Goal: Task Accomplishment & Management: Manage account settings

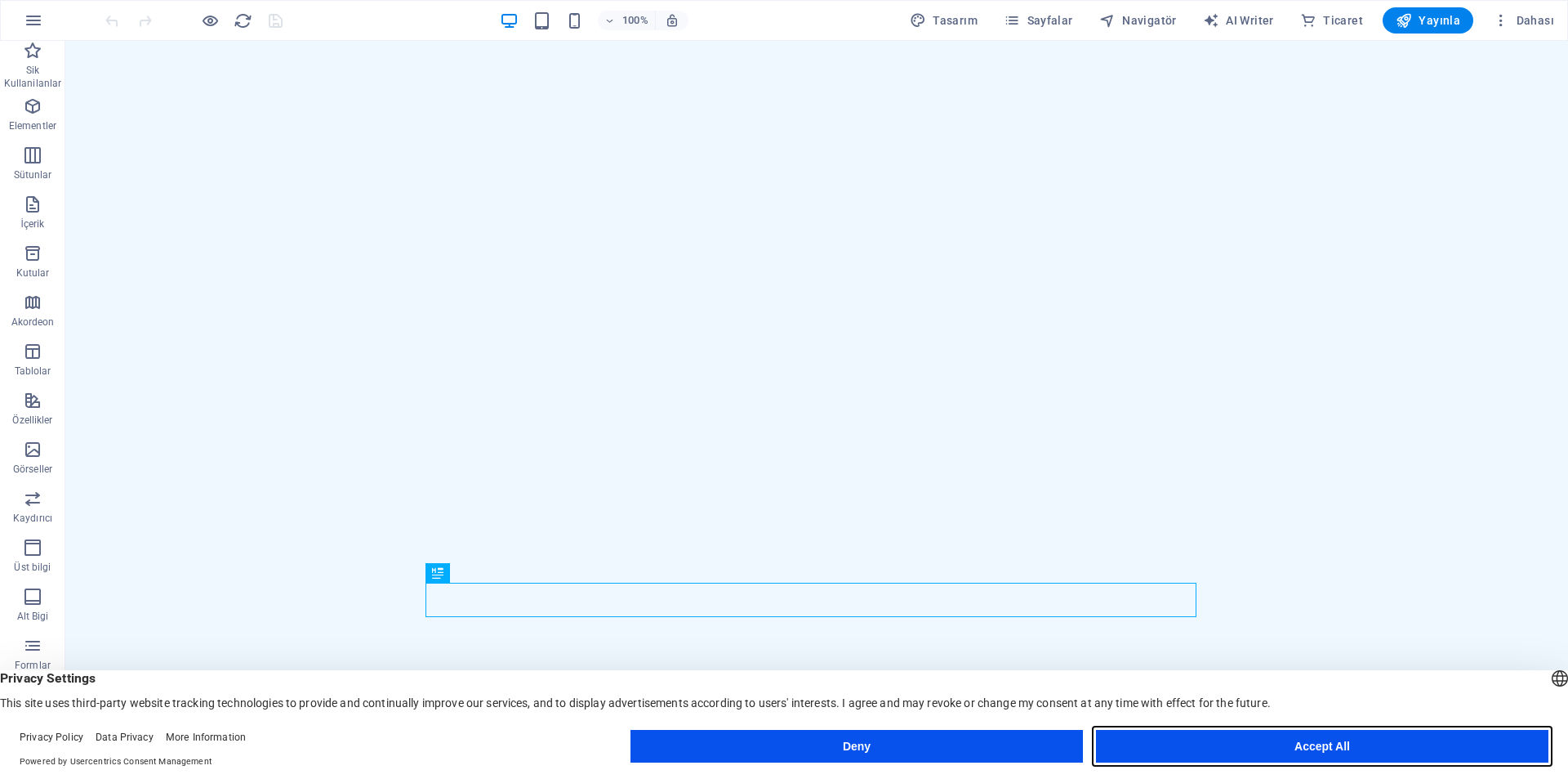
click at [1209, 748] on button "Accept All" at bounding box center [1323, 746] width 453 height 33
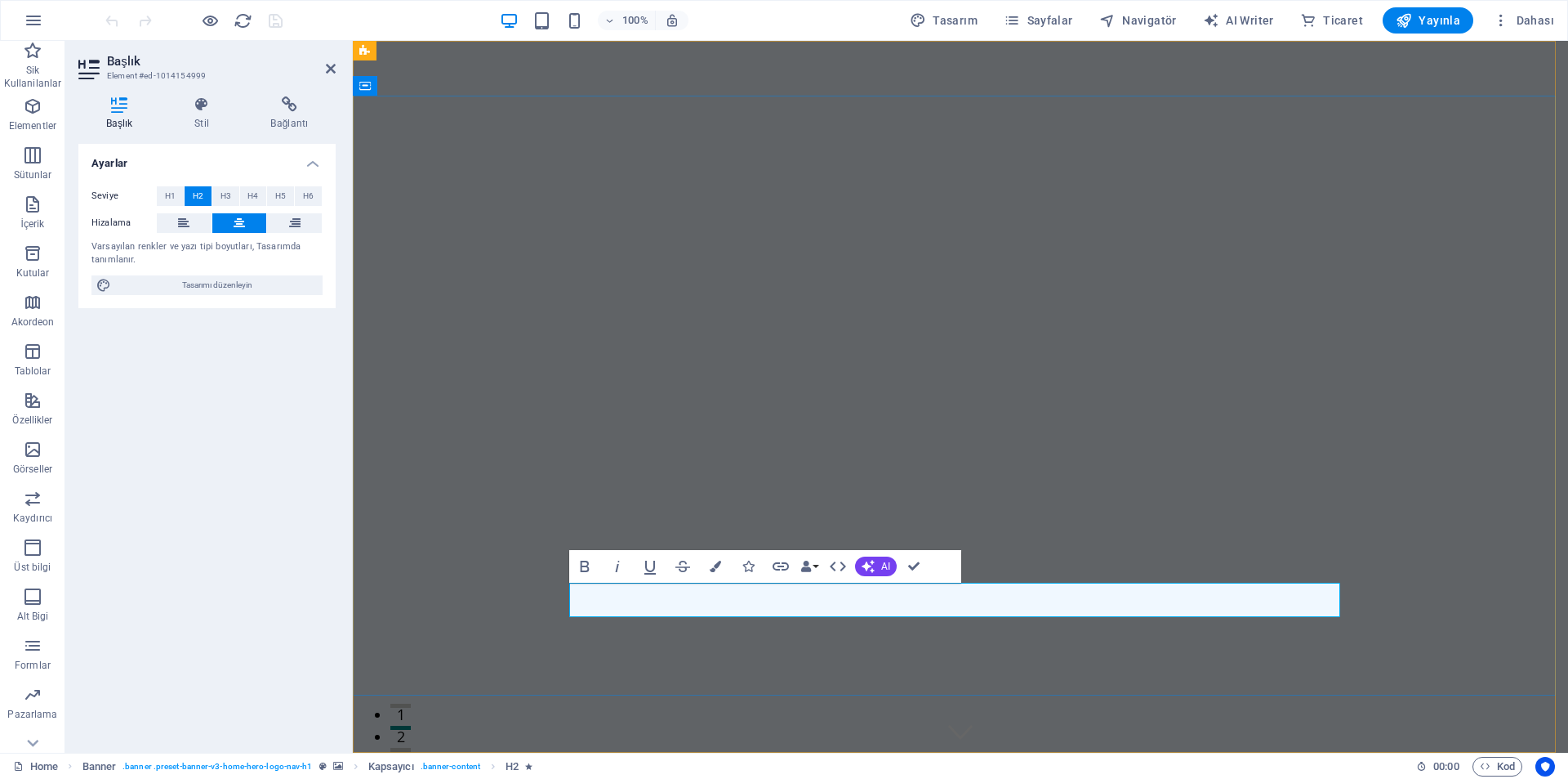
click at [199, 109] on icon at bounding box center [201, 105] width 70 height 16
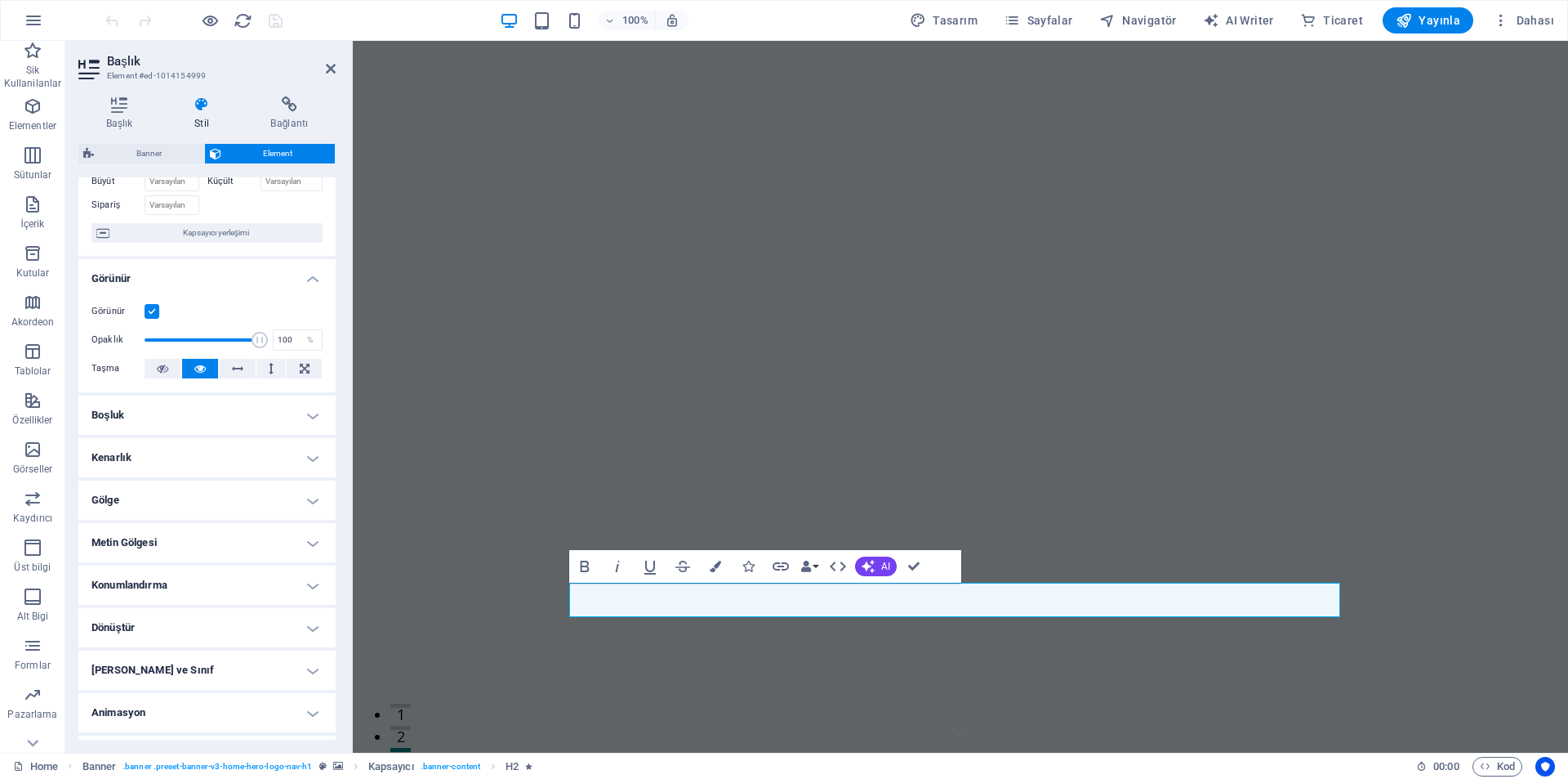
scroll to position [142, 0]
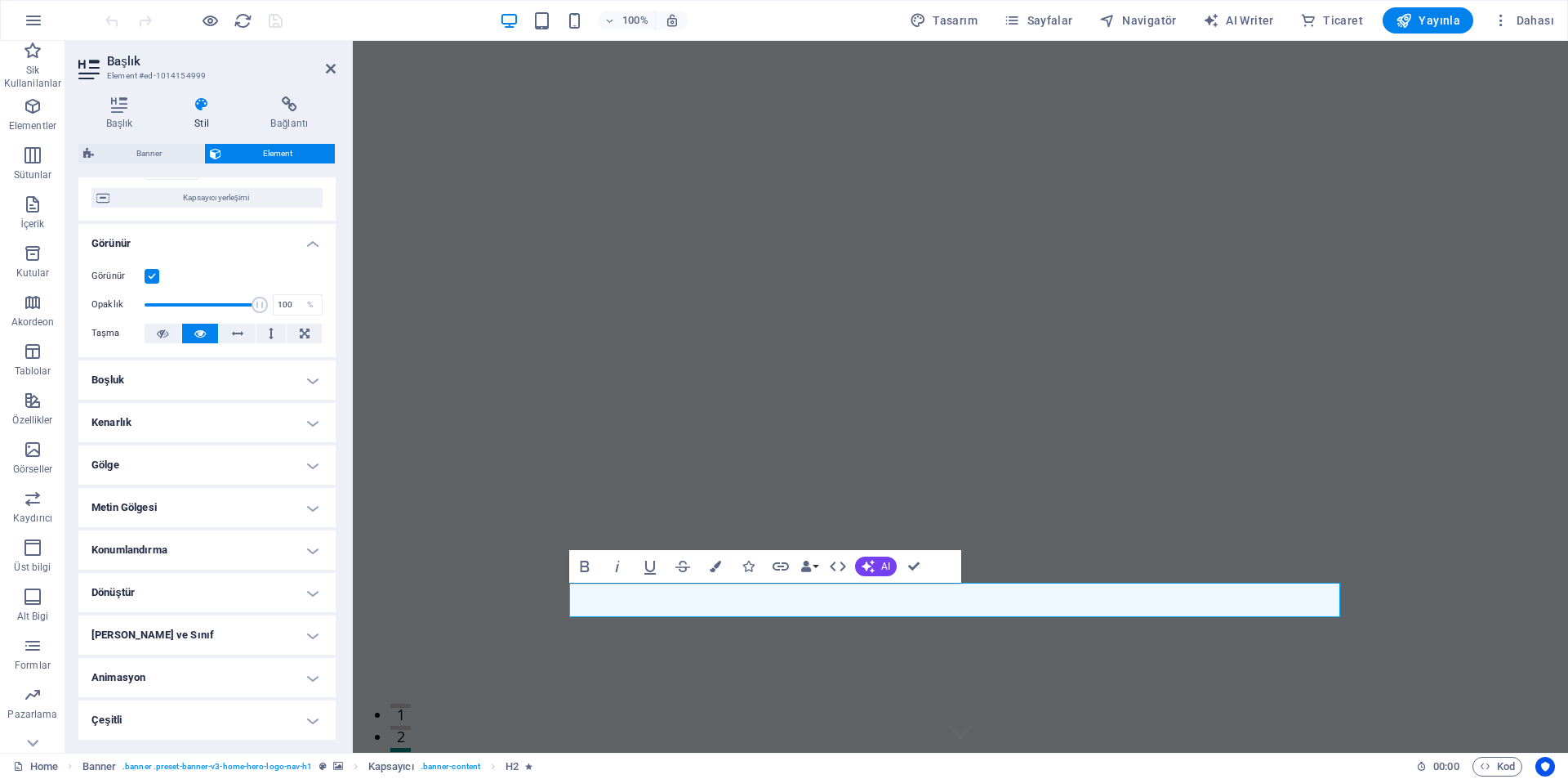
click at [219, 677] on h4 "Animasyon" at bounding box center [207, 678] width 257 height 39
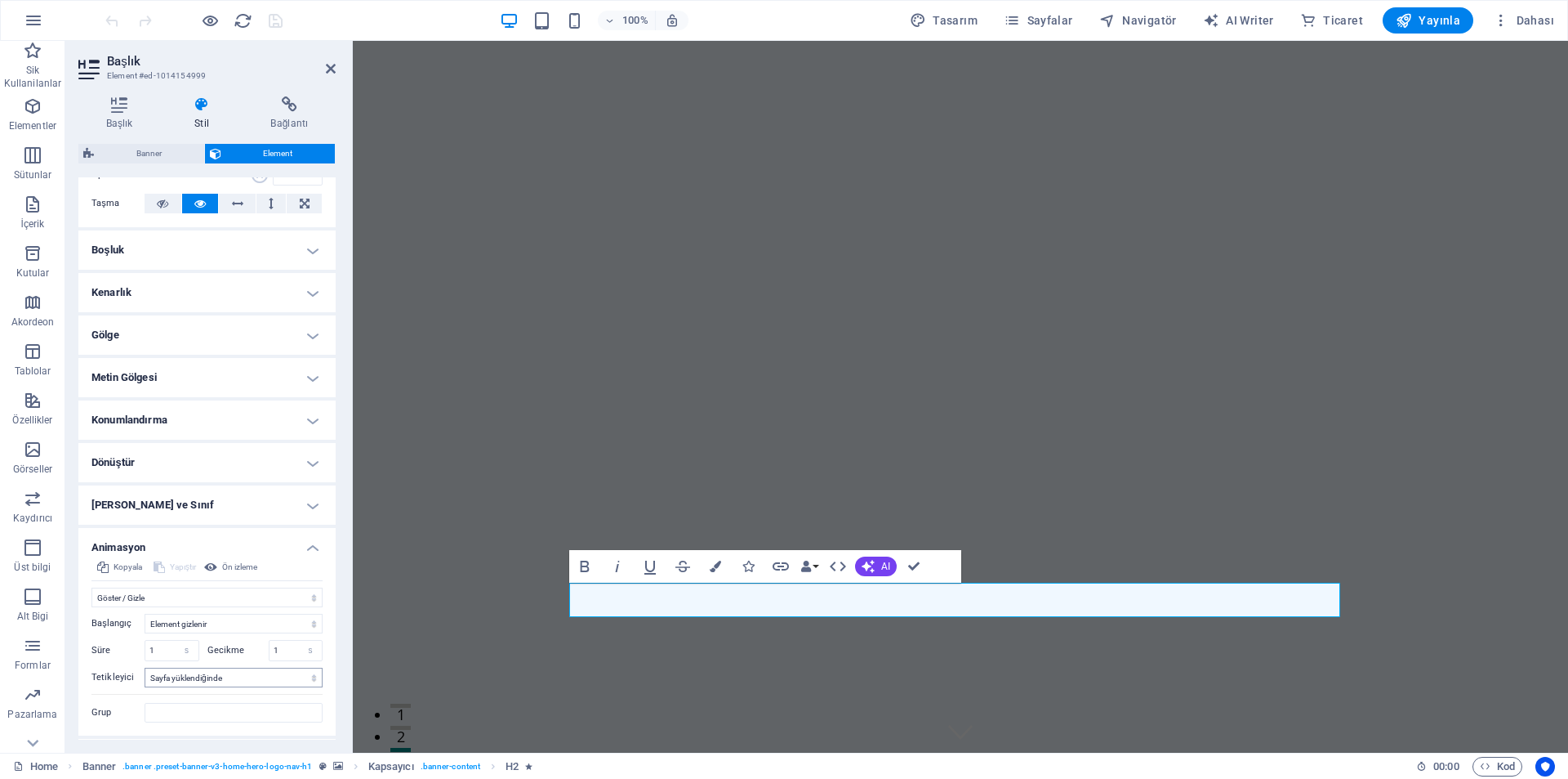
scroll to position [311, 0]
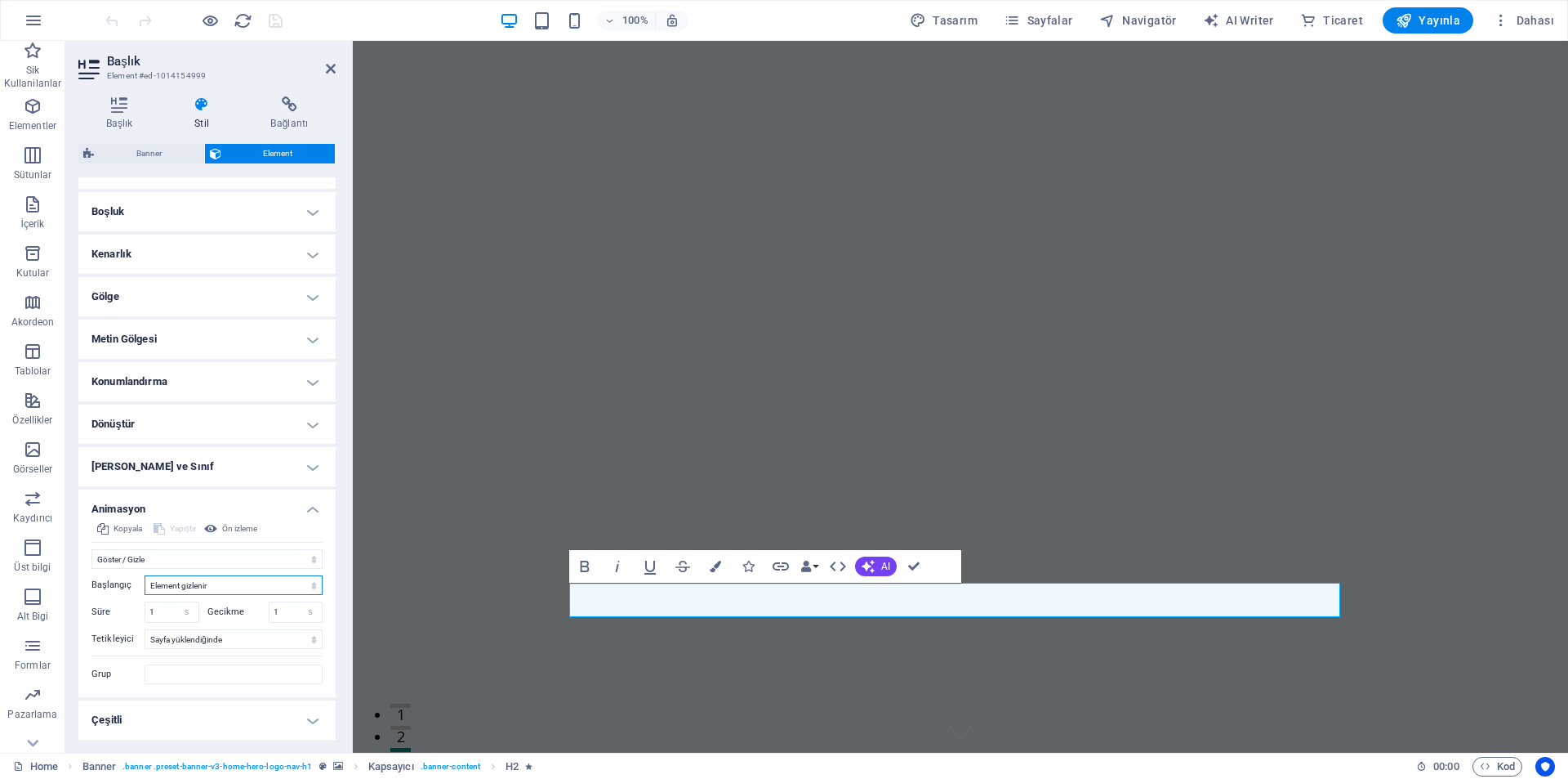
click at [206, 579] on select "Element gizlenir Element gösterilir" at bounding box center [234, 585] width 178 height 20
click at [185, 640] on select "Otomatik tetikleyici yok Sayfa yüklendiğinde Element görünüme kaydırıldı" at bounding box center [234, 639] width 178 height 20
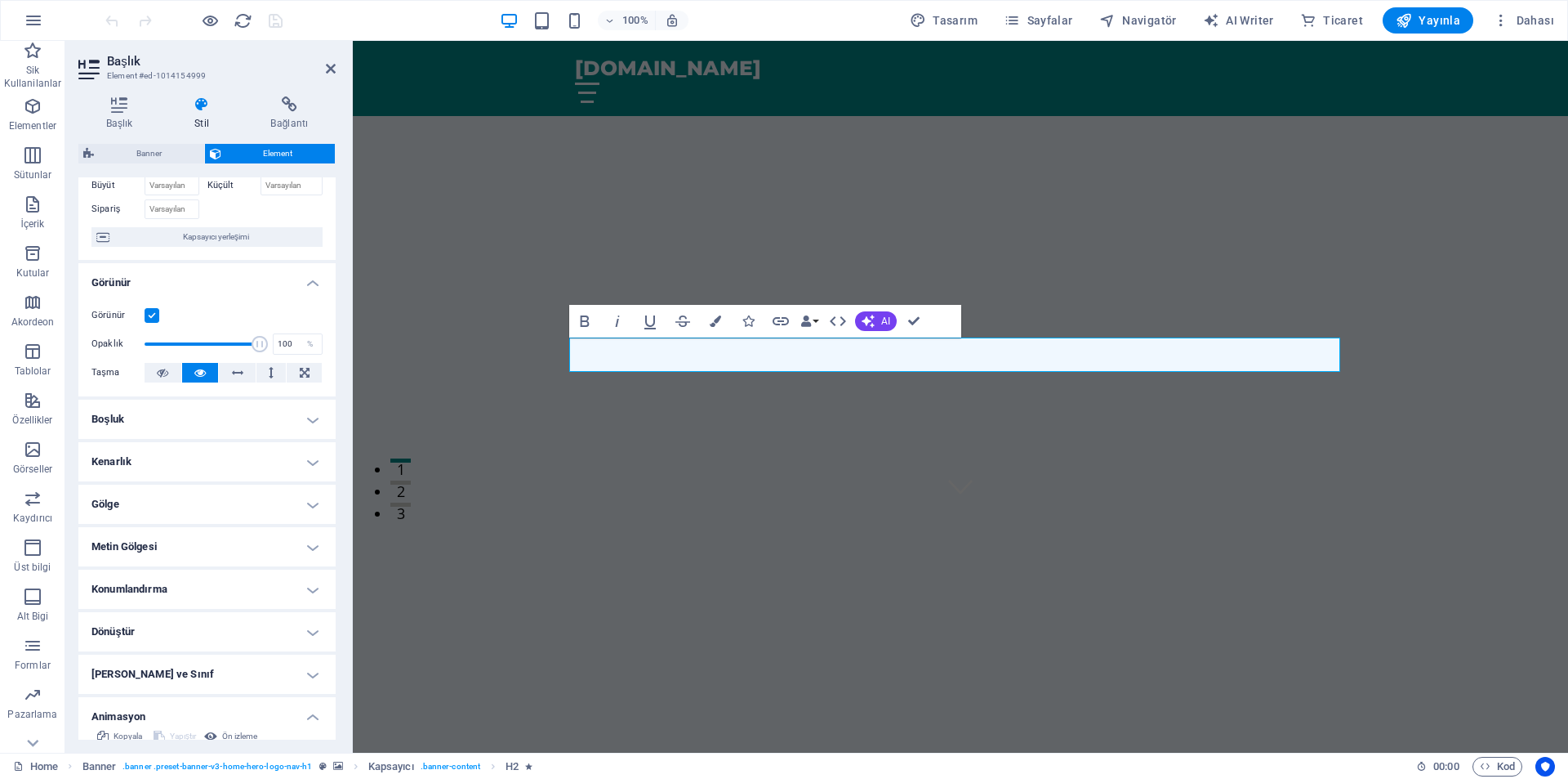
scroll to position [65, 0]
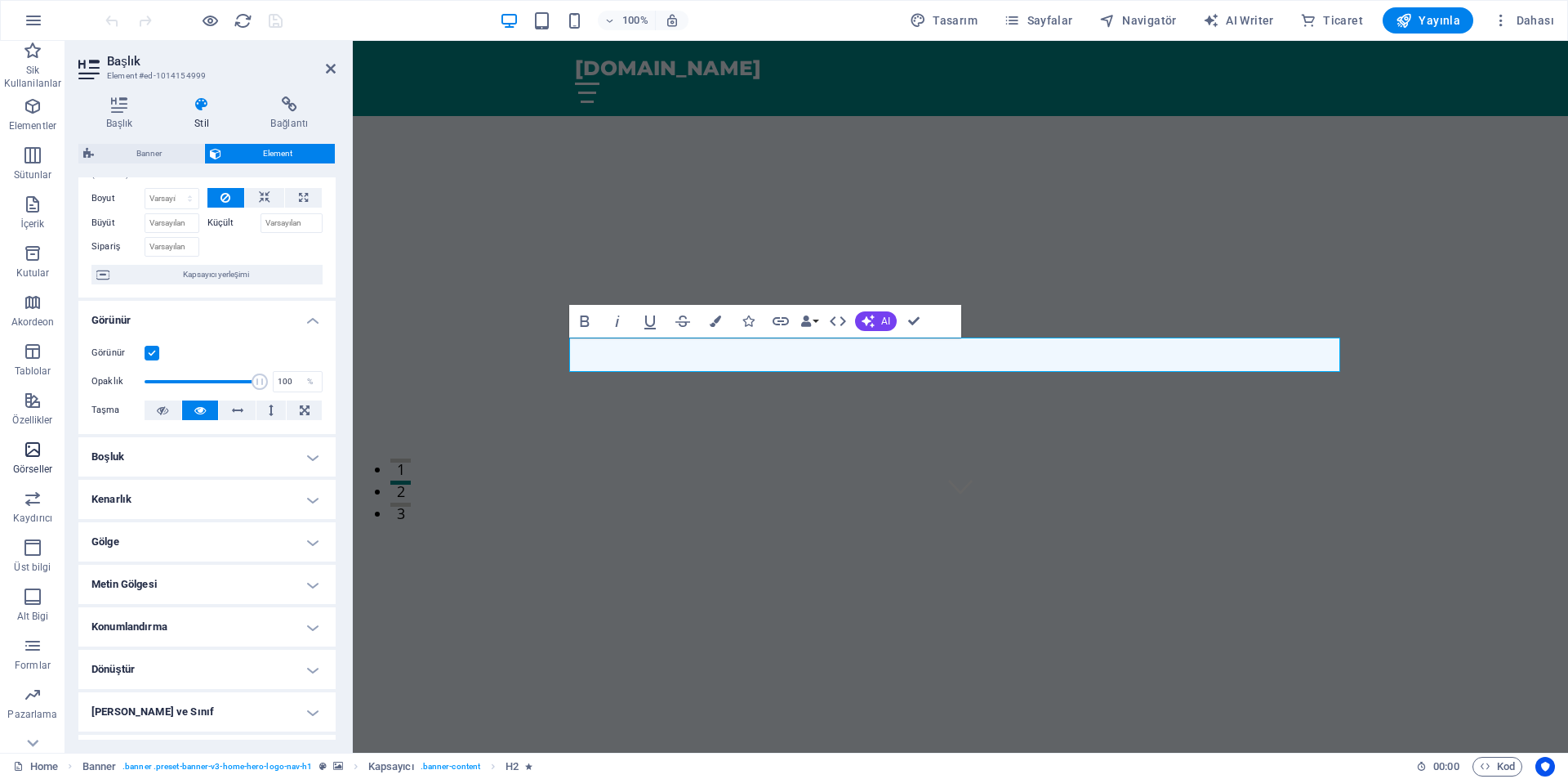
click at [38, 462] on span "Görseller" at bounding box center [32, 459] width 65 height 39
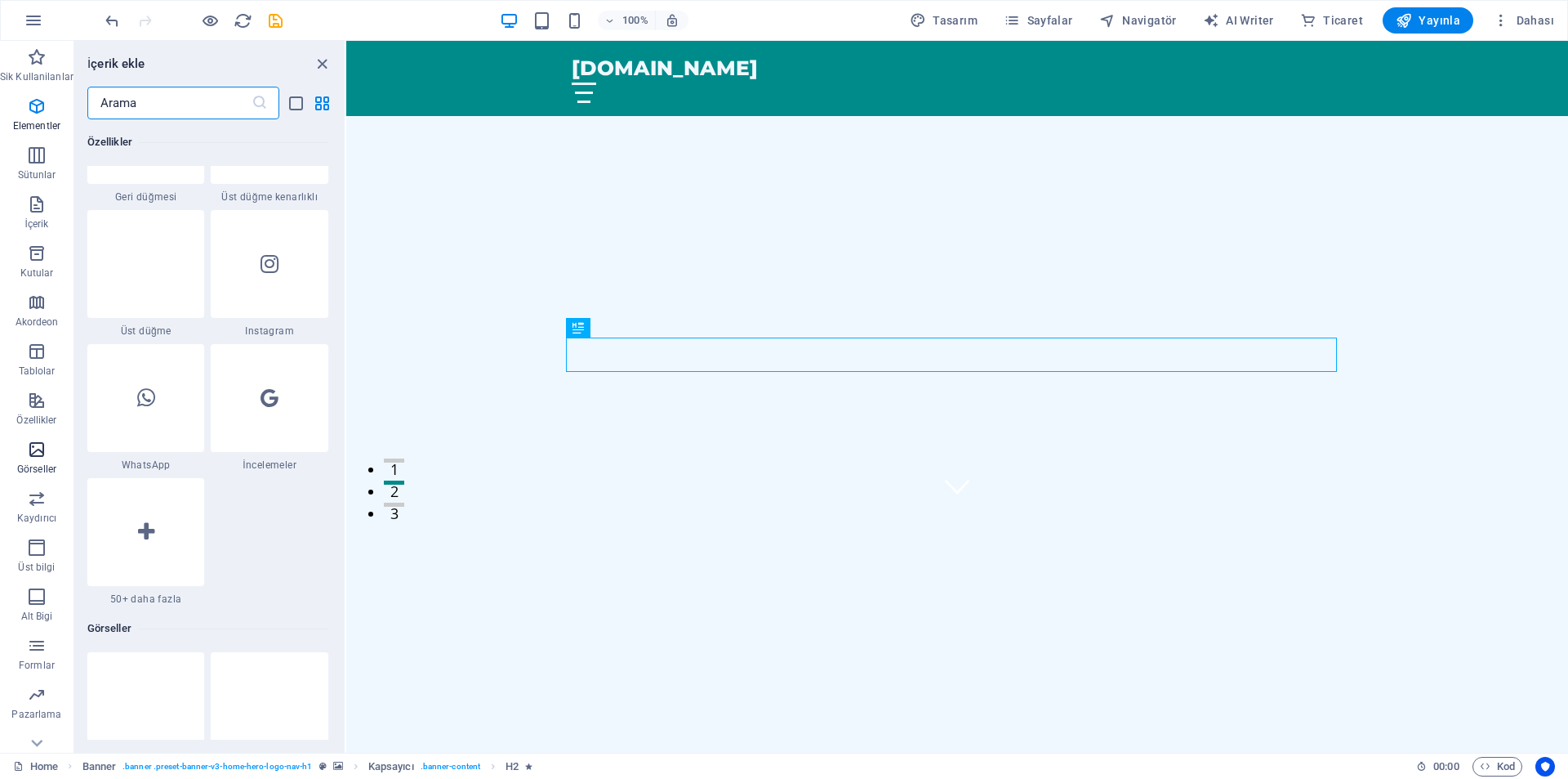
scroll to position [8285, 0]
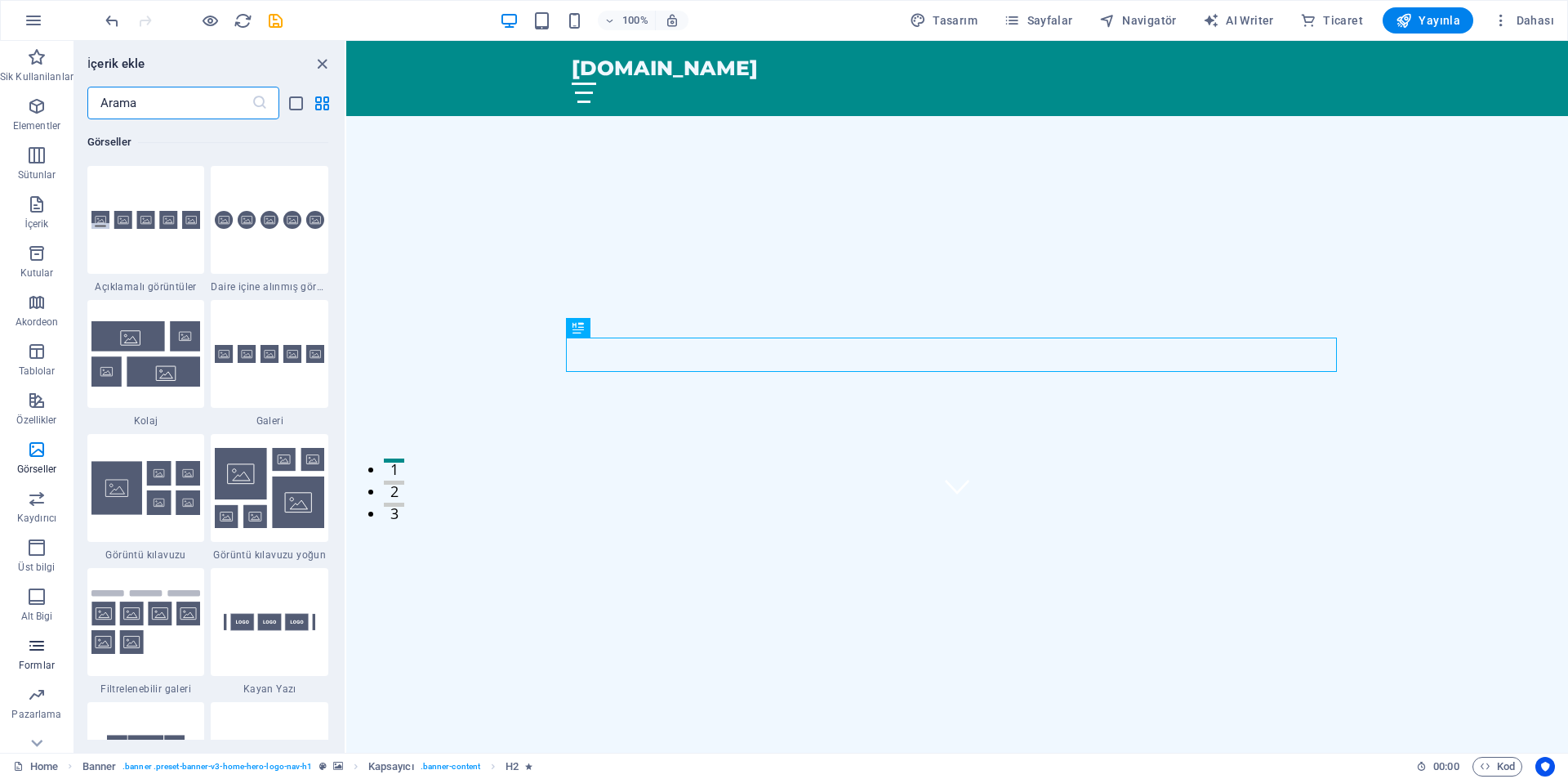
click at [35, 667] on p "Formlar" at bounding box center [37, 665] width 36 height 13
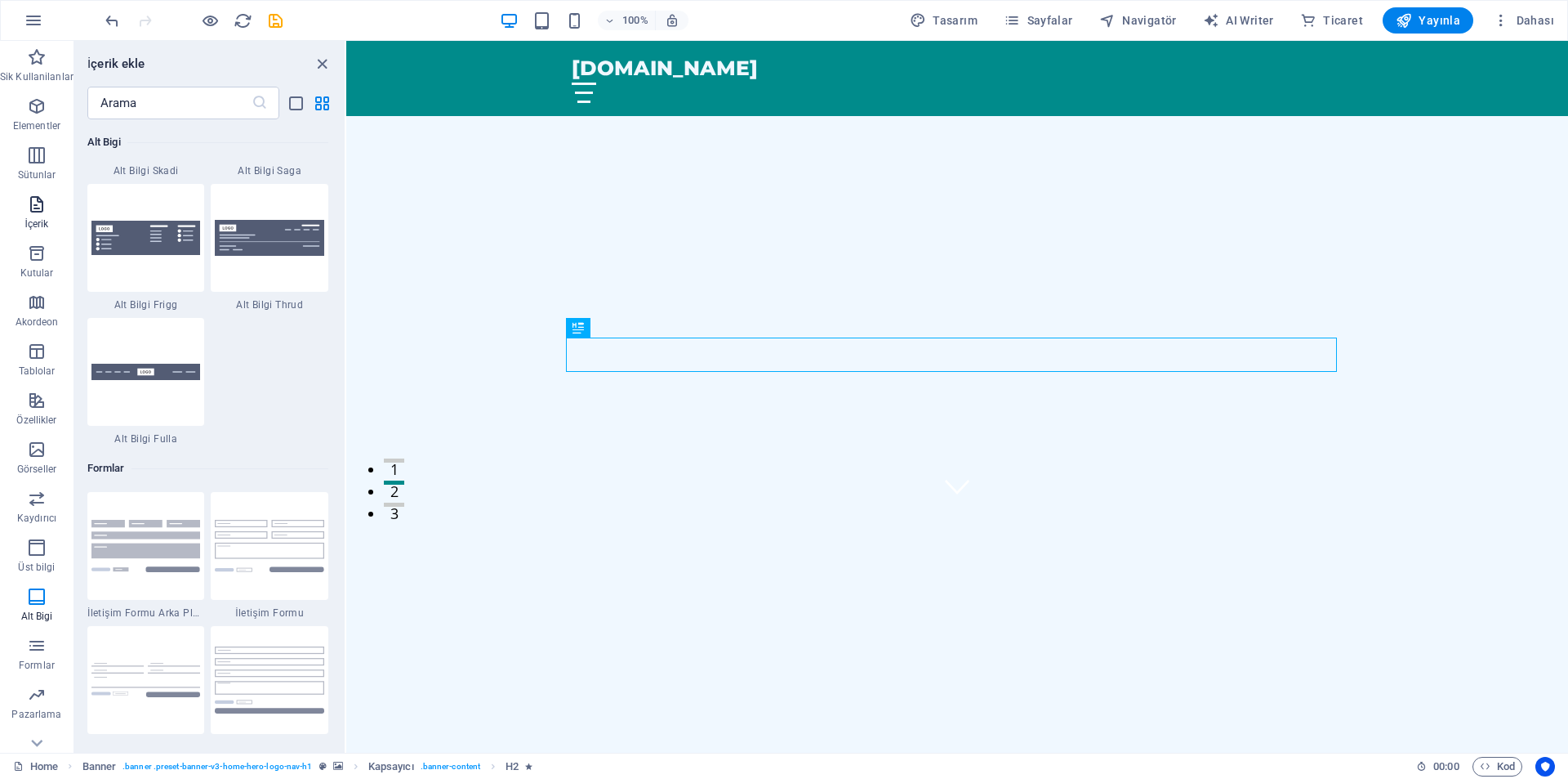
scroll to position [11603, 0]
click at [11, 157] on span "Sütunlar" at bounding box center [37, 165] width 73 height 39
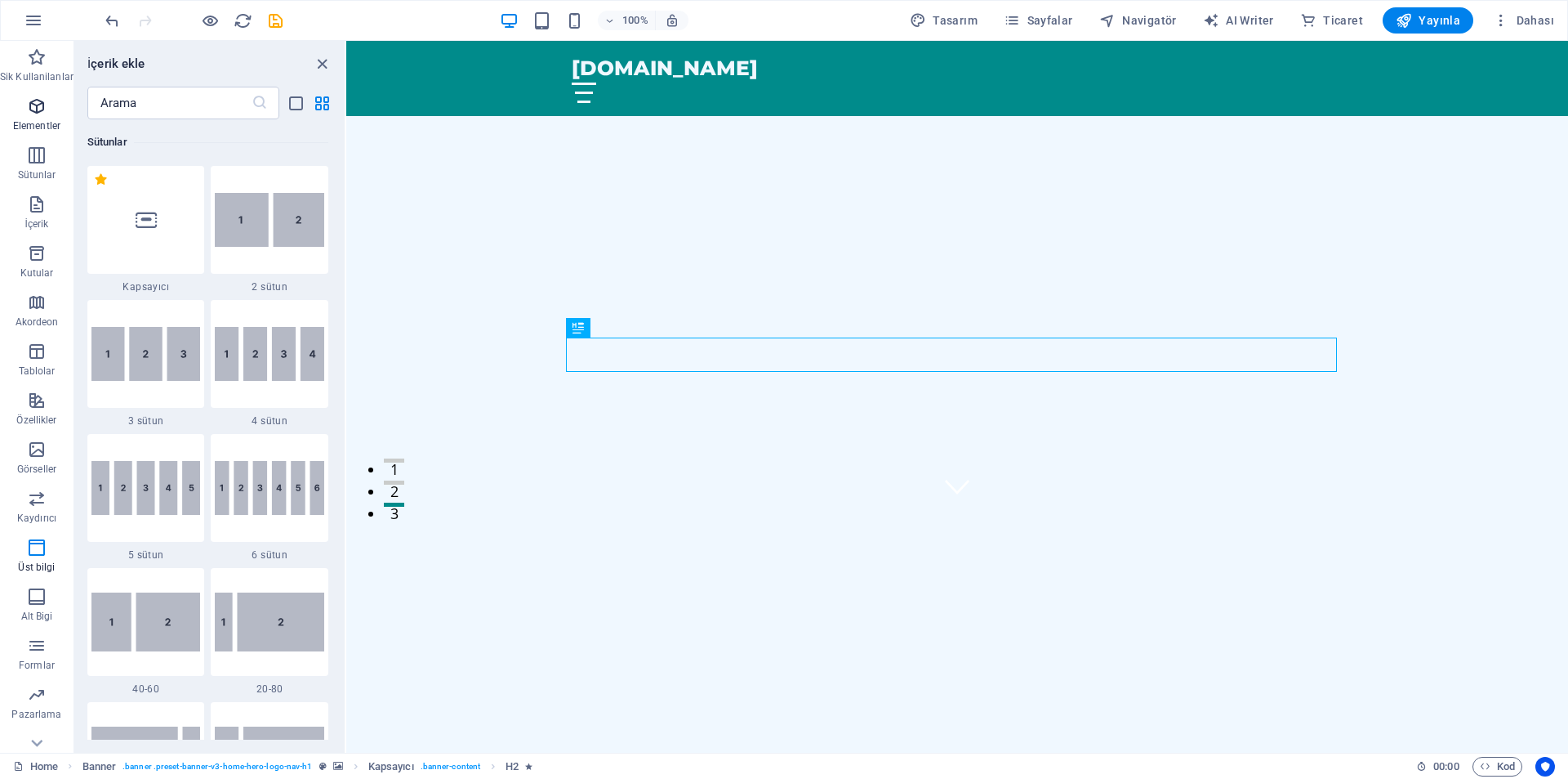
click at [30, 98] on icon "button" at bounding box center [37, 107] width 20 height 20
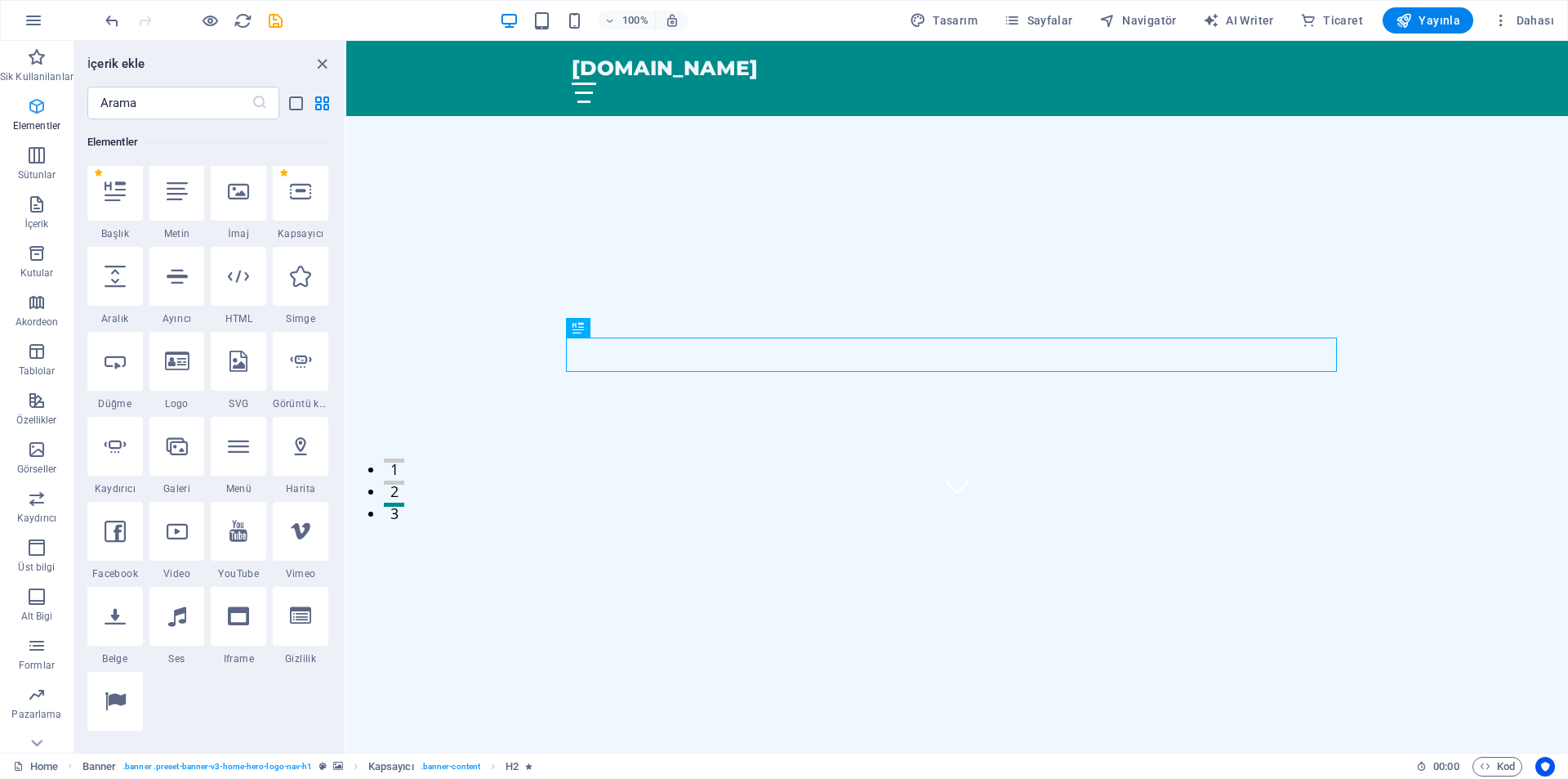
scroll to position [174, 0]
click at [163, 192] on div at bounding box center [177, 195] width 55 height 59
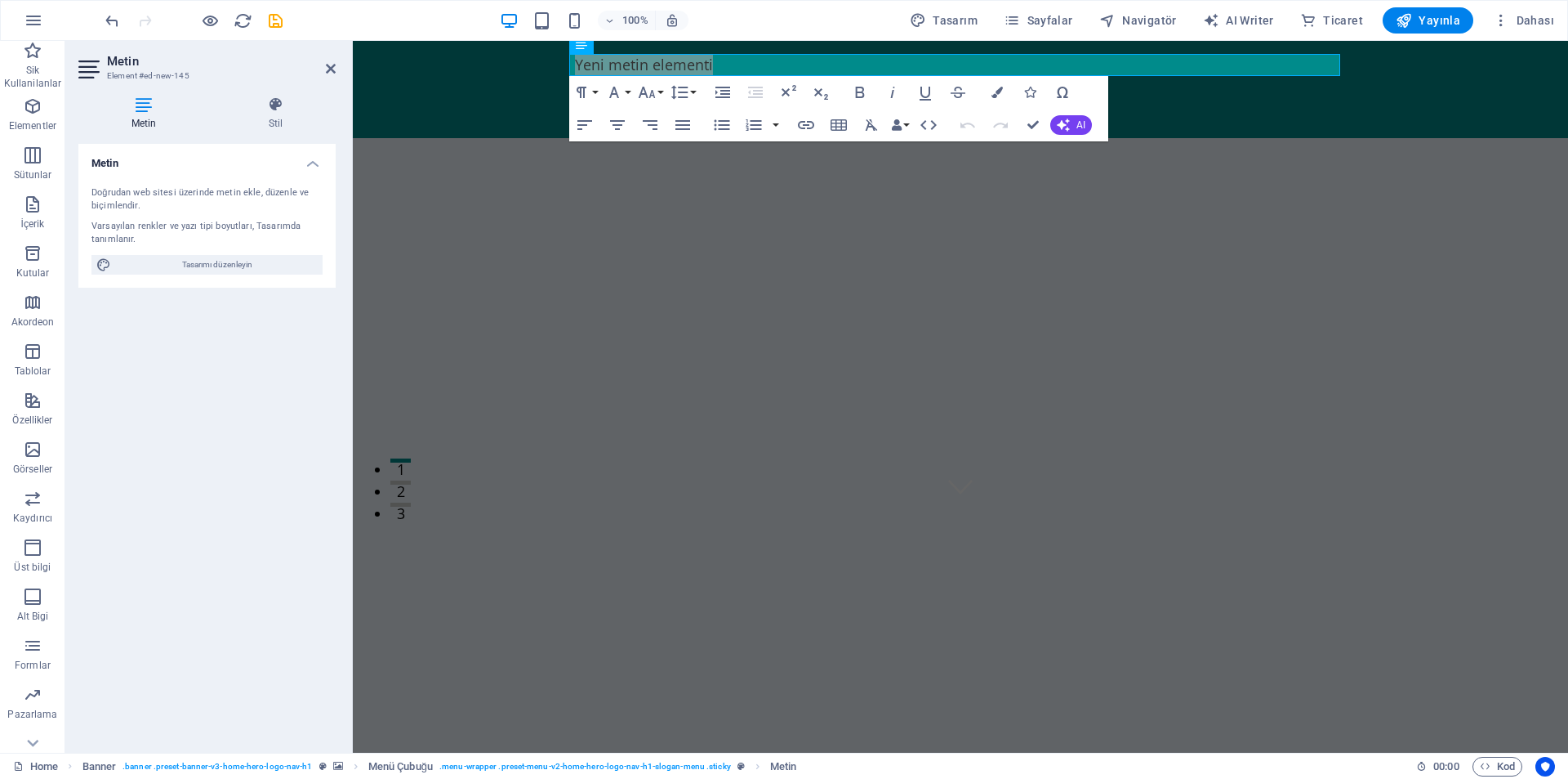
click at [154, 355] on div "Metin Doğrudan web sitesi üzerinde metin ekle, düzenle ve biçimlendir. Varsayıl…" at bounding box center [207, 441] width 257 height 595
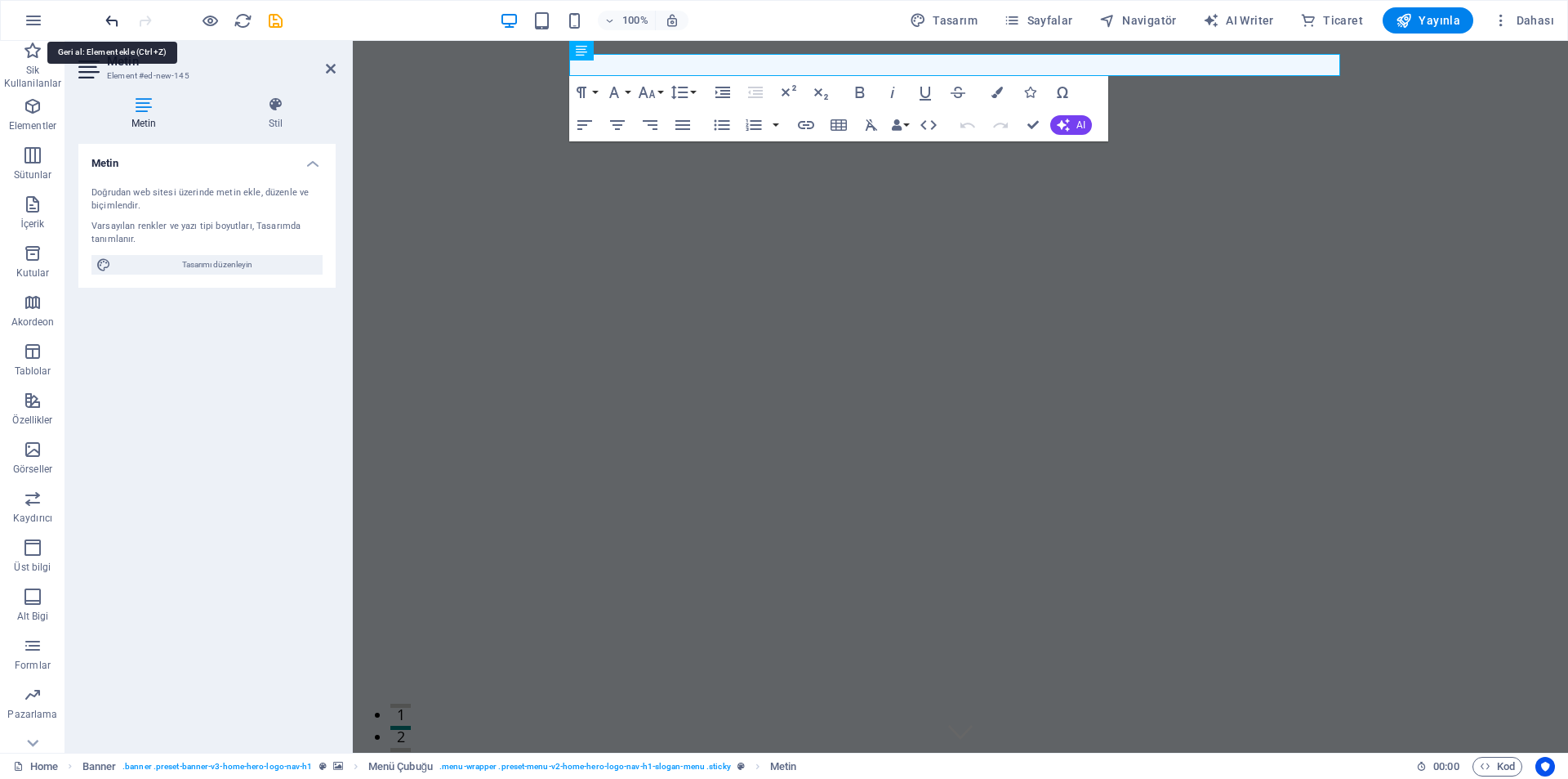
click at [104, 30] on icon "undo" at bounding box center [112, 21] width 19 height 19
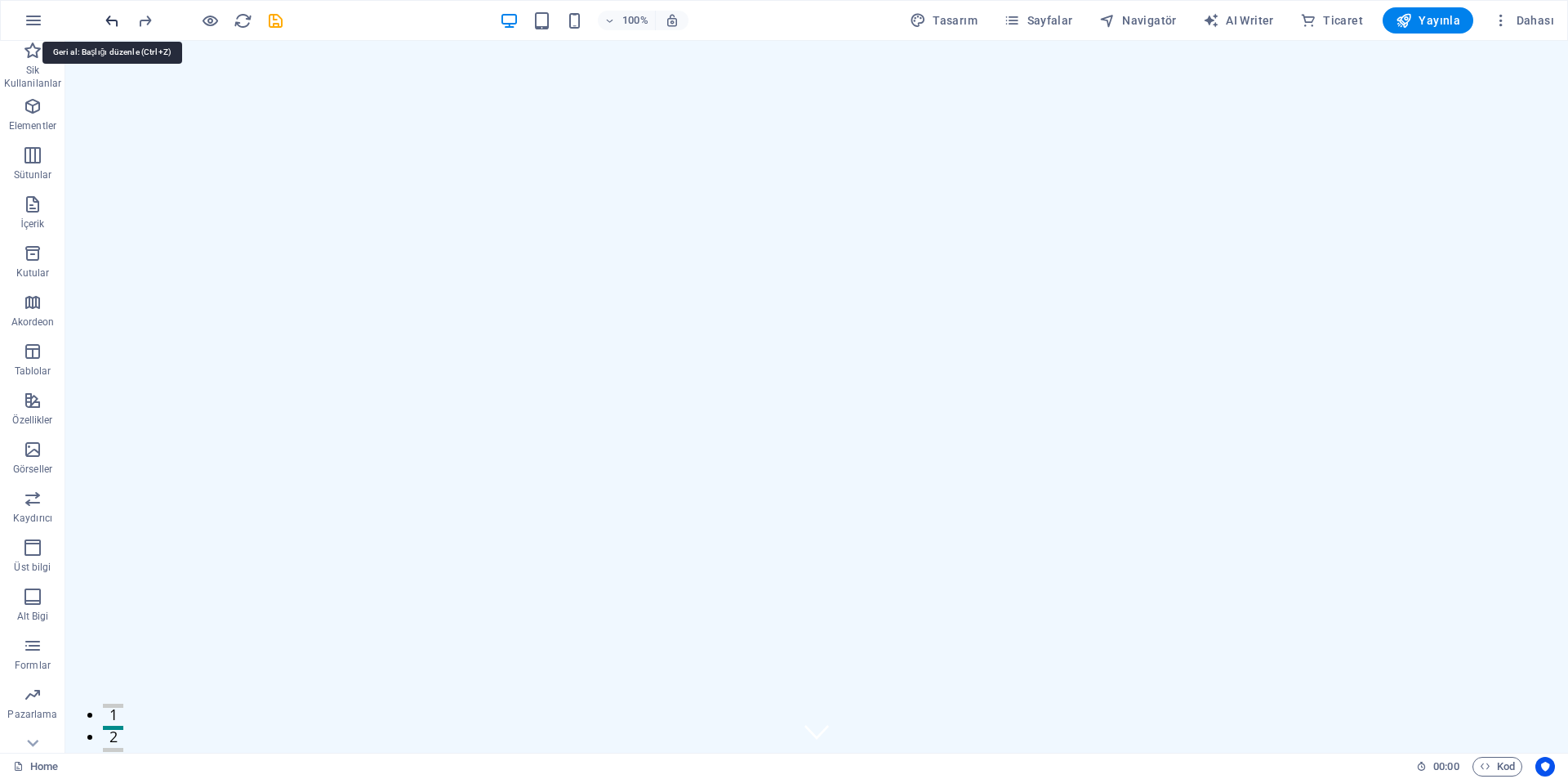
click at [104, 30] on icon "undo" at bounding box center [112, 21] width 19 height 19
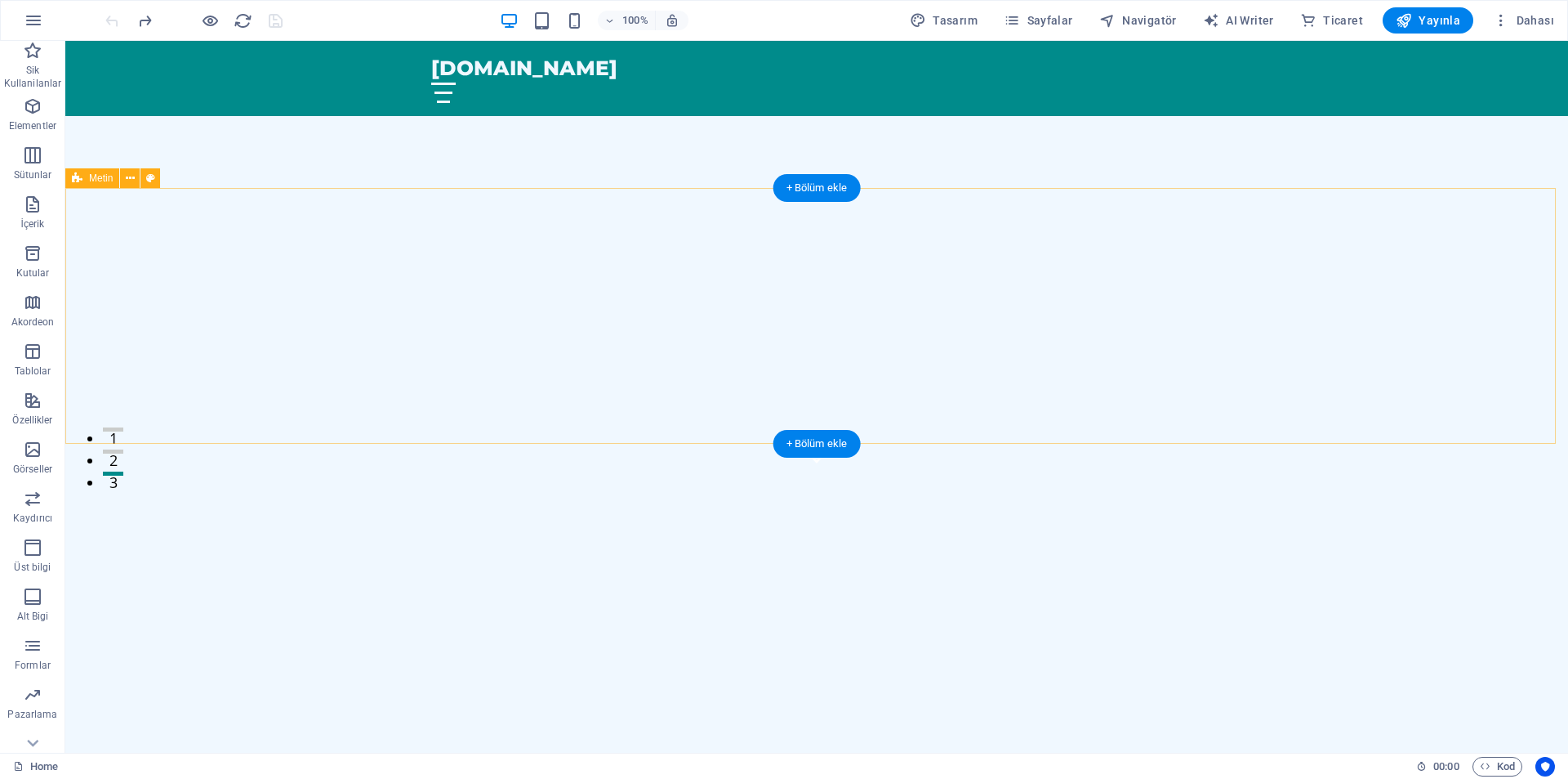
scroll to position [164, 0]
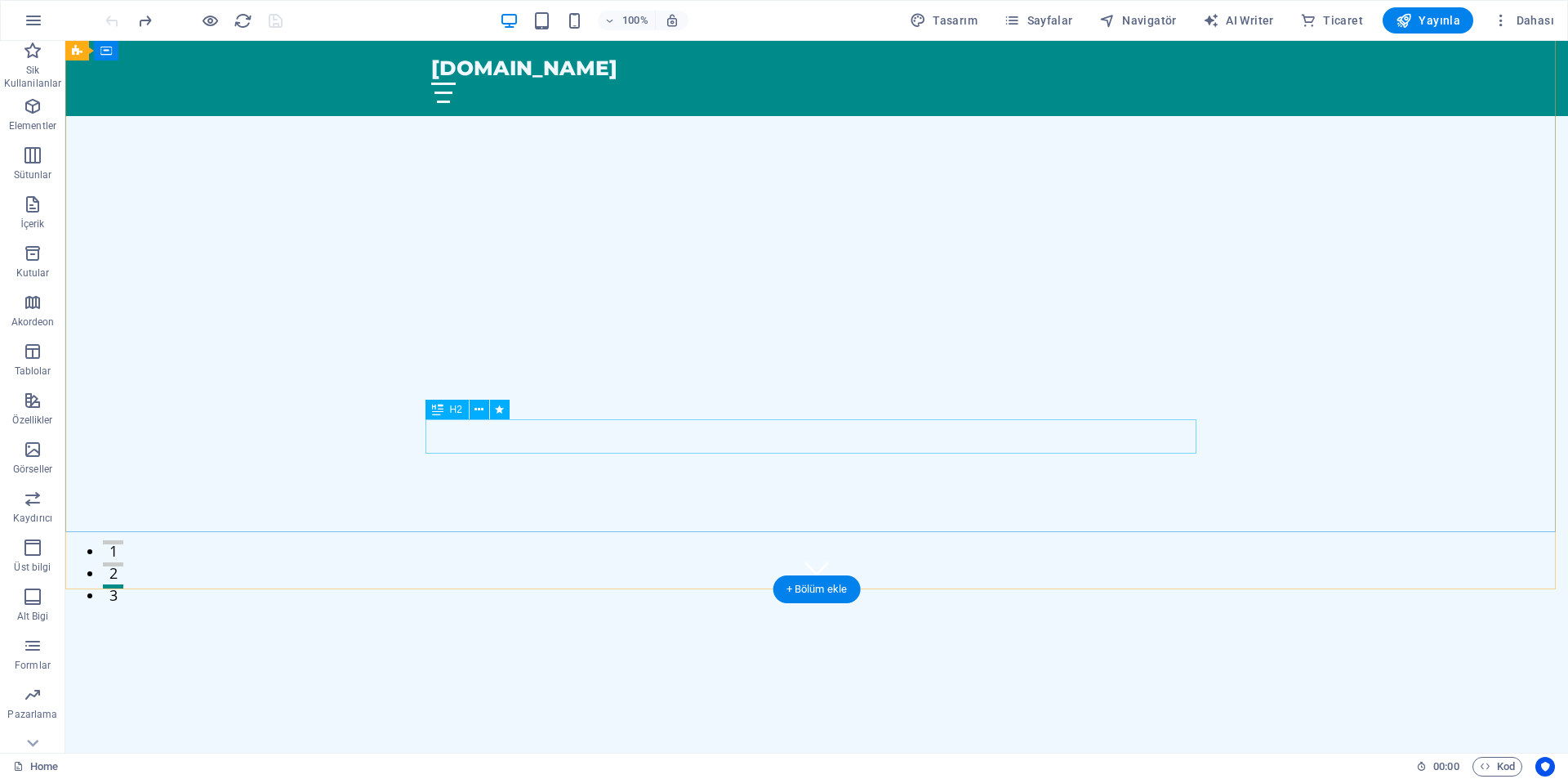
click at [729, 709] on div "Theyasin Demir Fotoğrafçılık" at bounding box center [816, 726] width 771 height 34
click at [753, 709] on div "Theyasin Demir Fotoğrafçılık" at bounding box center [816, 726] width 771 height 34
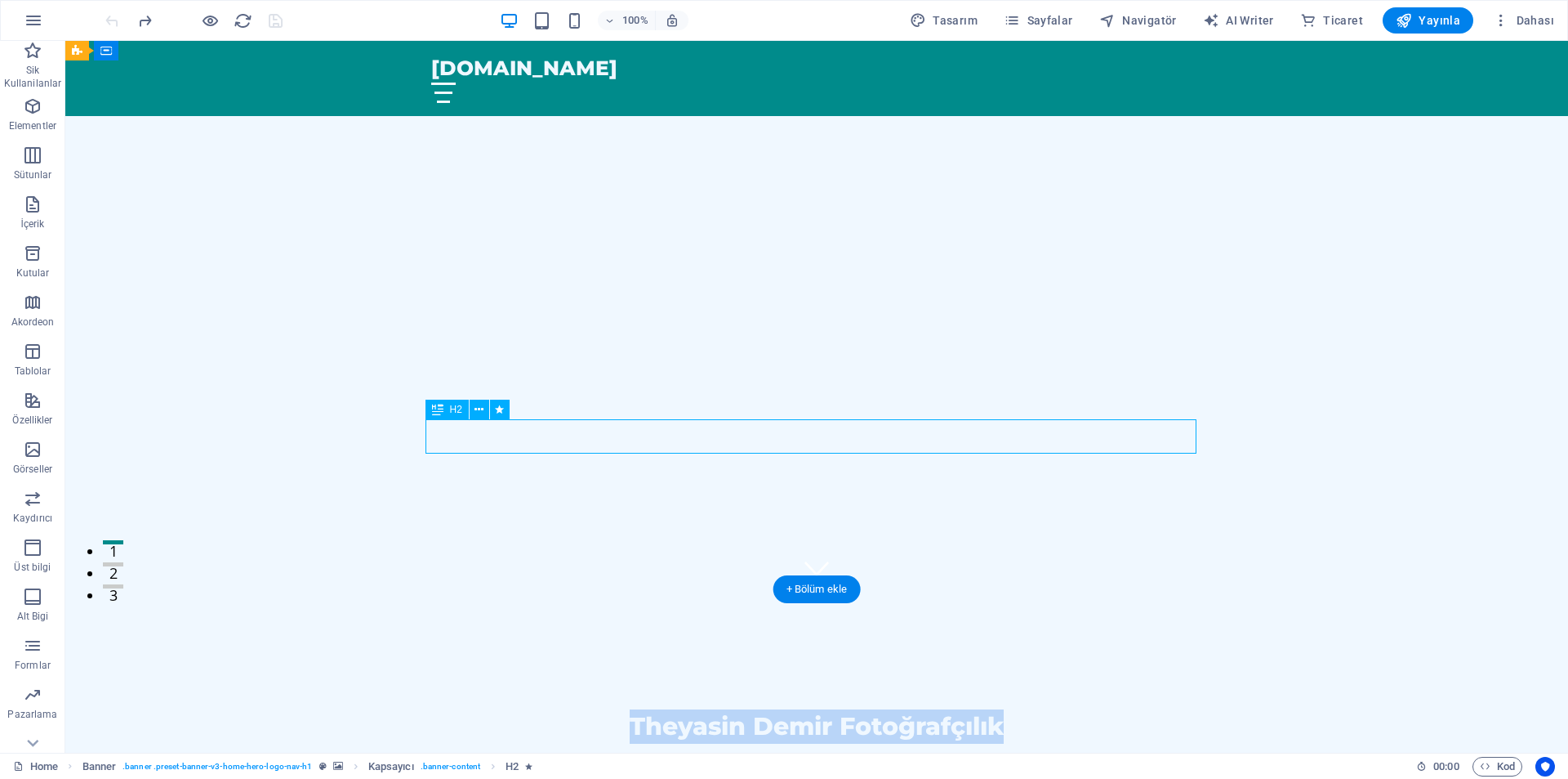
select select "fade"
select select "s"
select select "onload"
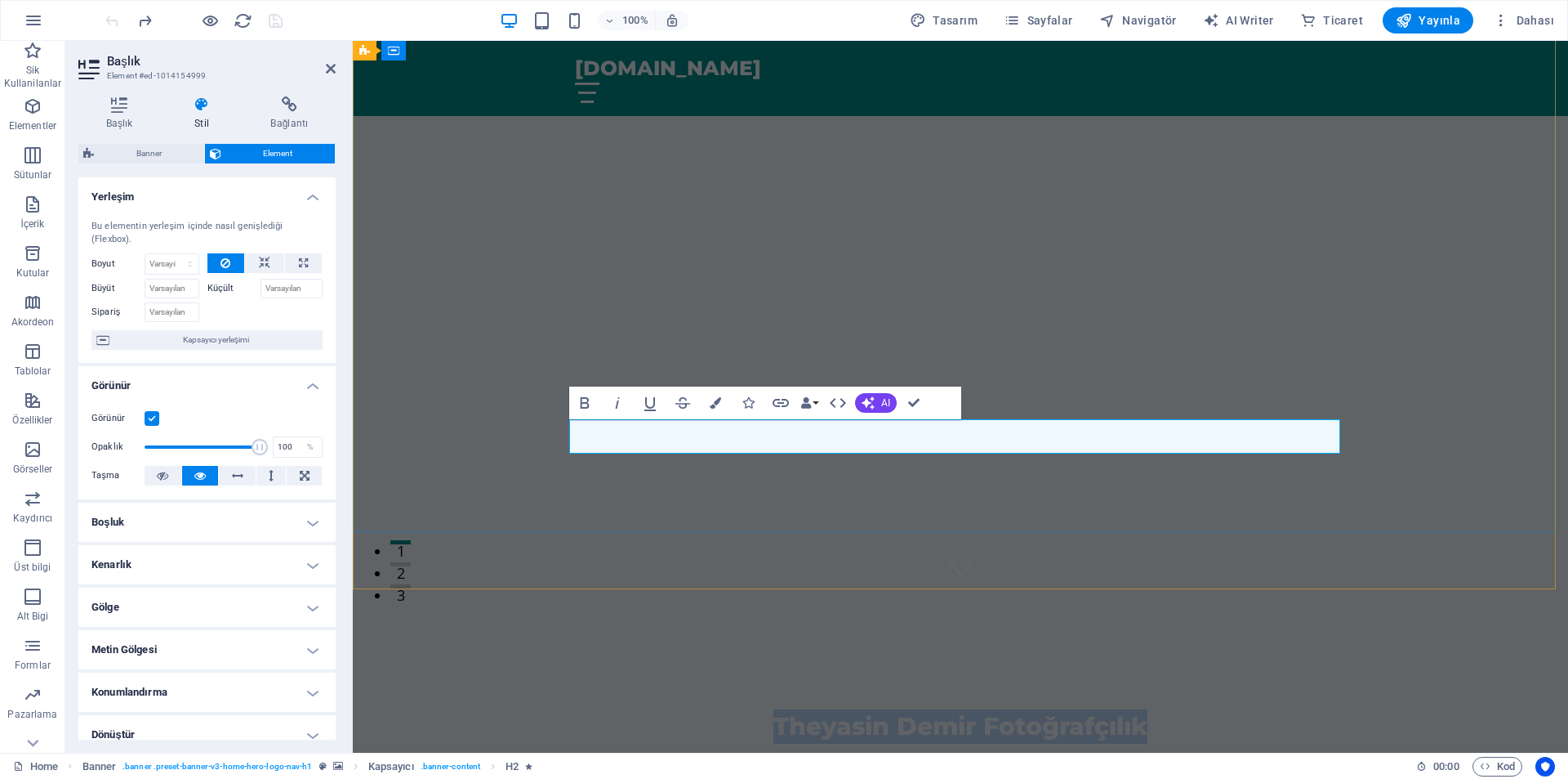
click at [753, 709] on h2 "Theyasin Demir Fotoğrafçılık" at bounding box center [959, 726] width 771 height 34
click at [885, 711] on span "Theyasin Demir Fotoğrafçılık" at bounding box center [960, 726] width 374 height 30
click at [889, 711] on span "Theyasin Demir Fotoğrafçılık" at bounding box center [960, 726] width 374 height 30
click at [1232, 709] on h2 "TheyasinDemir Fotoğrafçılık" at bounding box center [959, 726] width 771 height 34
click at [1168, 589] on div "TheyasinDemir Fotoğrafçılık" at bounding box center [960, 706] width 1215 height 233
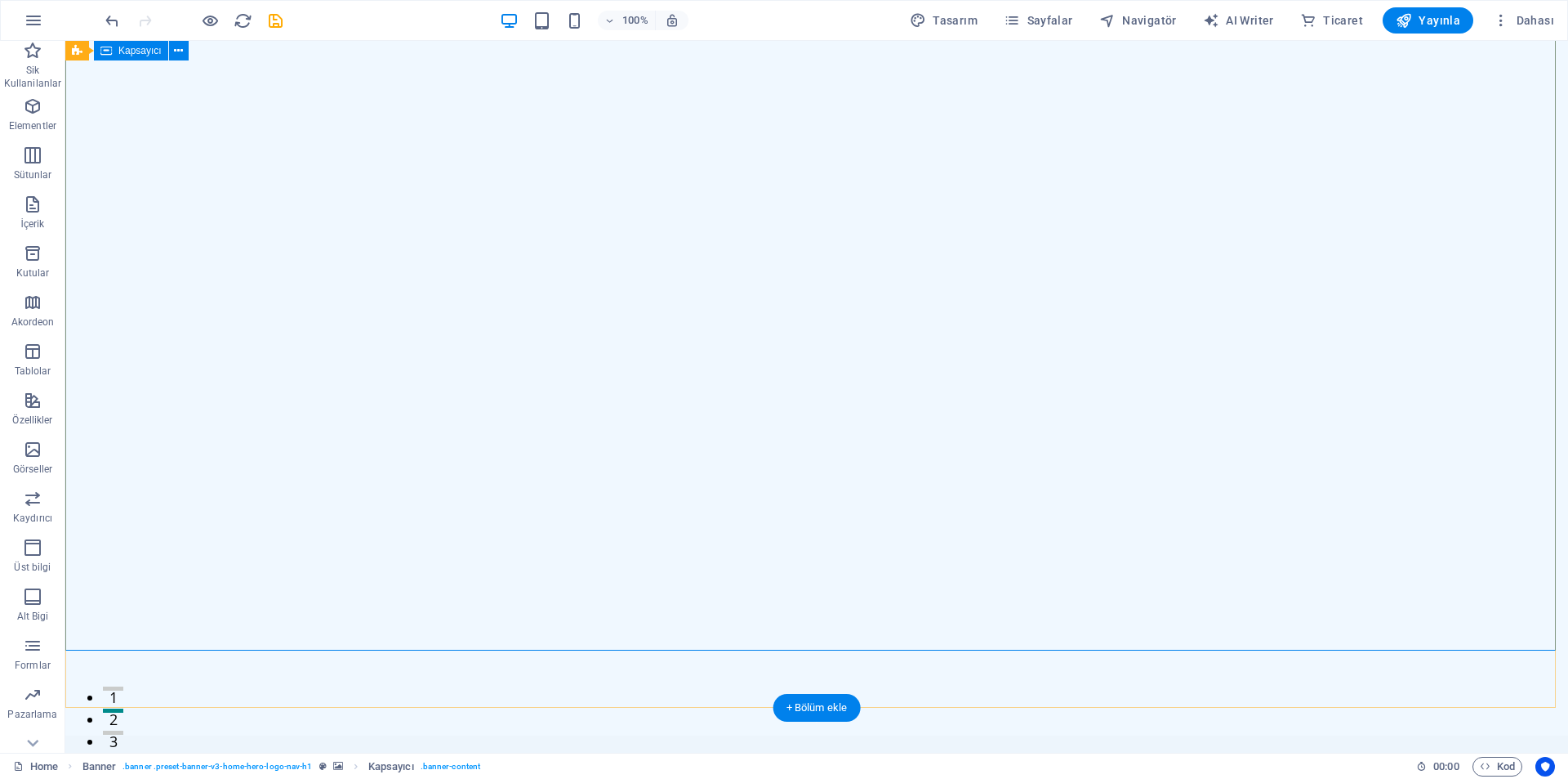
scroll to position [0, 0]
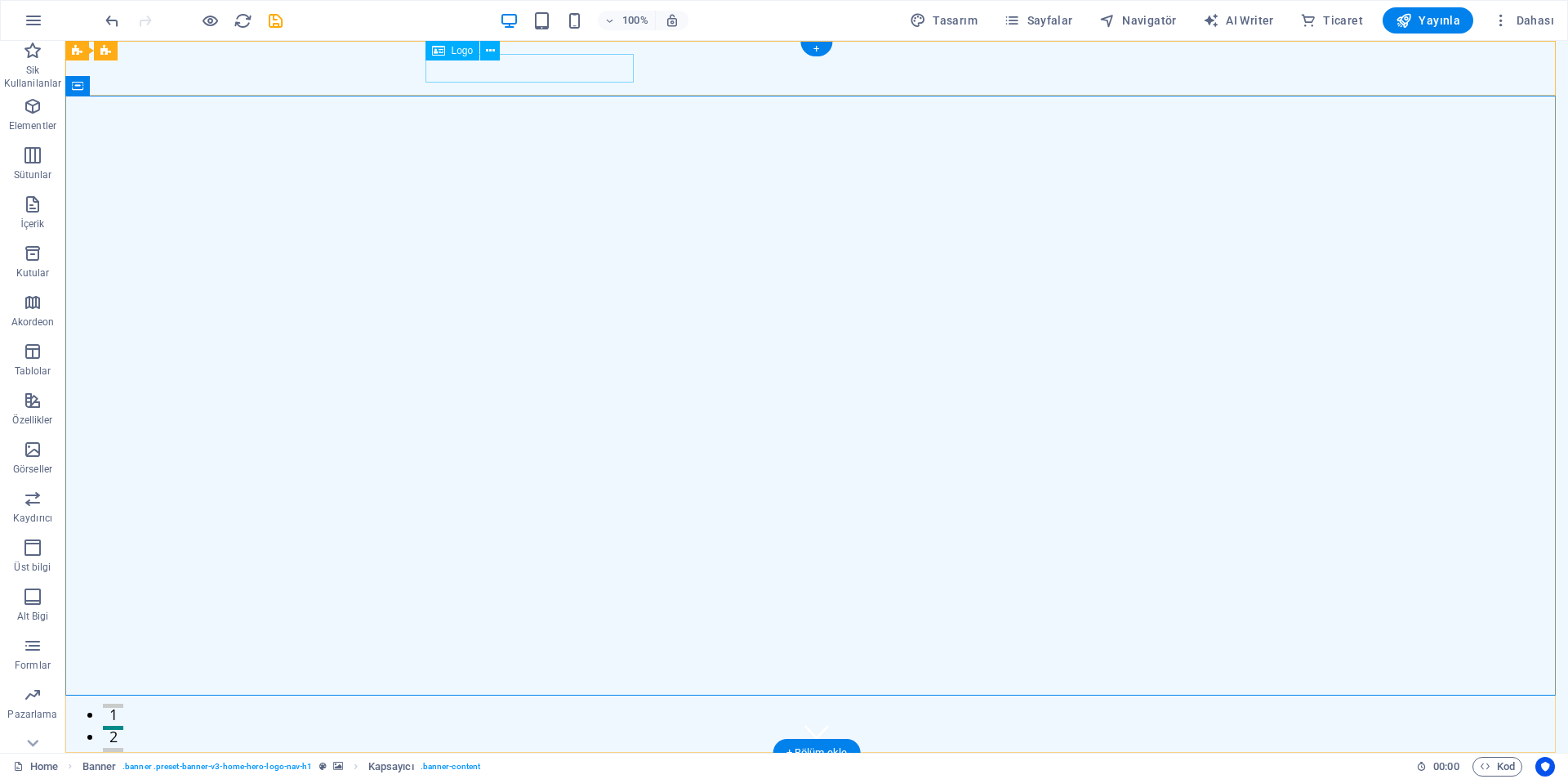
click at [523, 766] on div "[DOMAIN_NAME]" at bounding box center [816, 780] width 771 height 29
click at [453, 56] on span "Logo" at bounding box center [463, 50] width 22 height 10
click at [453, 52] on span "Logo" at bounding box center [463, 50] width 22 height 10
click at [456, 49] on span "Logo" at bounding box center [463, 50] width 22 height 10
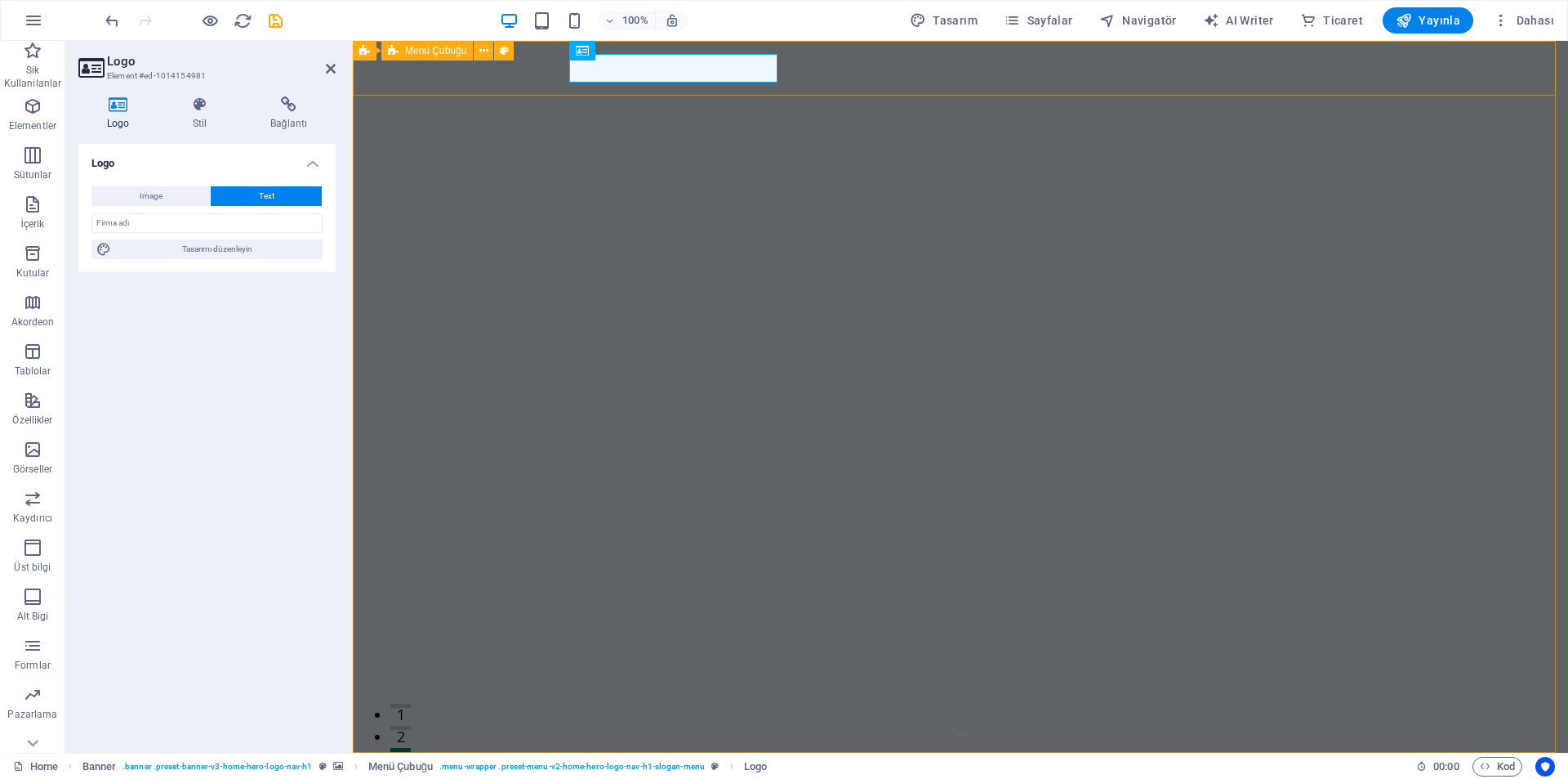
click at [456, 49] on span "Menü Çubuğu" at bounding box center [436, 50] width 61 height 10
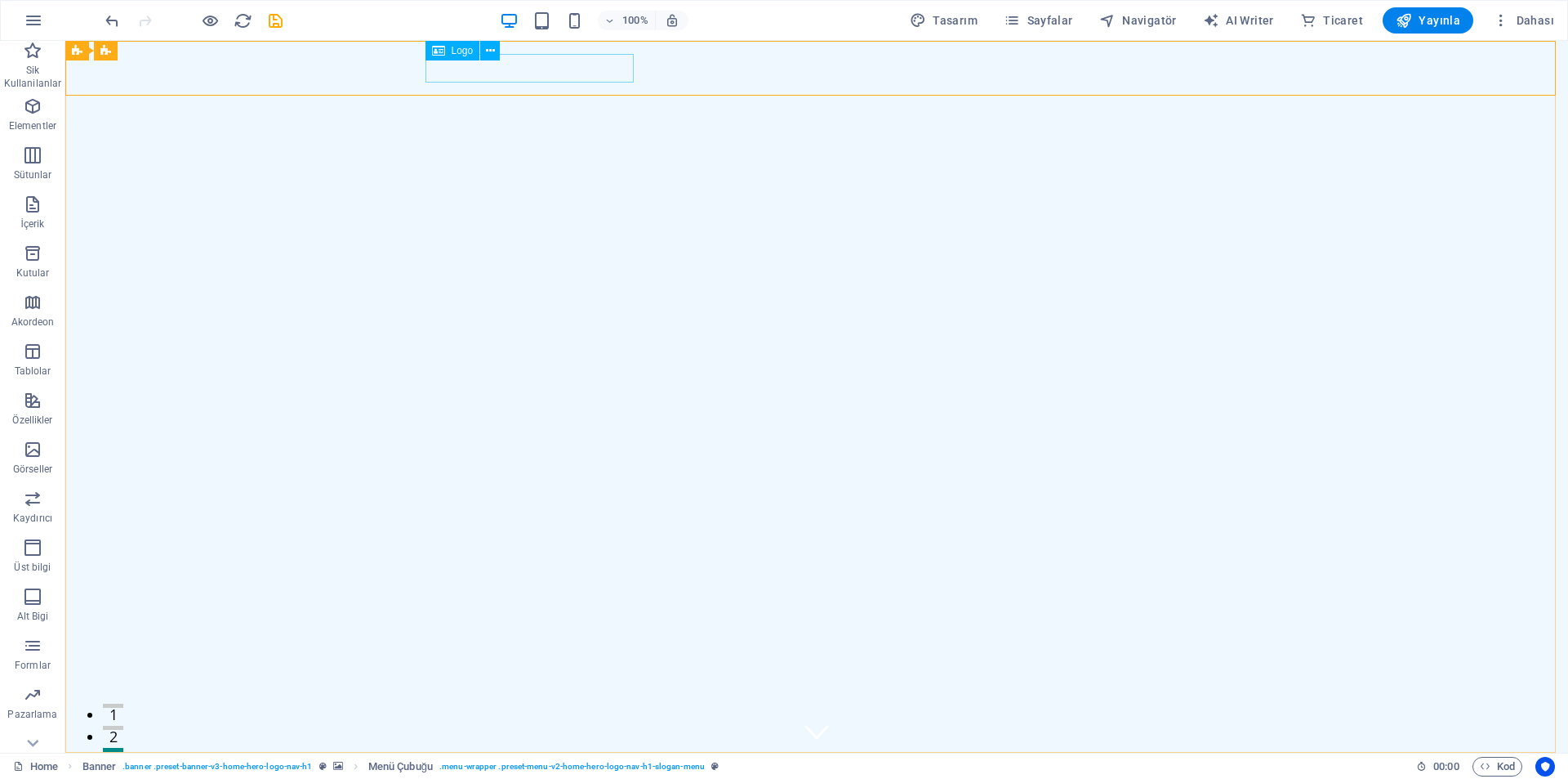
click at [459, 50] on span "Logo" at bounding box center [463, 50] width 22 height 10
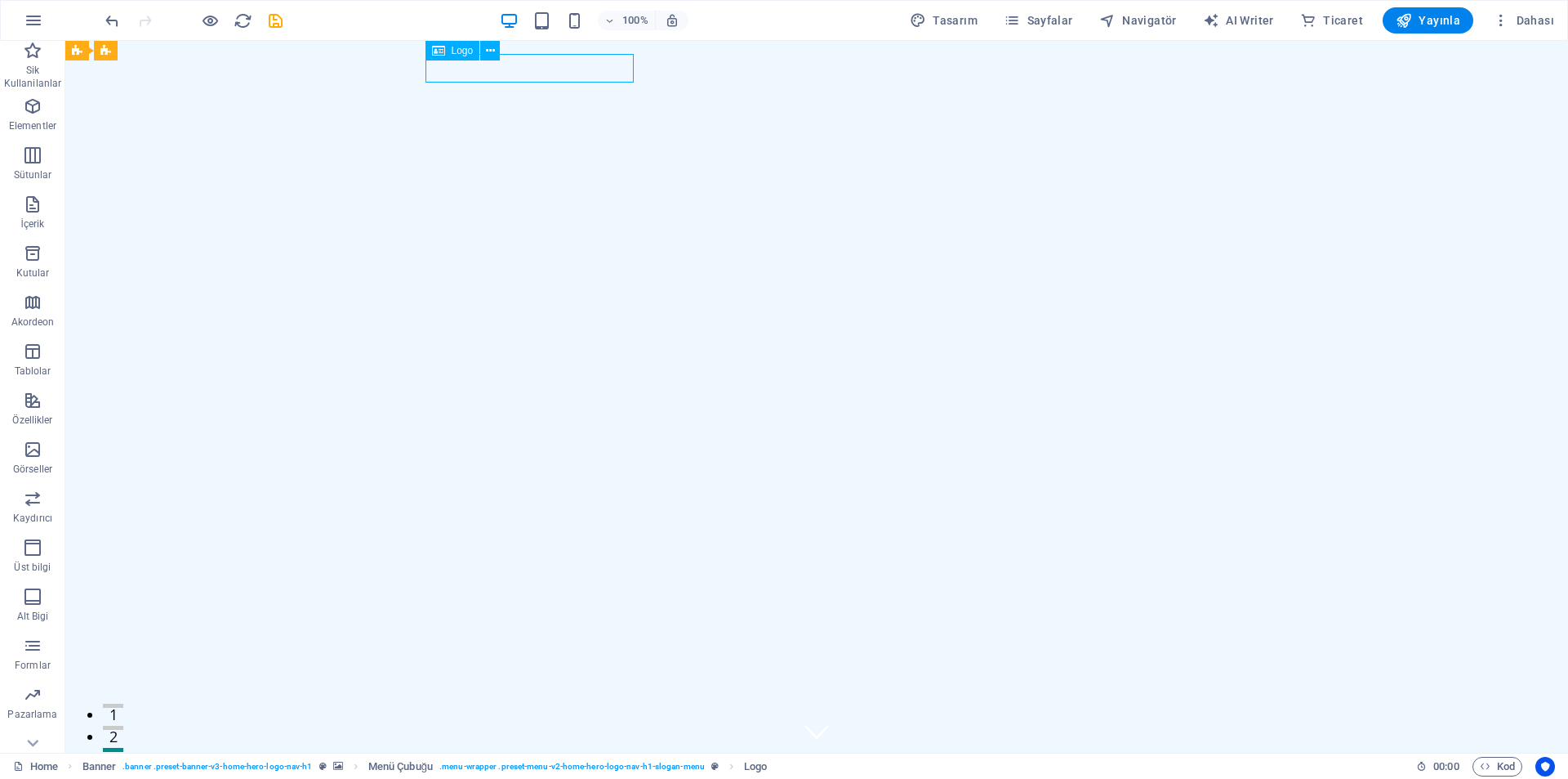
click at [459, 50] on span "Logo" at bounding box center [463, 50] width 22 height 10
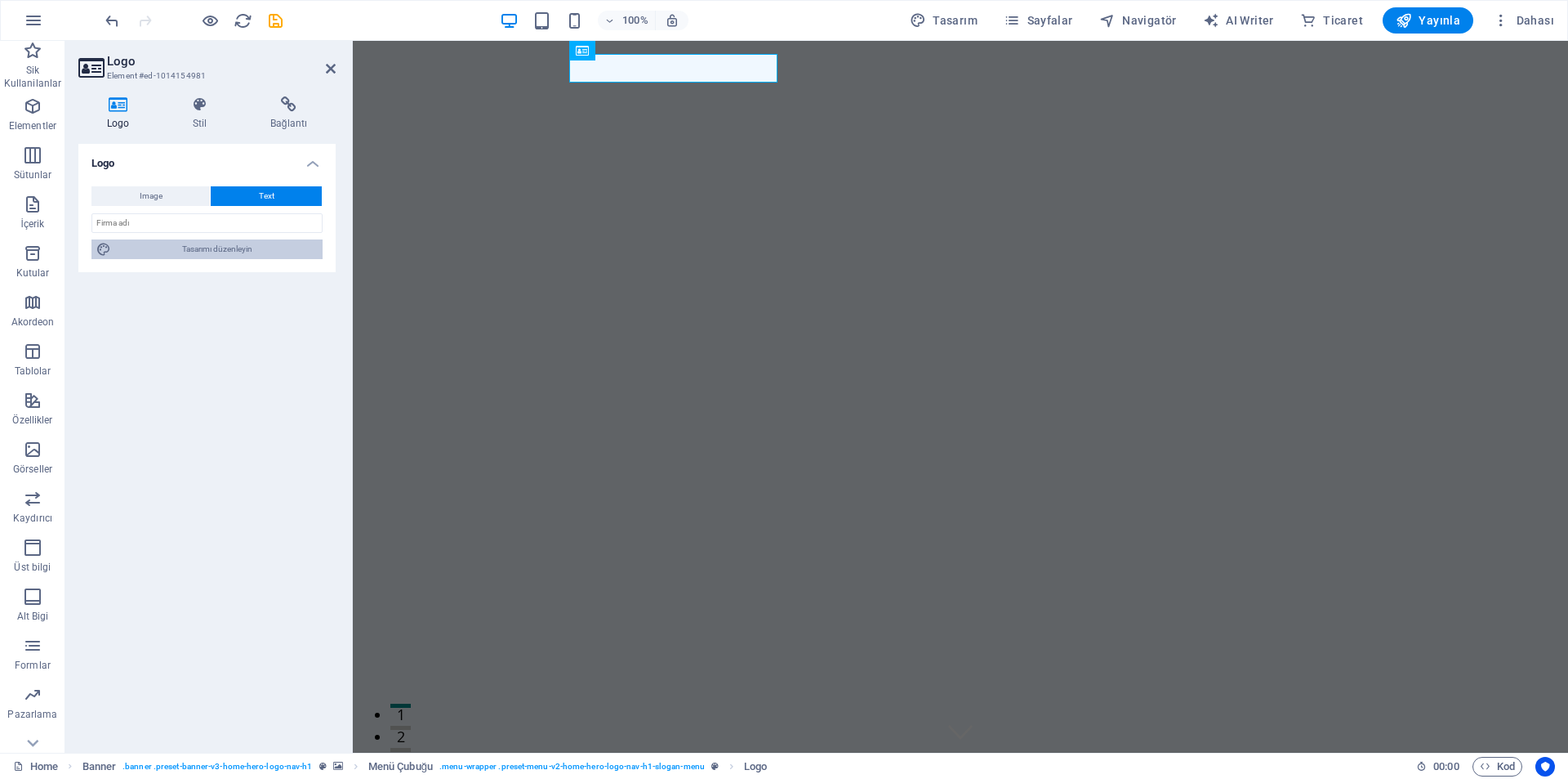
click at [156, 257] on span "Tasarımı düzenleyin" at bounding box center [217, 249] width 201 height 20
select select "px"
select select "200"
select select "px"
select select "rem"
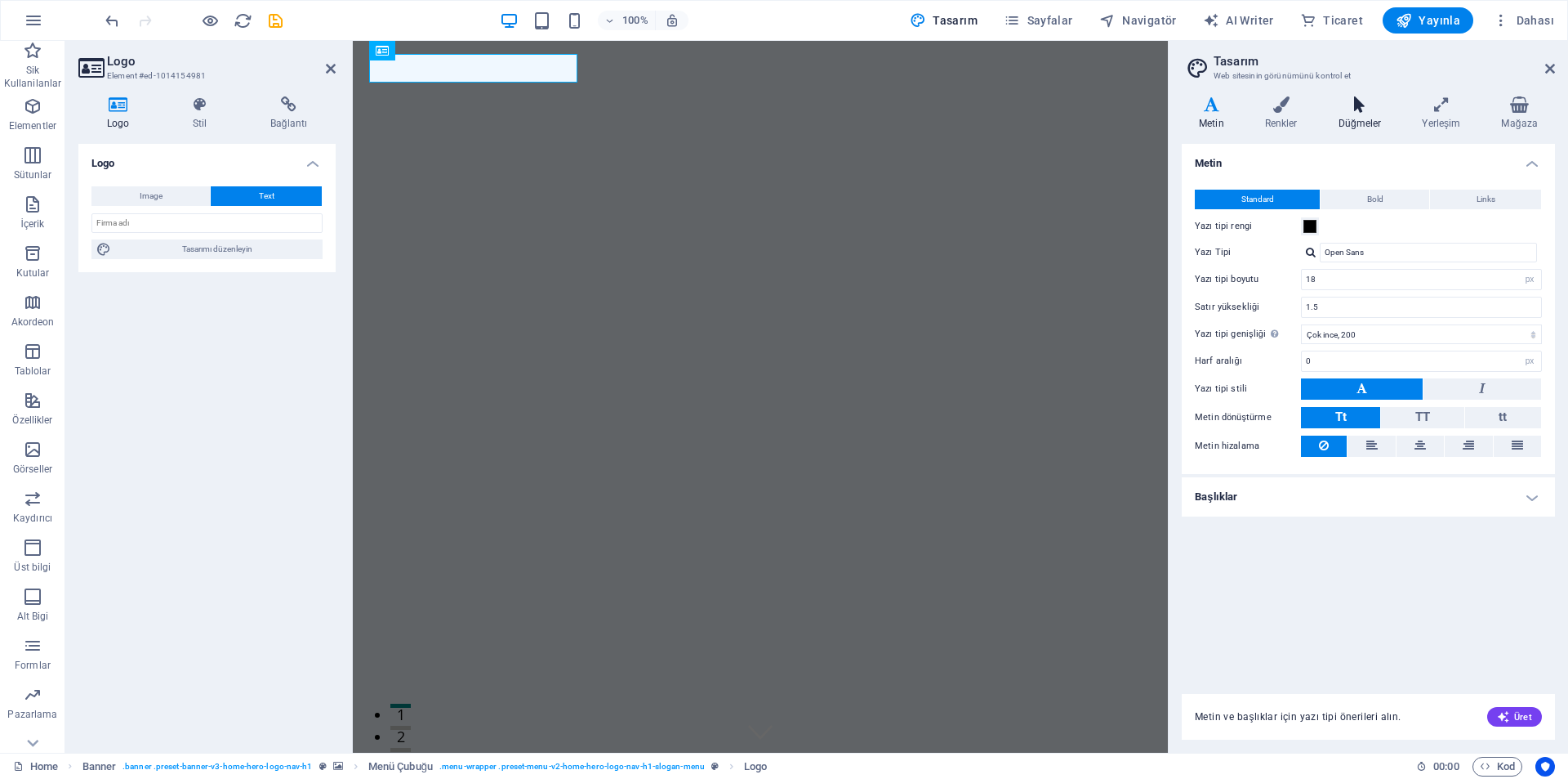
click at [1351, 116] on h4 "Düğmeler" at bounding box center [1363, 114] width 84 height 34
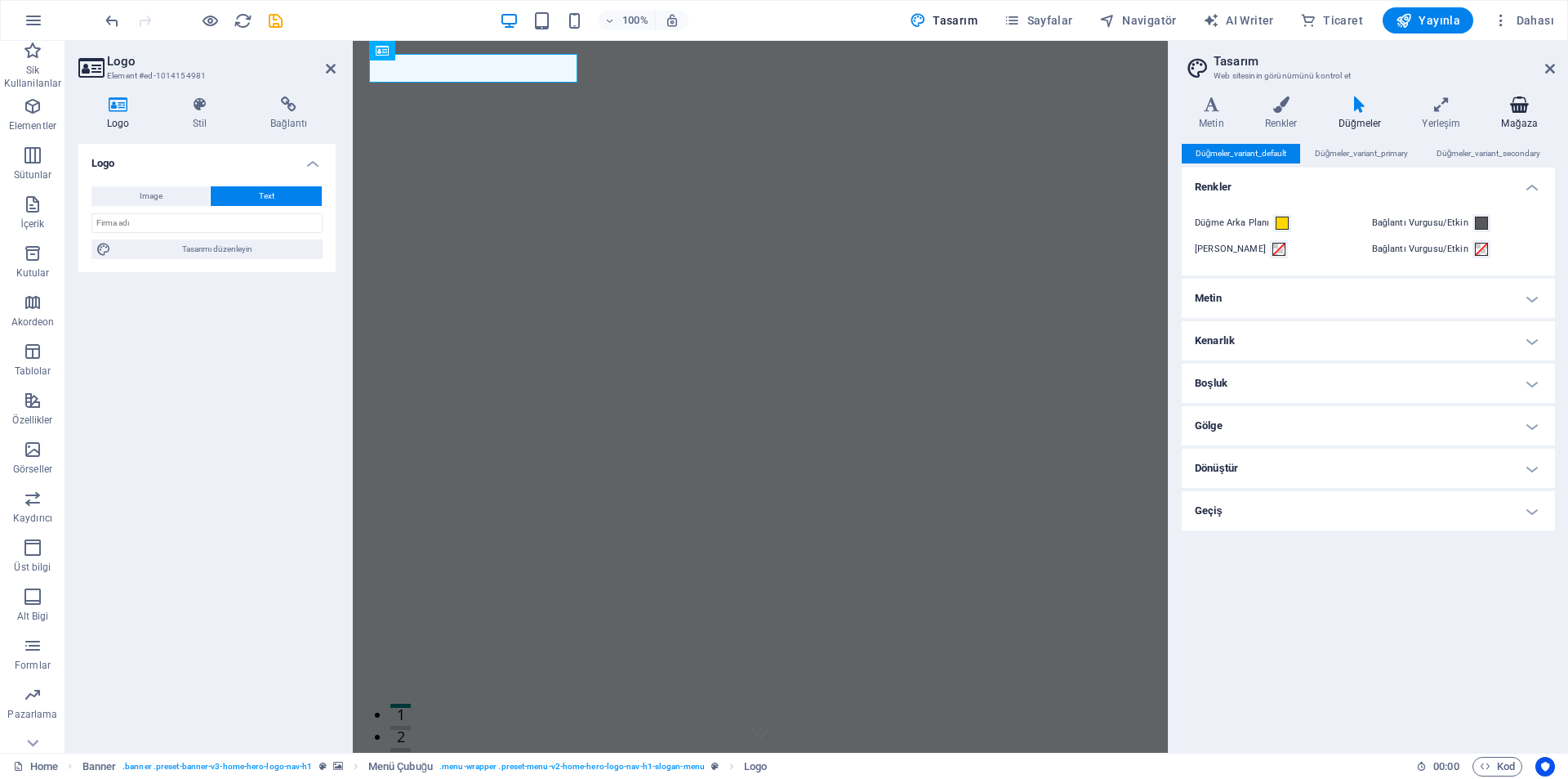
click at [1522, 116] on h4 "Mağaza" at bounding box center [1519, 114] width 70 height 34
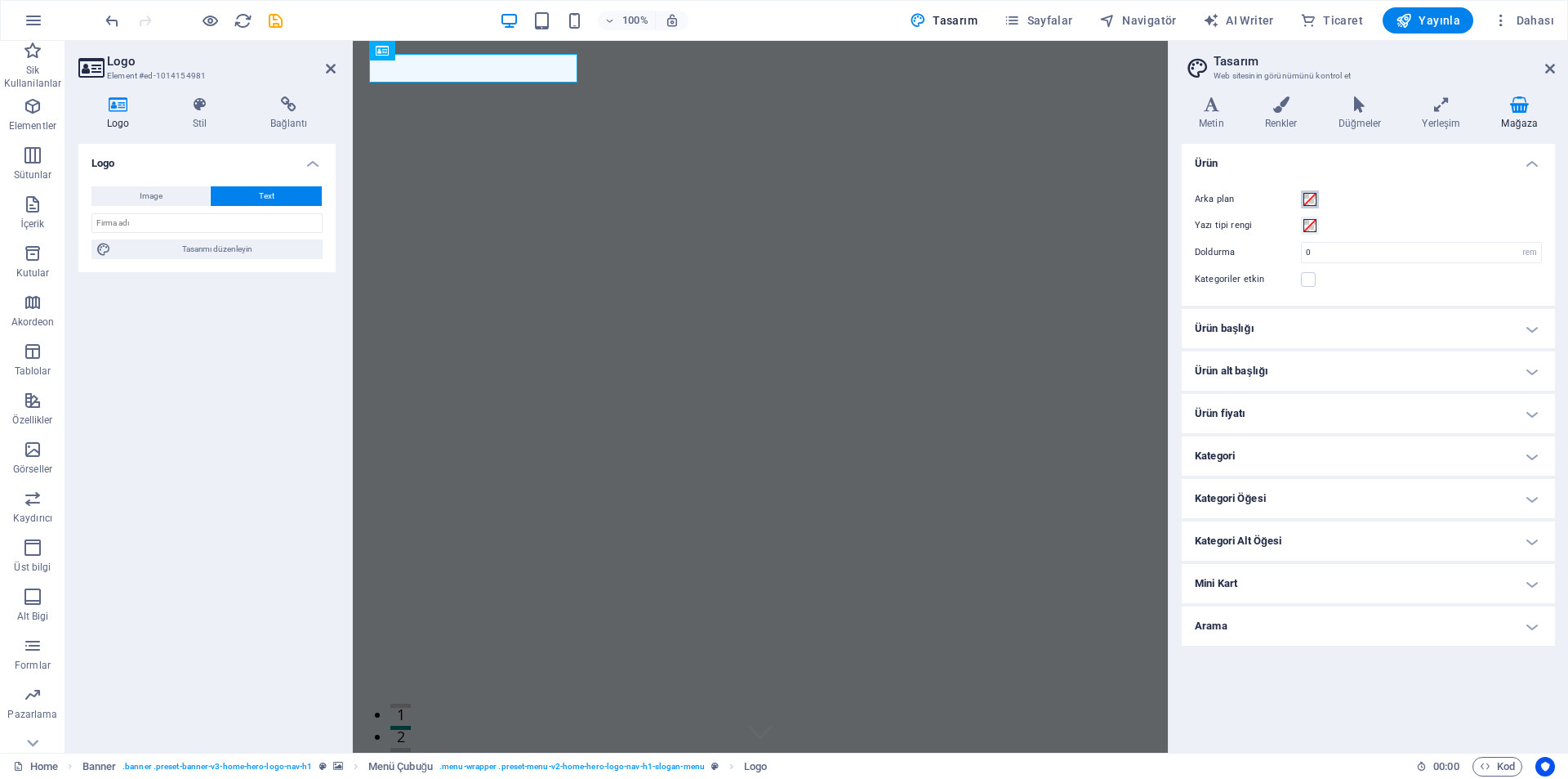
click at [1309, 194] on span at bounding box center [1309, 199] width 13 height 13
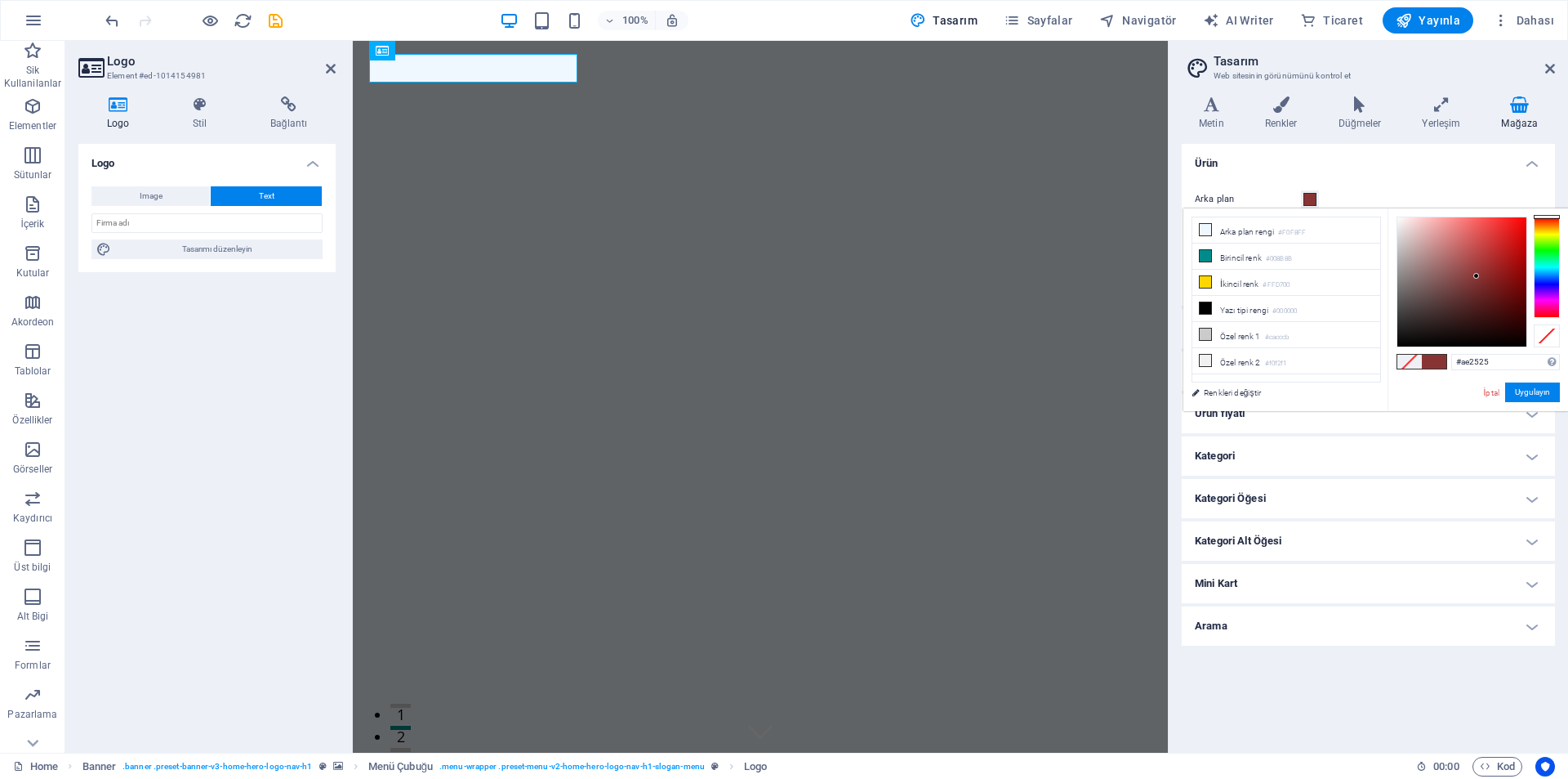
type input "#af2626"
drag, startPoint x: 1471, startPoint y: 279, endPoint x: 1498, endPoint y: 257, distance: 34.8
click at [1498, 257] on div at bounding box center [1461, 282] width 129 height 129
click at [1489, 396] on link "İptal" at bounding box center [1491, 393] width 19 height 13
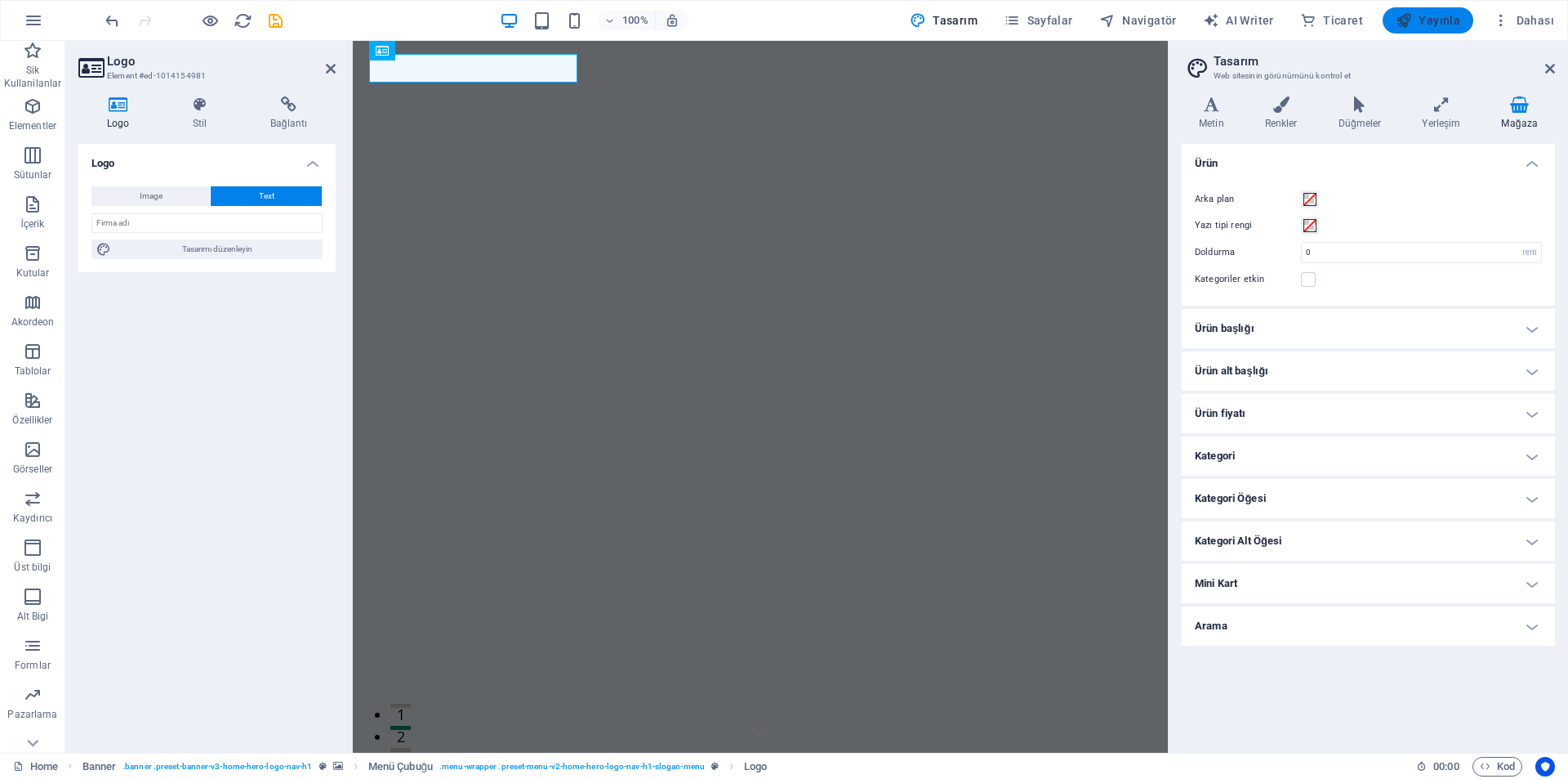
click at [1432, 21] on span "Yayınla" at bounding box center [1428, 21] width 64 height 16
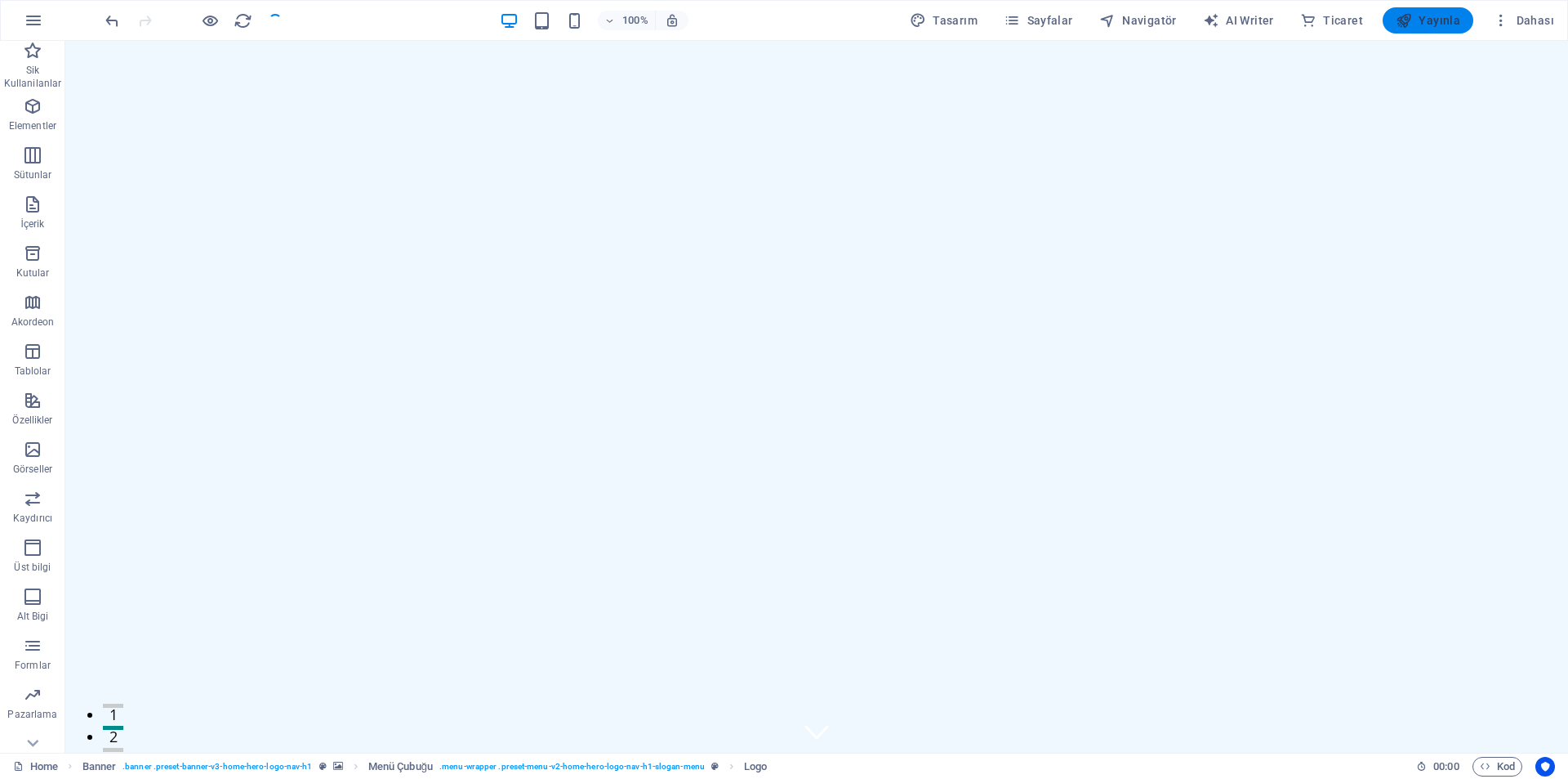
checkbox input "false"
click at [1233, 19] on span "AI Writer" at bounding box center [1238, 21] width 71 height 16
select select "English"
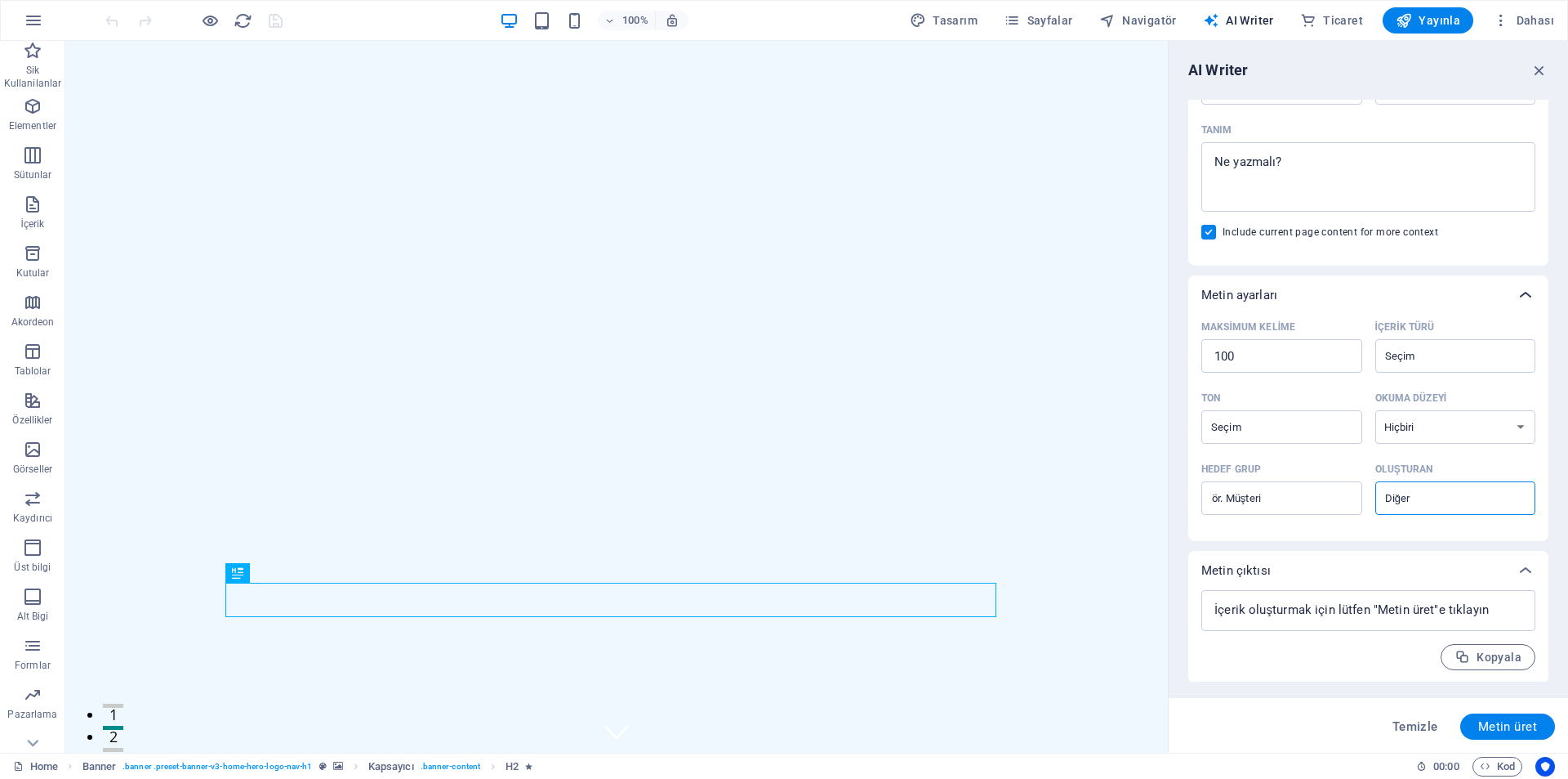
scroll to position [193, 0]
click at [1508, 727] on span "Metin üret" at bounding box center [1508, 726] width 59 height 13
type textarea "x"
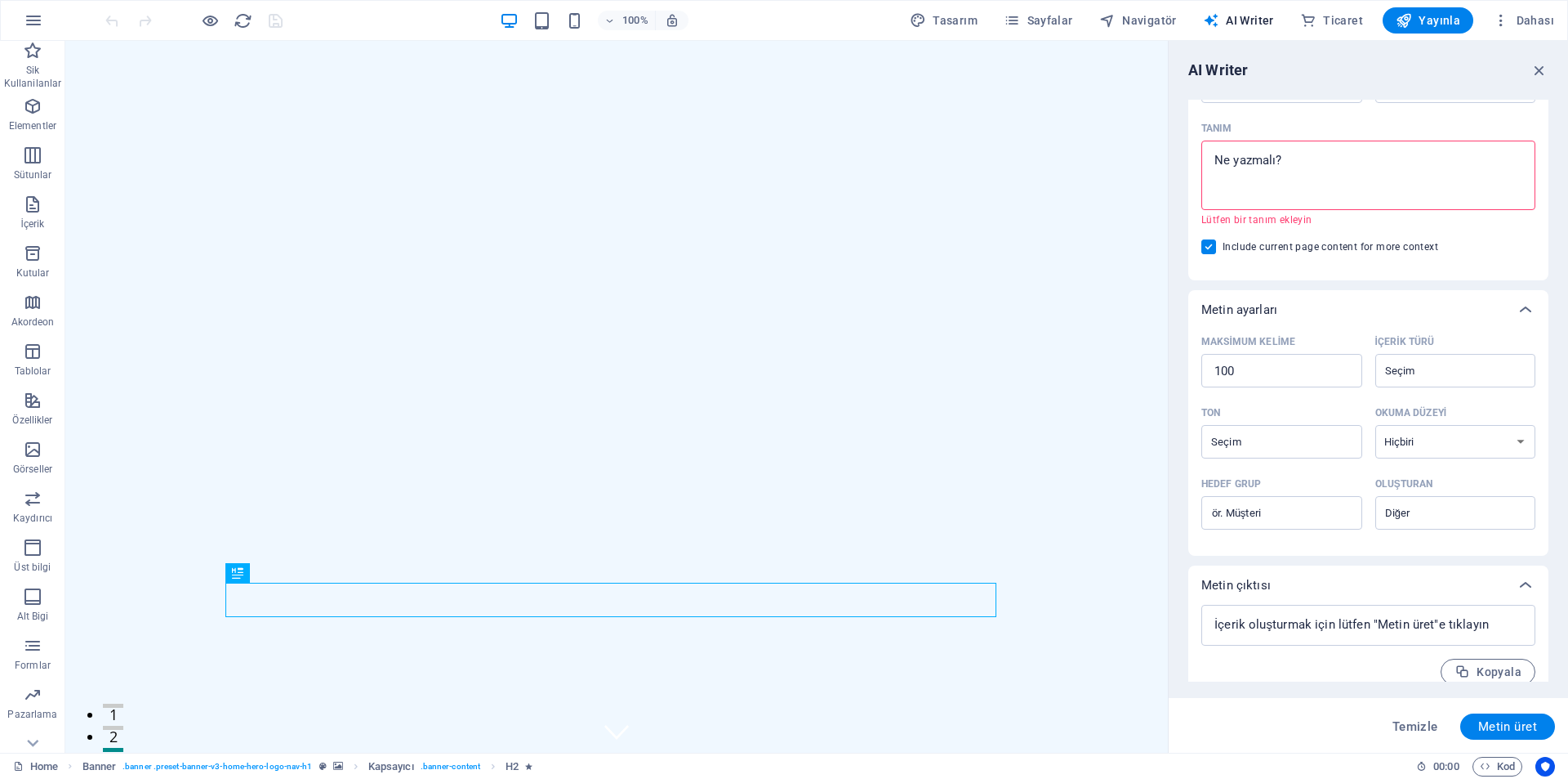
click at [1357, 210] on div "x ​ Lütfen bir tanım ekleyin" at bounding box center [1368, 184] width 334 height 86
click at [1357, 201] on textarea "Tanım x ​ Lütfen bir tanım ekleyin" at bounding box center [1368, 175] width 318 height 53
type textarea "x"
click at [1346, 189] on textarea "Tanım x ​ Lütfen bir tanım ekleyin" at bounding box center [1368, 175] width 318 height 53
type textarea "f"
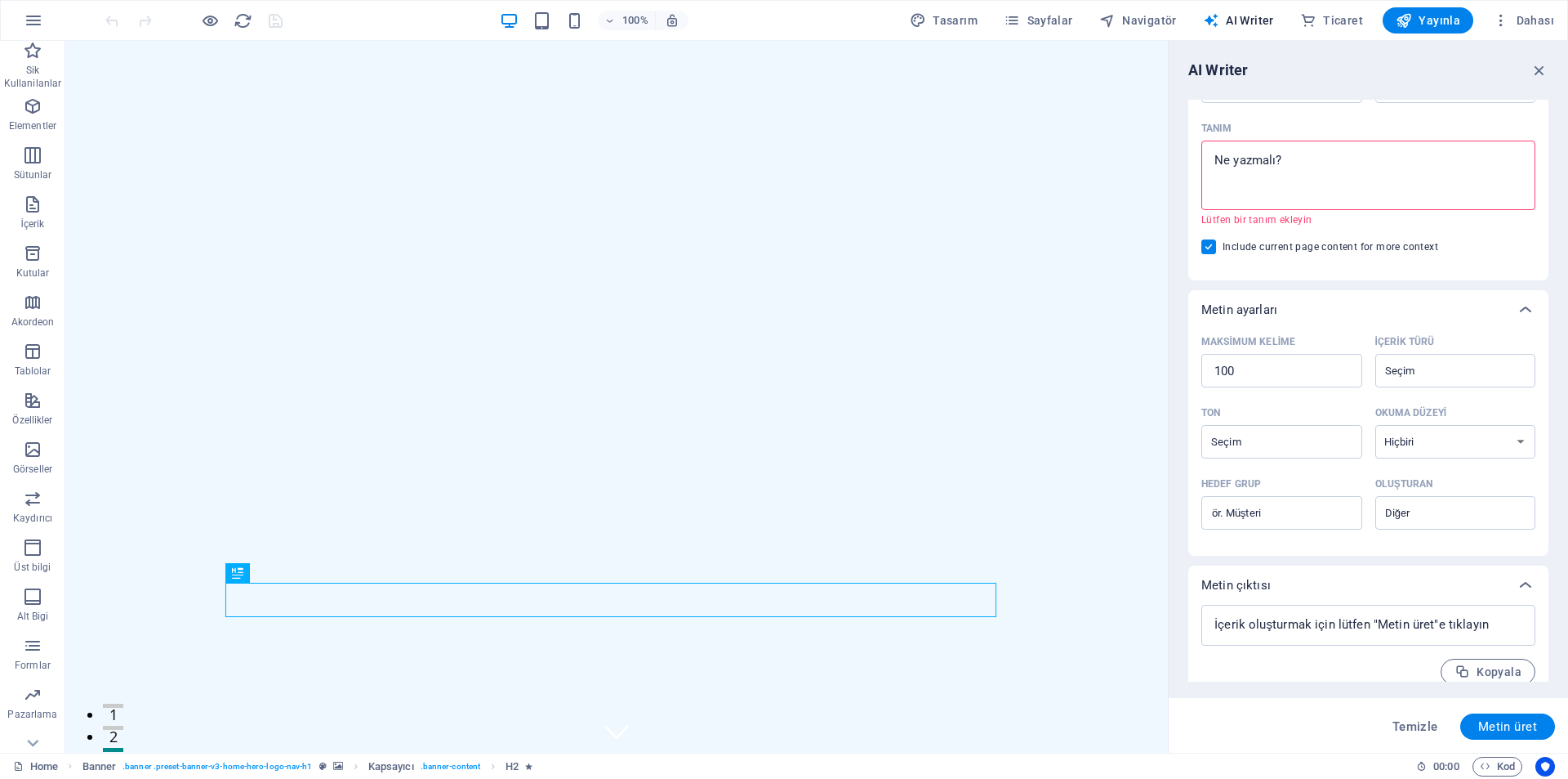
type textarea "x"
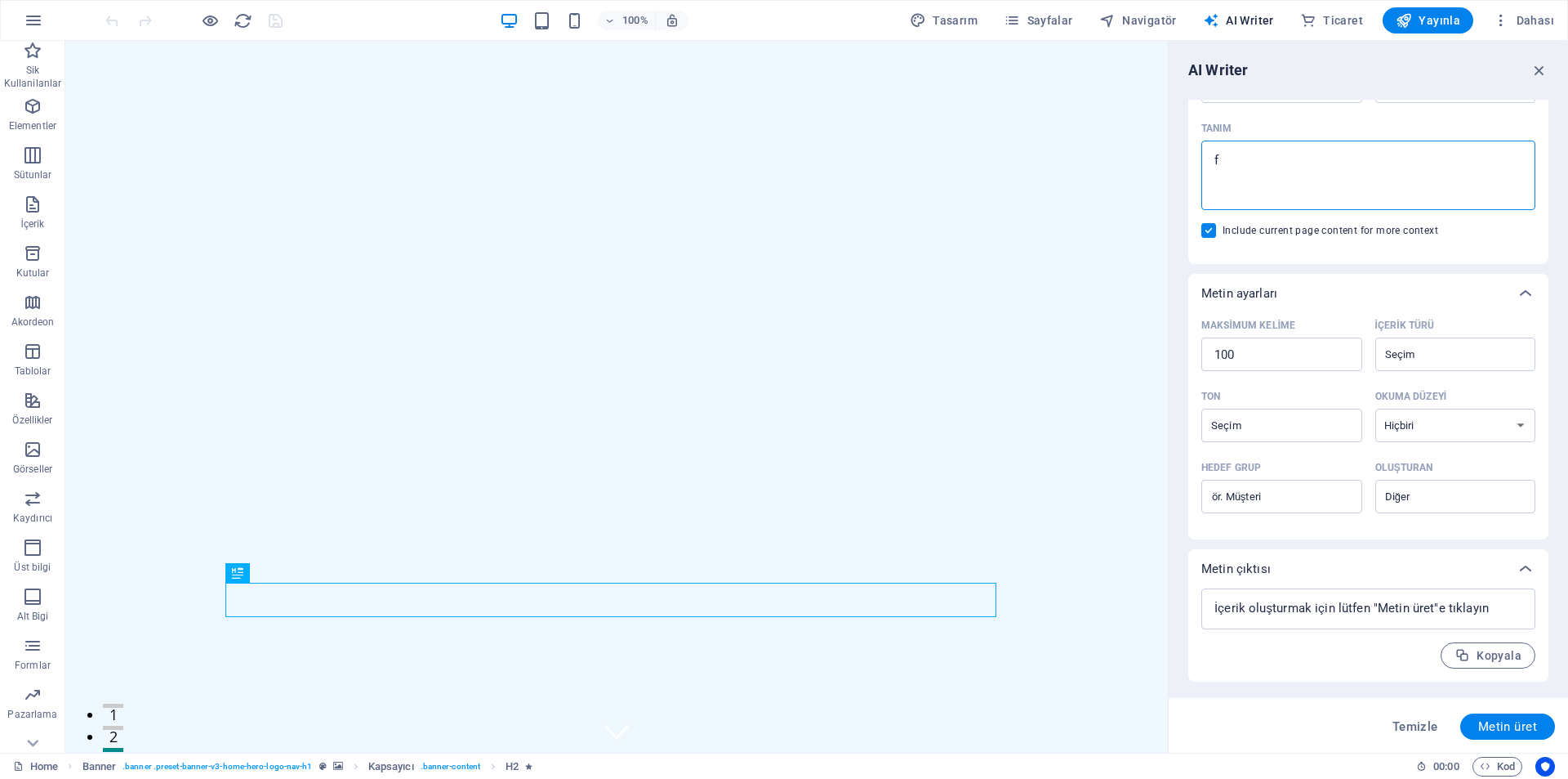
type textarea "fo"
type textarea "x"
type textarea "fot"
type textarea "x"
type textarea "foto"
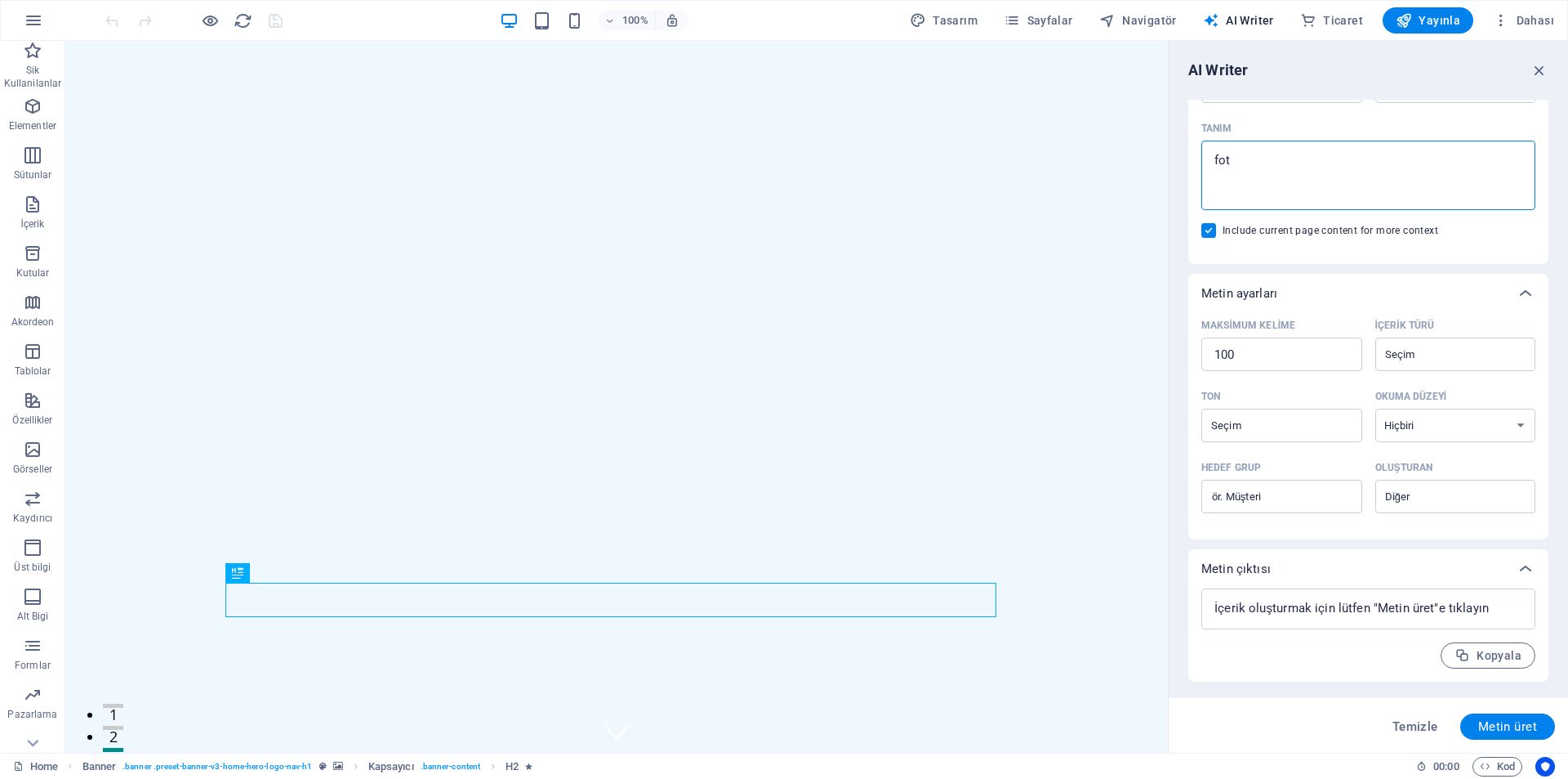
type textarea "x"
type textarea "fotoğ"
type textarea "x"
type textarea "fotoğr"
type textarea "x"
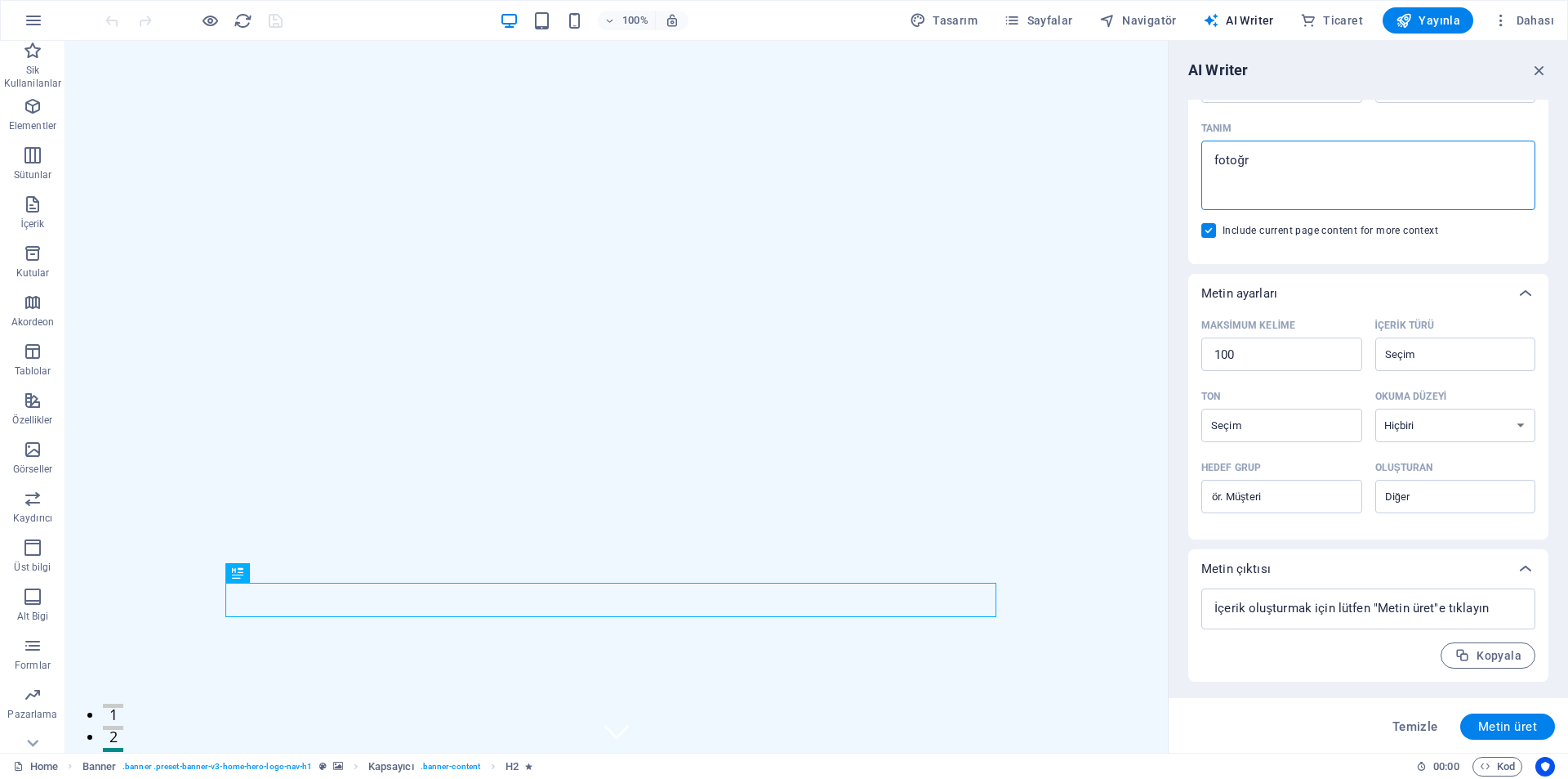
type textarea "fotoğra"
type textarea "x"
type textarea "fotoğraf"
type textarea "x"
type textarea "fotoğraf"
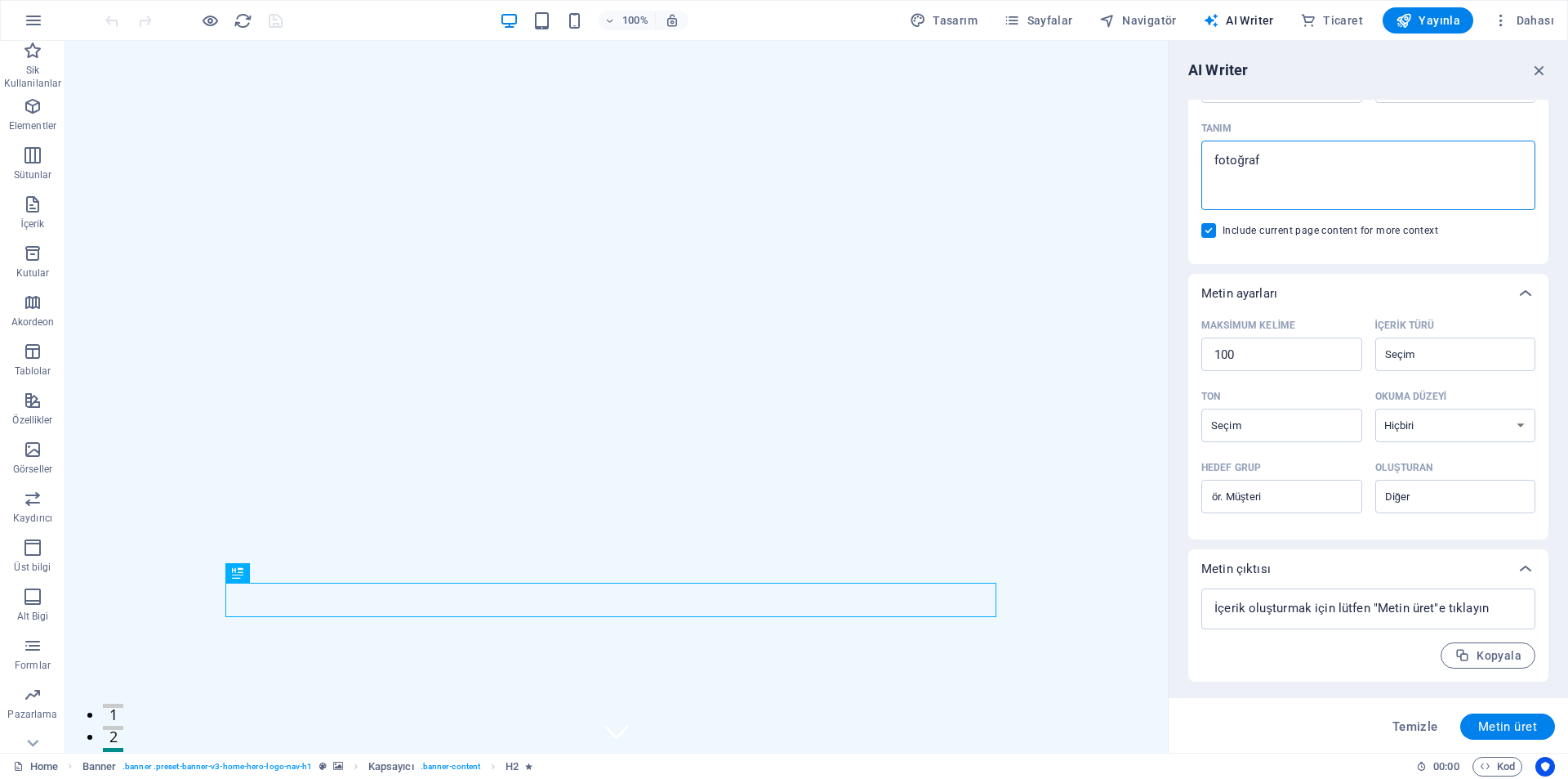
type textarea "x"
type textarea "fotoğraf"
click at [1489, 721] on span "Metin üret" at bounding box center [1508, 726] width 59 height 13
type textarea "x"
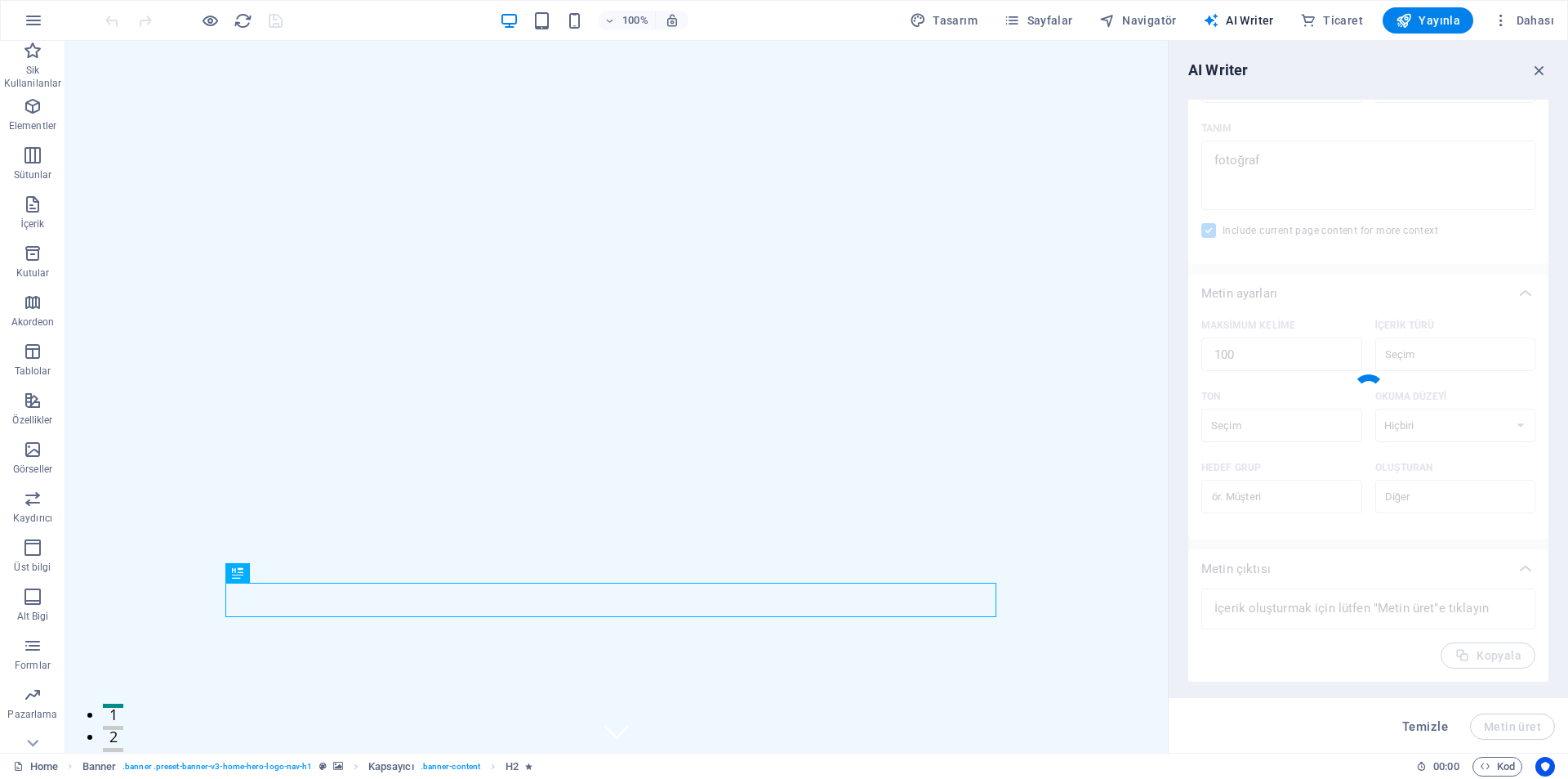
type textarea "x"
type textarea "[PERSON_NAME] captures your most cherished moments with a unique artistic appro…"
type textarea "x"
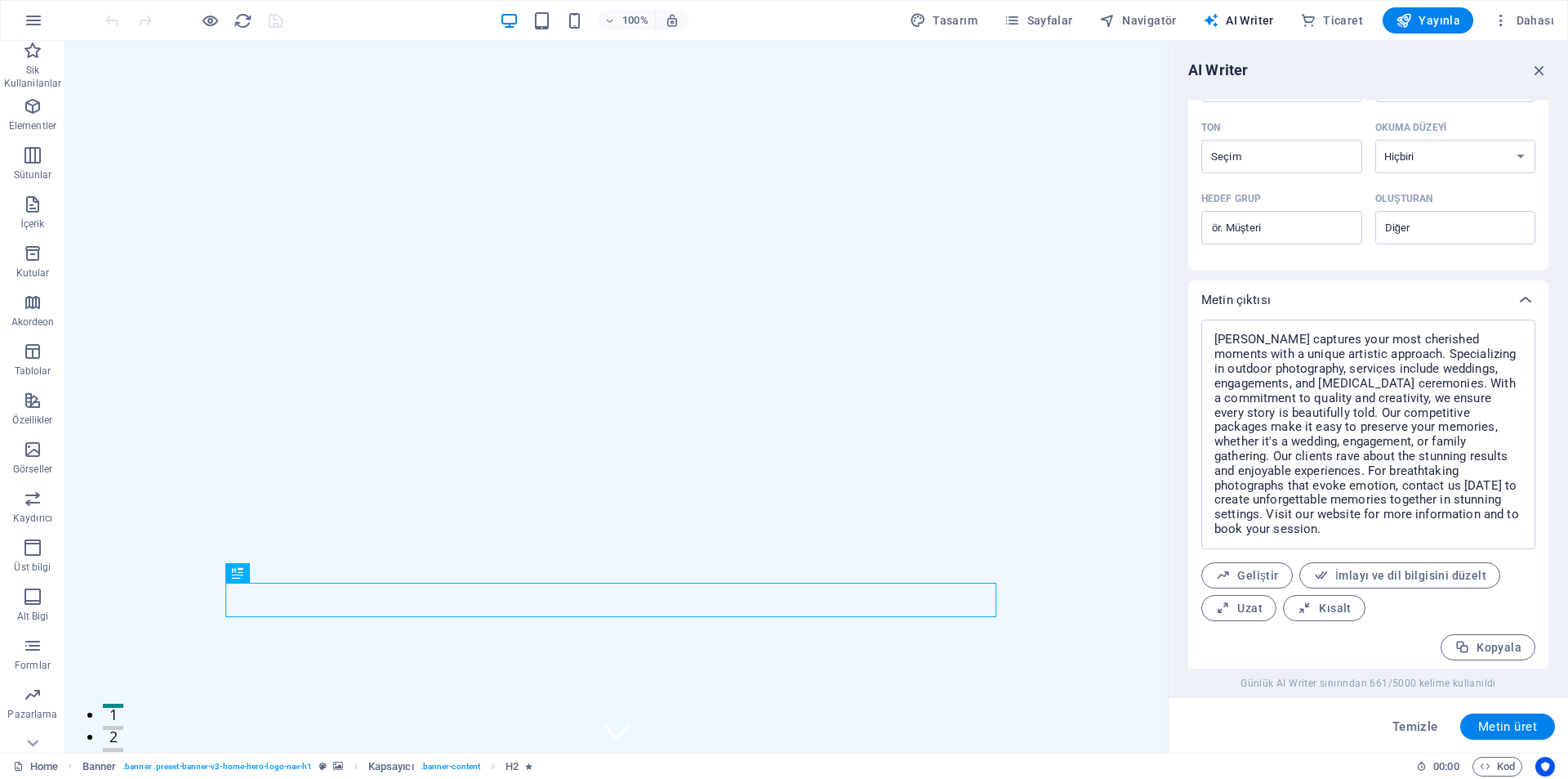
scroll to position [467, 0]
click at [1244, 571] on span "Geliştir" at bounding box center [1247, 570] width 64 height 15
type textarea "x"
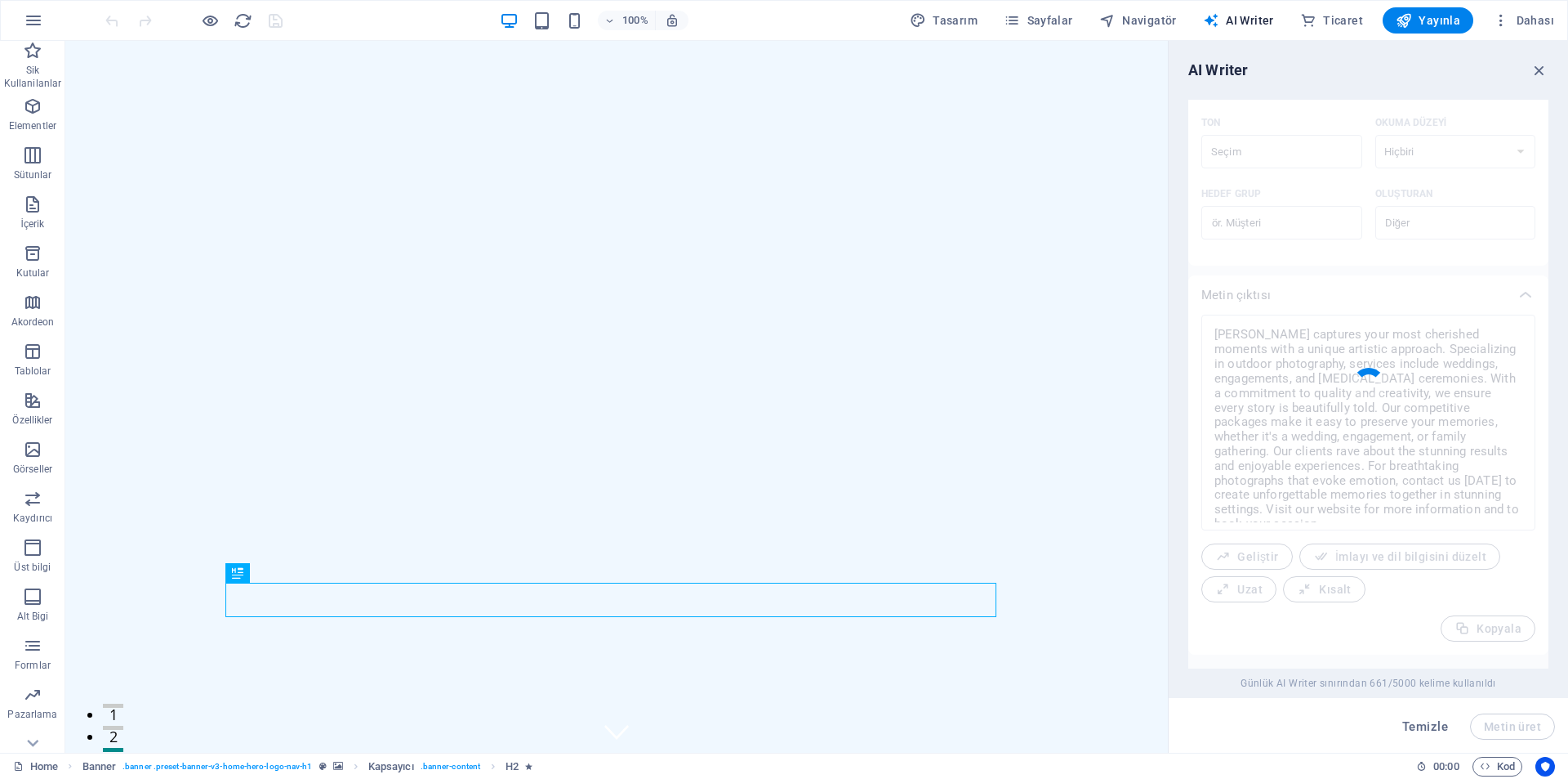
type textarea "x"
type textarea "Theyasin Demir beautifully captures your most cherished moments with a distinct…"
type textarea "x"
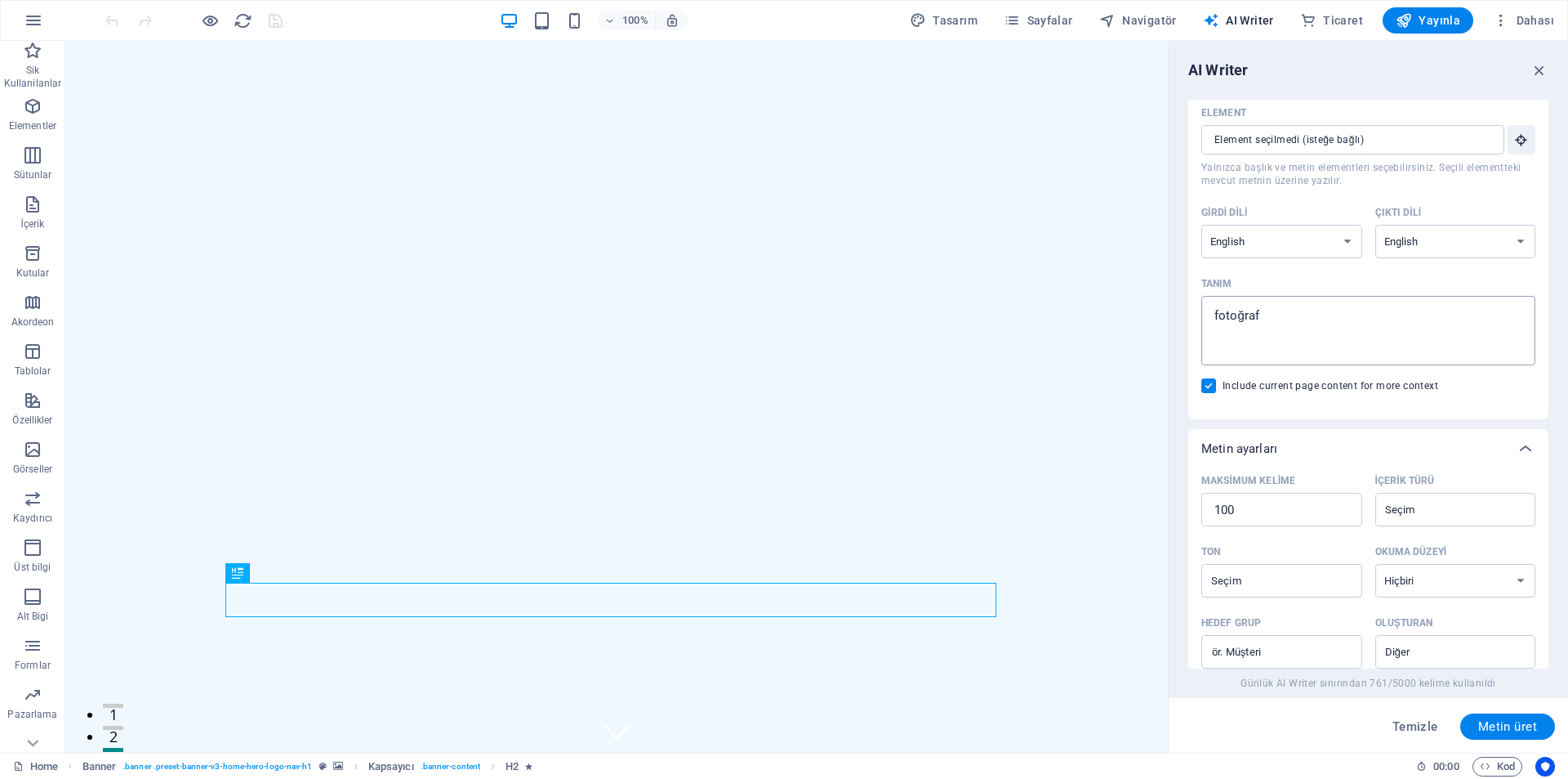
scroll to position [0, 0]
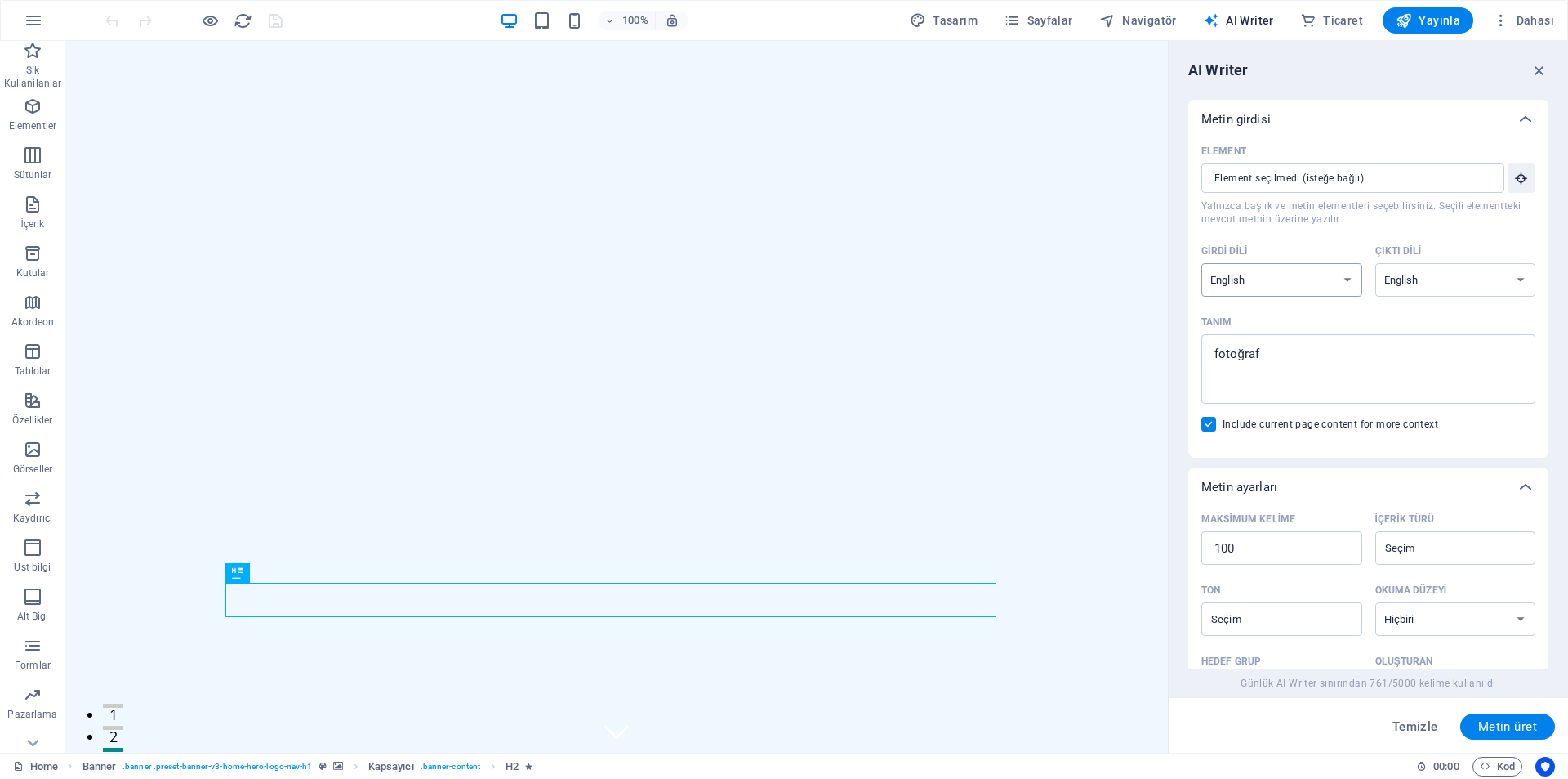
click at [1314, 284] on select "Albanian Arabic Armenian Awadhi Azerbaijani Bashkir Basque Belarusian Bengali B…" at bounding box center [1282, 279] width 161 height 33
click at [1410, 210] on span "Yalnızca başlık ve metin elementleri seçebilirsiniz. Seçili elementteki mevcut …" at bounding box center [1368, 212] width 334 height 26
click at [1410, 193] on input "Element ​ Yalnızca başlık ve metin elementleri seçebilirsiniz. Seçili elementte…" at bounding box center [1347, 178] width 292 height 30
click at [1532, 60] on div "AI Writer Metin girdisi Element ​ Yalnızca başlık ve metin elementleri seçebili…" at bounding box center [1368, 397] width 399 height 712
drag, startPoint x: 1535, startPoint y: 66, endPoint x: 1470, endPoint y: 26, distance: 76.3
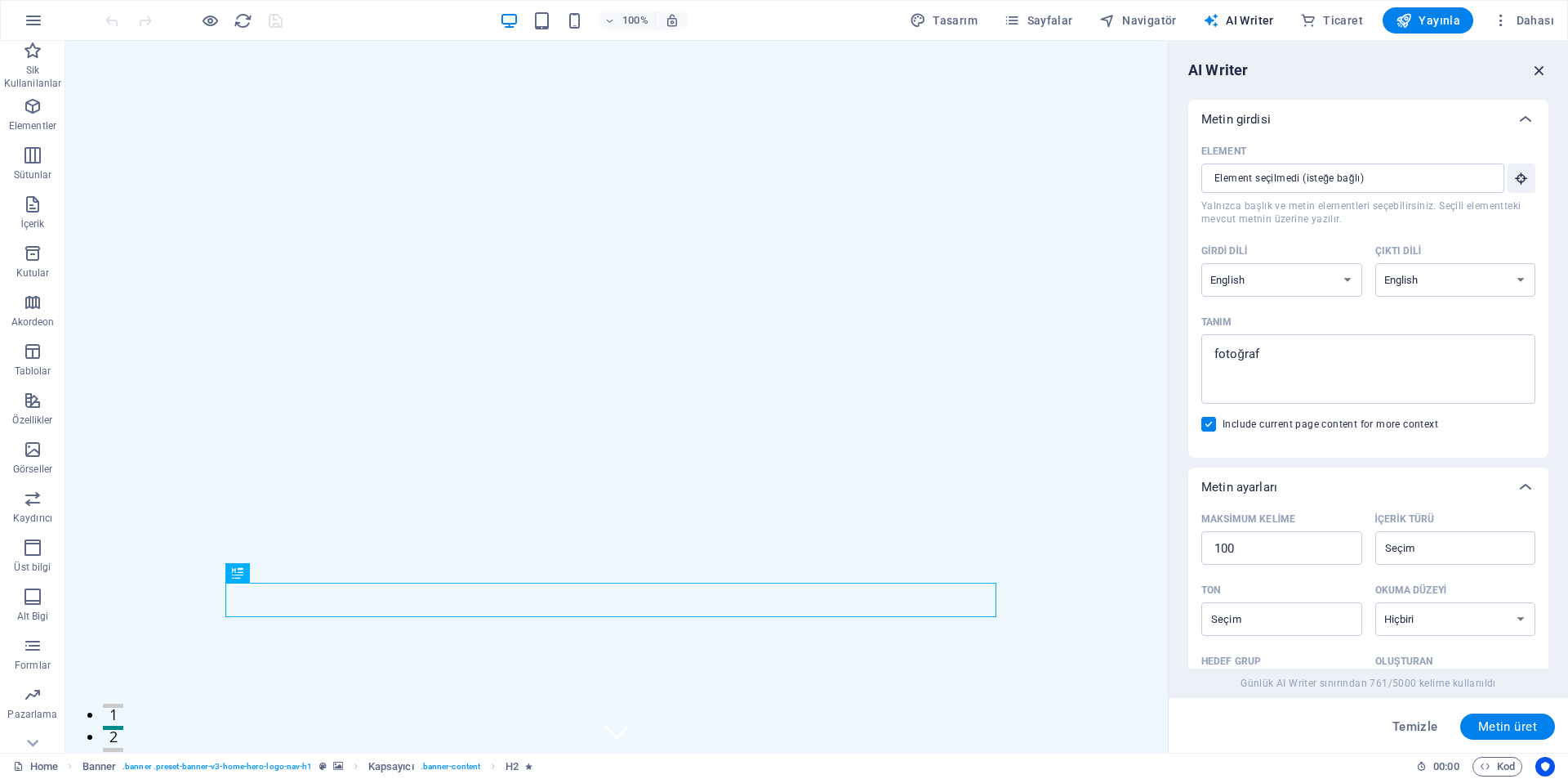
click at [1536, 66] on icon "button" at bounding box center [1539, 70] width 18 height 18
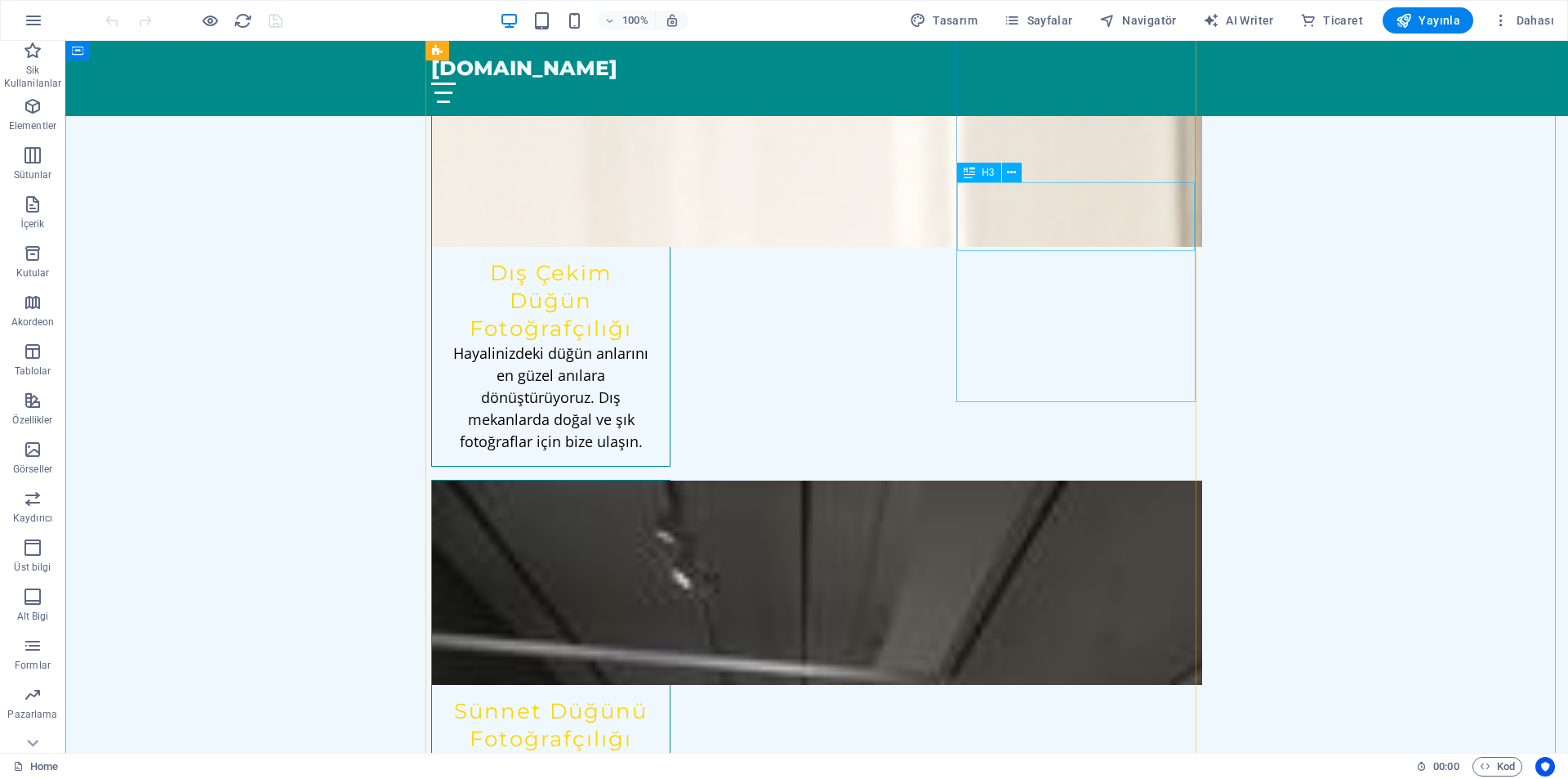
scroll to position [1389, 0]
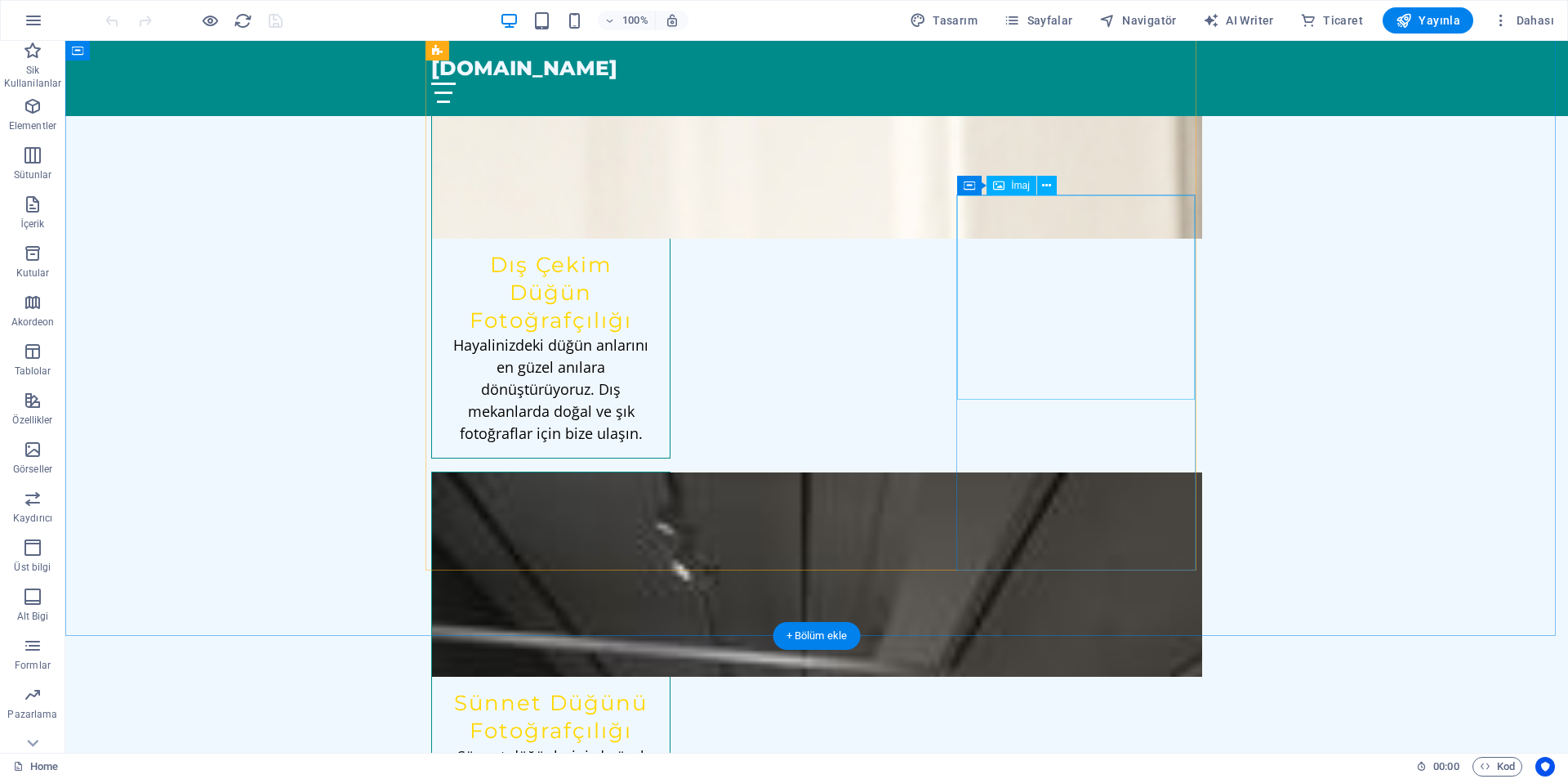
drag, startPoint x: 1001, startPoint y: 309, endPoint x: 1003, endPoint y: 295, distance: 14.1
click at [1010, 190] on div "İmaj" at bounding box center [1011, 185] width 50 height 20
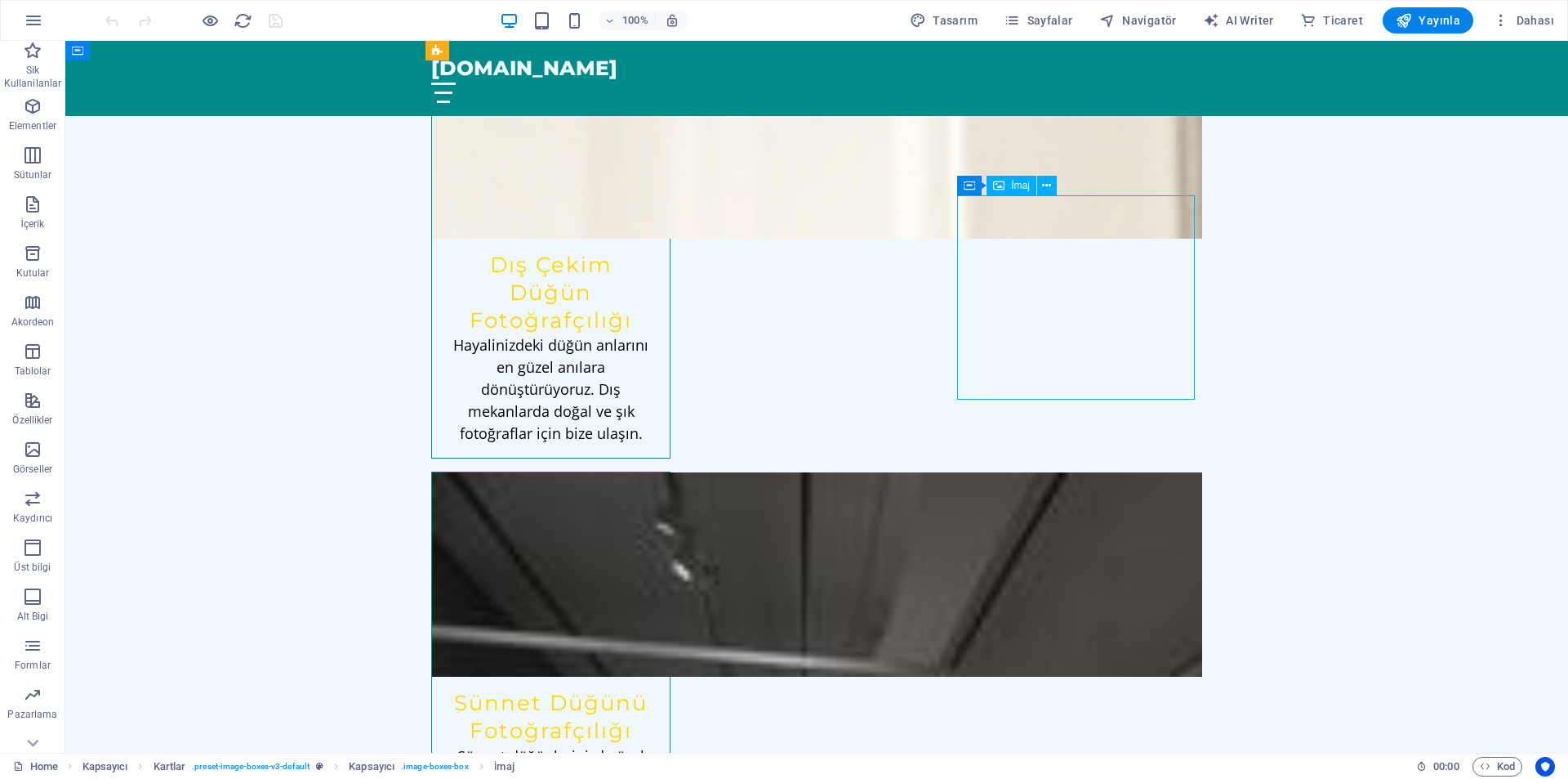
select select "vw"
select select "px"
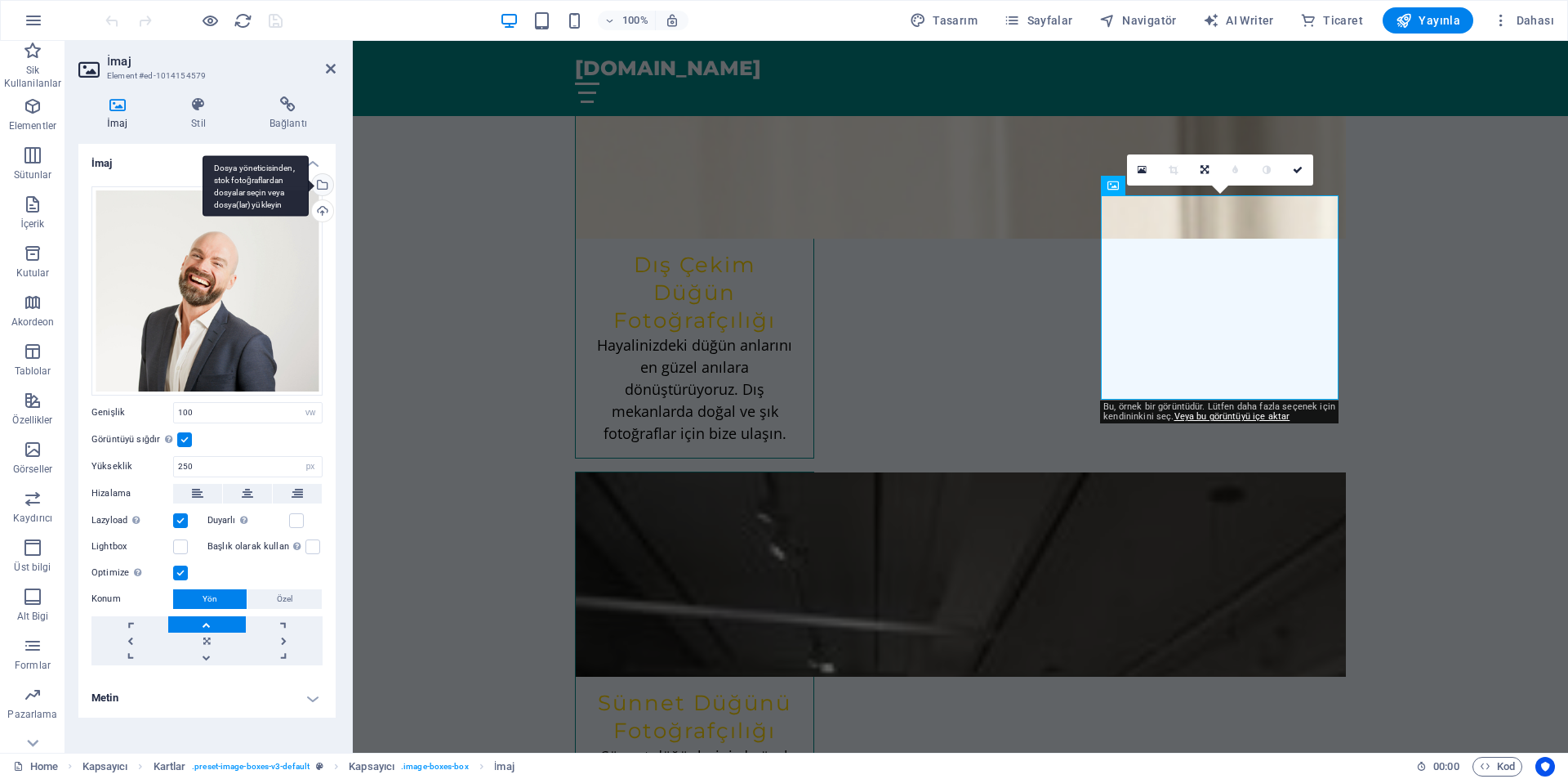
click at [321, 182] on div "Dosya yöneticisinden, stok fotoğraflardan dosyalar seçin veya dosya(lar) yükley…" at bounding box center [320, 185] width 24 height 24
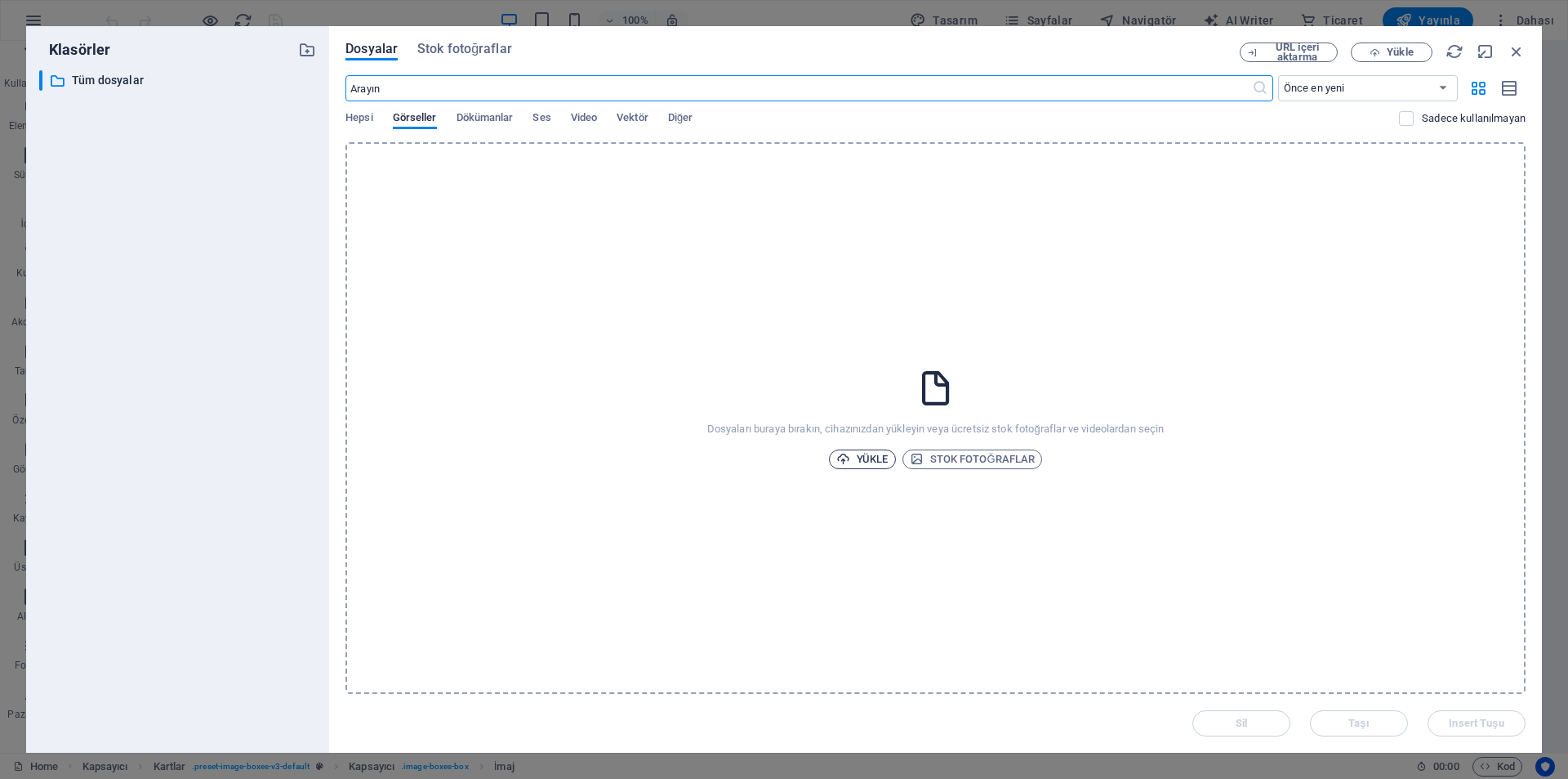
click at [858, 453] on span "Yükle" at bounding box center [862, 459] width 52 height 20
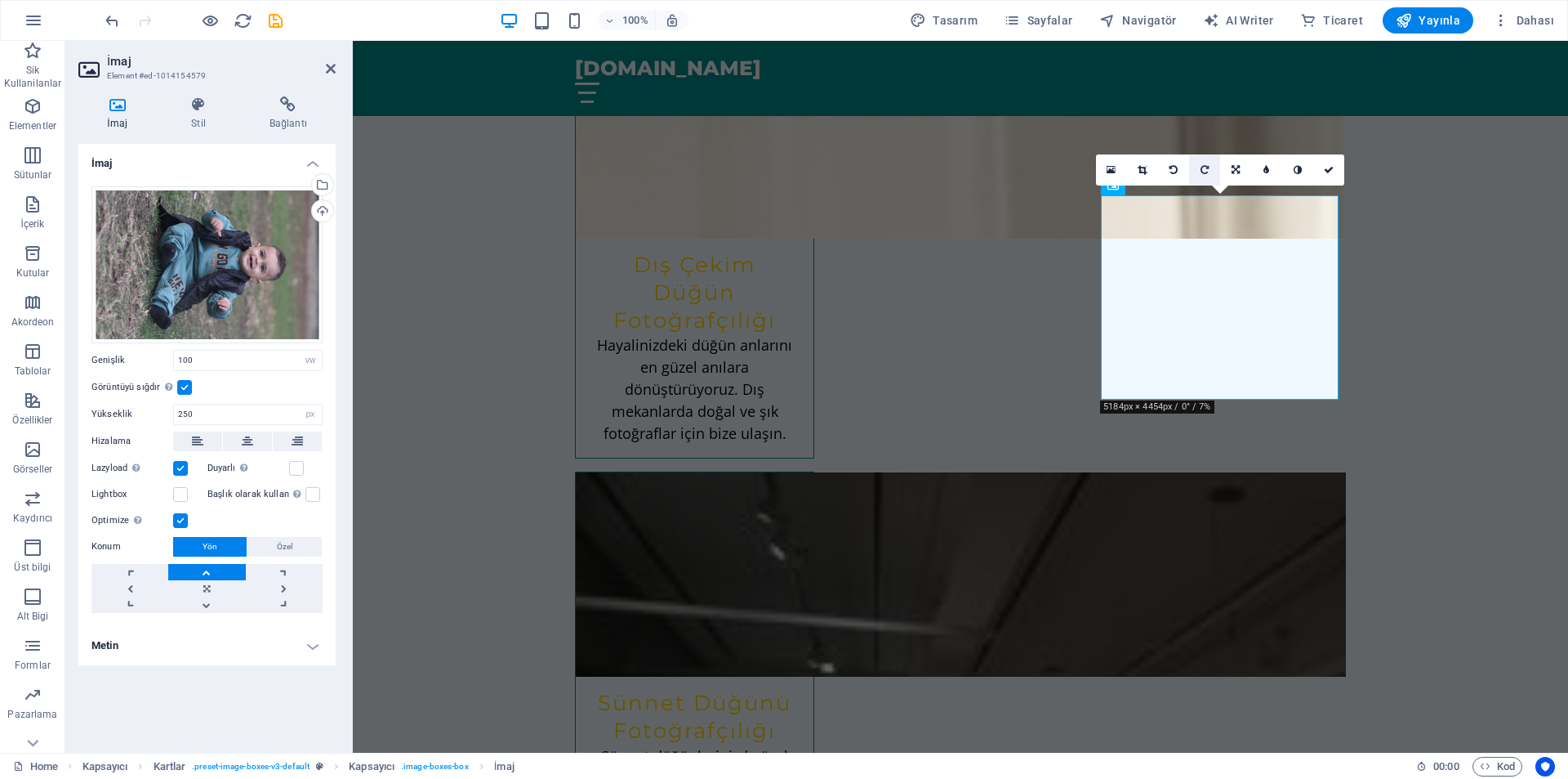
click at [1201, 162] on link at bounding box center [1205, 169] width 31 height 31
click at [1181, 170] on link at bounding box center [1173, 169] width 31 height 31
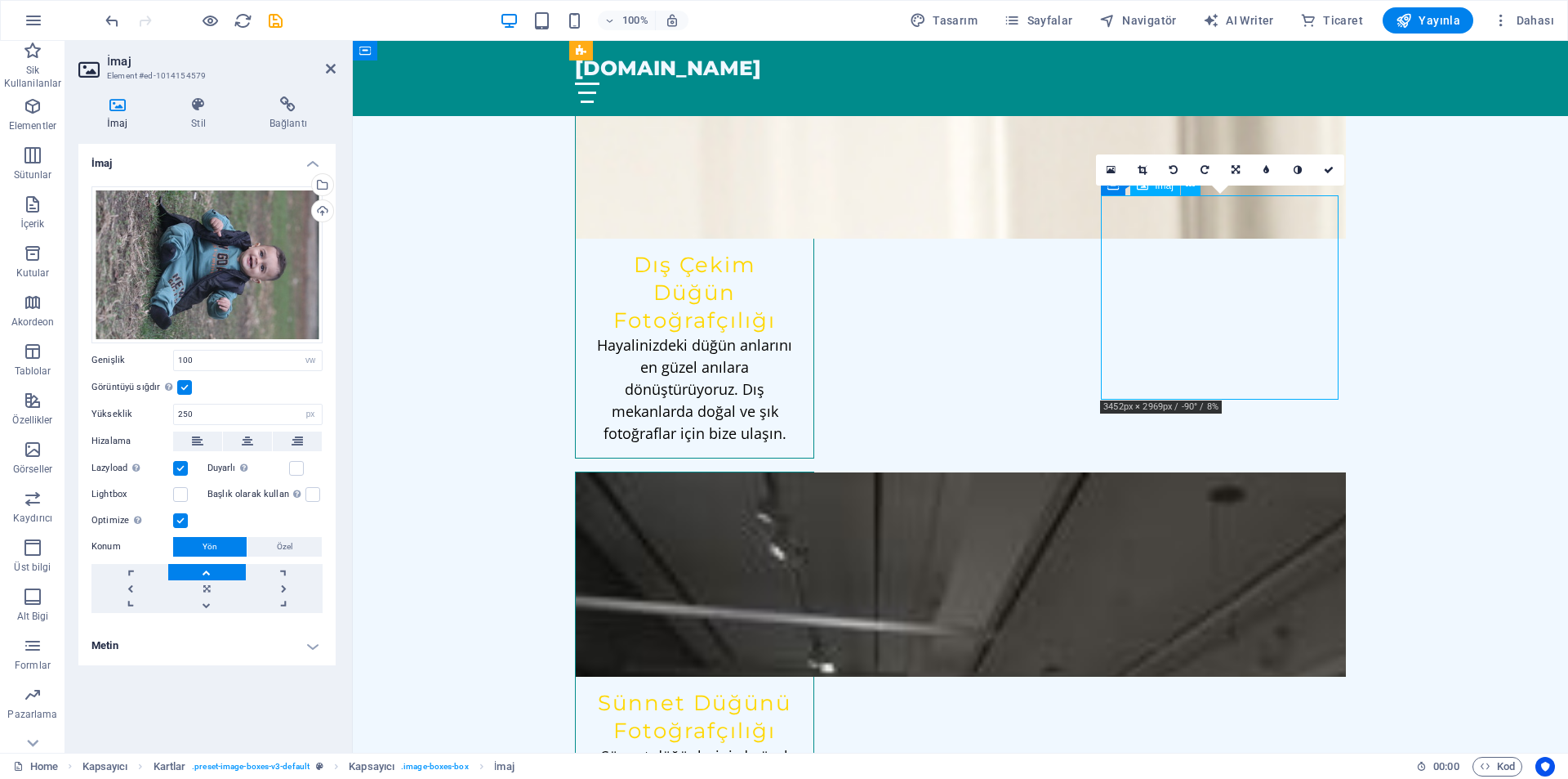
drag, startPoint x: 1212, startPoint y: 313, endPoint x: 1208, endPoint y: 281, distance: 32.2
drag, startPoint x: 1198, startPoint y: 285, endPoint x: 1207, endPoint y: 235, distance: 50.8
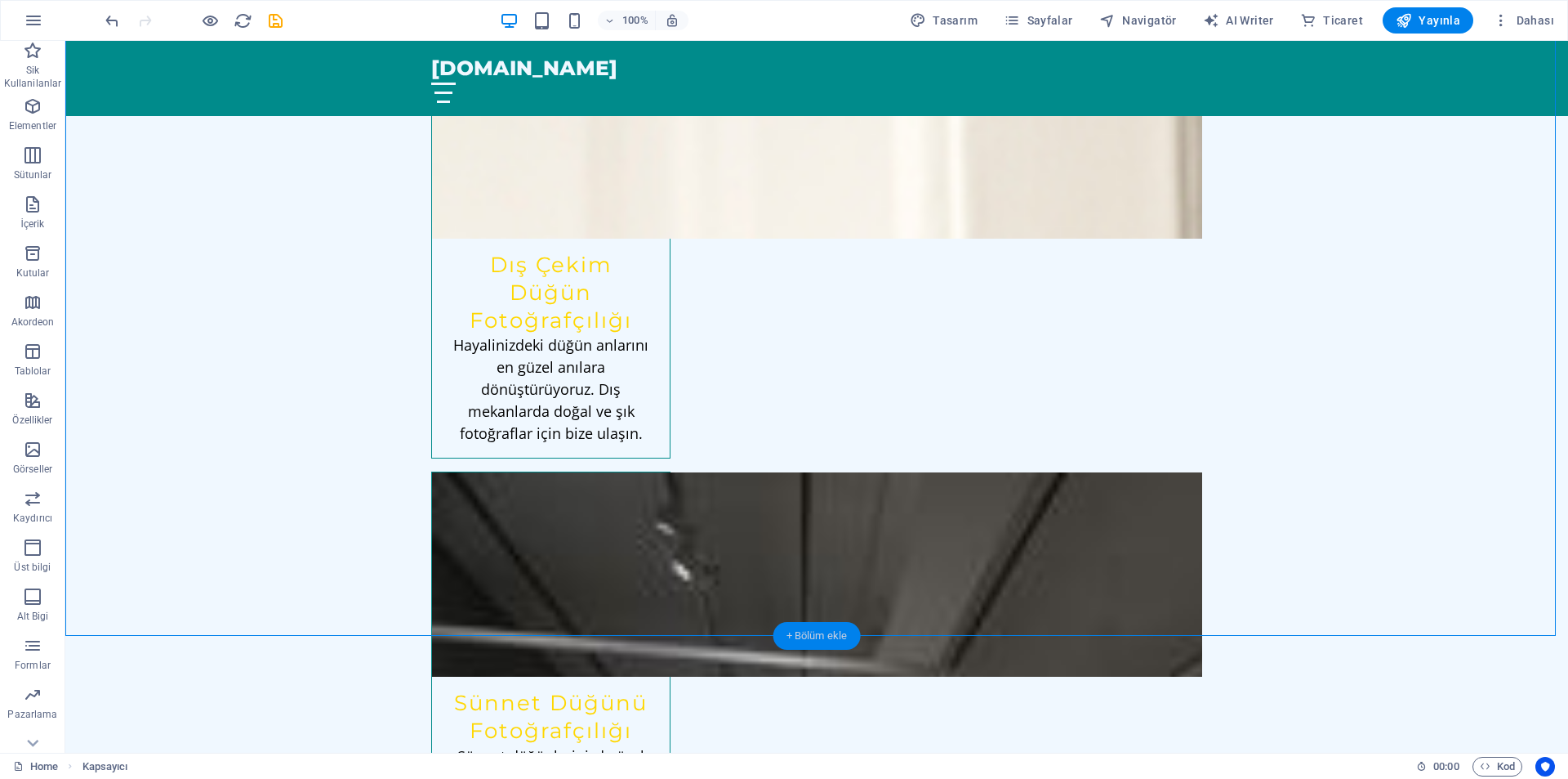
click at [802, 630] on div "+ Bölüm ekle" at bounding box center [817, 635] width 88 height 28
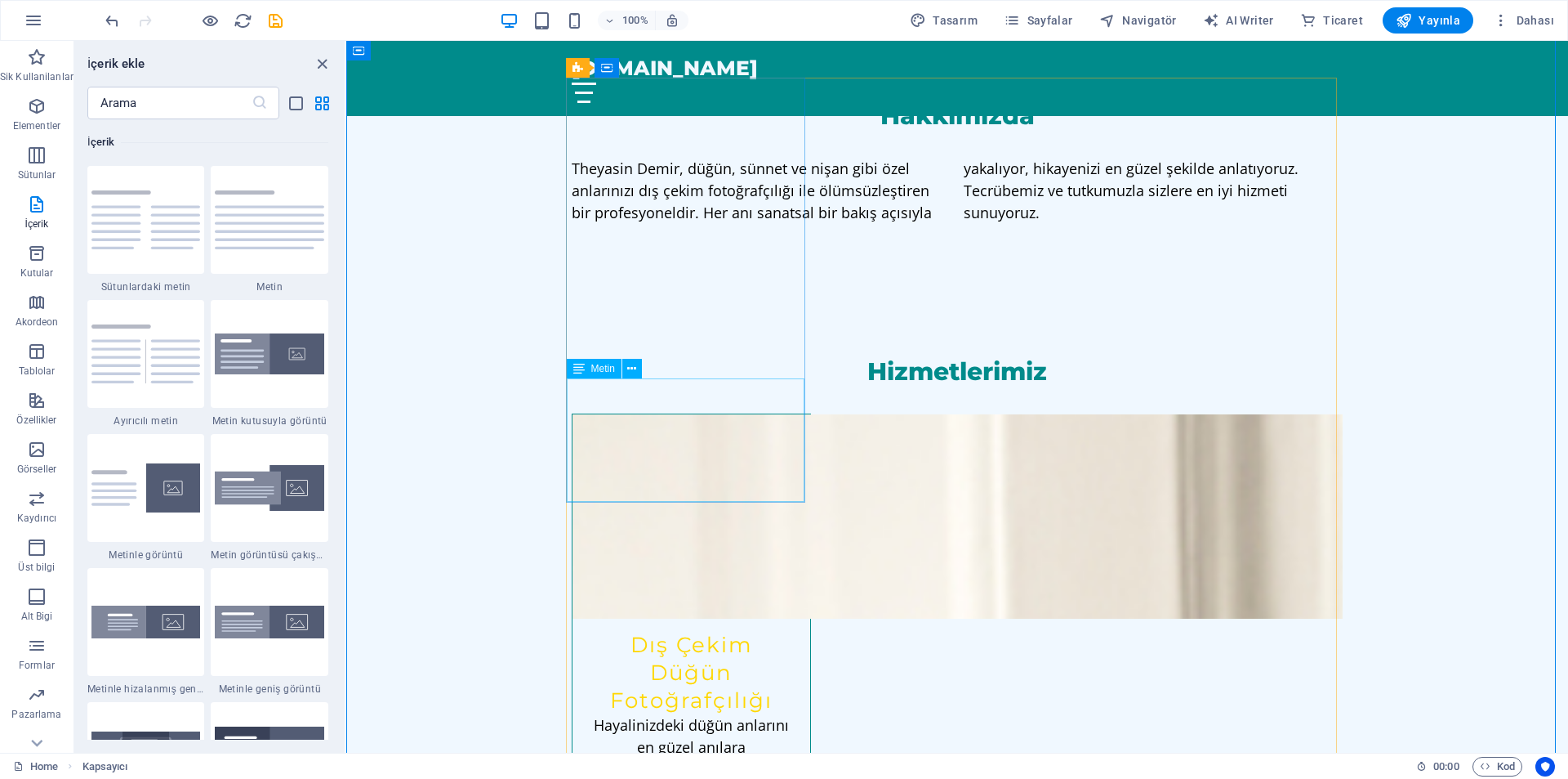
scroll to position [735, 0]
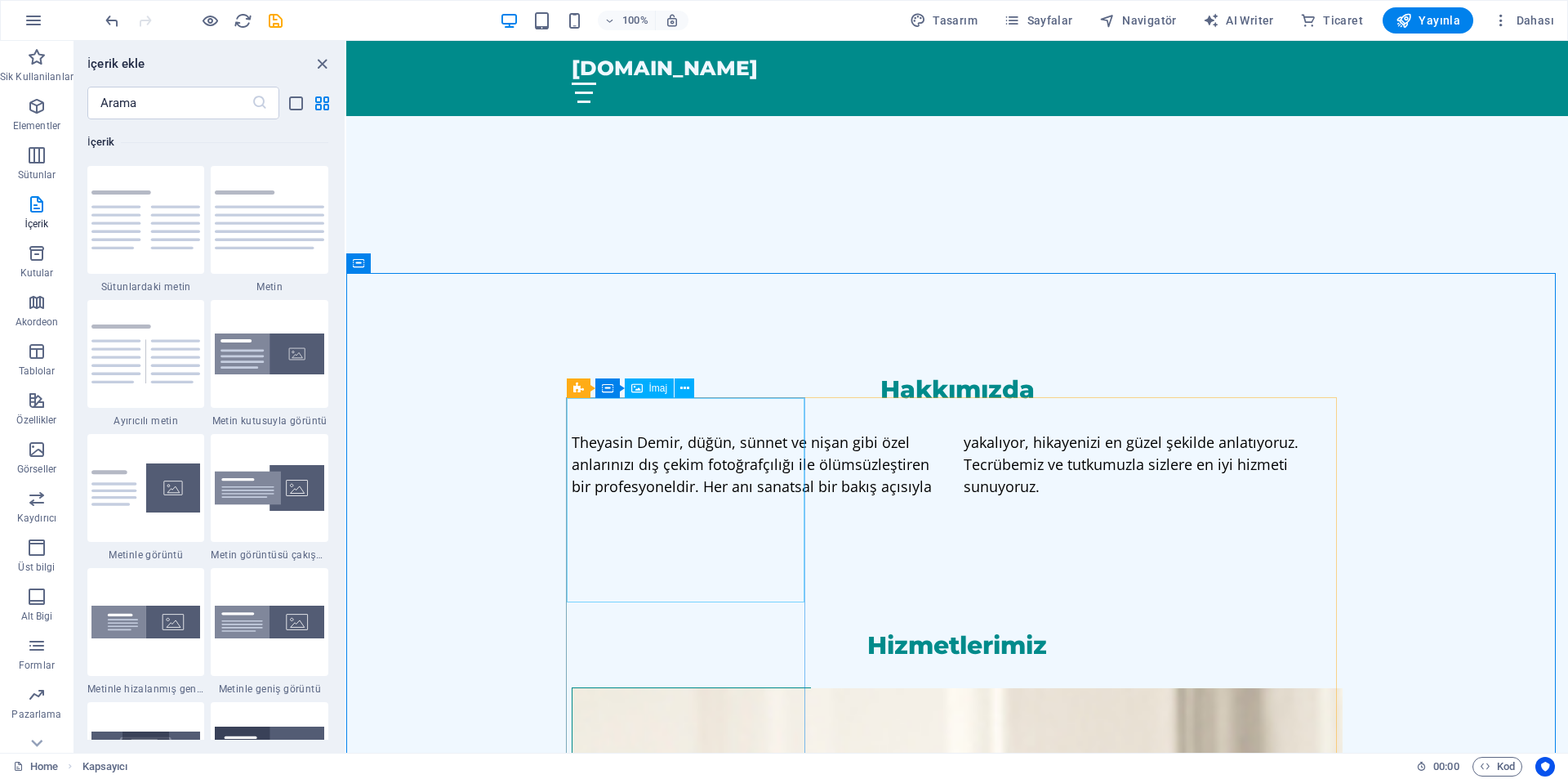
click at [654, 389] on span "İmaj" at bounding box center [658, 388] width 19 height 10
click at [610, 688] on figure at bounding box center [692, 790] width 238 height 204
select select "vw"
select select "px"
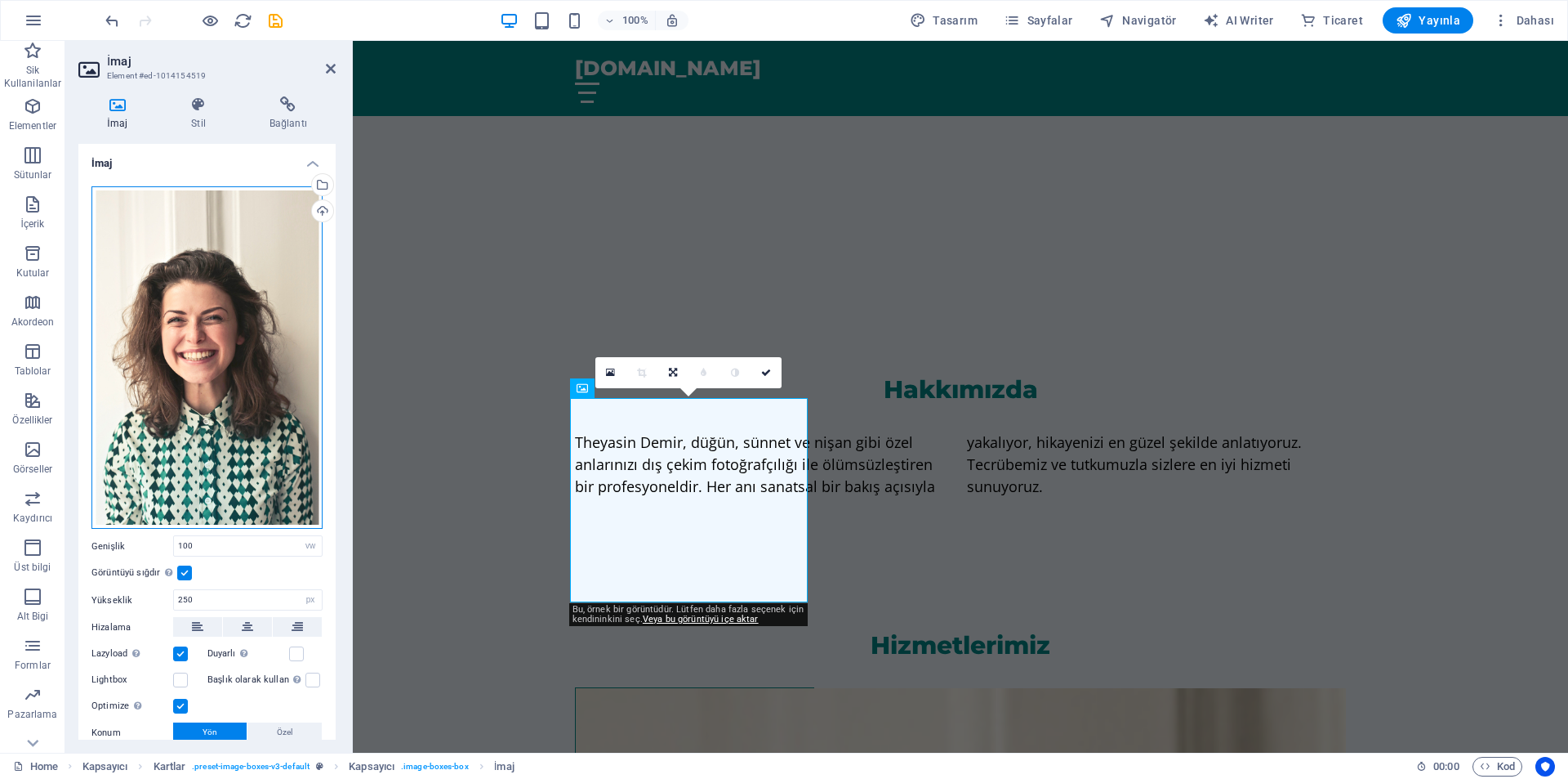
drag, startPoint x: 199, startPoint y: 301, endPoint x: 203, endPoint y: 241, distance: 60.1
click at [203, 241] on div "Dosyaları buraya sürükleyin, dosyaları seçmek için tıklayın veya Dosyalardan ya…" at bounding box center [207, 357] width 231 height 343
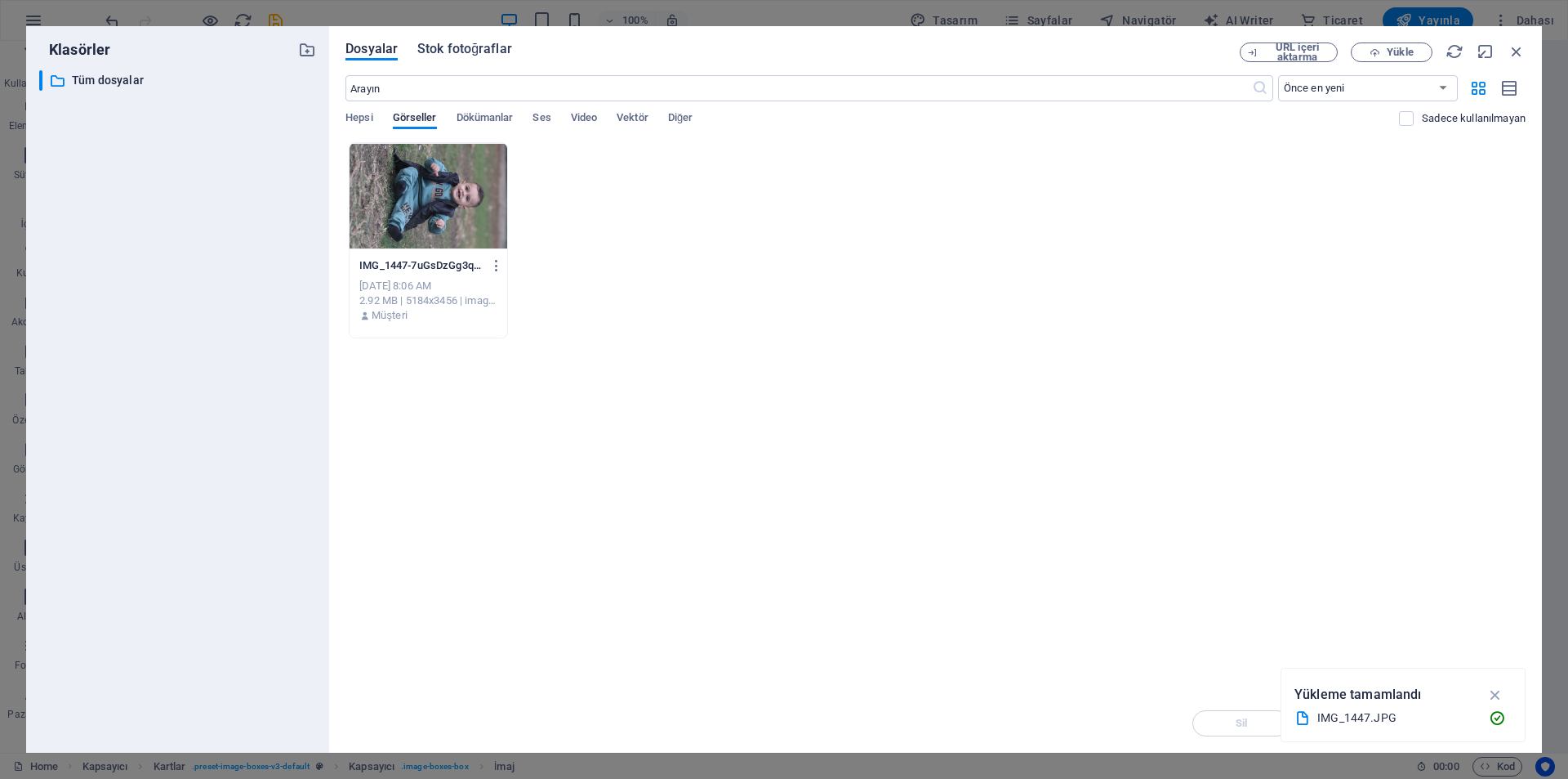
click at [421, 56] on span "Stok fotoğraflar" at bounding box center [464, 49] width 95 height 20
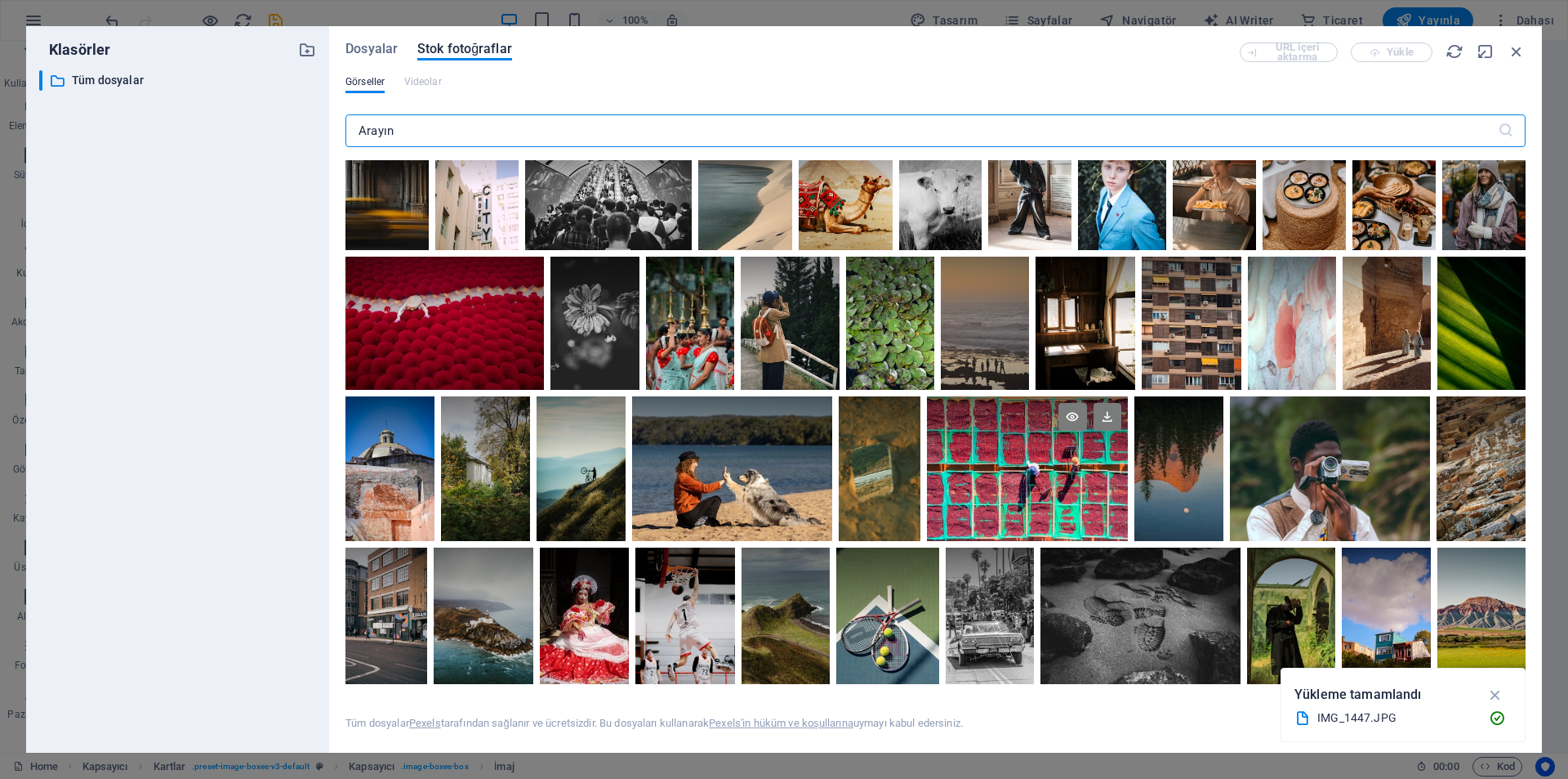
scroll to position [81, 0]
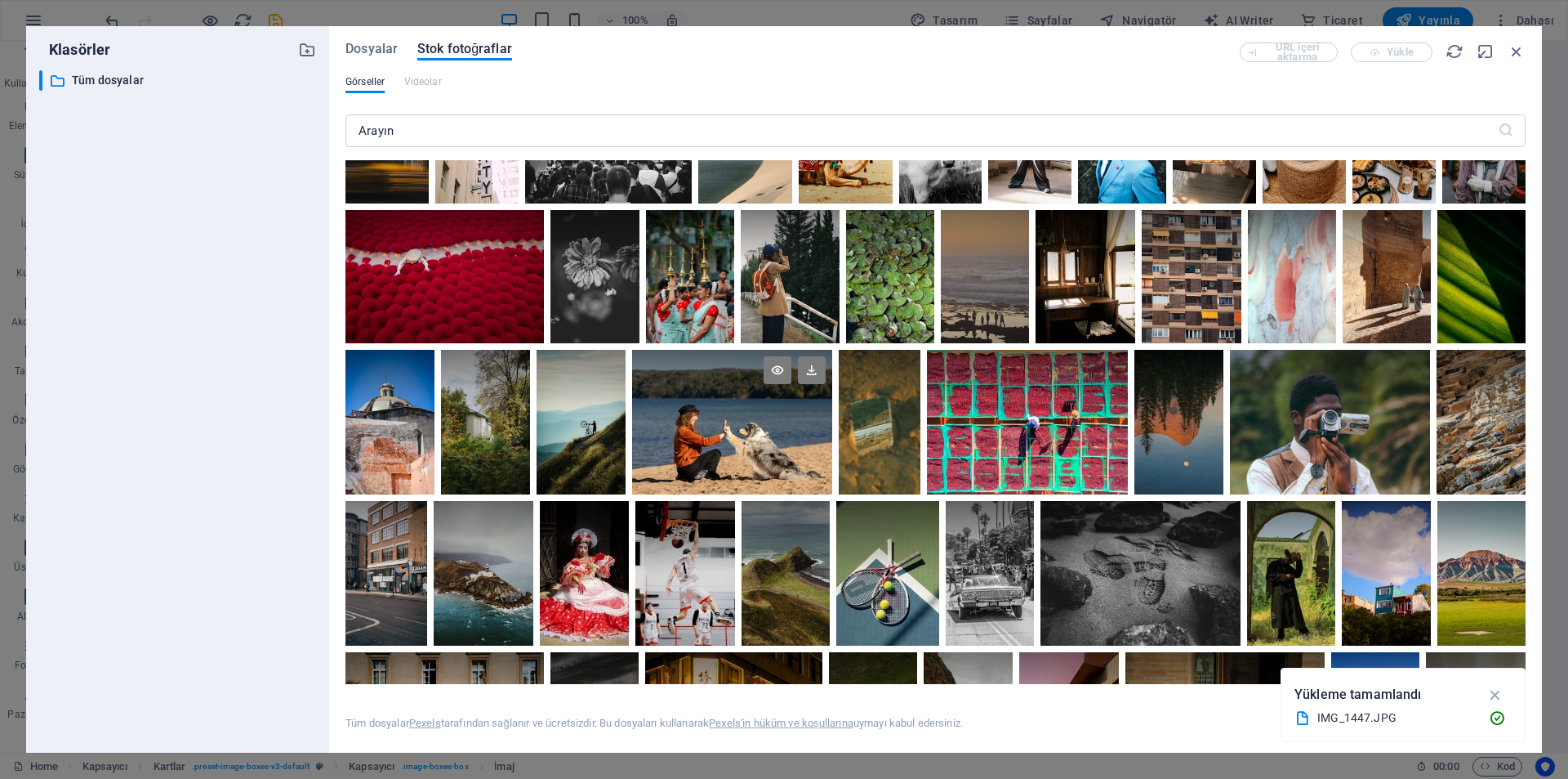
click at [790, 434] on div at bounding box center [732, 423] width 200 height 145
click at [1497, 689] on icon "button" at bounding box center [1496, 695] width 19 height 18
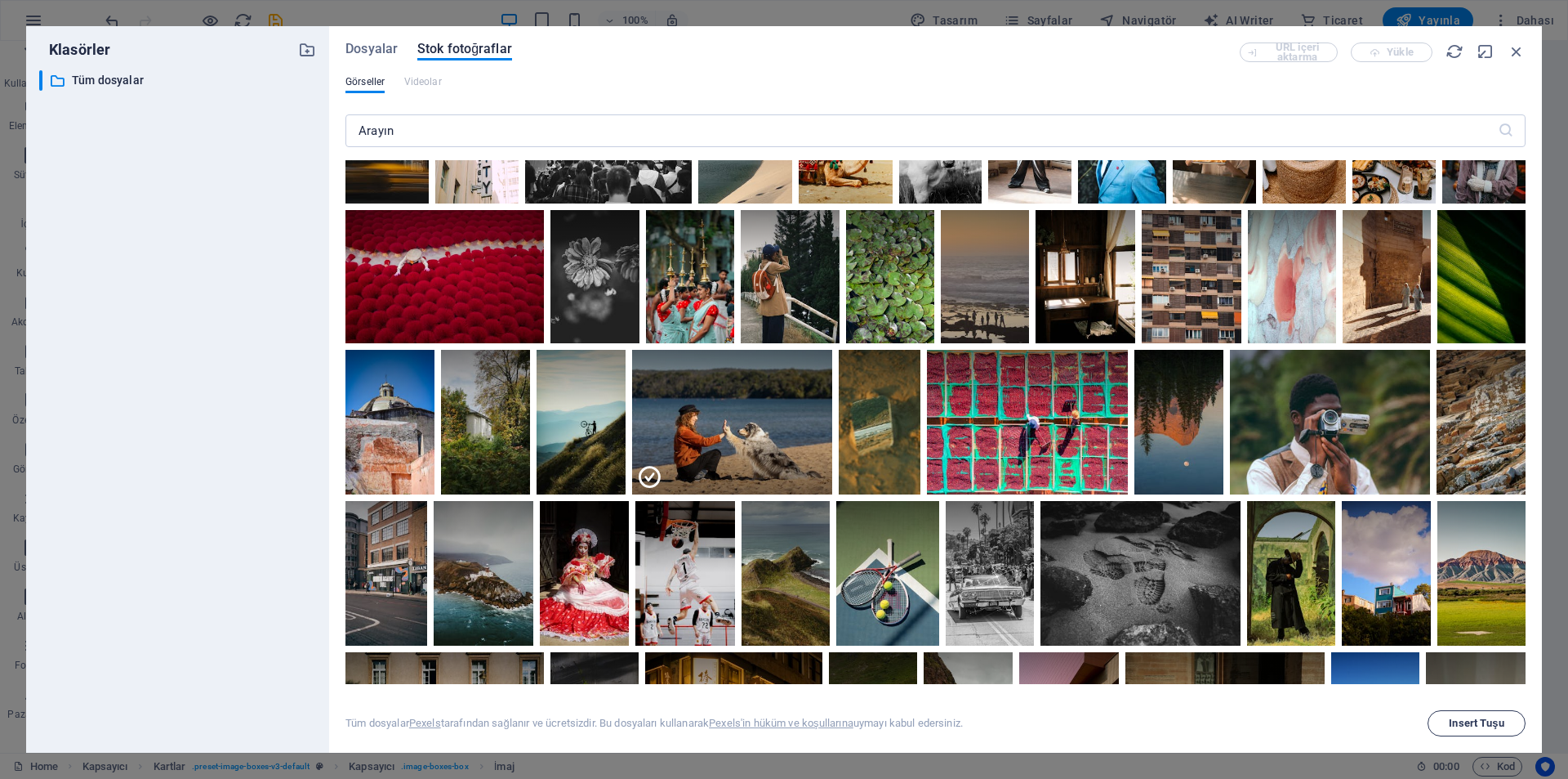
click at [1480, 724] on span "Insert Tuşu" at bounding box center [1476, 723] width 55 height 10
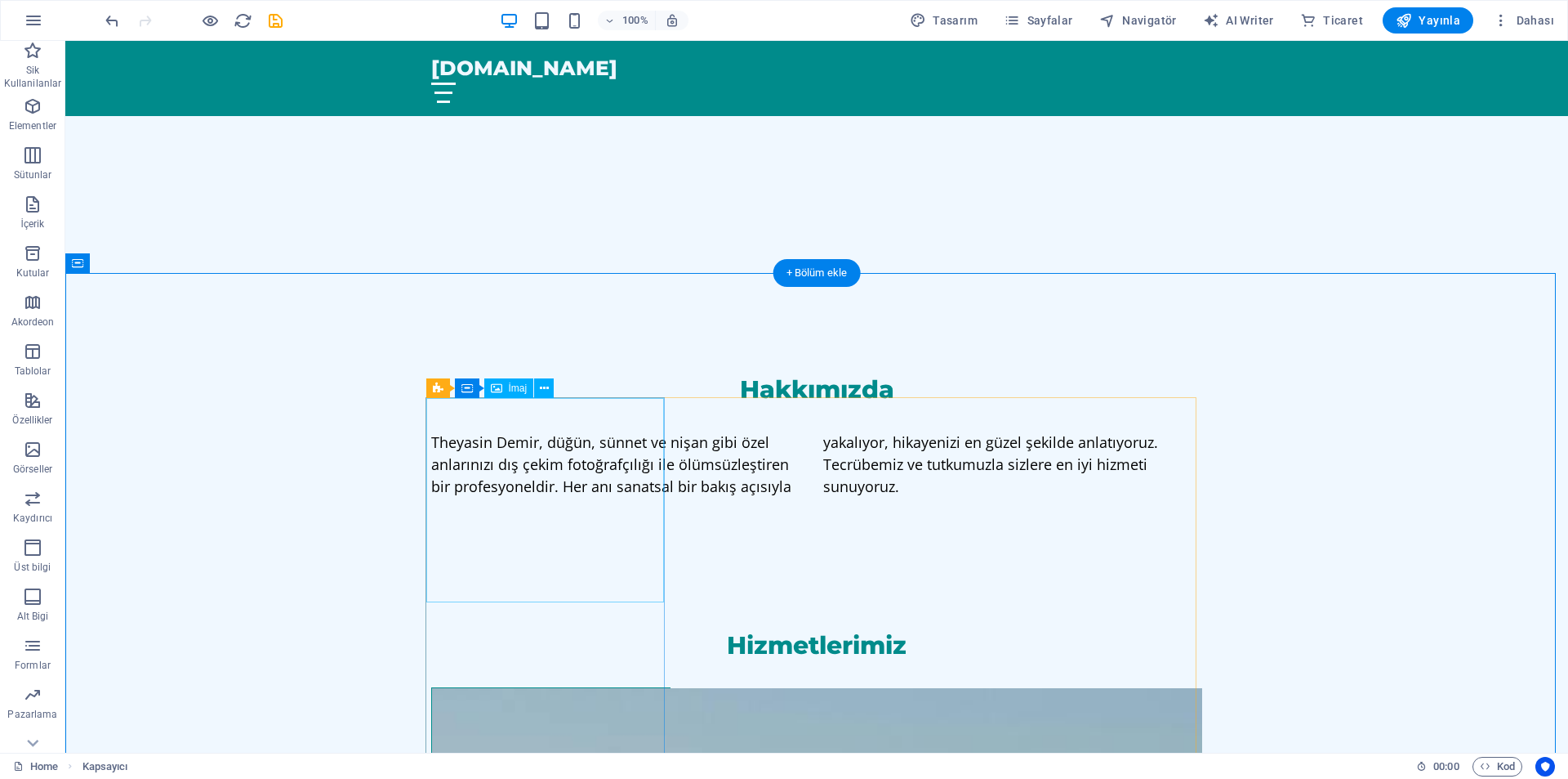
click at [584, 688] on figure at bounding box center [551, 790] width 238 height 204
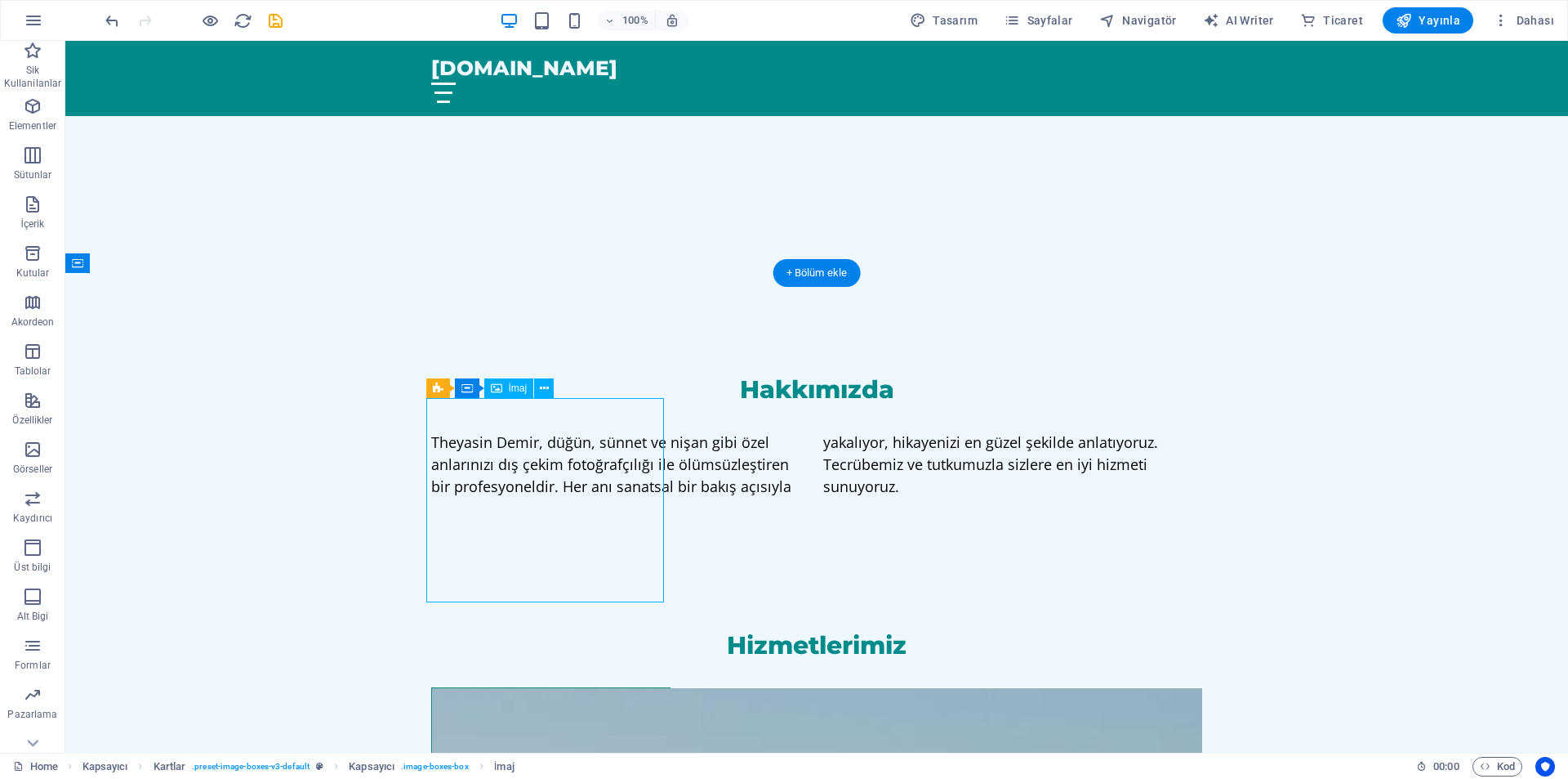
click at [584, 688] on figure at bounding box center [551, 790] width 238 height 204
select select "vw"
select select "px"
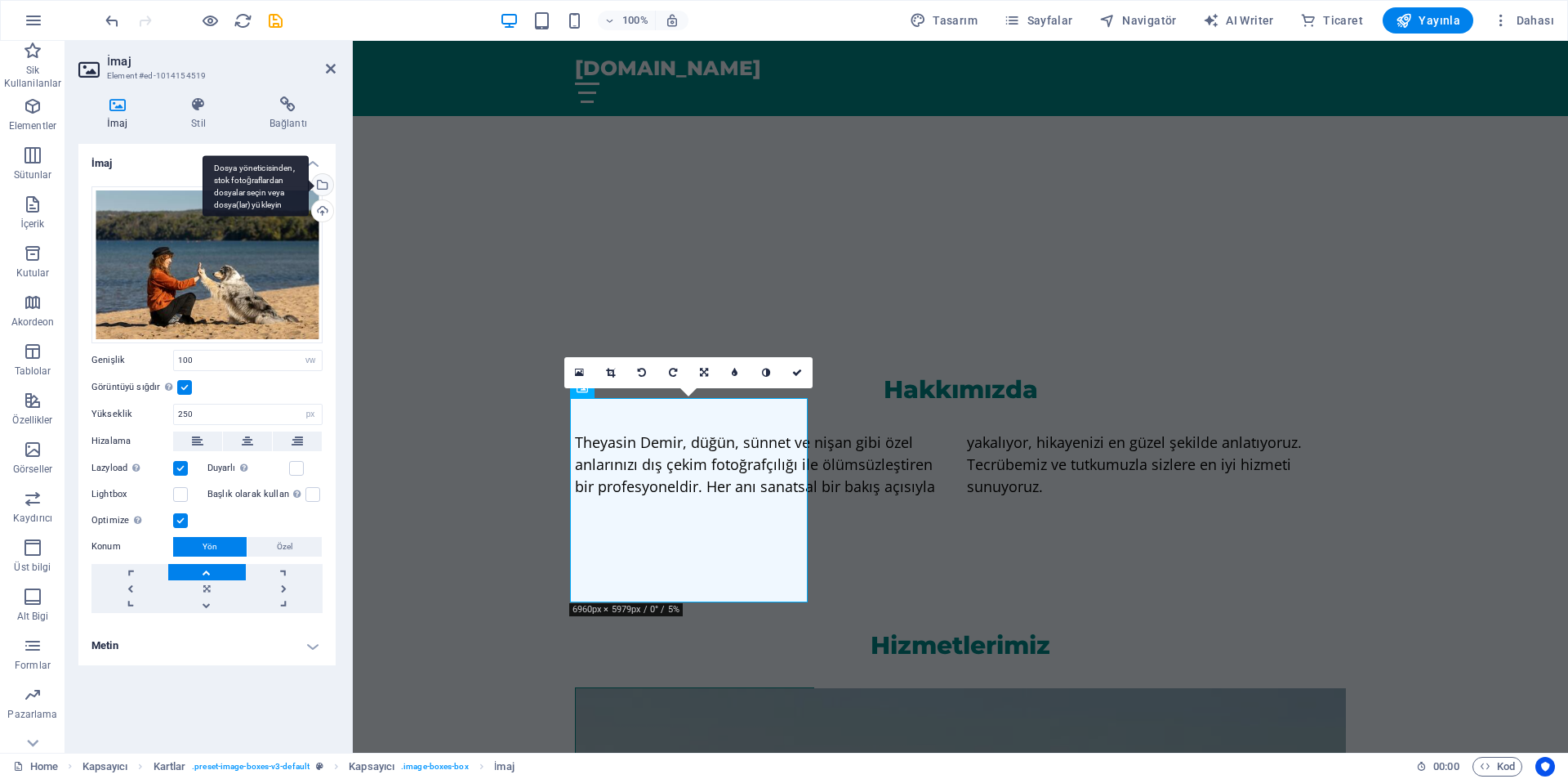
click at [324, 184] on div "Dosya yöneticisinden, stok fotoğraflardan dosyalar seçin veya dosya(lar) yükley…" at bounding box center [320, 185] width 24 height 24
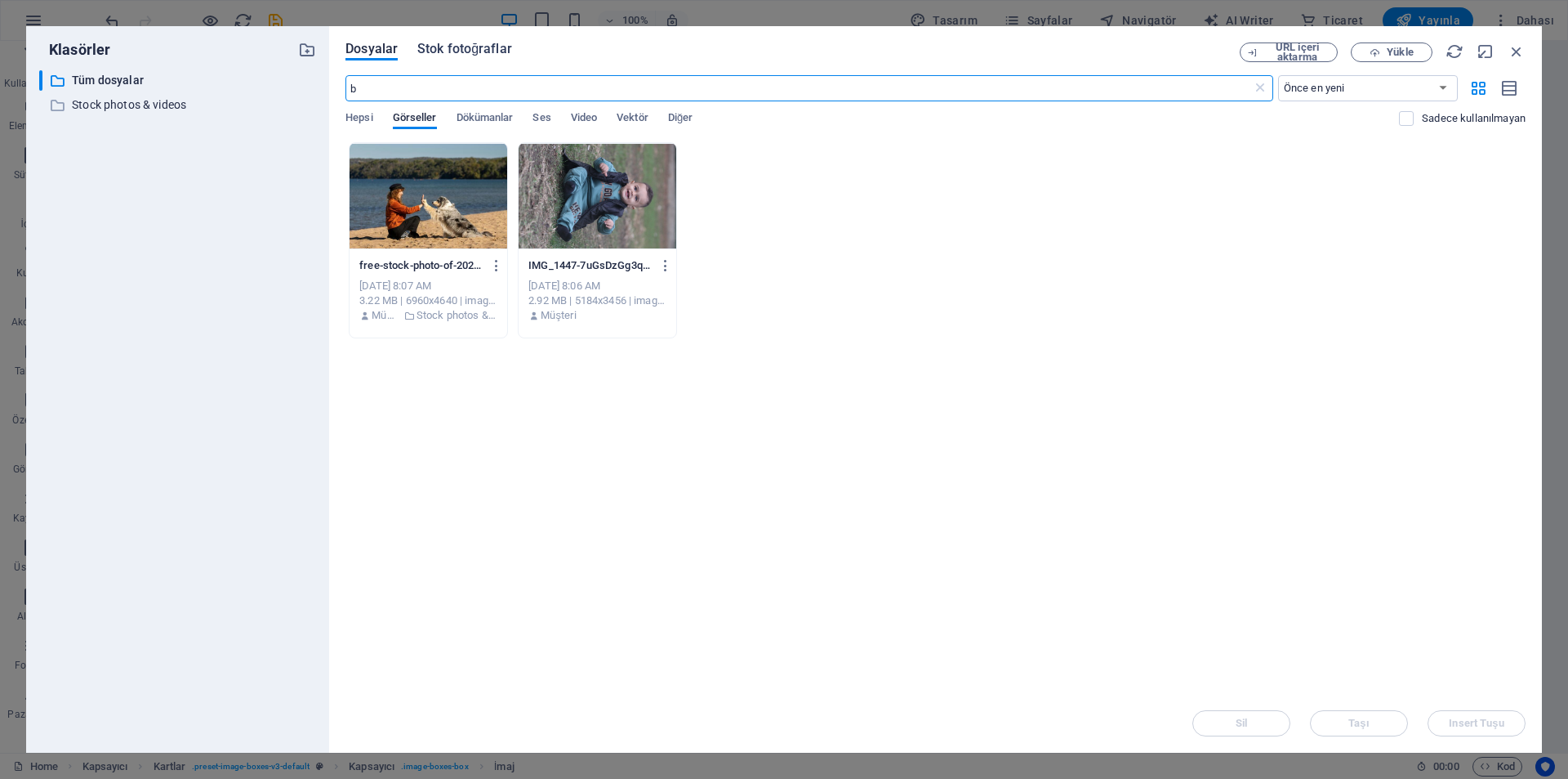
type input "b"
click at [487, 47] on span "Stok fotoğraflar" at bounding box center [464, 49] width 95 height 20
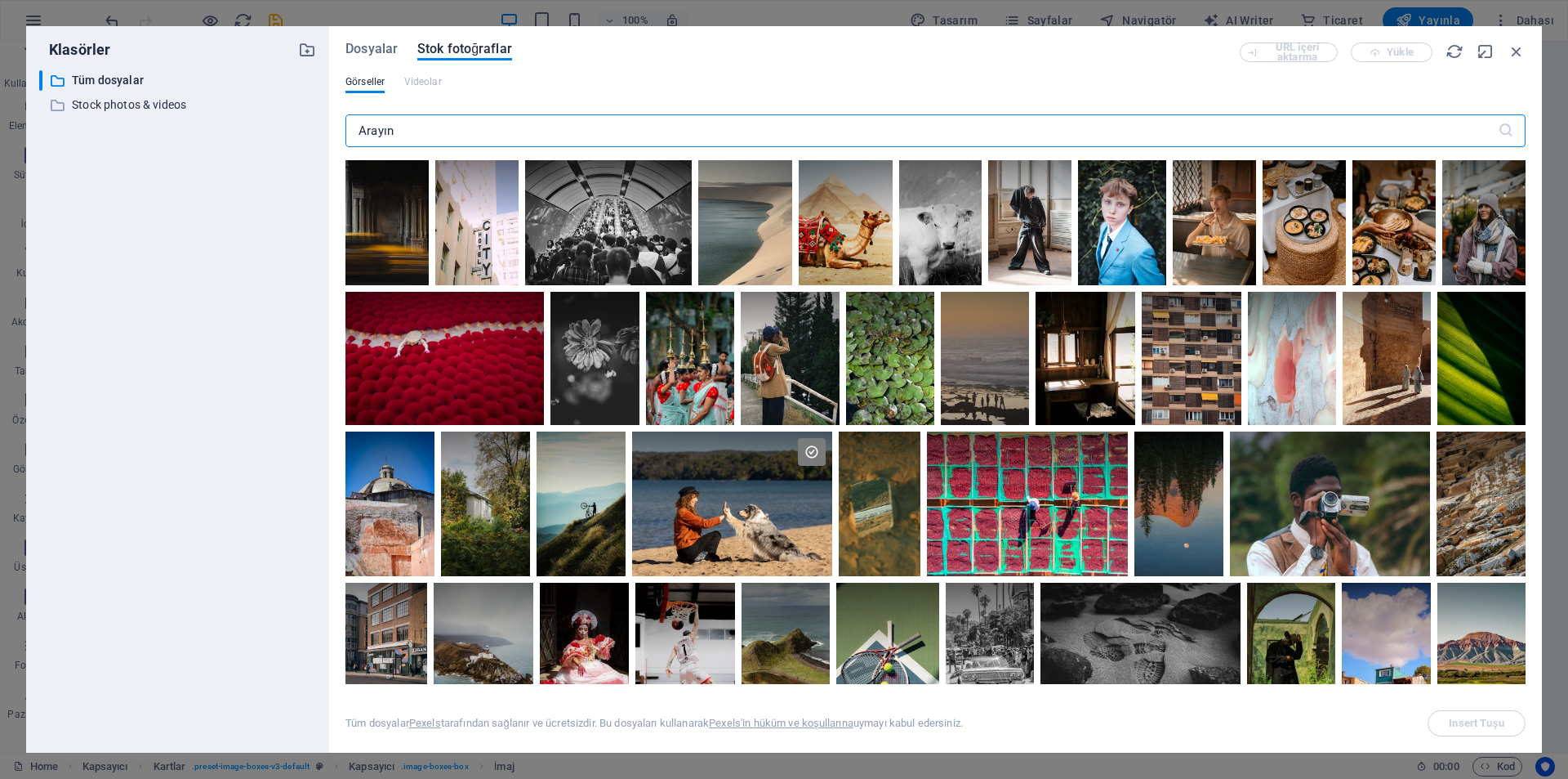
click at [522, 128] on input "text" at bounding box center [922, 131] width 1153 height 33
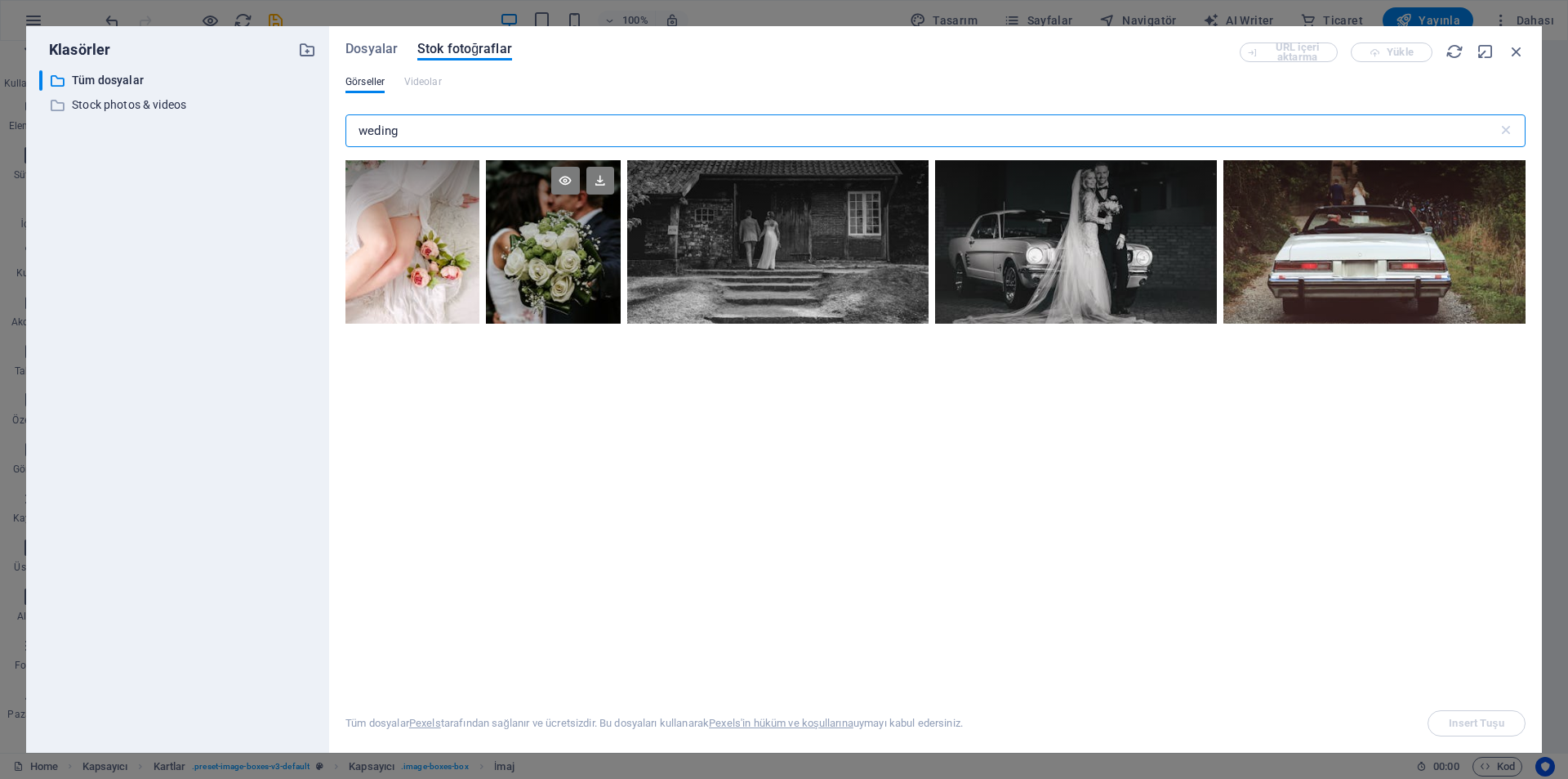
type input "weding"
click at [575, 274] on div at bounding box center [553, 242] width 134 height 164
click at [579, 203] on div at bounding box center [553, 201] width 134 height 81
click at [580, 217] on div at bounding box center [553, 201] width 134 height 81
drag, startPoint x: 595, startPoint y: 202, endPoint x: 600, endPoint y: 187, distance: 15.8
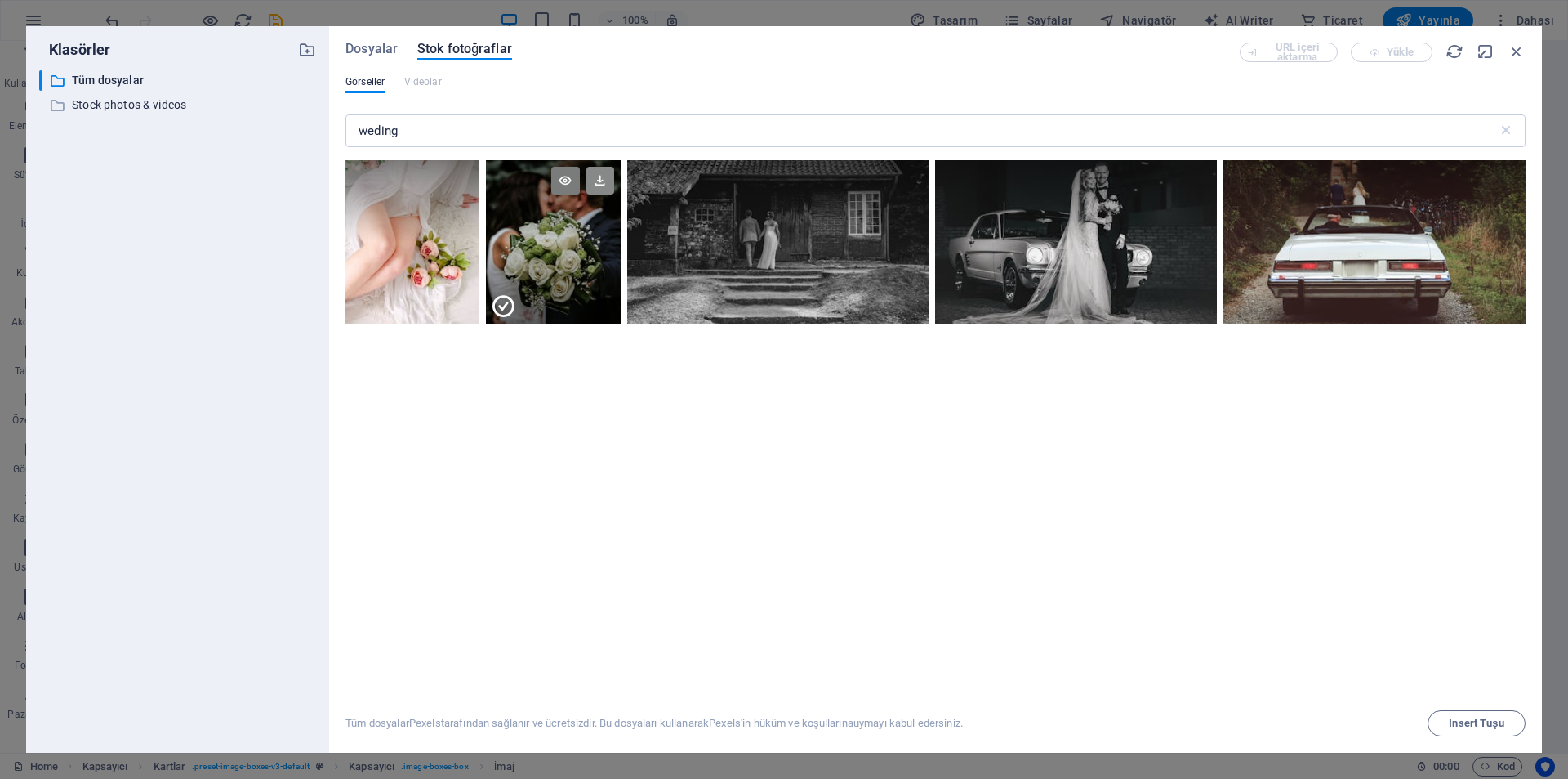
click at [595, 201] on div at bounding box center [553, 201] width 134 height 81
click at [600, 187] on icon at bounding box center [600, 180] width 28 height 28
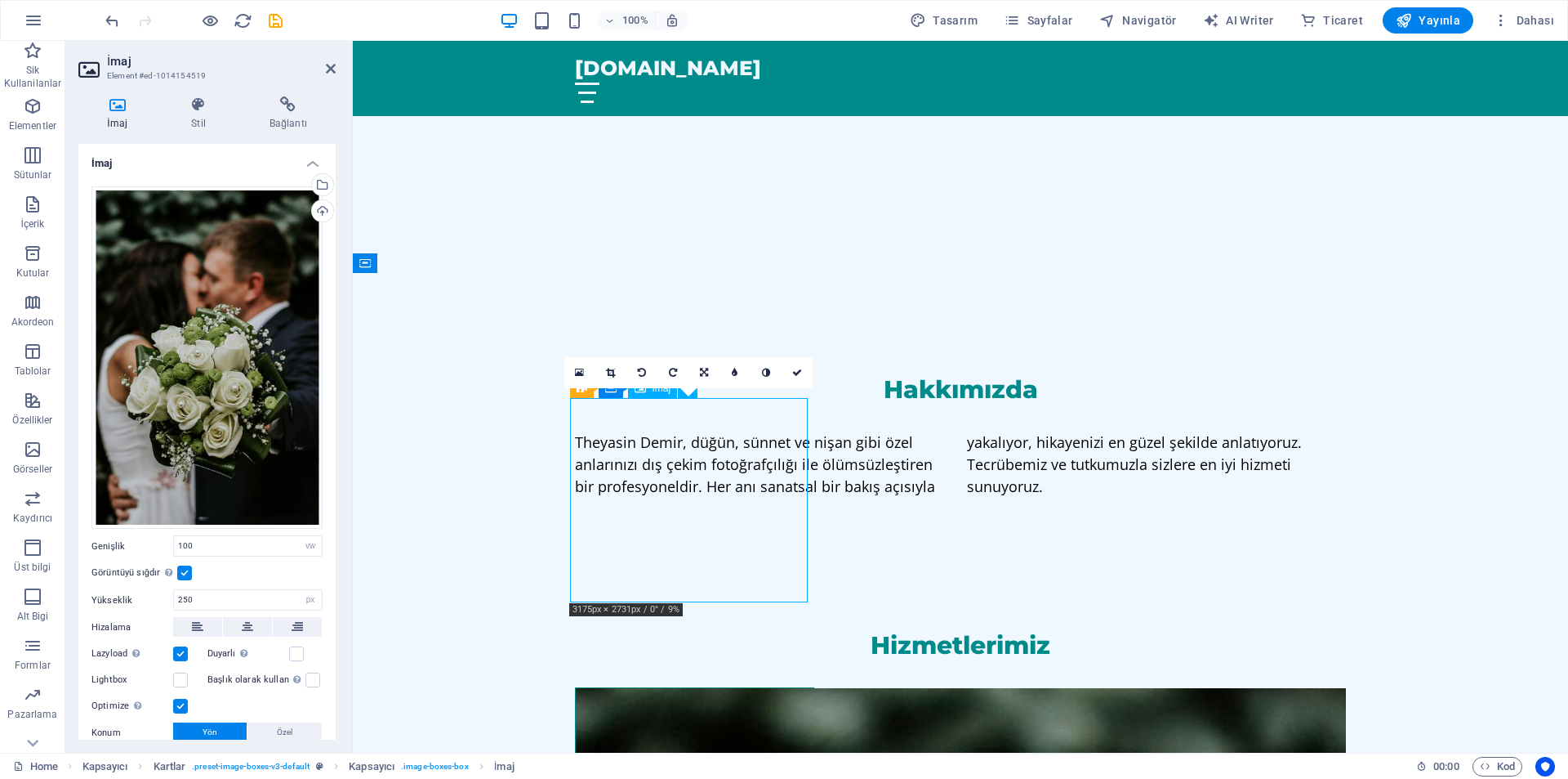
drag, startPoint x: 630, startPoint y: 478, endPoint x: 629, endPoint y: 455, distance: 23.0
click at [629, 688] on figure at bounding box center [695, 790] width 238 height 204
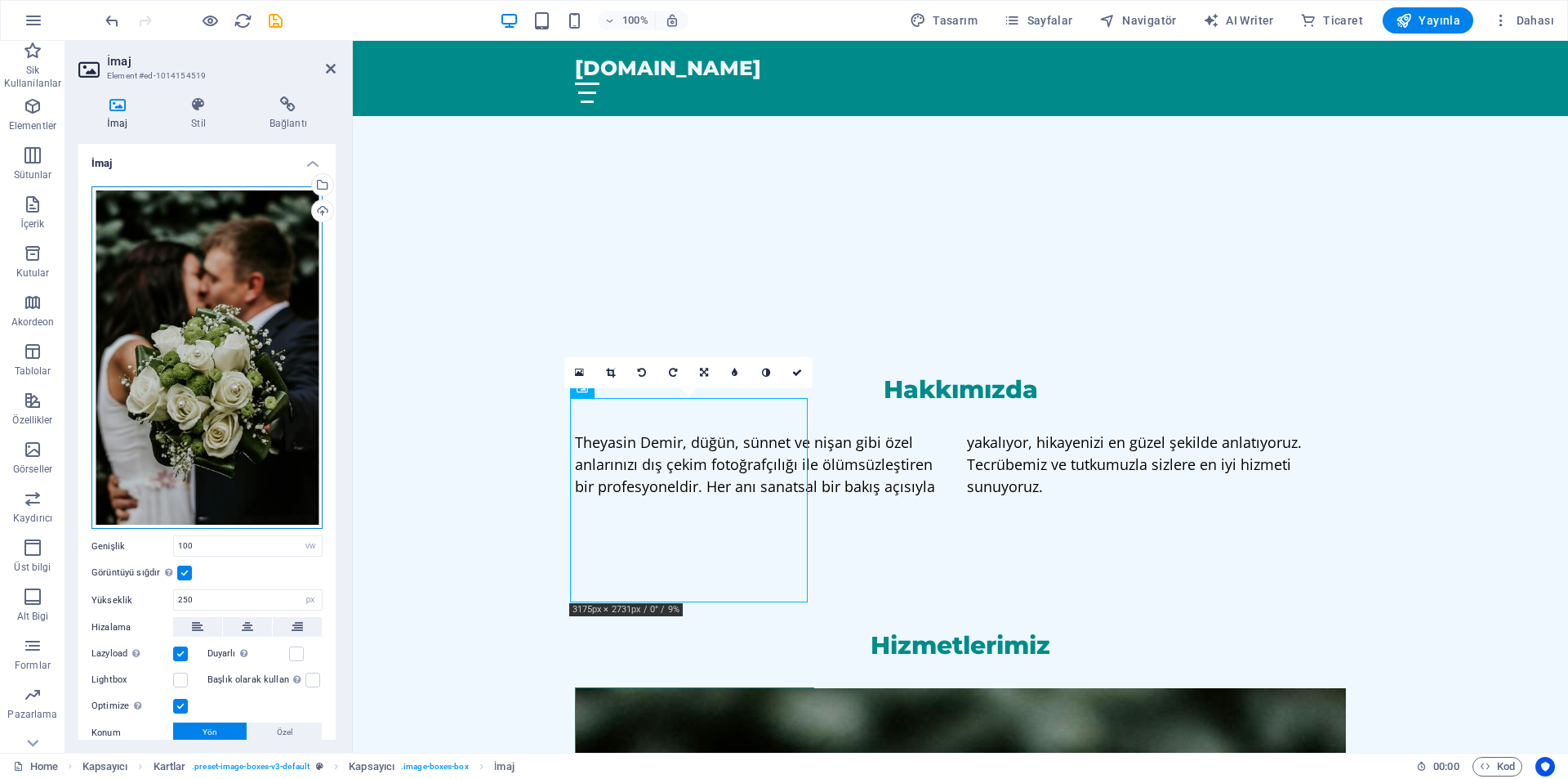
drag, startPoint x: 184, startPoint y: 378, endPoint x: 173, endPoint y: 343, distance: 36.7
click at [173, 343] on div "Dosyaları buraya sürükleyin, dosyaları seçmek için tıklayın veya Dosyalardan ya…" at bounding box center [207, 357] width 231 height 343
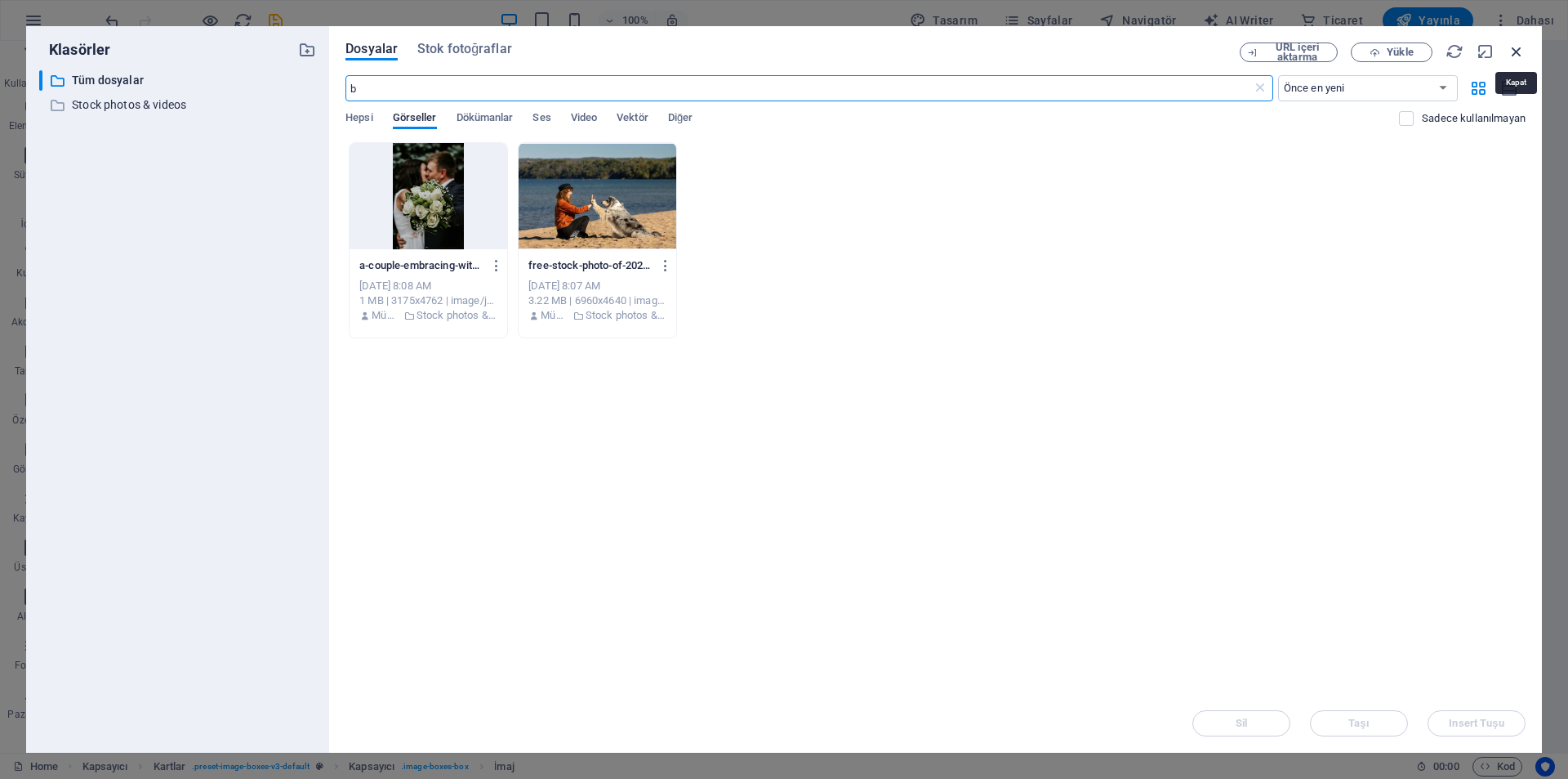
click at [1521, 52] on icon "button" at bounding box center [1517, 51] width 18 height 18
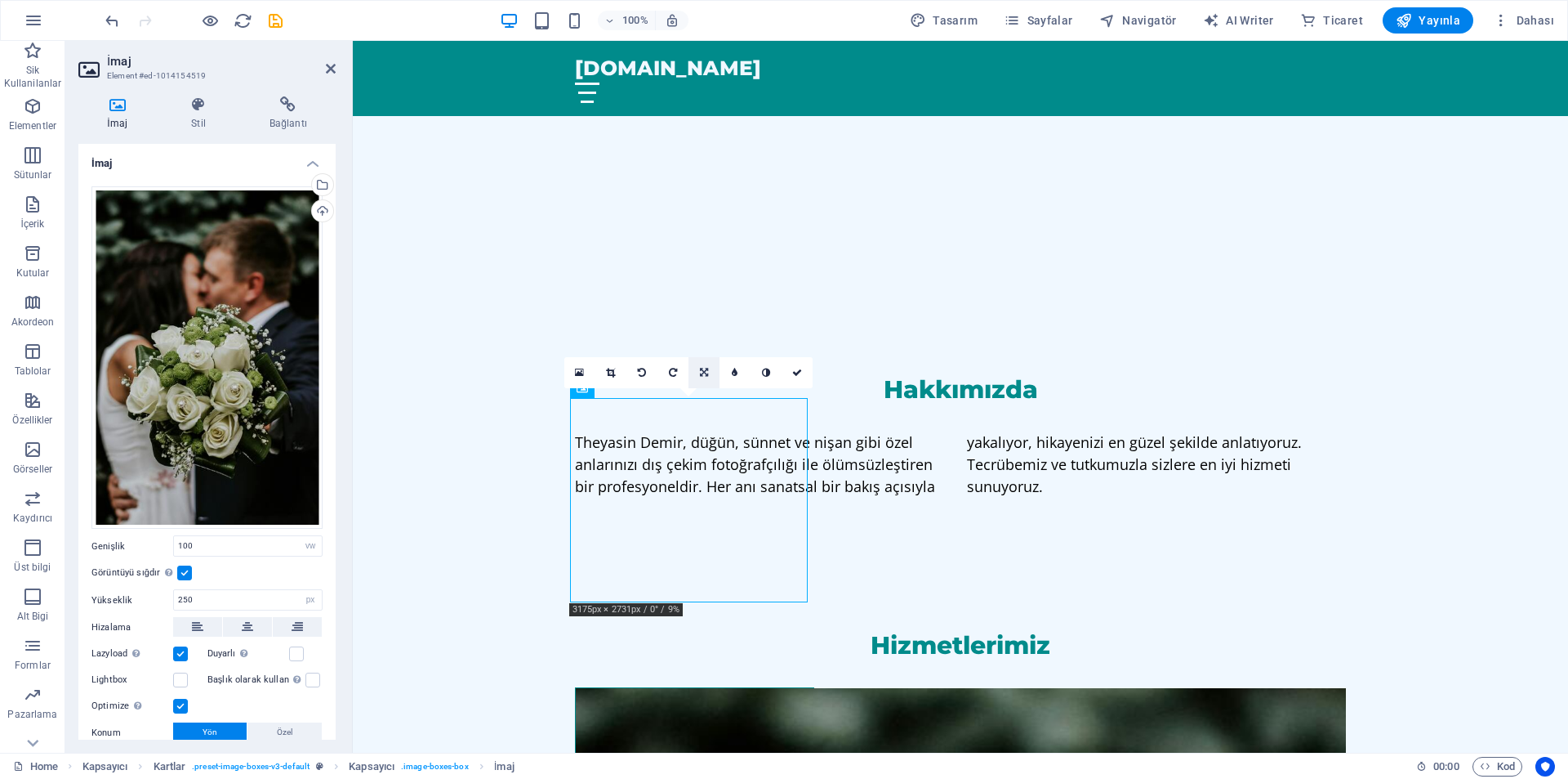
click at [705, 381] on link at bounding box center [703, 372] width 31 height 31
click at [702, 341] on icon at bounding box center [703, 341] width 10 height 10
click at [697, 373] on link at bounding box center [703, 372] width 31 height 31
click at [696, 337] on link at bounding box center [703, 341] width 31 height 31
click at [707, 375] on icon at bounding box center [703, 372] width 10 height 10
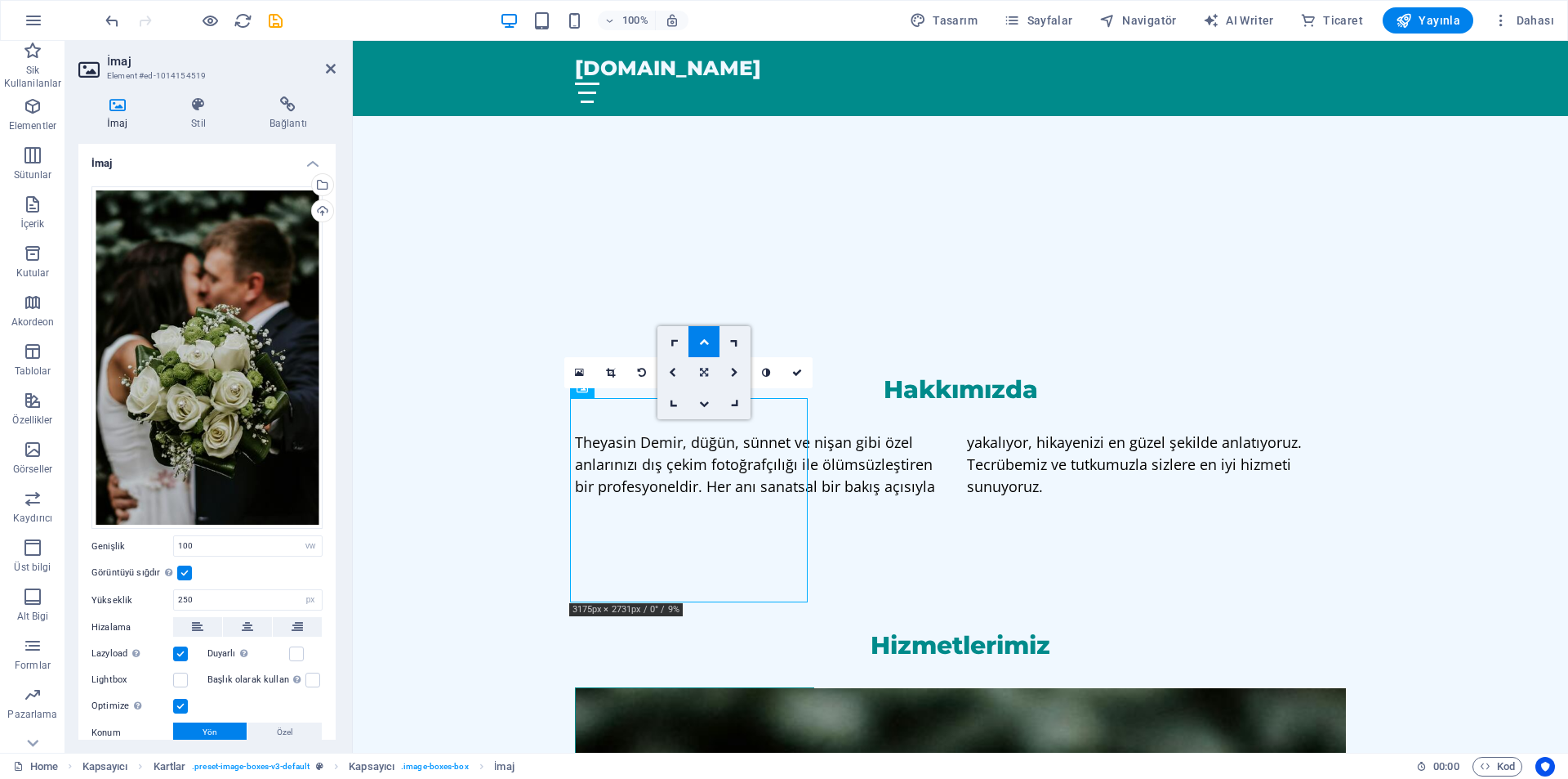
click at [709, 369] on link at bounding box center [703, 372] width 31 height 31
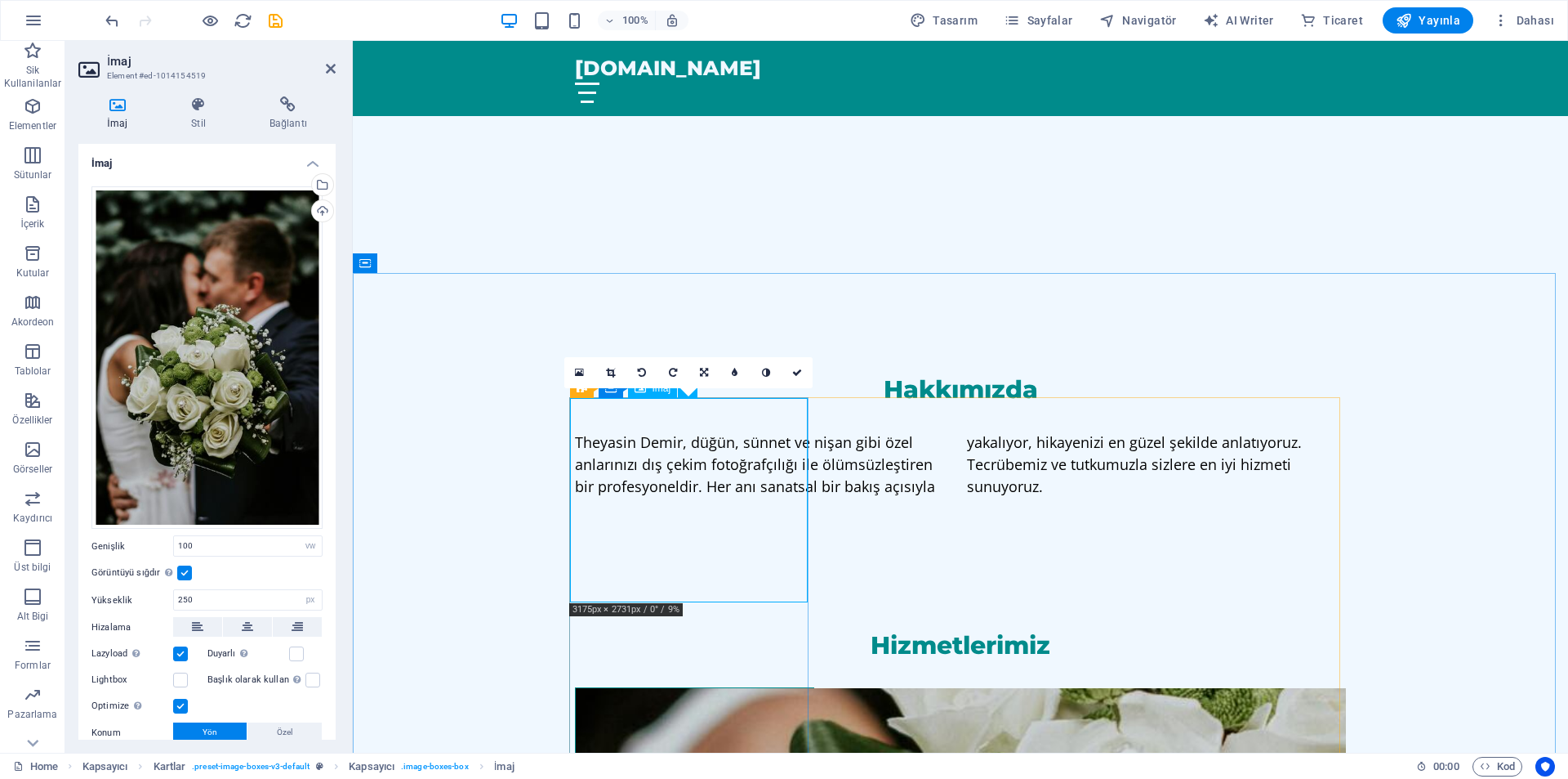
click at [648, 688] on figure at bounding box center [695, 790] width 238 height 204
drag, startPoint x: 648, startPoint y: 491, endPoint x: 601, endPoint y: 460, distance: 56.3
click at [601, 688] on figure at bounding box center [695, 790] width 238 height 204
click at [798, 374] on icon at bounding box center [797, 372] width 10 height 10
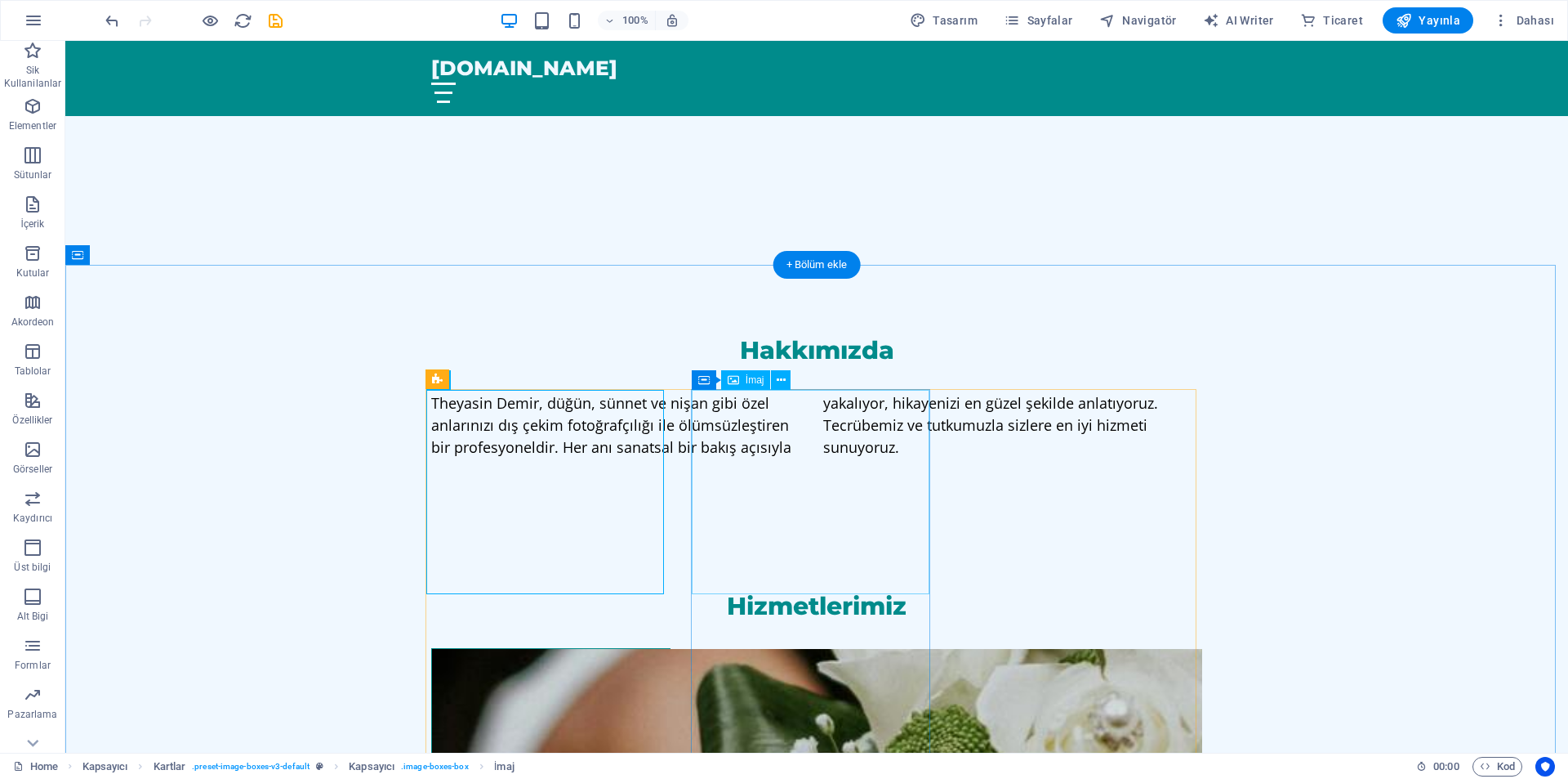
scroll to position [818, 0]
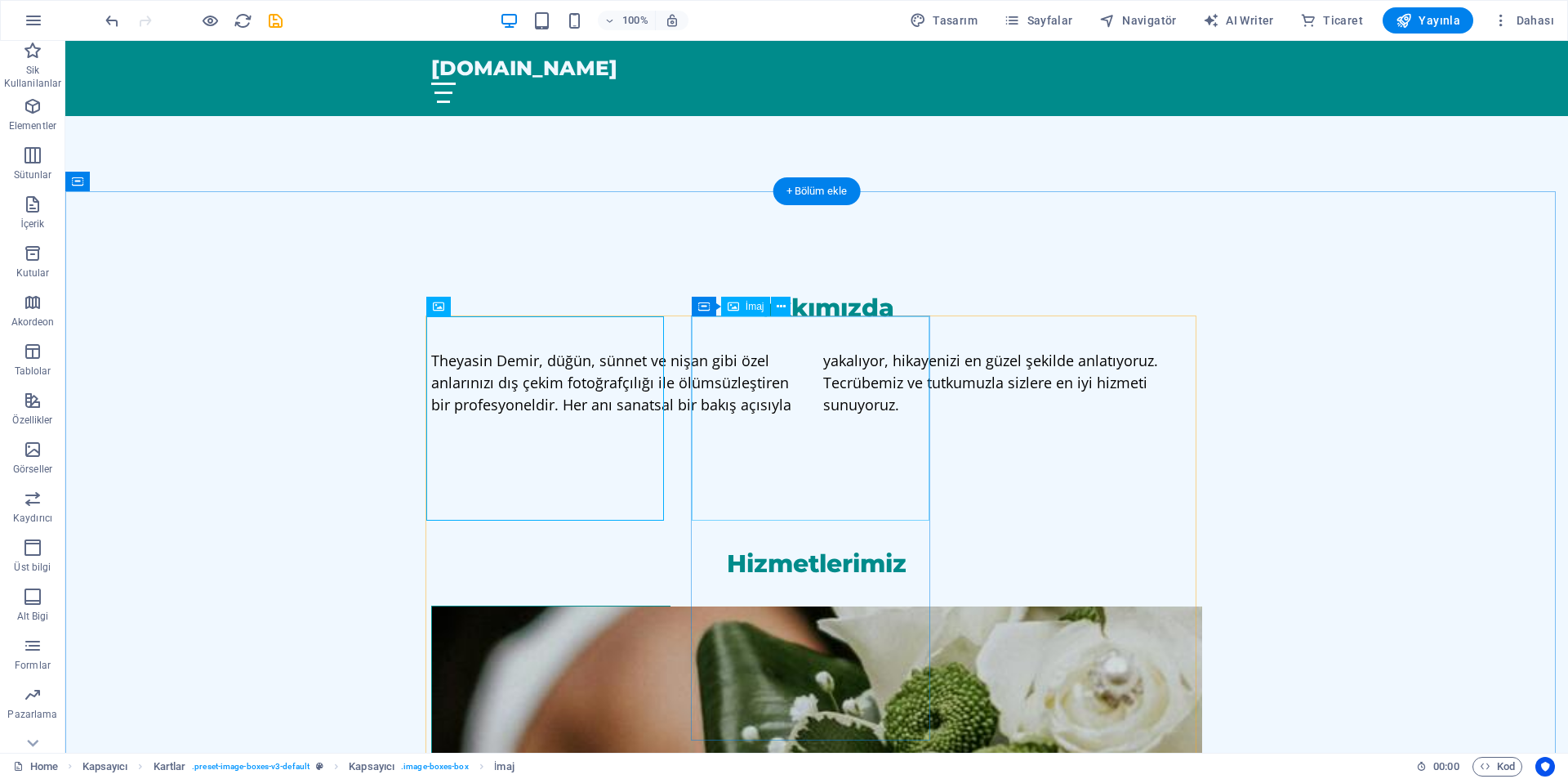
click at [742, 304] on div "İmaj" at bounding box center [746, 306] width 50 height 20
select select "vw"
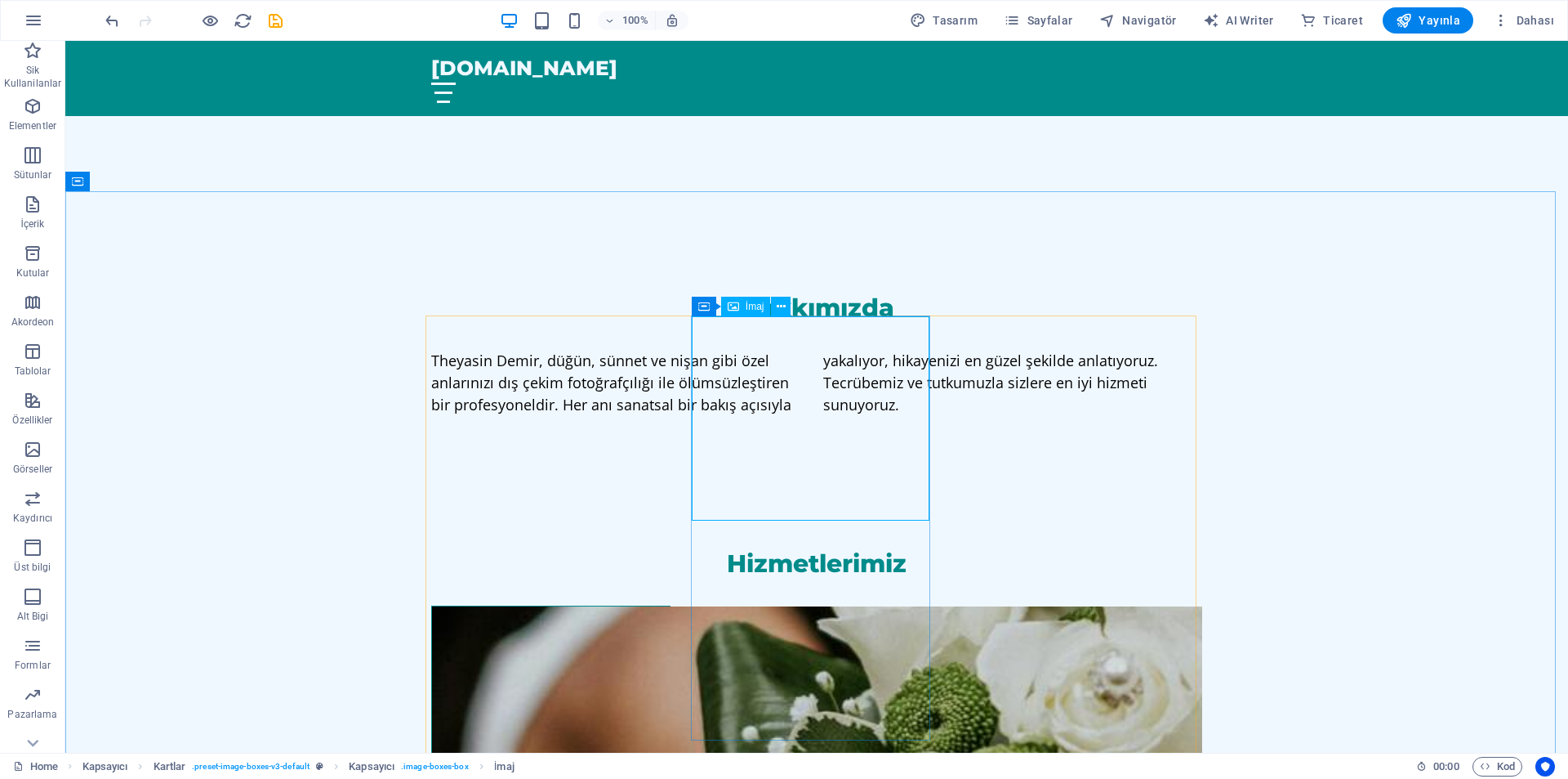
select select "px"
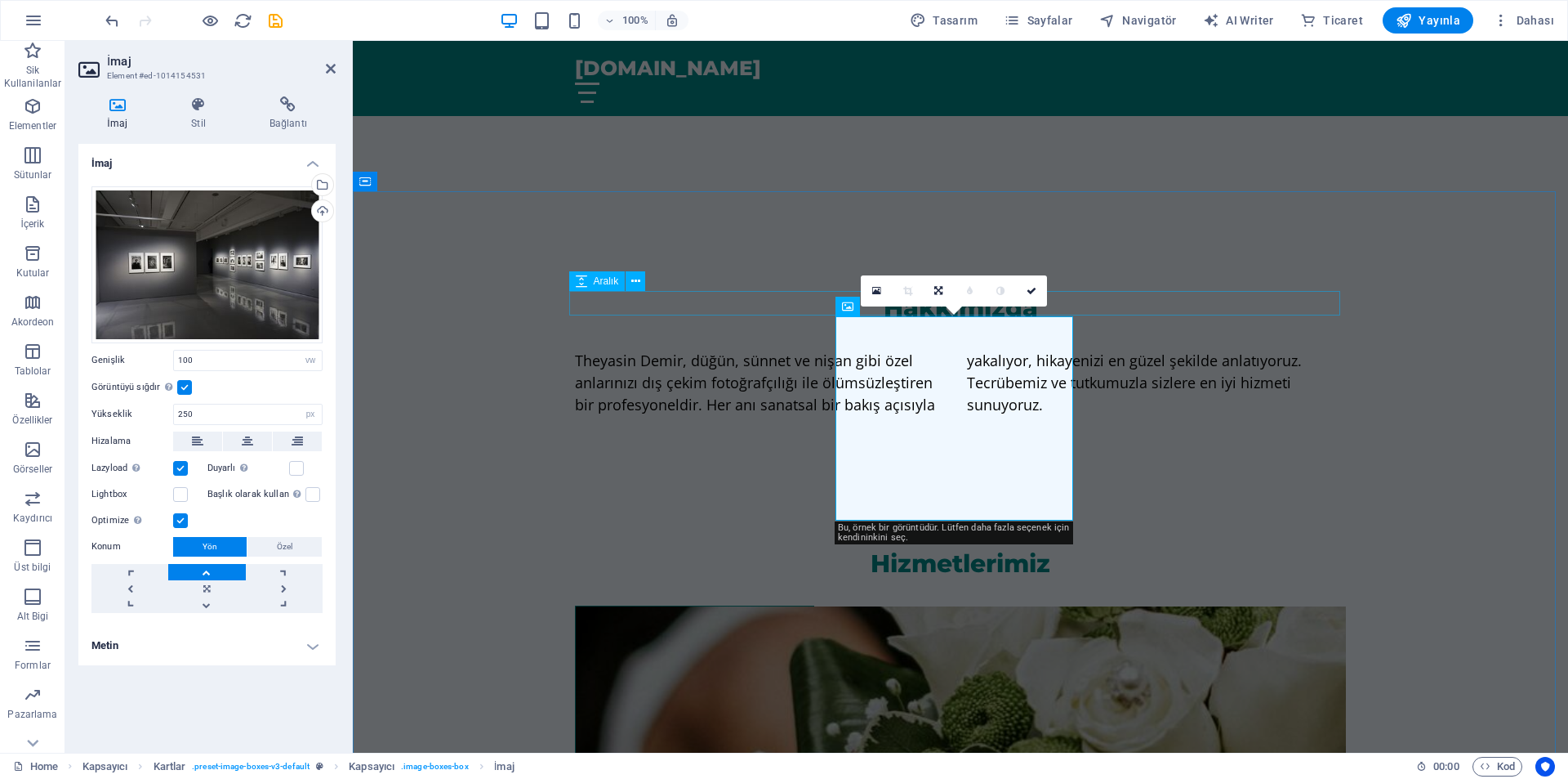
click at [742, 581] on div at bounding box center [959, 593] width 771 height 24
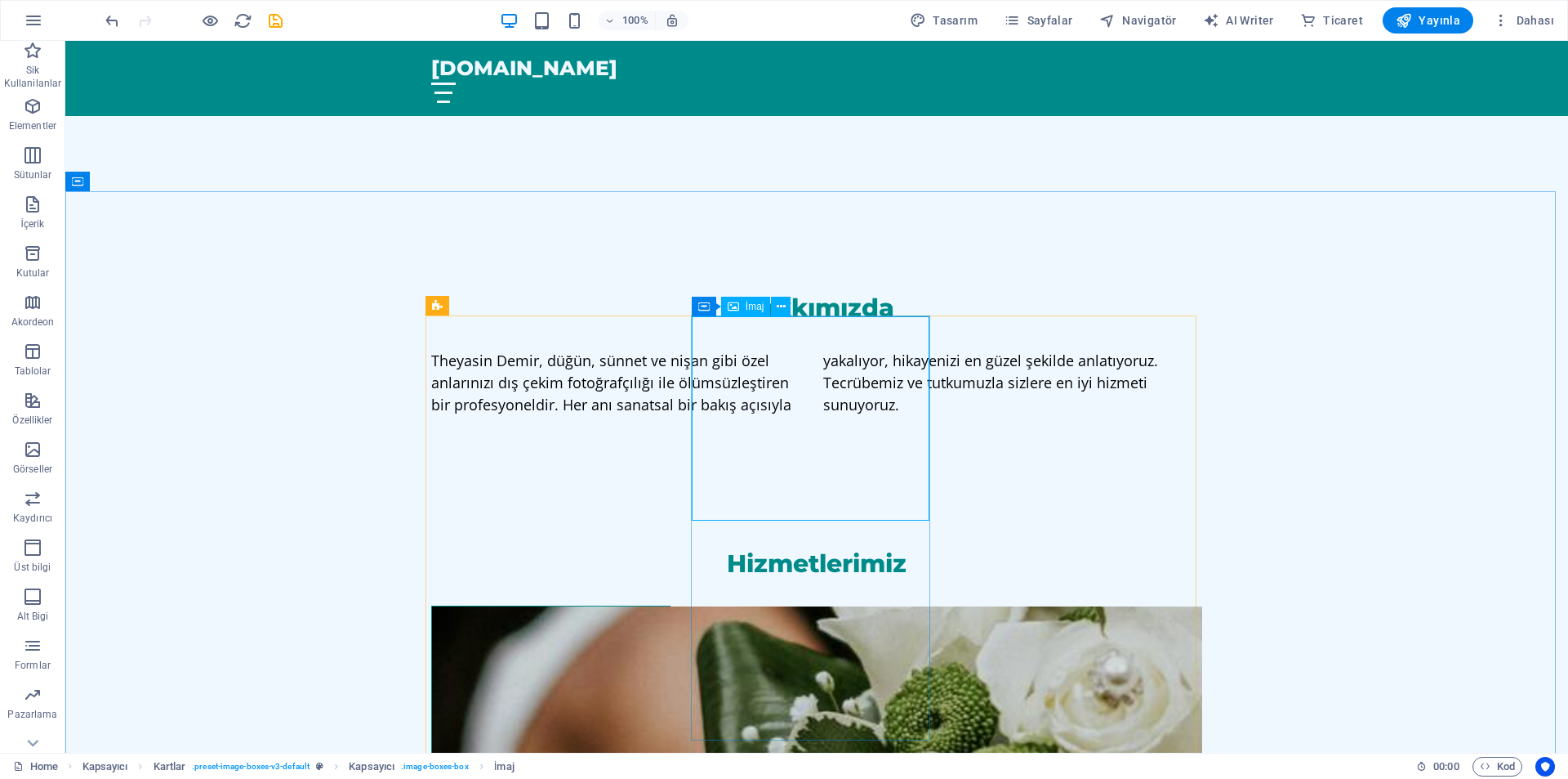
click at [759, 305] on span "İmaj" at bounding box center [754, 306] width 19 height 10
select select "vw"
select select "px"
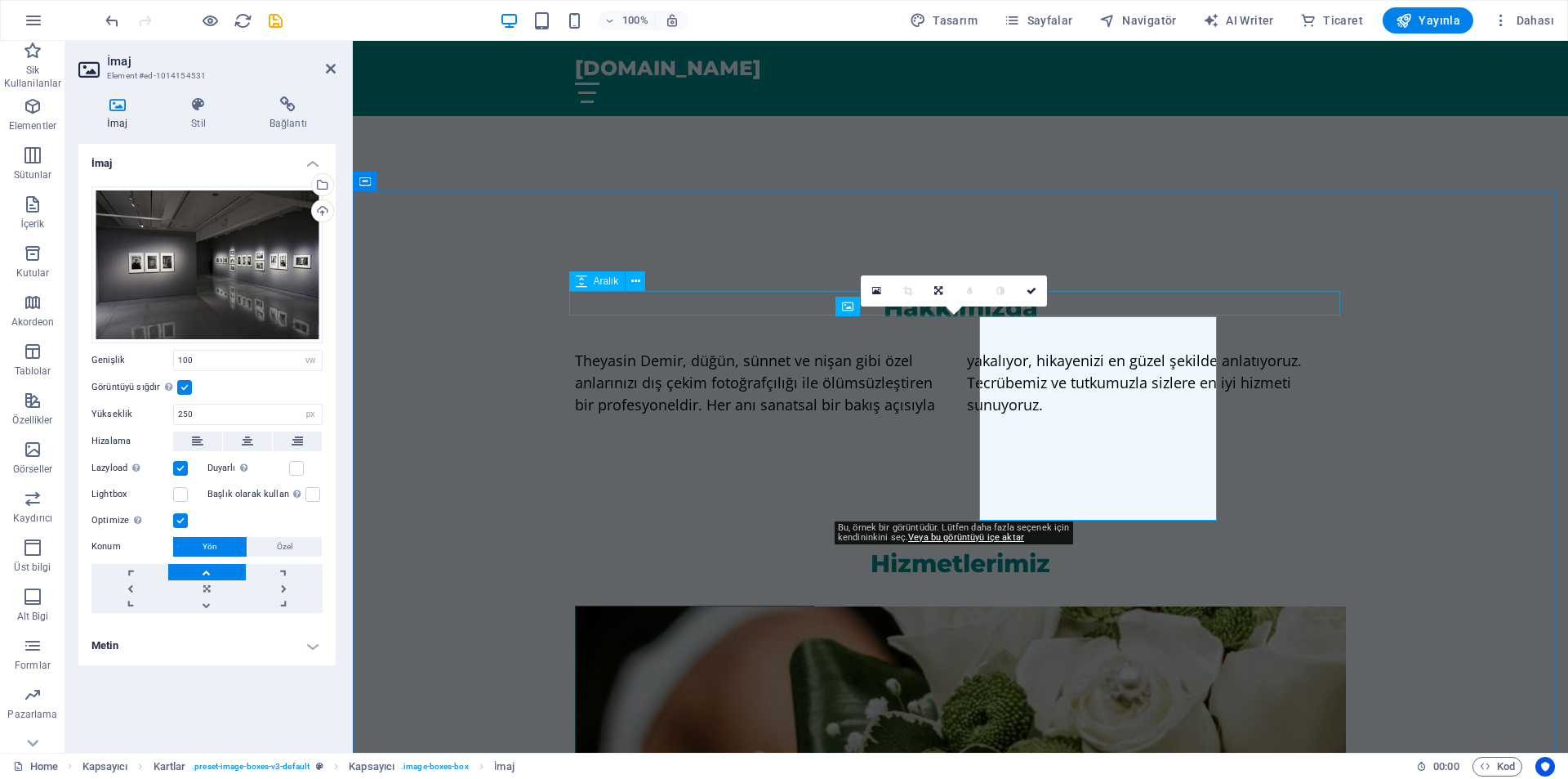
click at [759, 581] on div at bounding box center [959, 593] width 771 height 24
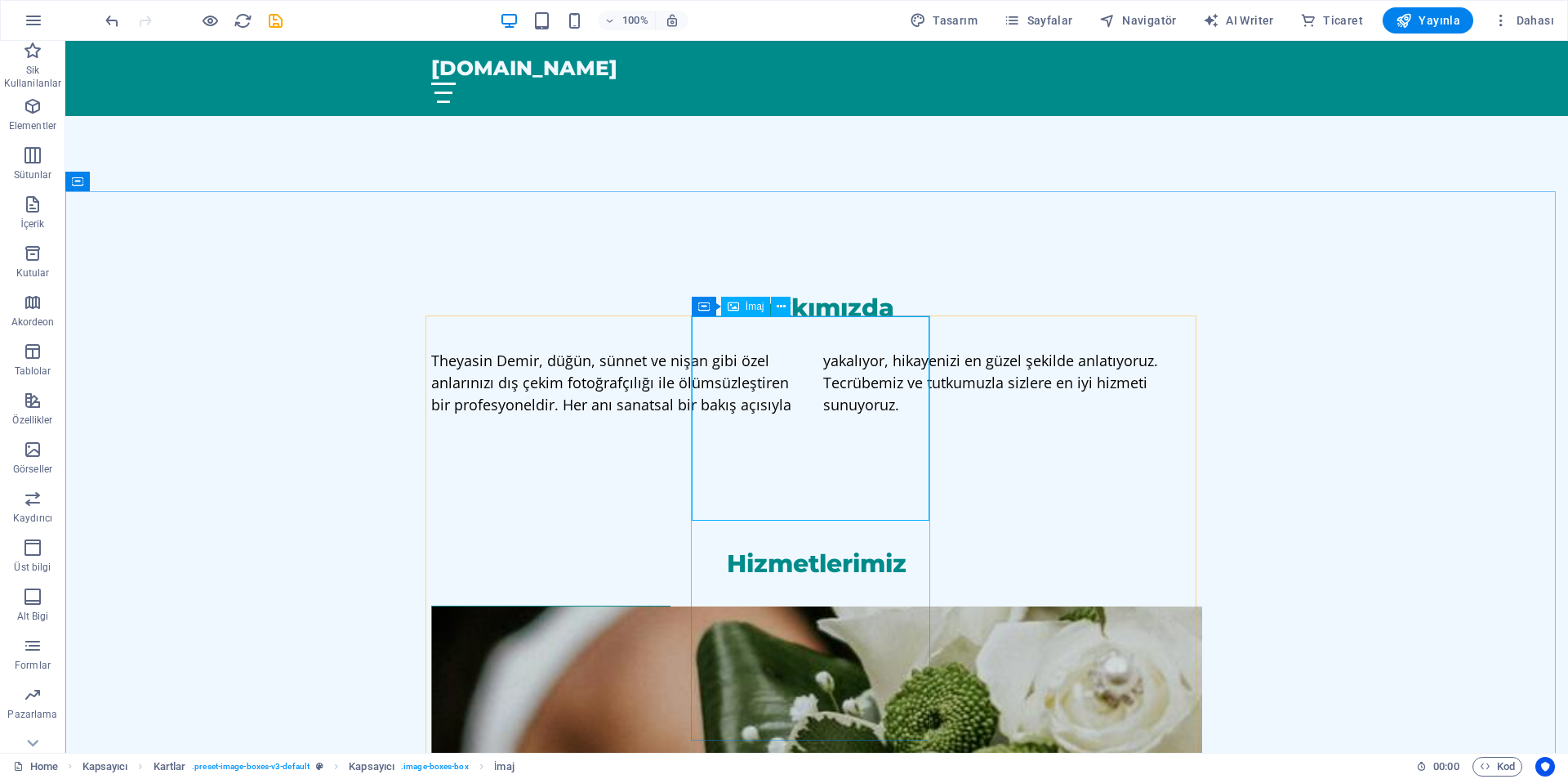
click at [756, 304] on span "İmaj" at bounding box center [754, 306] width 19 height 10
select select "vw"
select select "px"
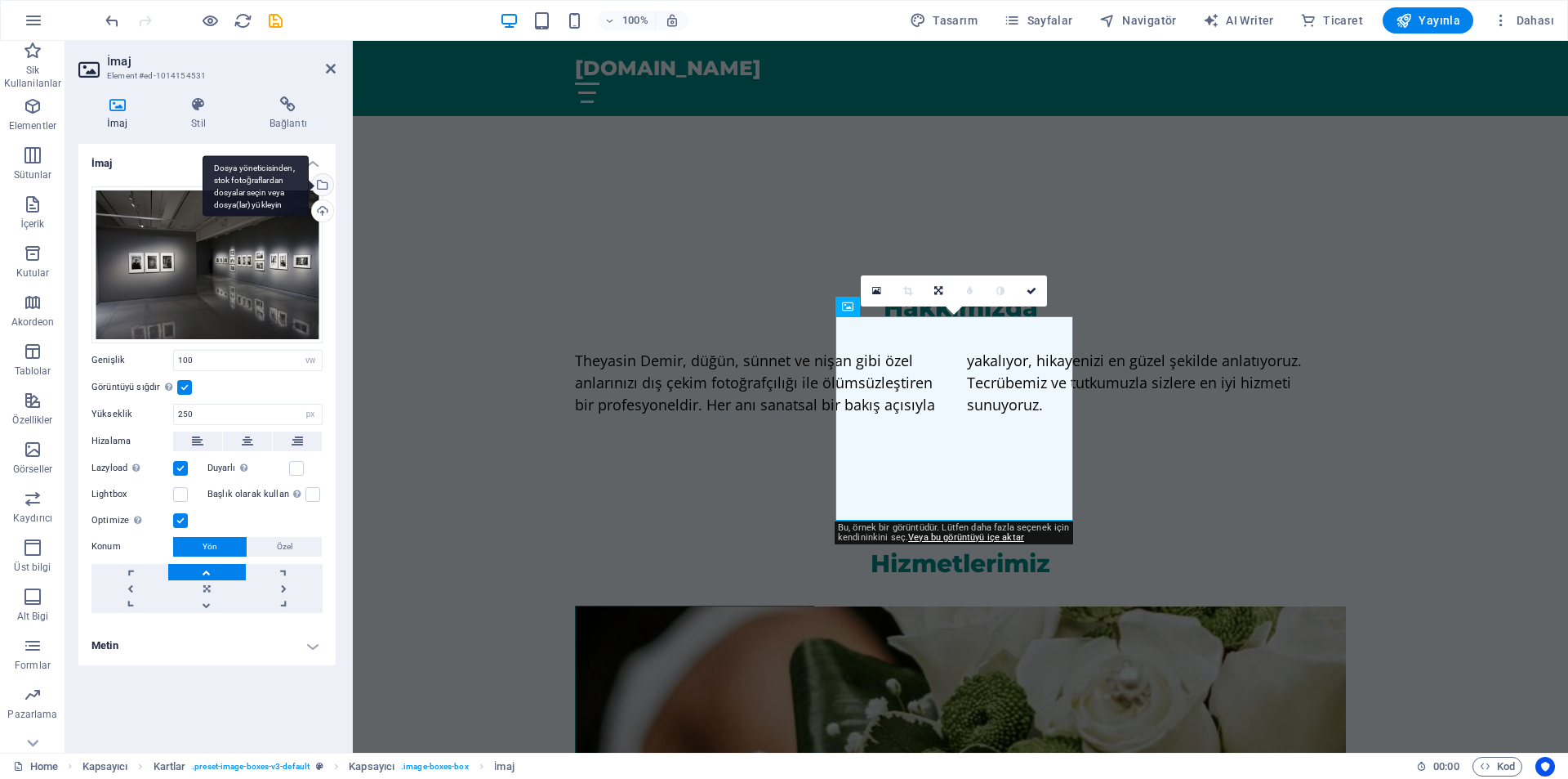
click at [309, 179] on div "Dosya yöneticisinden, stok fotoğraflardan dosyalar seçin veya dosya(lar) yükley…" at bounding box center [255, 185] width 107 height 61
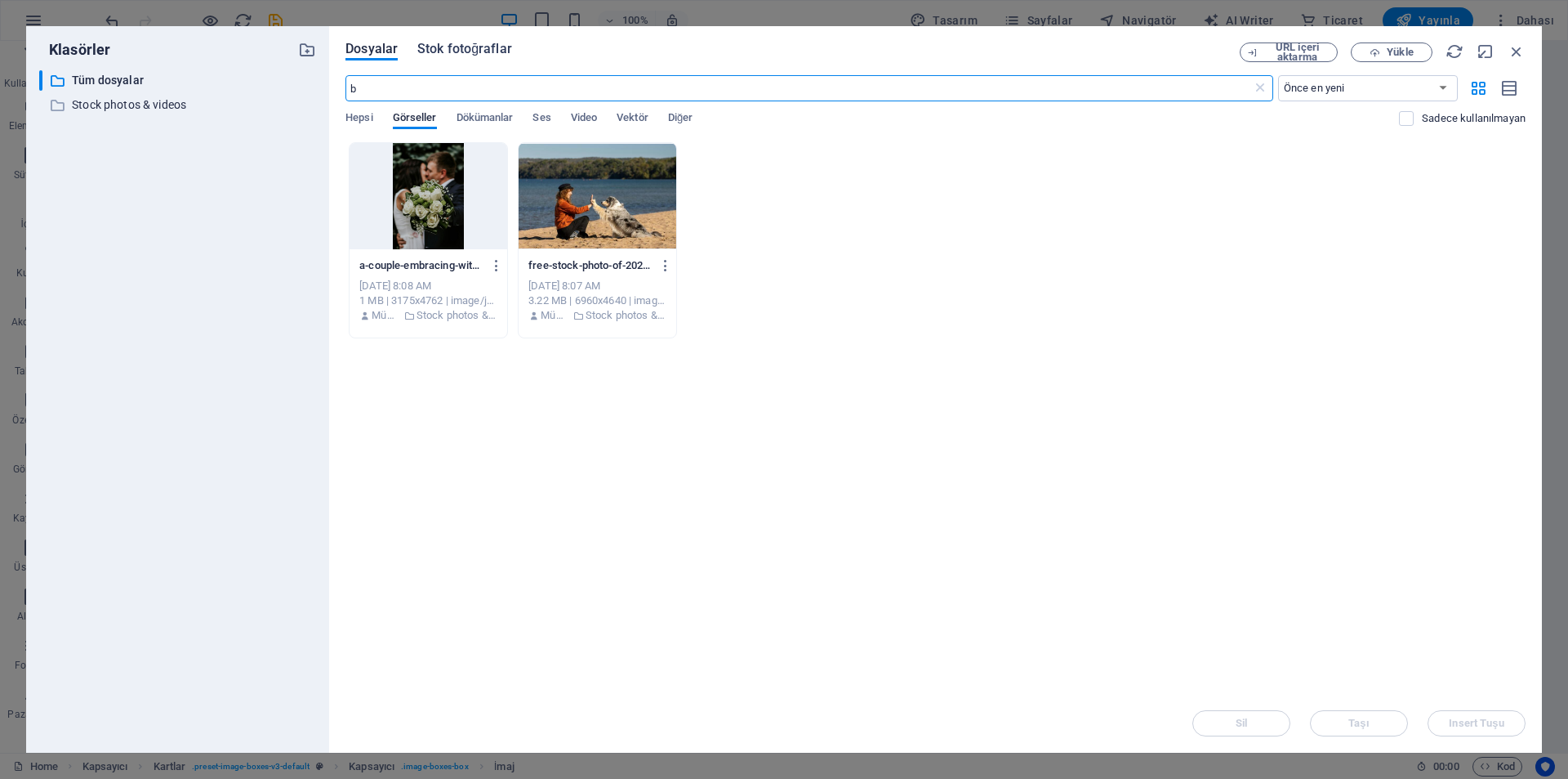
click at [444, 52] on span "Stok fotoğraflar" at bounding box center [464, 49] width 95 height 20
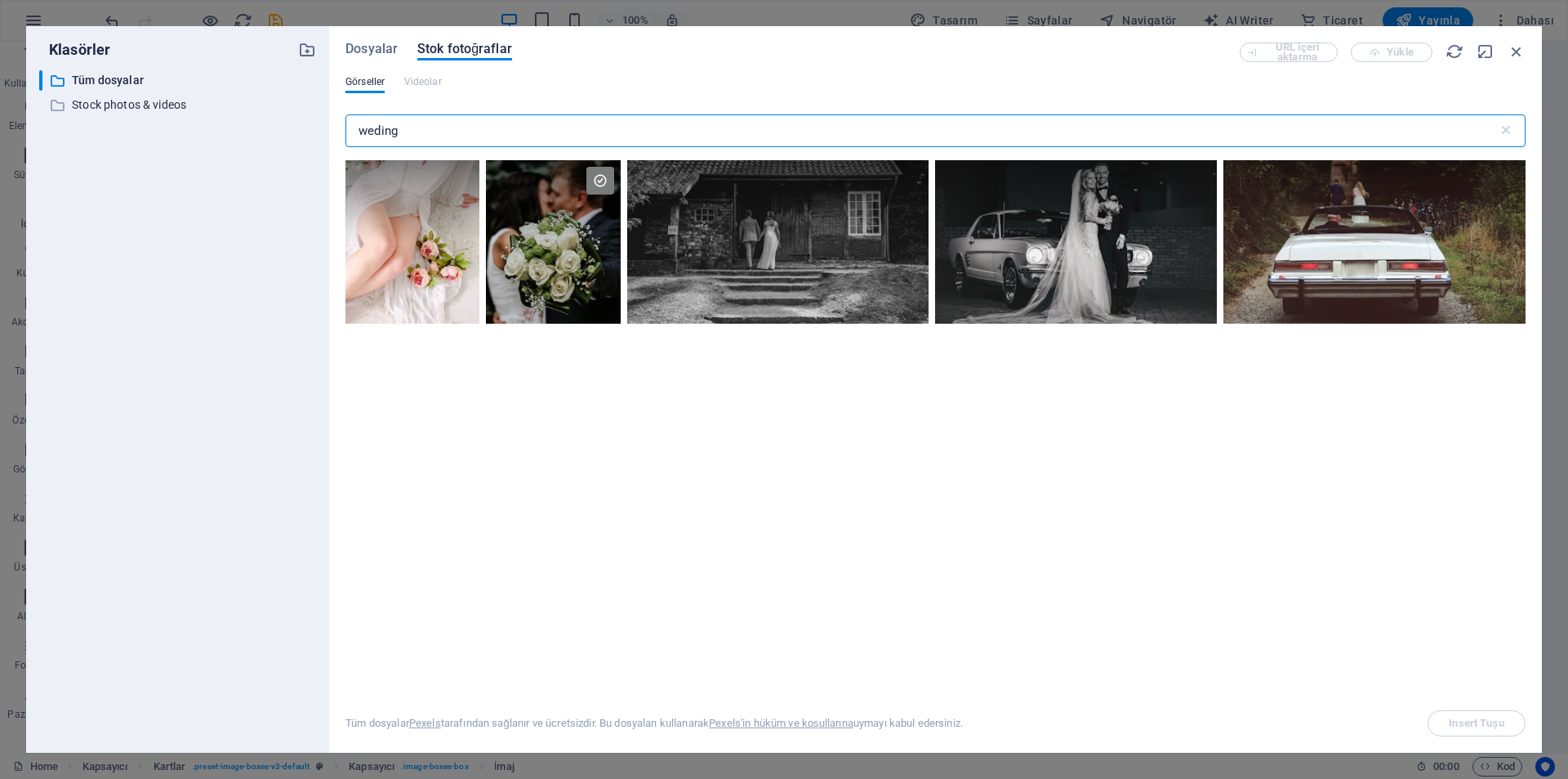
drag, startPoint x: 422, startPoint y: 128, endPoint x: 0, endPoint y: 218, distance: 431.5
click at [4, 207] on div "Klasörler ​ Tüm dosyalar Tüm dosyalar ​ Stock photos & videos Stock photos & vi…" at bounding box center [784, 390] width 1568 height 779
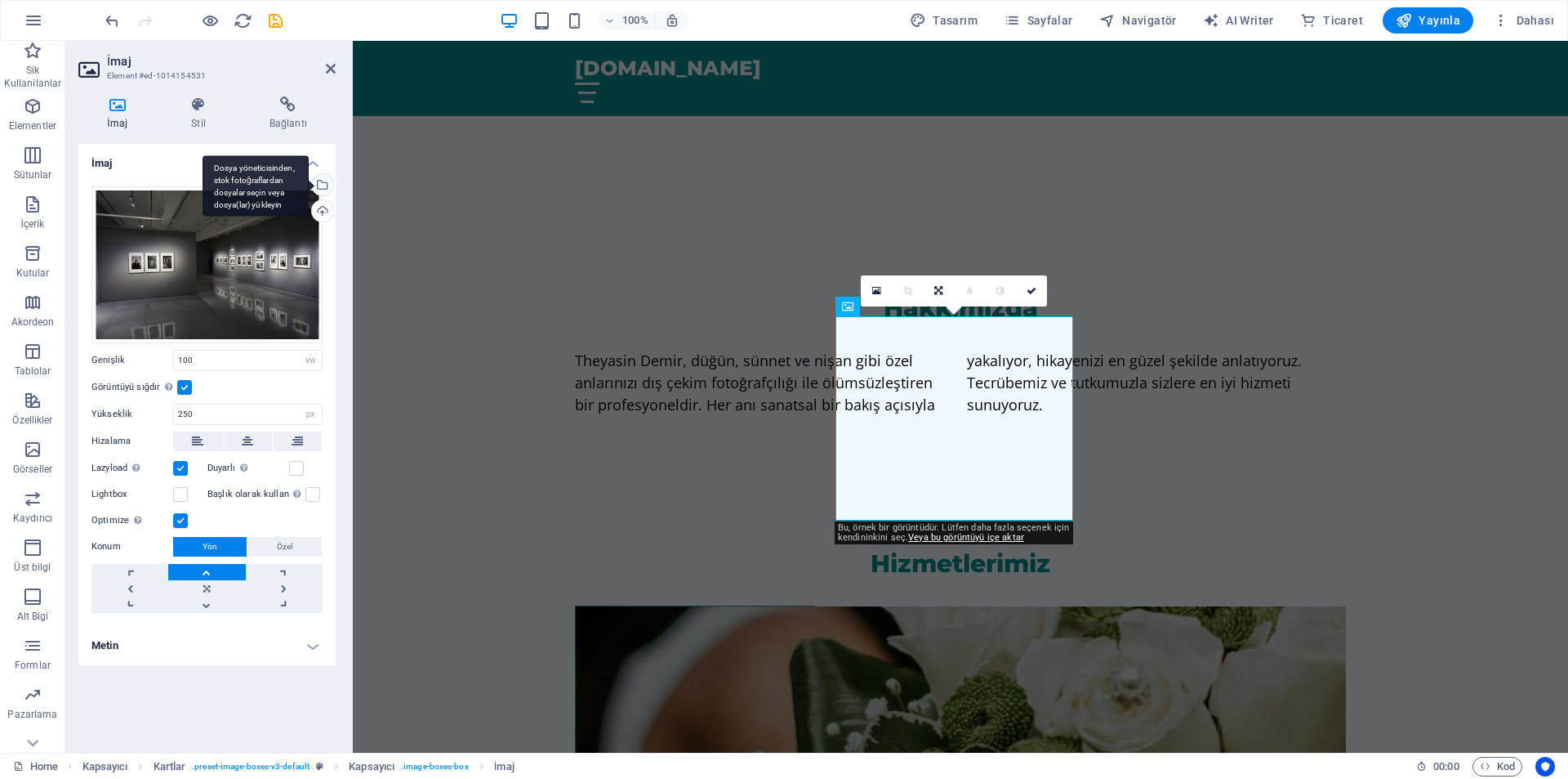
click at [322, 181] on div "Dosya yöneticisinden, stok fotoğraflardan dosyalar seçin veya dosya(lar) yükley…" at bounding box center [320, 185] width 24 height 24
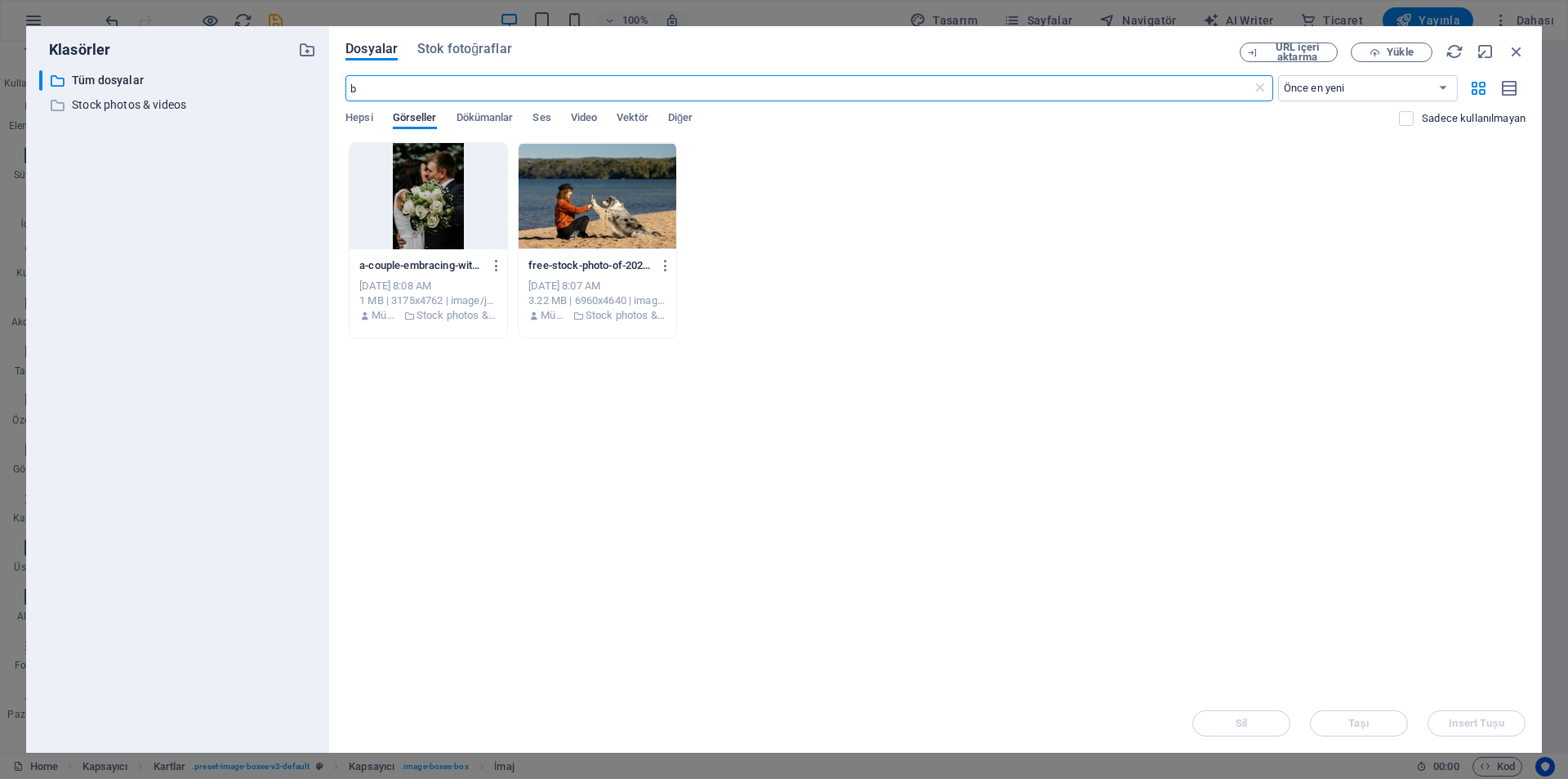
drag, startPoint x: 525, startPoint y: 89, endPoint x: 350, endPoint y: 92, distance: 175.0
click at [350, 92] on input "b" at bounding box center [798, 88] width 906 height 26
click at [430, 54] on span "Stok fotoğraflar" at bounding box center [464, 49] width 95 height 20
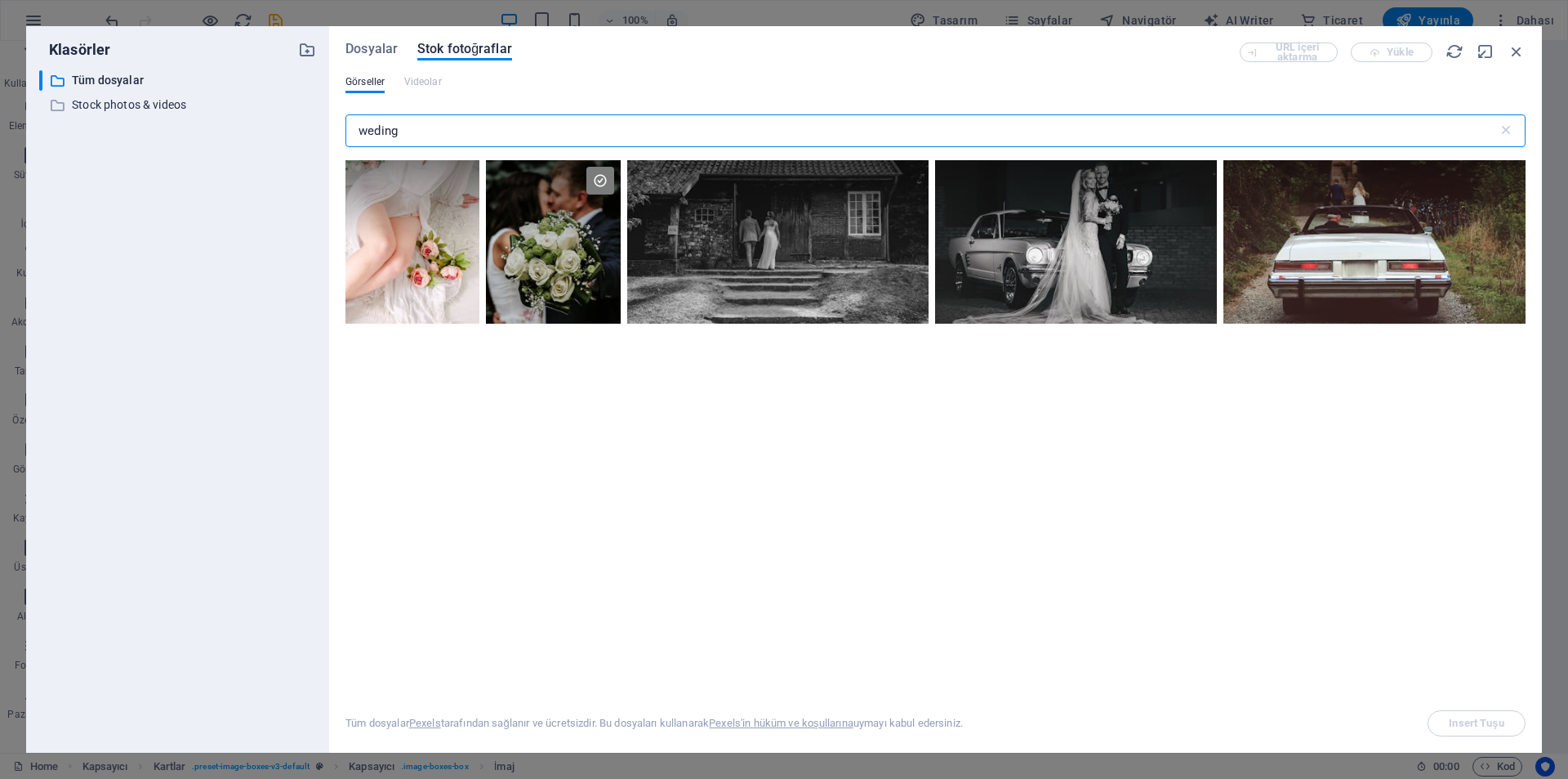
drag, startPoint x: 428, startPoint y: 119, endPoint x: 116, endPoint y: 143, distance: 312.9
click at [83, 128] on div "Klasörler ​ Tüm dosyalar Tüm dosyalar ​ Stock photos & videos Stock photos & vi…" at bounding box center [784, 389] width 1516 height 726
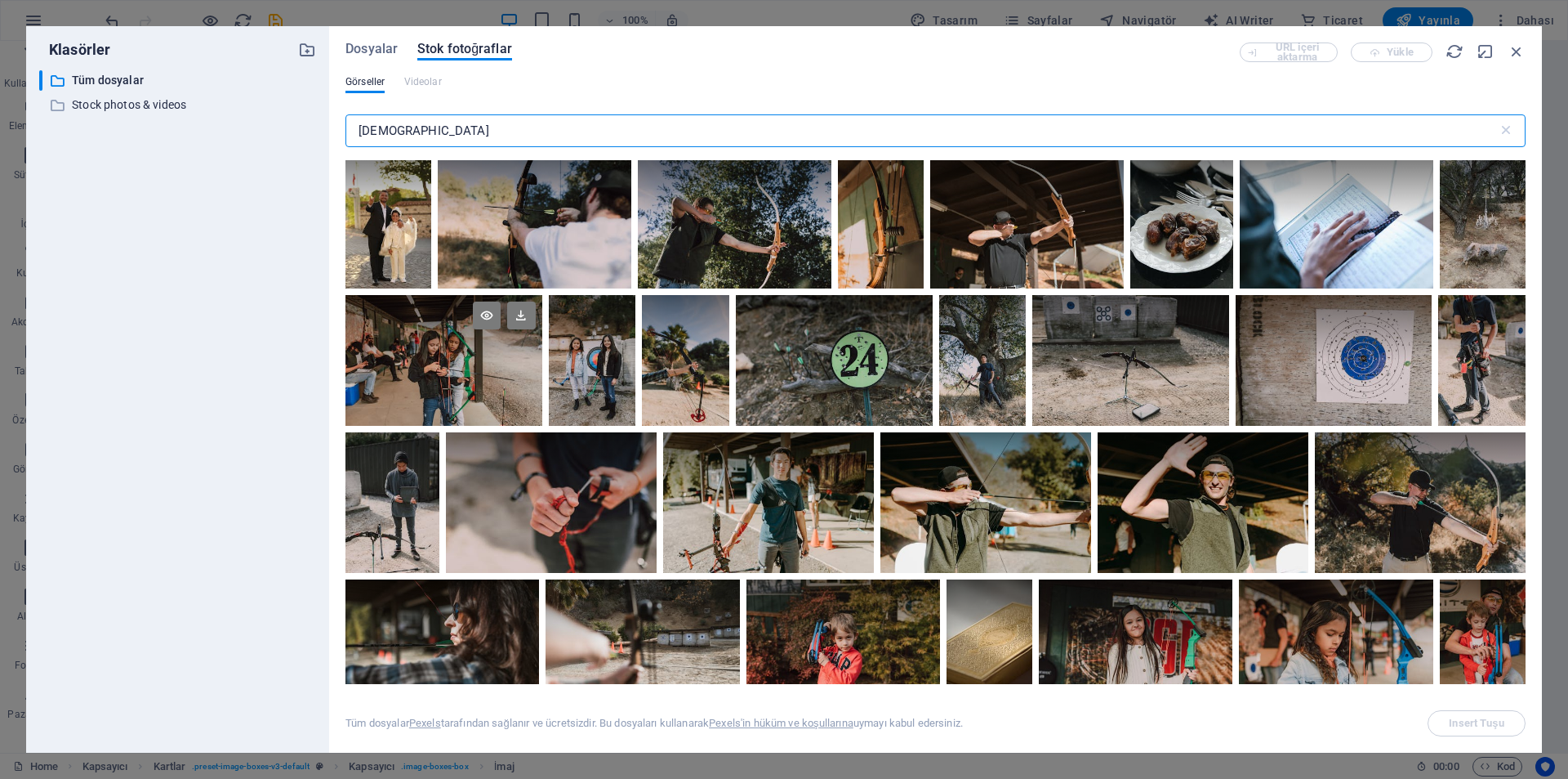
scroll to position [0, 0]
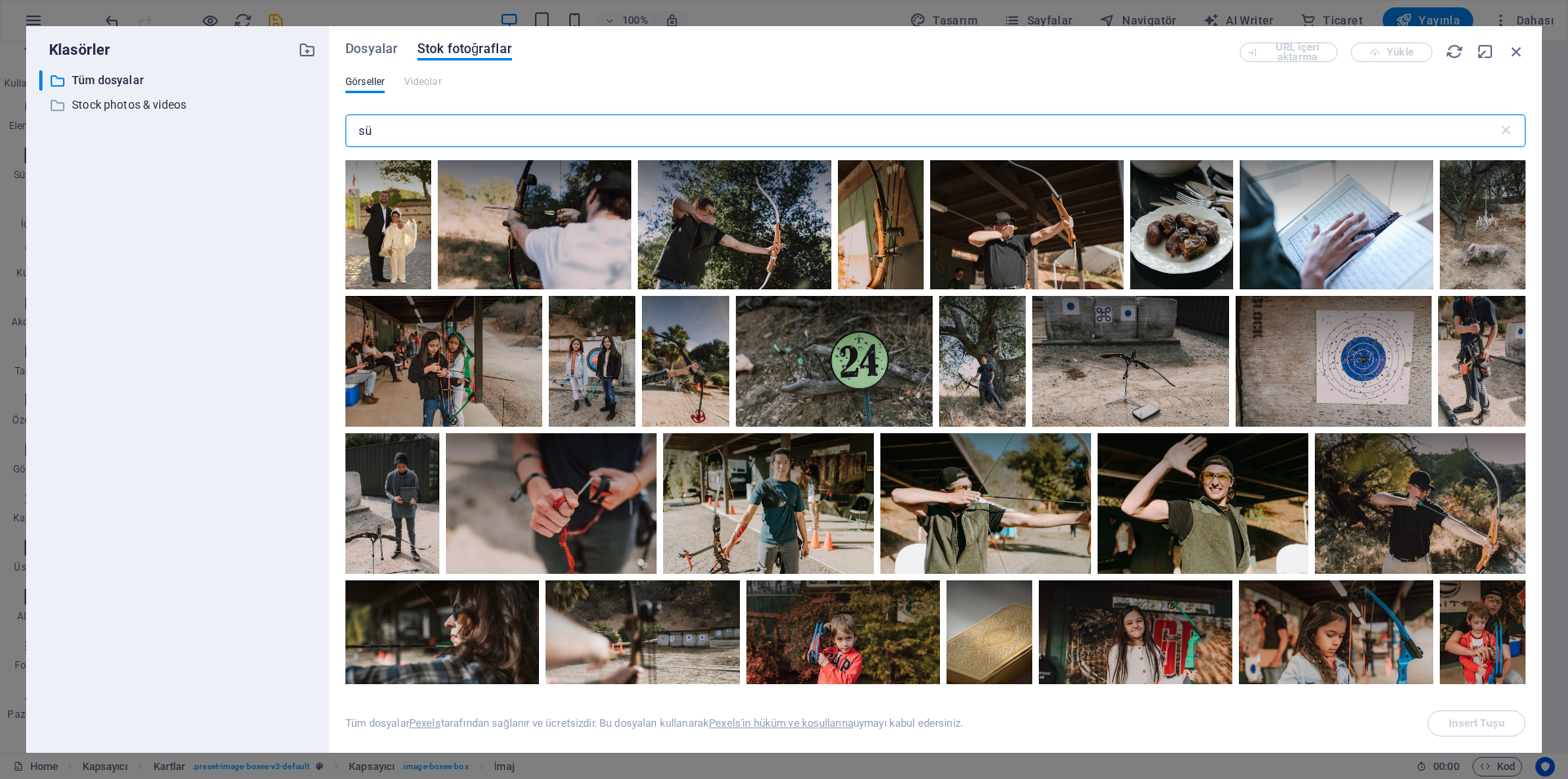
type input "s"
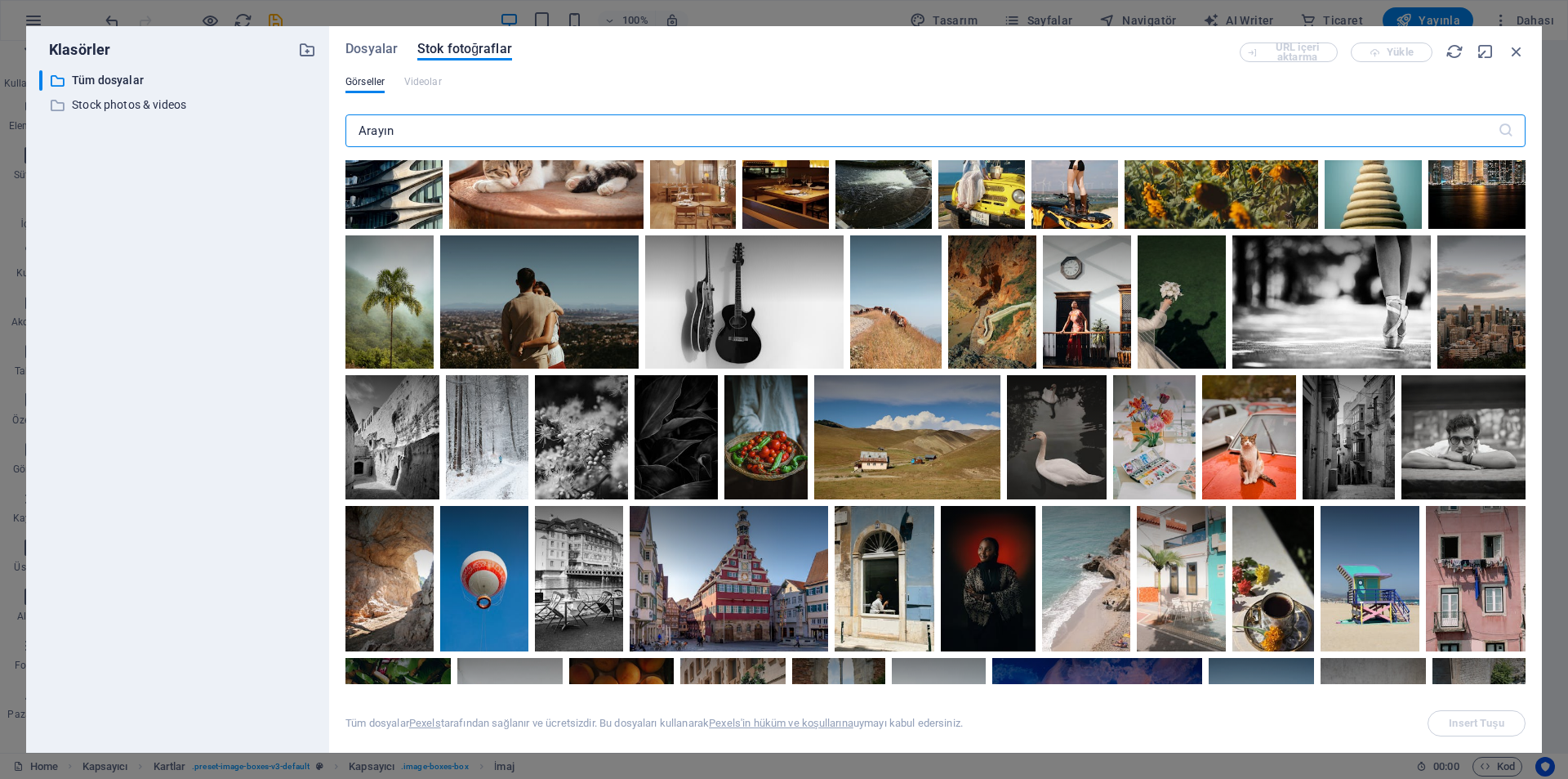
scroll to position [1879, 0]
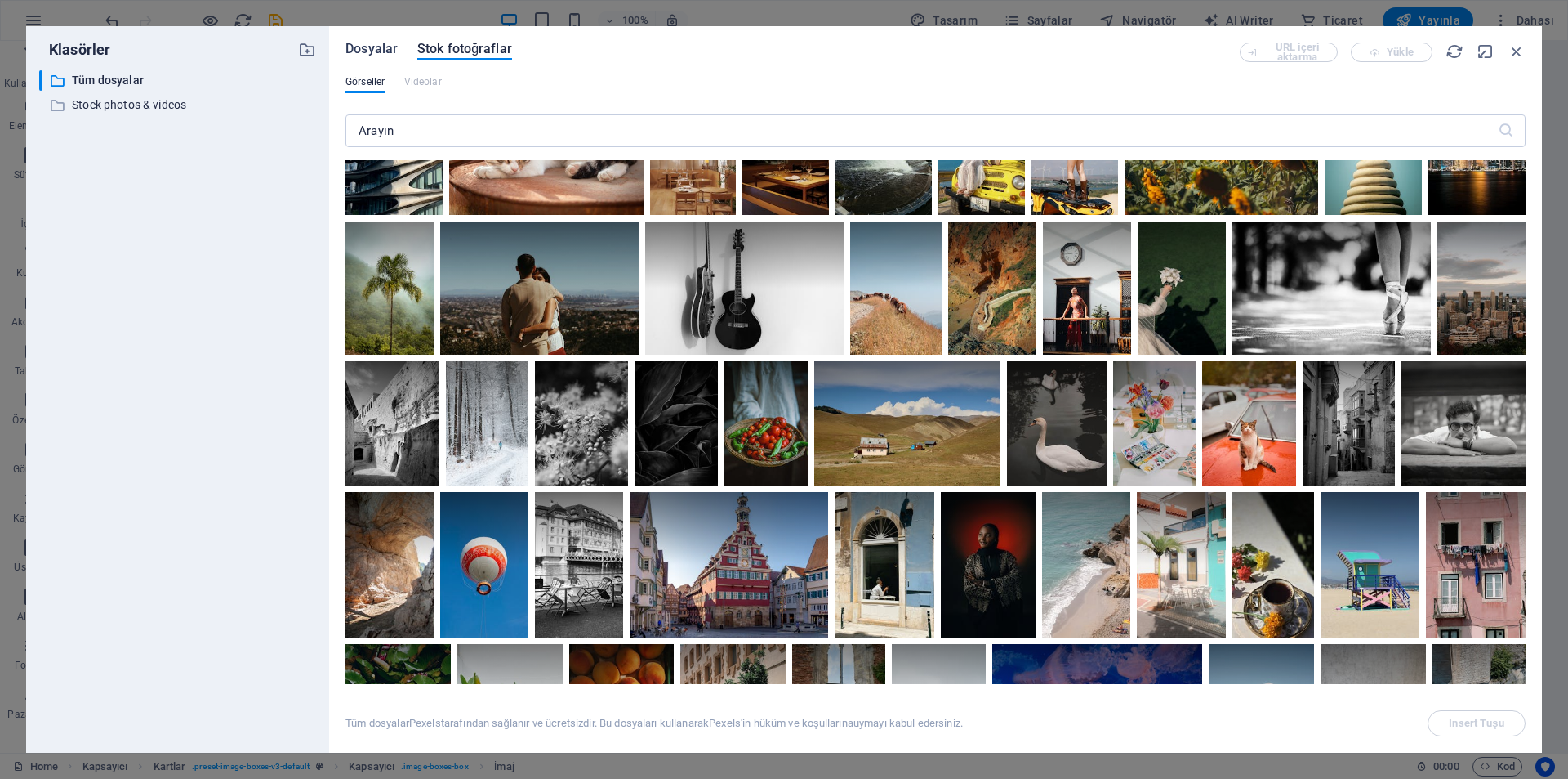
click at [371, 51] on span "Dosyalar" at bounding box center [371, 49] width 52 height 20
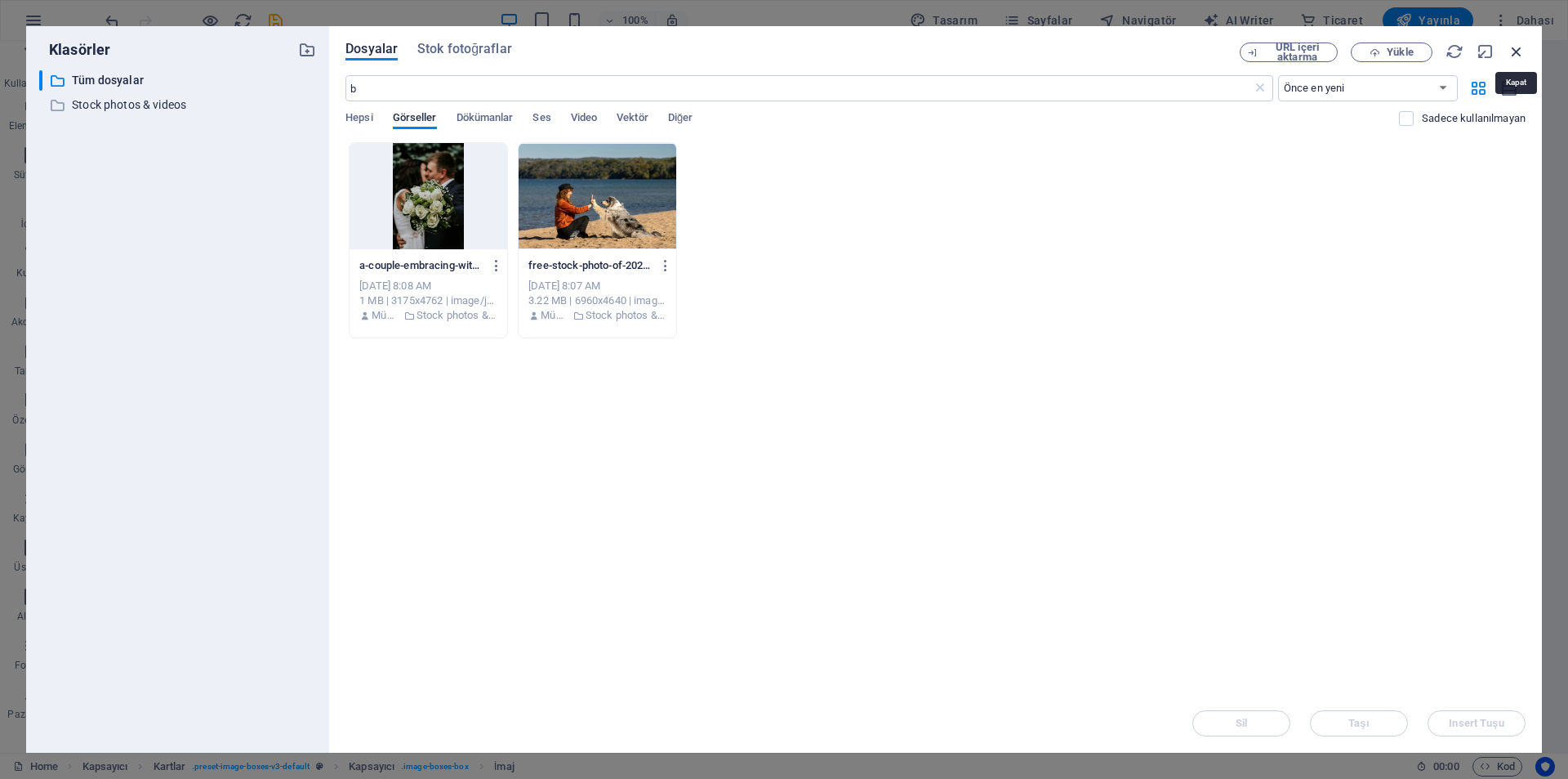
click at [1510, 52] on icon "button" at bounding box center [1517, 51] width 18 height 18
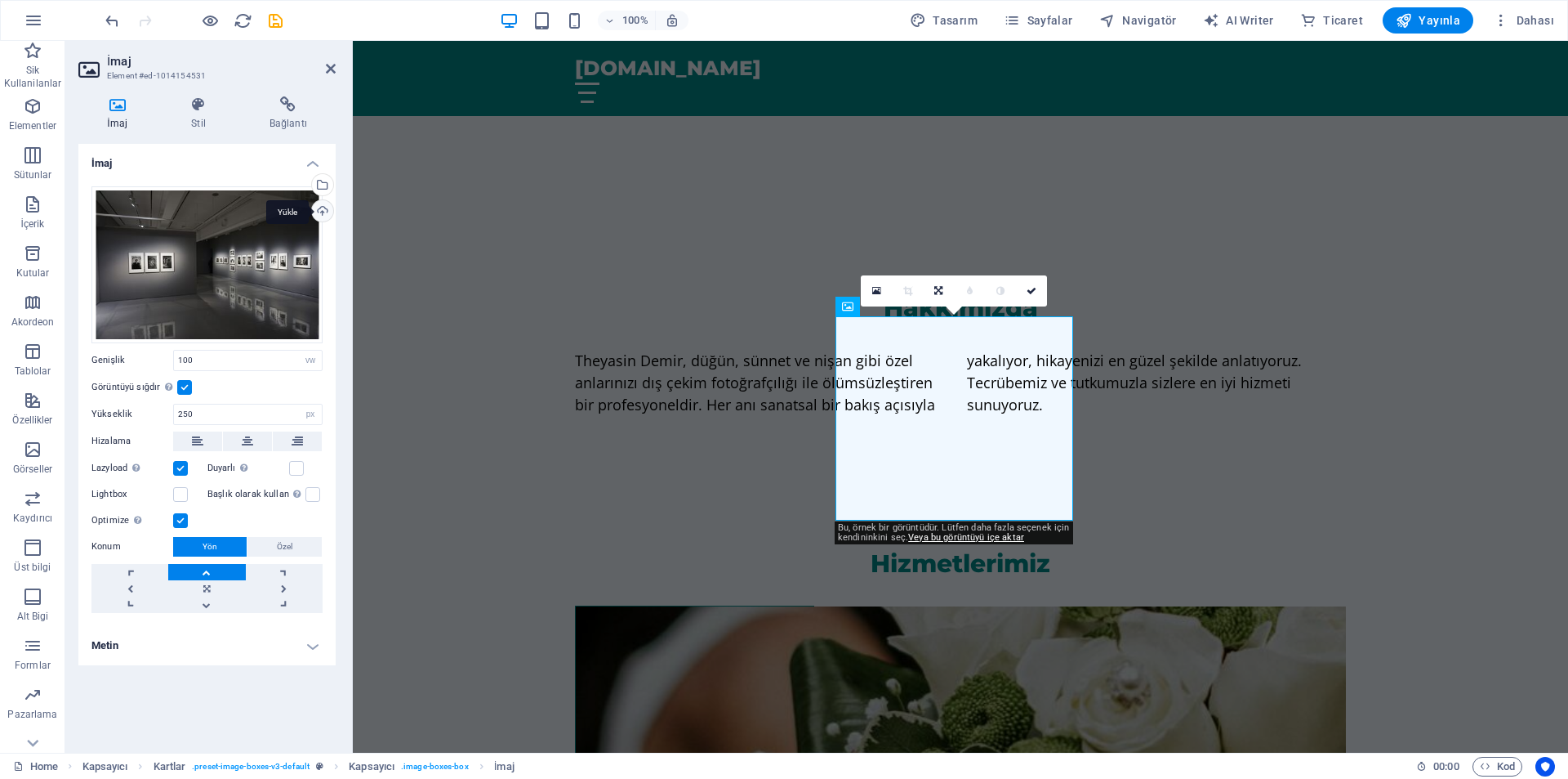
click at [316, 210] on div "Yükle" at bounding box center [320, 212] width 24 height 24
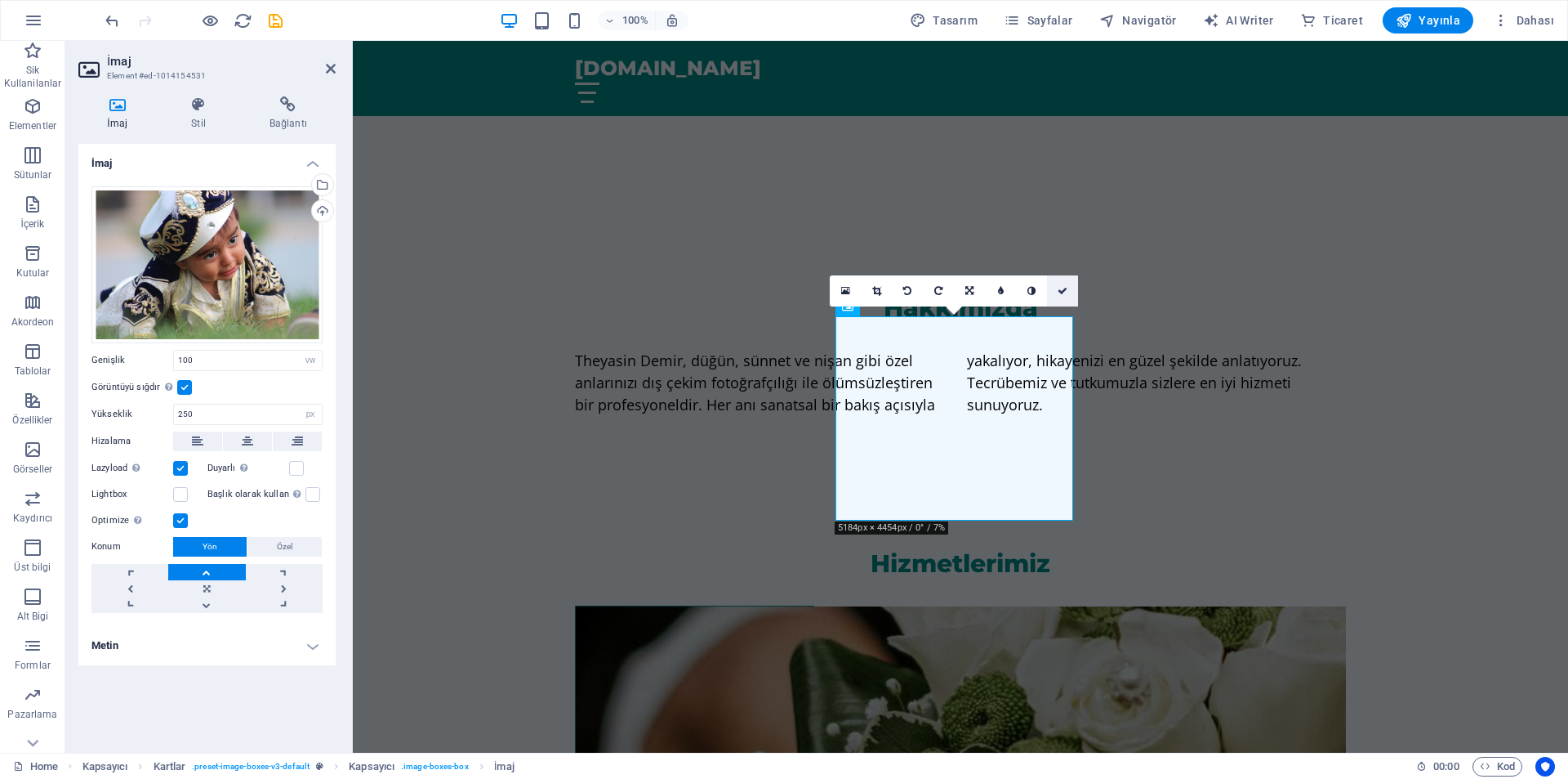
click at [1070, 293] on link at bounding box center [1062, 291] width 31 height 31
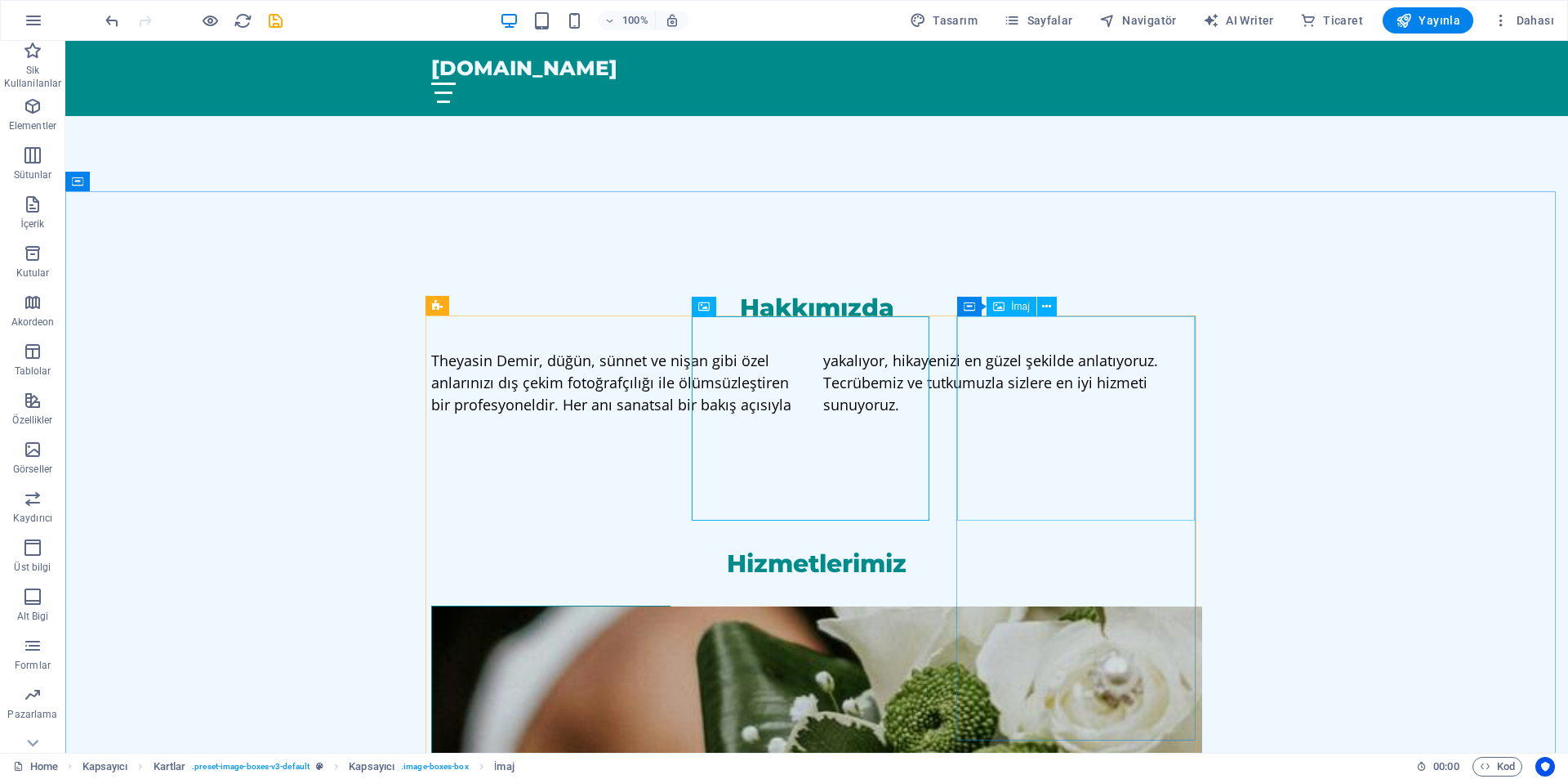
click at [1001, 308] on icon at bounding box center [999, 306] width 12 height 20
select select "vw"
select select "px"
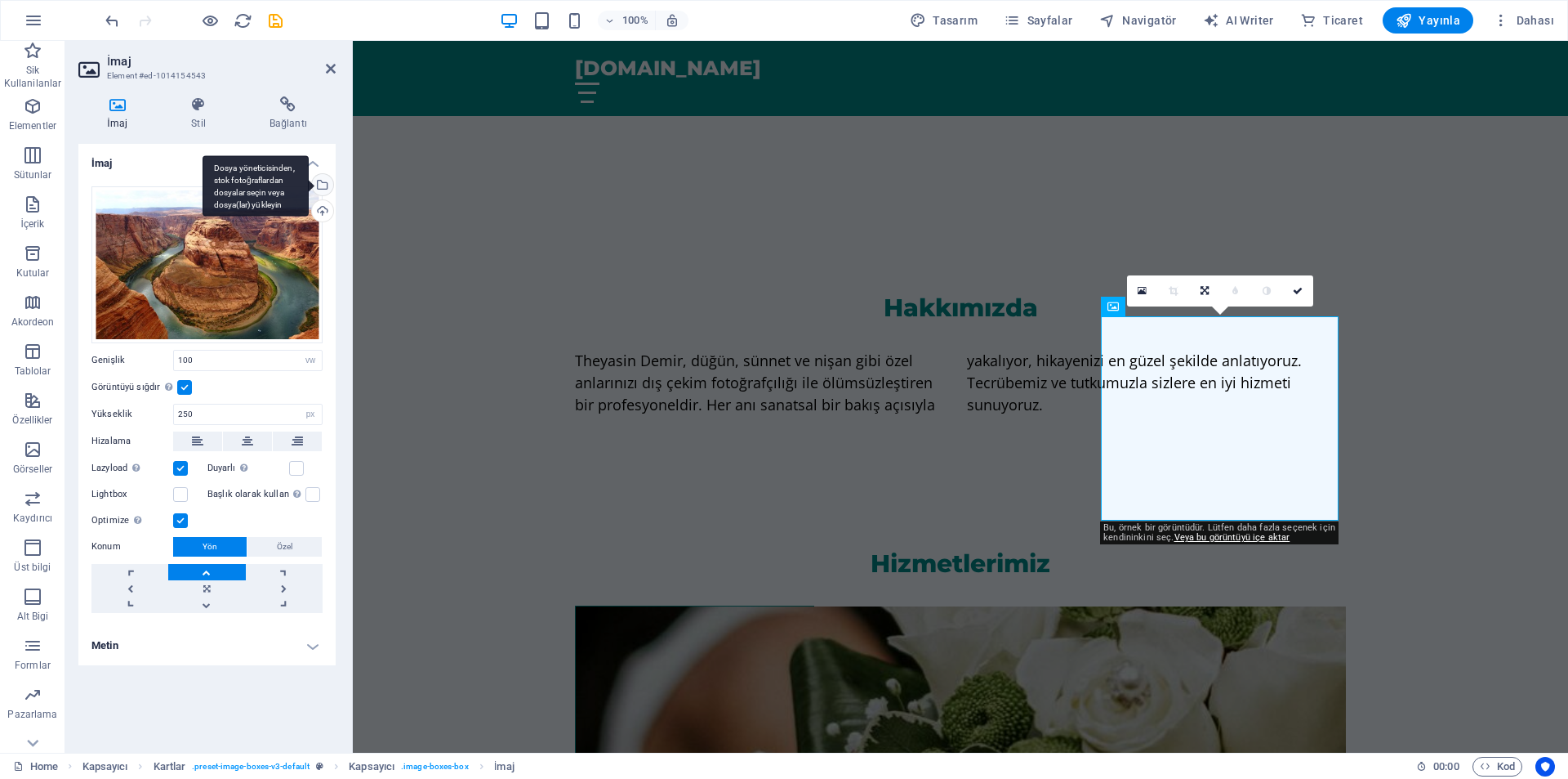
click at [323, 185] on div "Dosya yöneticisinden, stok fotoğraflardan dosyalar seçin veya dosya(lar) yükley…" at bounding box center [320, 185] width 24 height 24
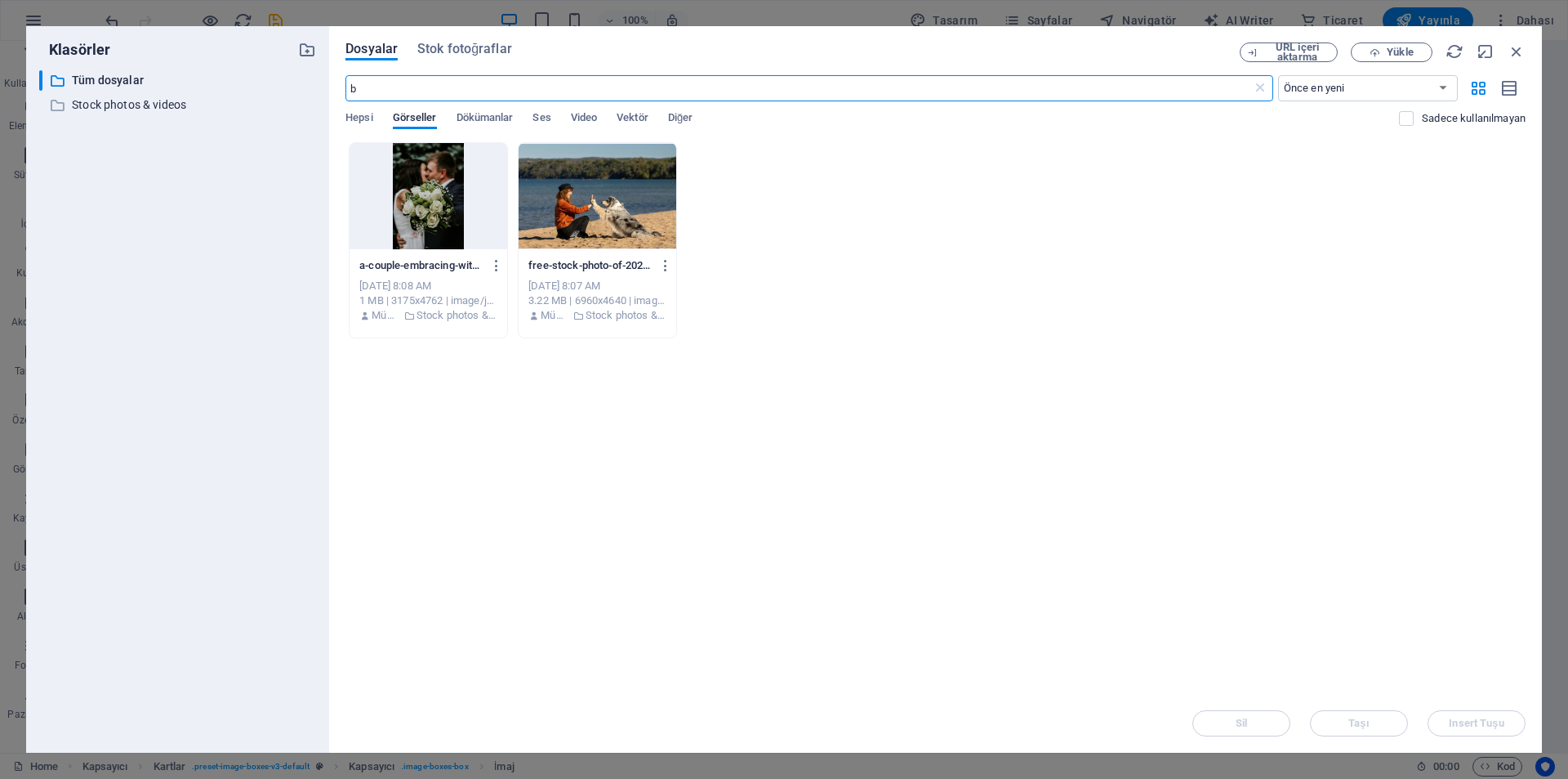
click at [439, 40] on div "Dosyalar Stok fotoğraflar URL içeri aktarma Yükle b ​ Önce en yeni Önce en eski…" at bounding box center [935, 389] width 1213 height 726
click at [436, 56] on span "Stok fotoğraflar" at bounding box center [464, 49] width 95 height 20
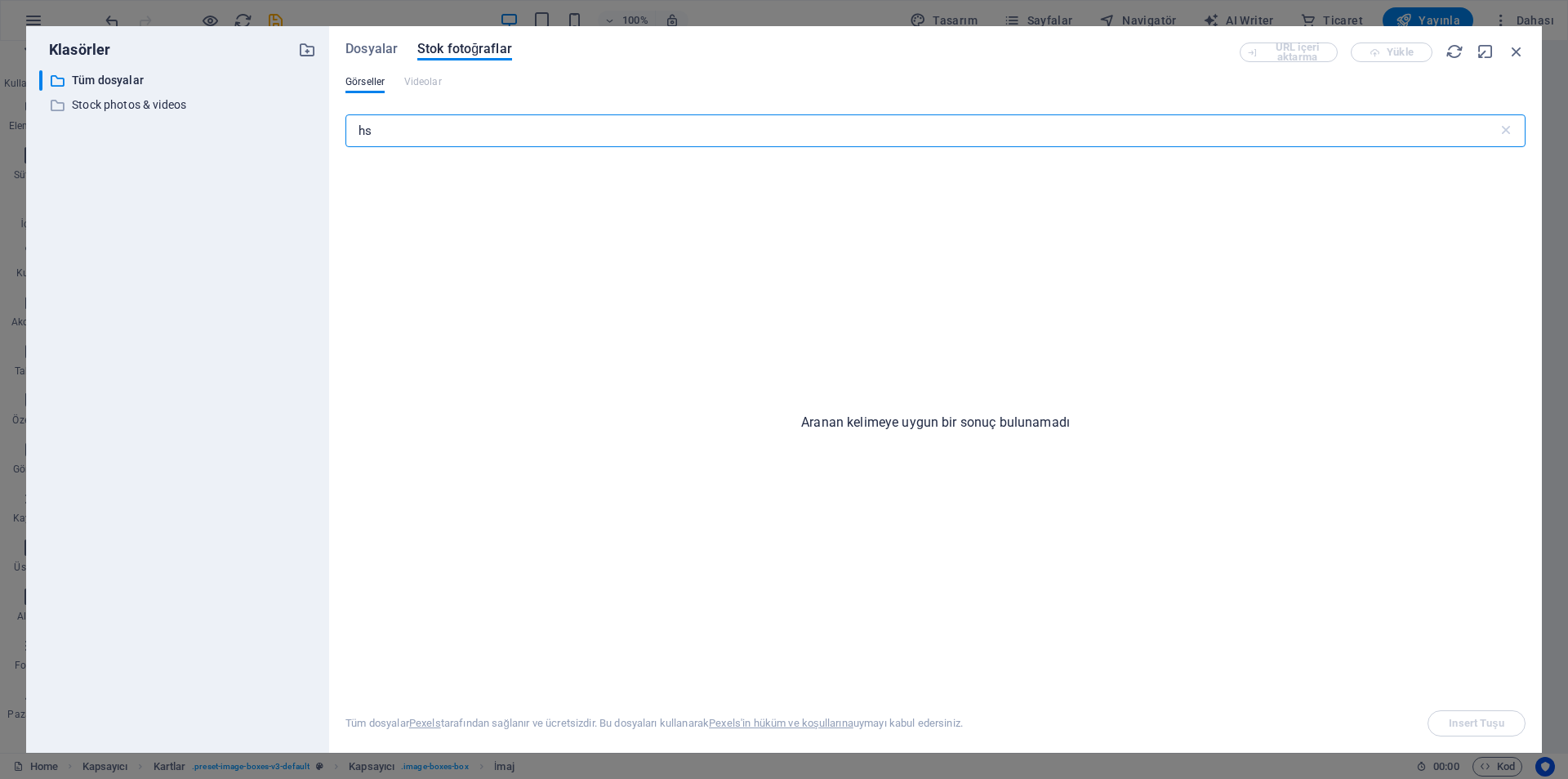
type input "h"
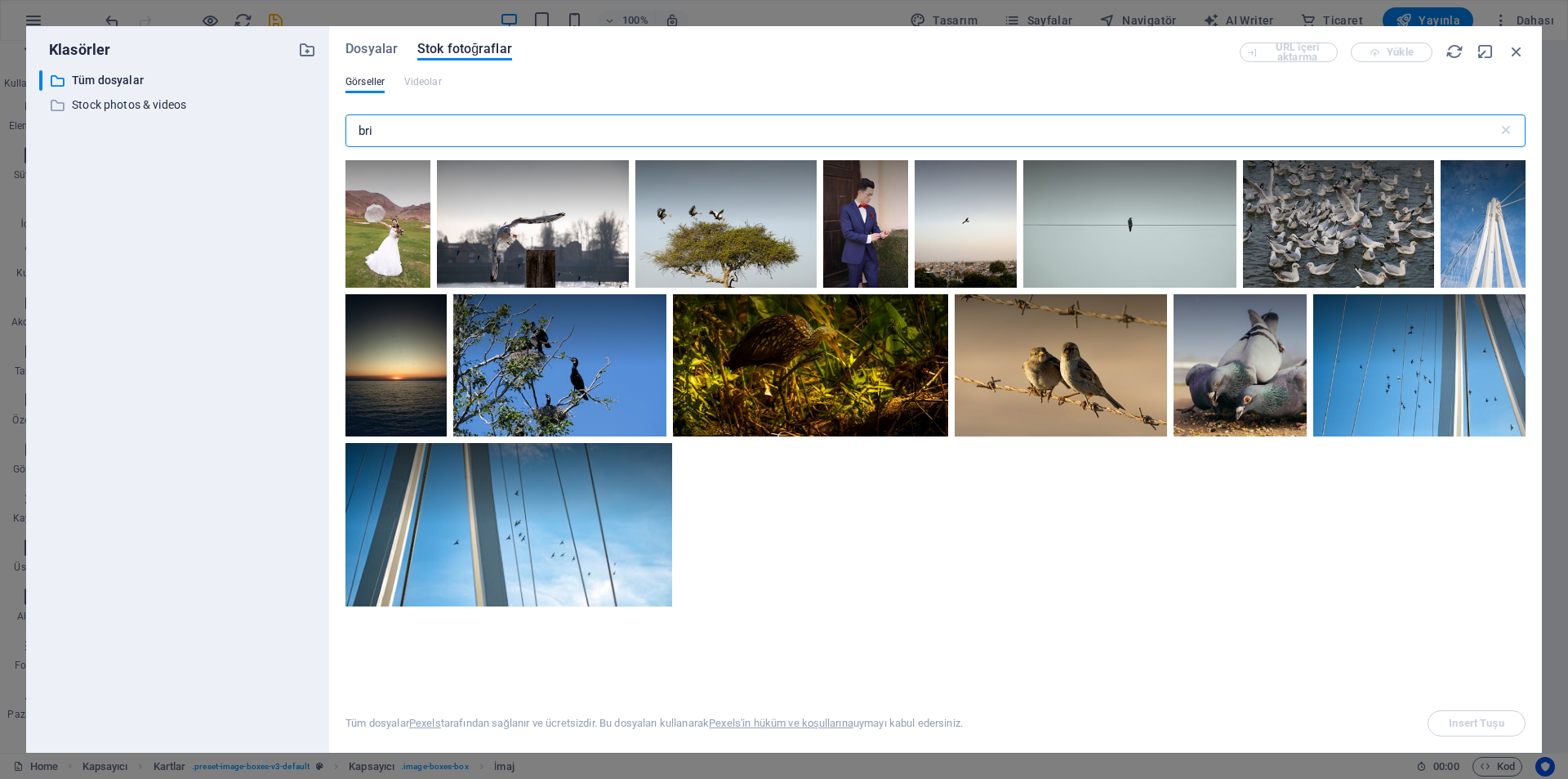
type input "bri"
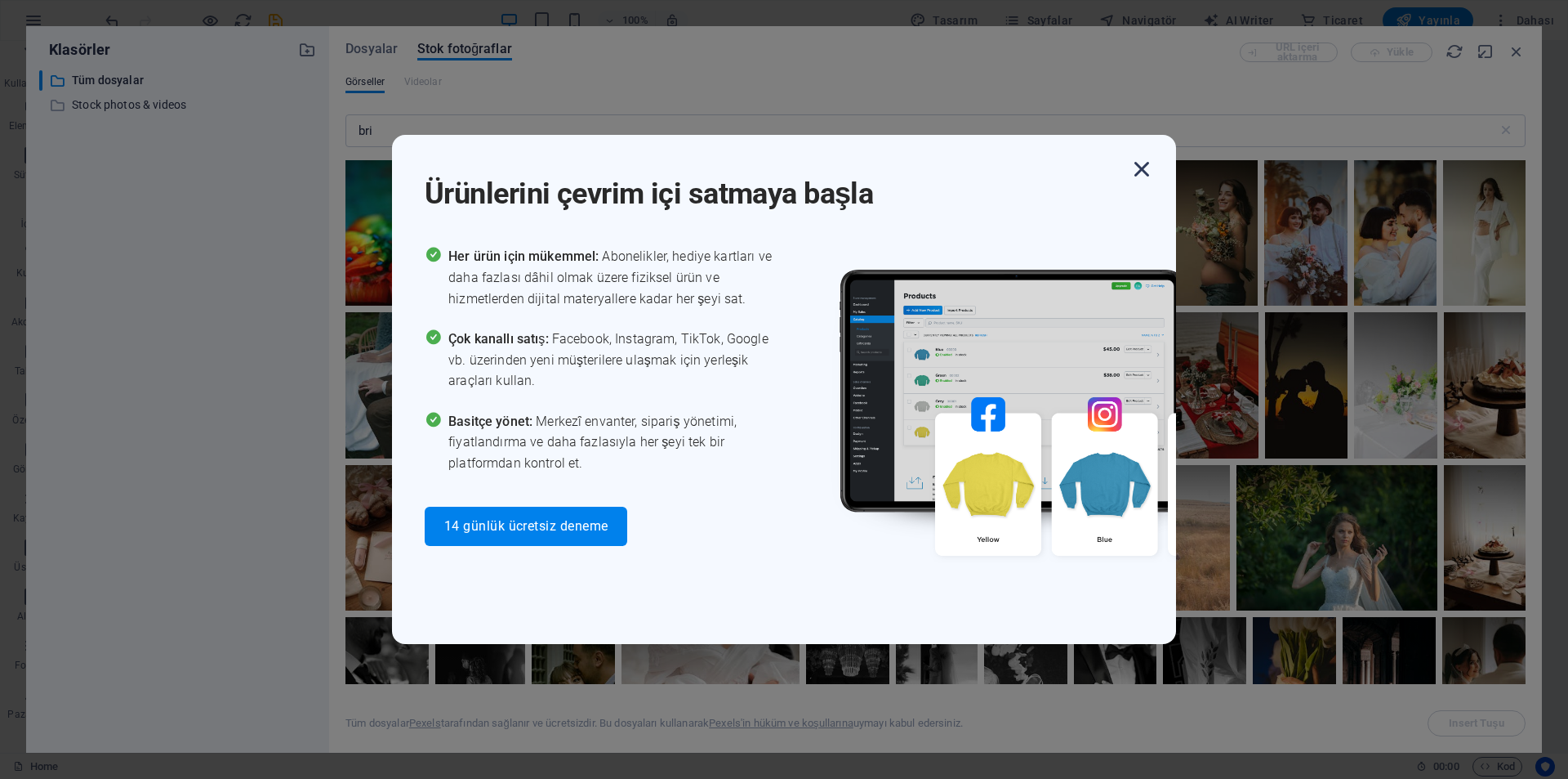
click at [1146, 175] on icon "button" at bounding box center [1141, 168] width 30 height 30
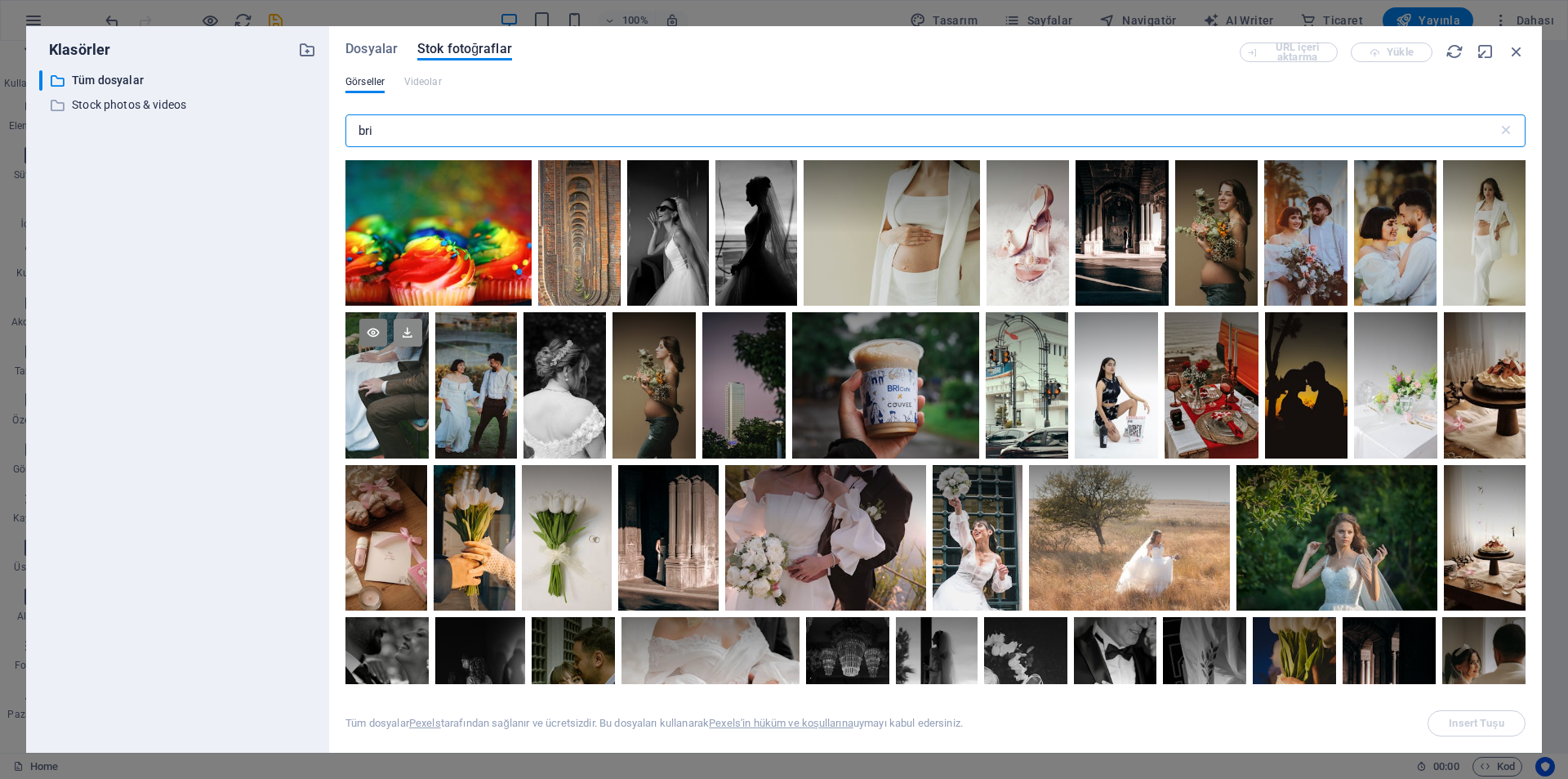
click at [401, 338] on icon at bounding box center [407, 332] width 28 height 28
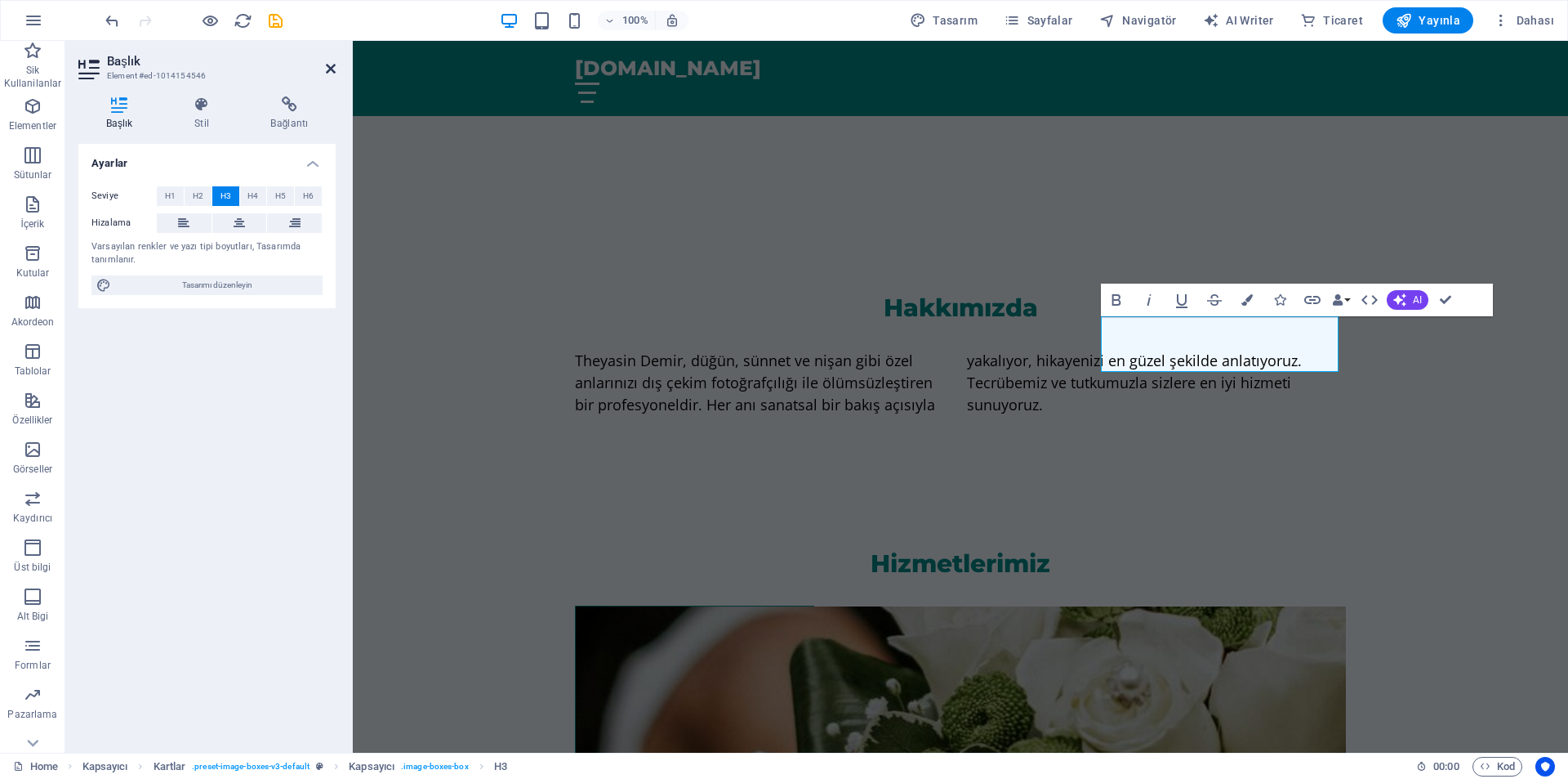
click at [335, 70] on icon at bounding box center [330, 68] width 10 height 13
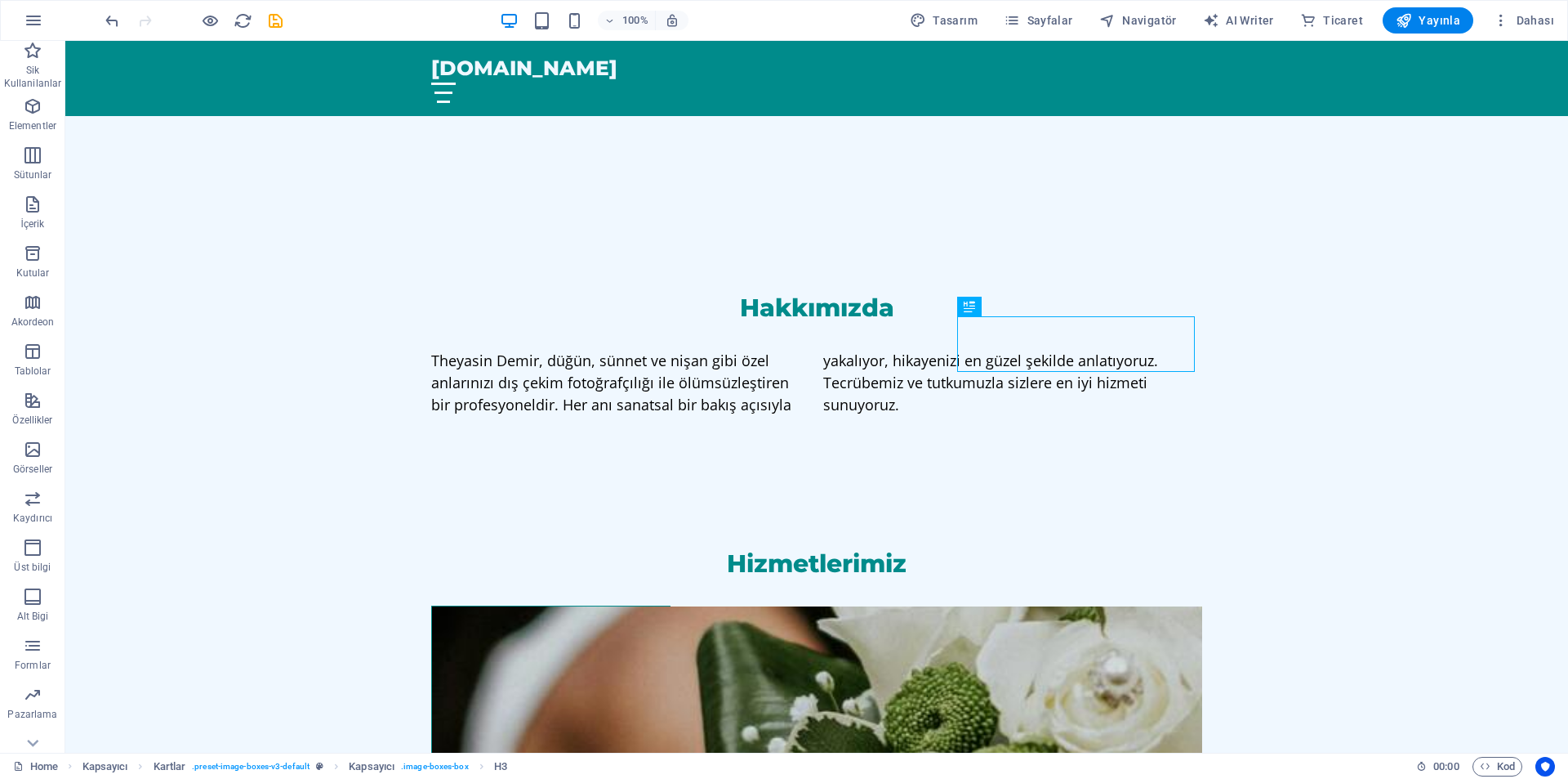
click at [100, 18] on div "100% Tasarım [PERSON_NAME] AI Writer Ticaret Yayınla Dahası" at bounding box center [784, 21] width 1566 height 39
click at [105, 19] on icon "undo" at bounding box center [112, 21] width 19 height 19
click at [112, 15] on icon "undo" at bounding box center [112, 21] width 19 height 19
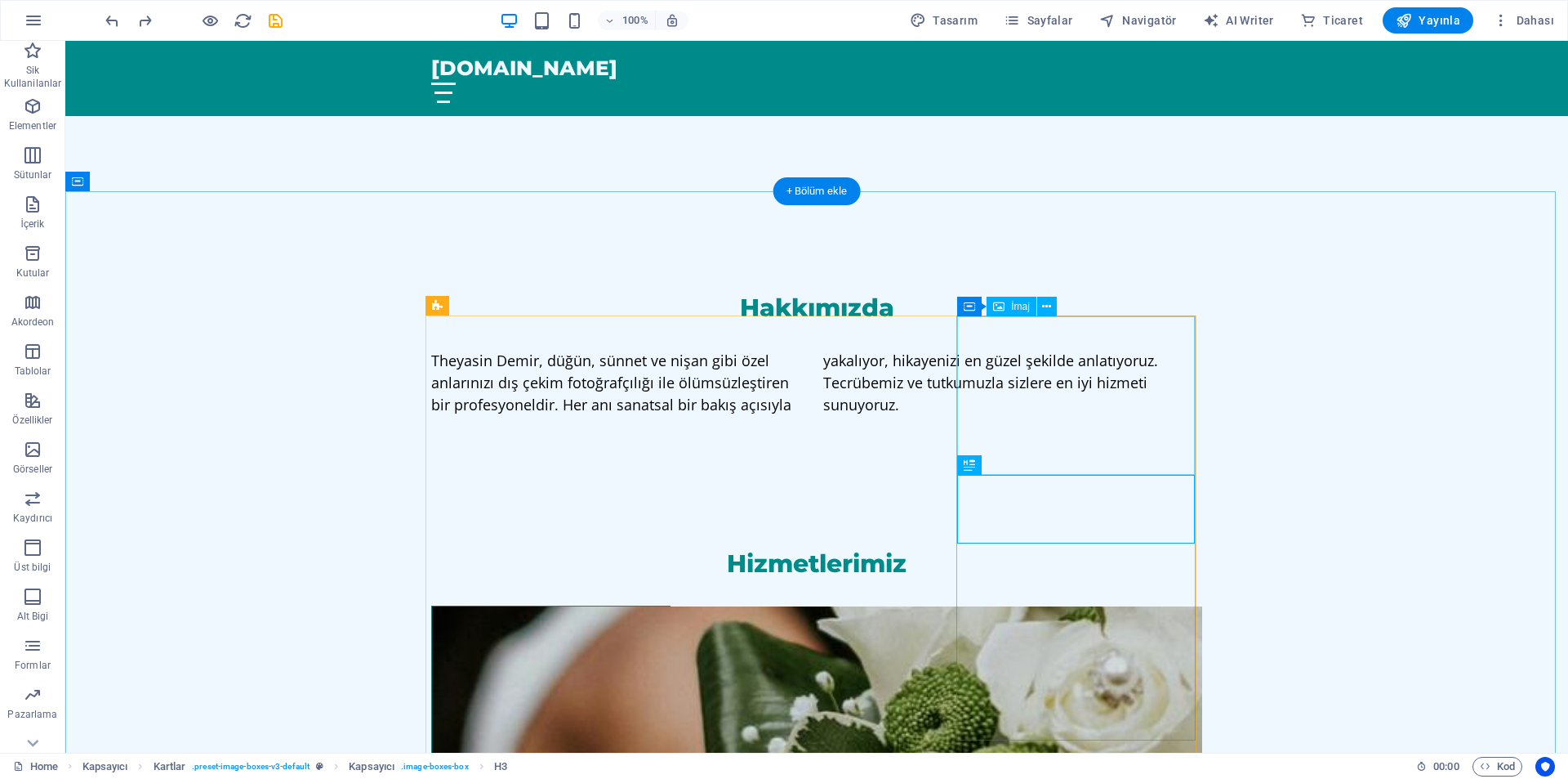
select select "px"
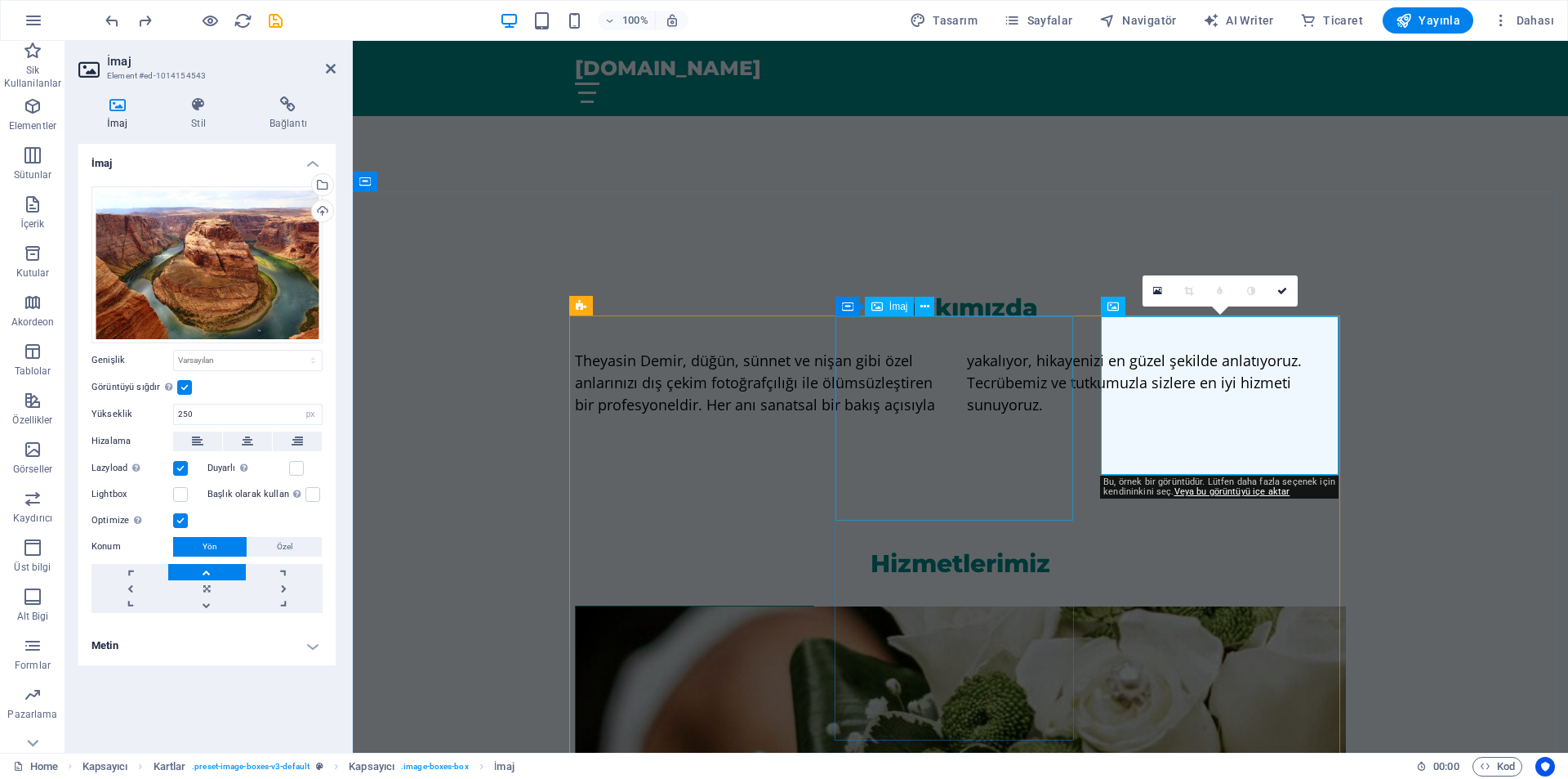
select select "DISABLED_OPTION_VALUE"
click at [321, 187] on div "Dosya yöneticisinden, stok fotoğraflardan dosyalar seçin veya dosya(lar) yükley…" at bounding box center [320, 185] width 24 height 24
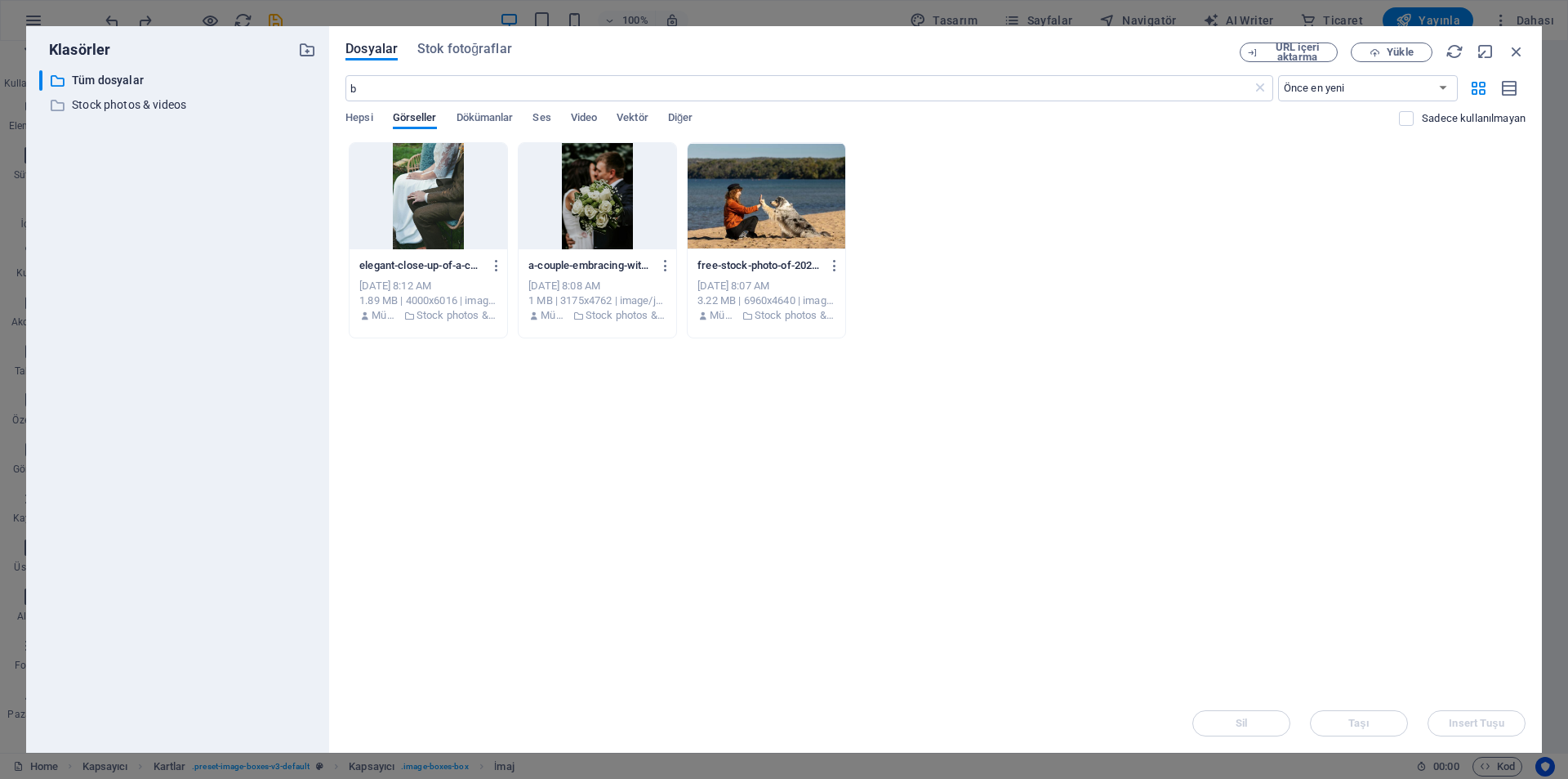
click at [425, 189] on div at bounding box center [429, 196] width 158 height 107
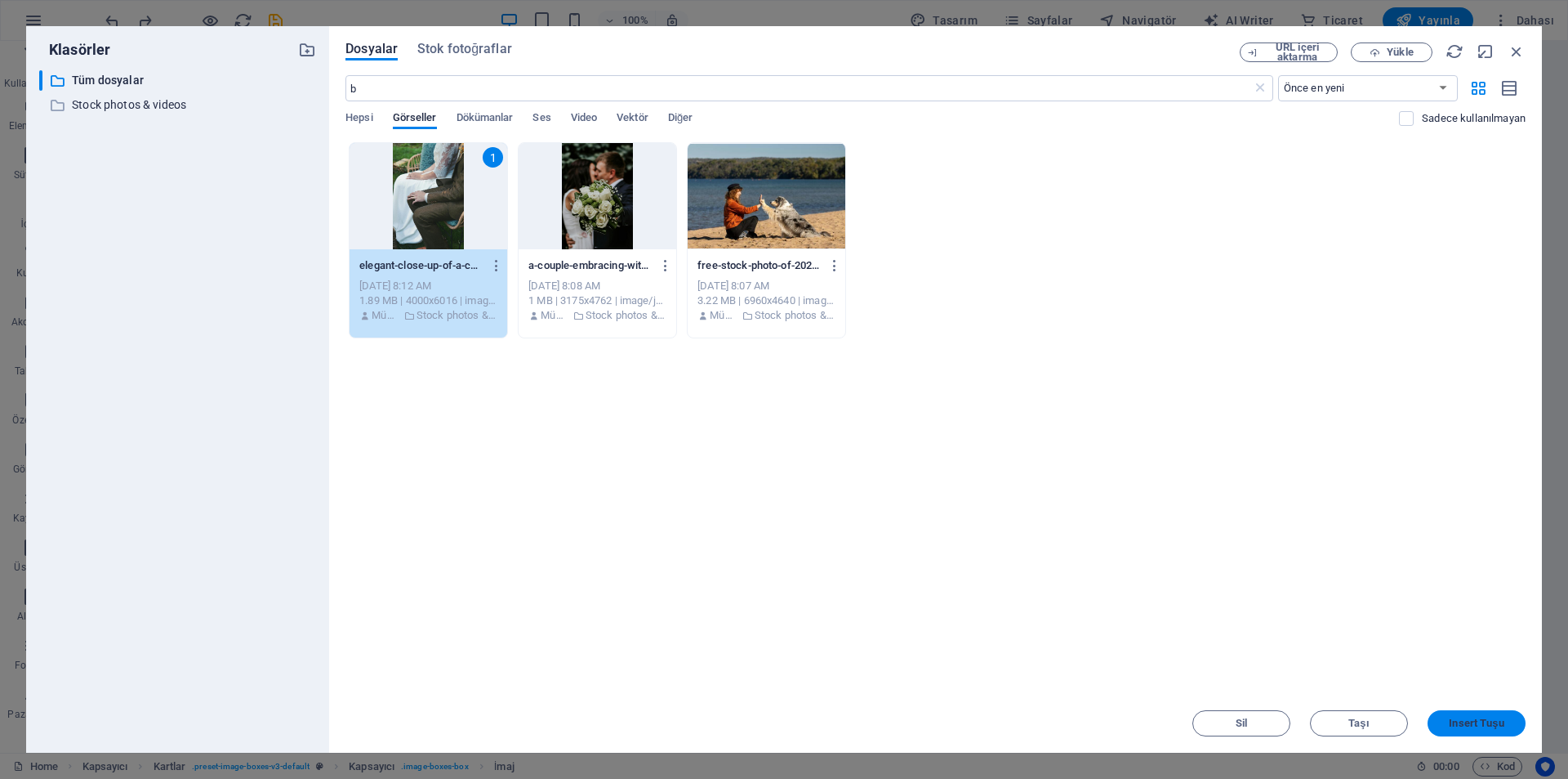
click at [1481, 723] on span "Insert Tuşu" at bounding box center [1476, 723] width 55 height 10
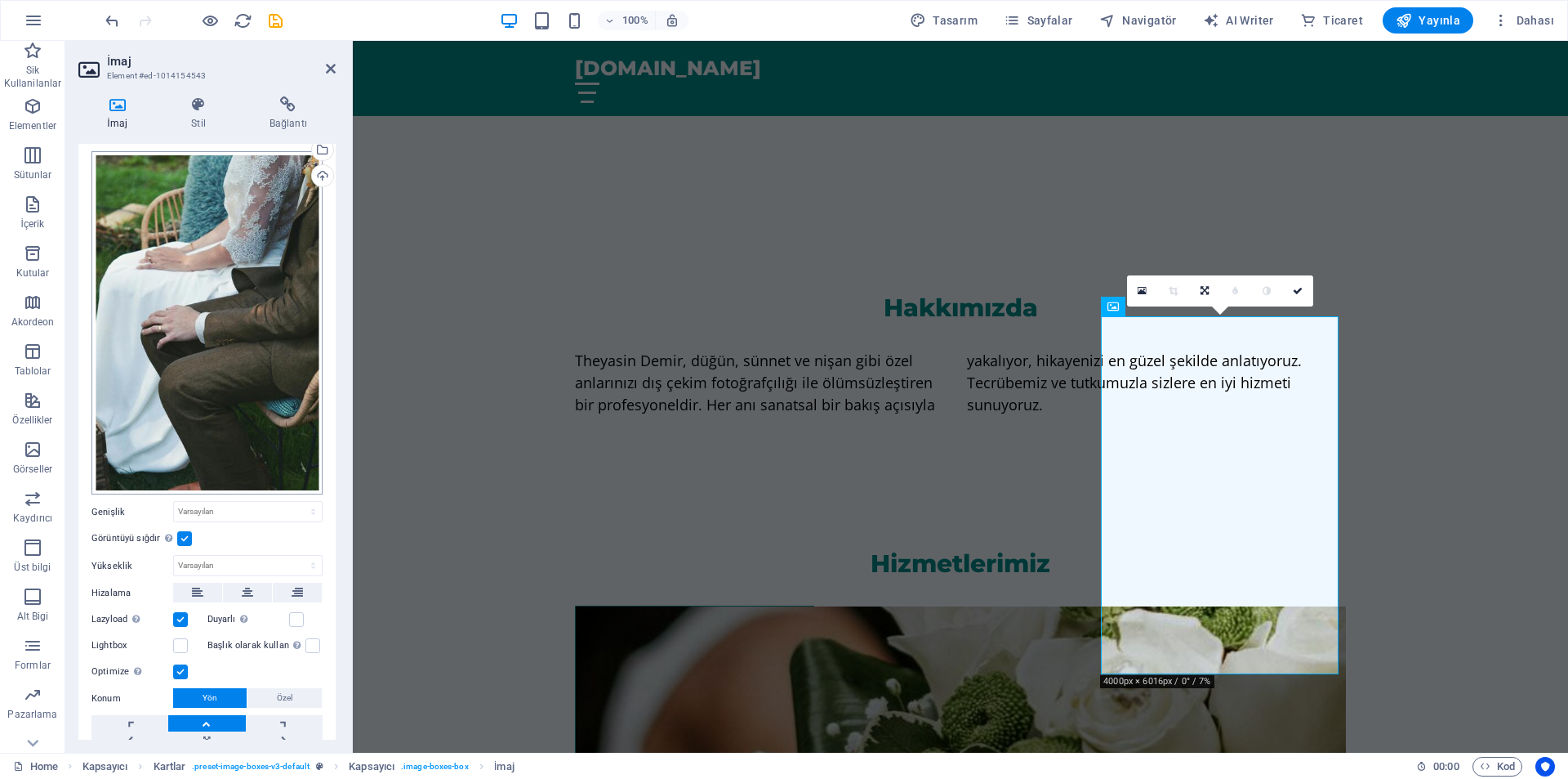
scroll to position [107, 0]
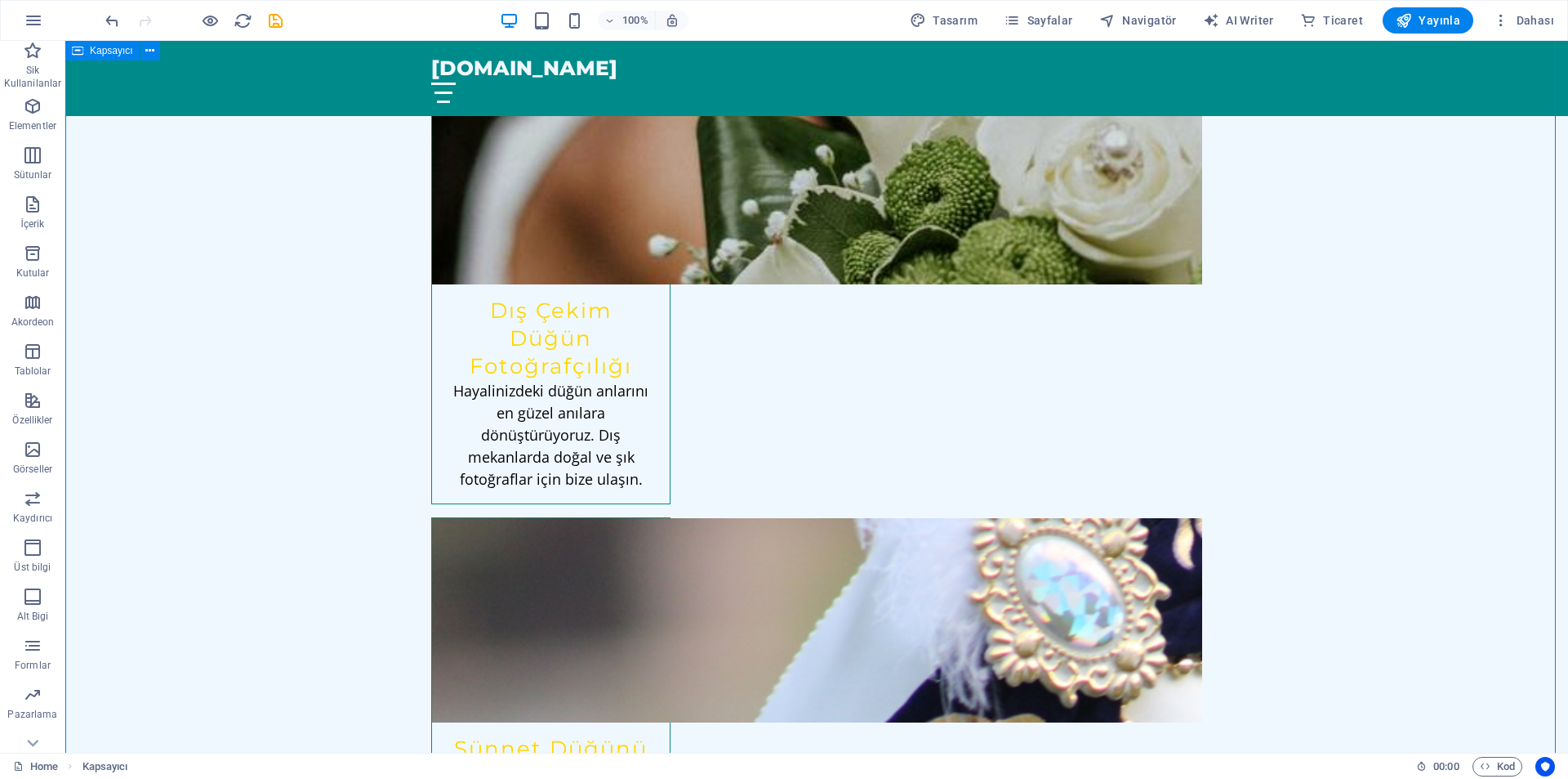
scroll to position [1389, 0]
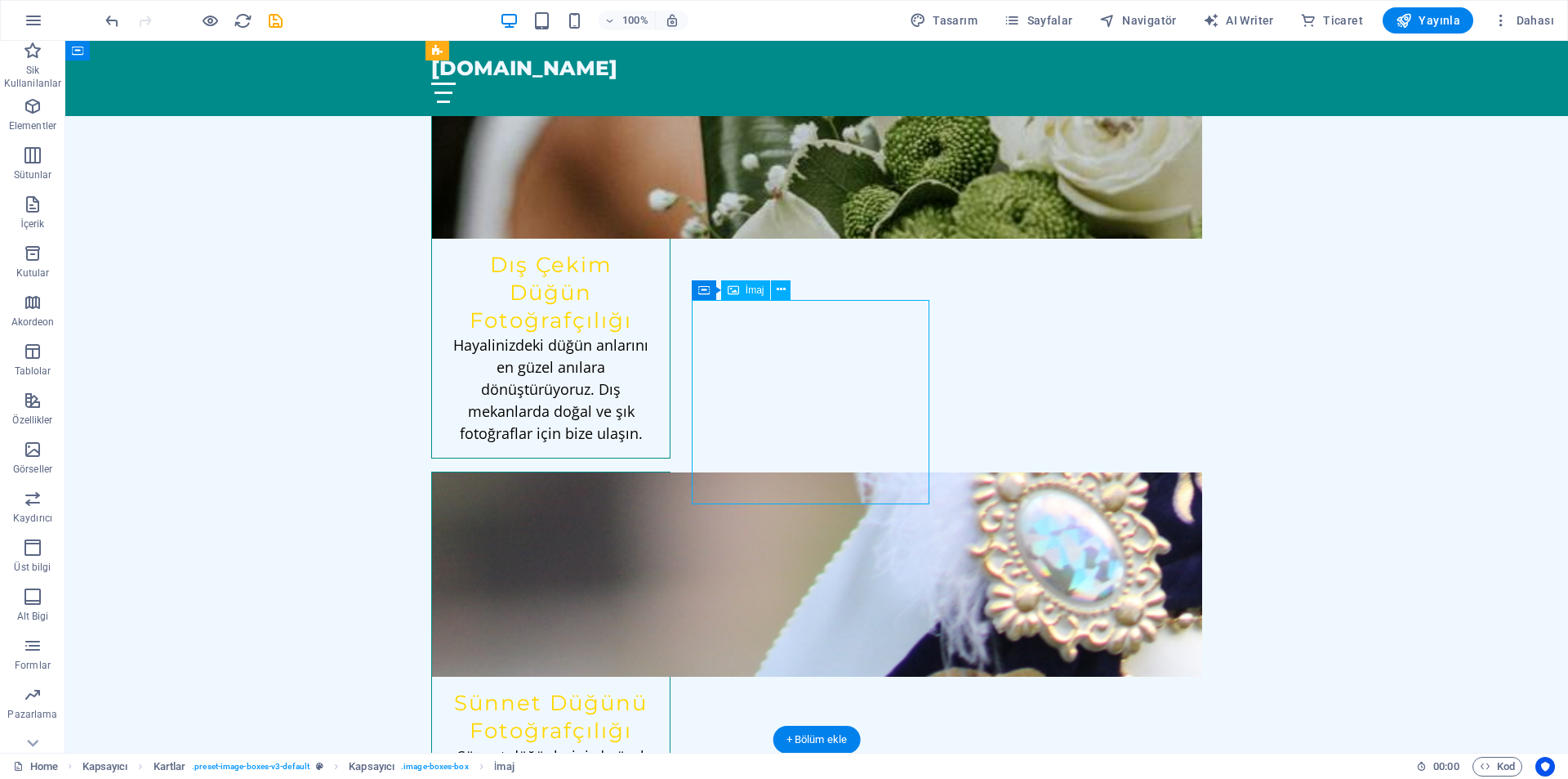
select select "vw"
select select "px"
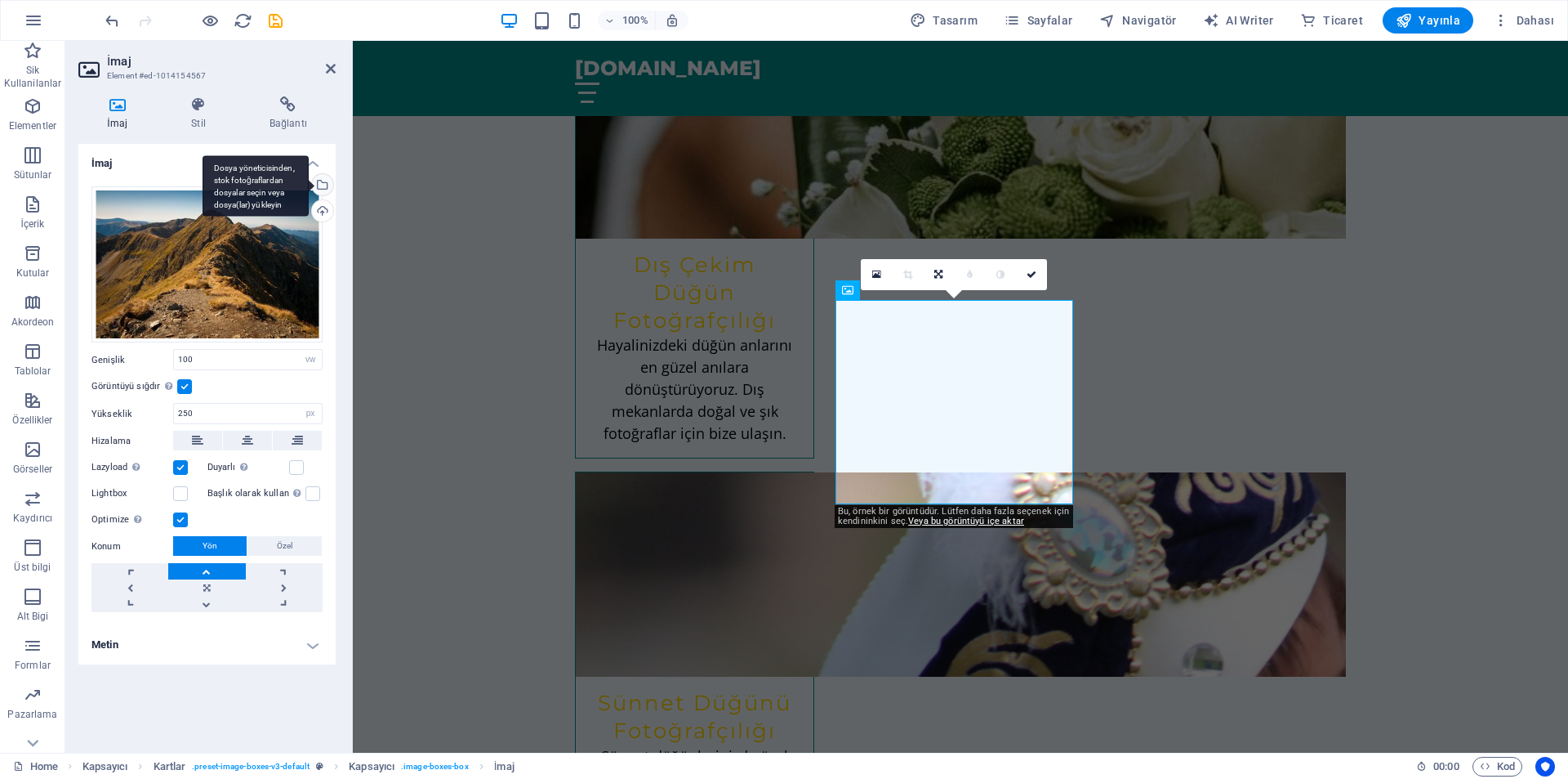
click at [324, 185] on div "Dosya yöneticisinden, stok fotoğraflardan dosyalar seçin veya dosya(lar) yükley…" at bounding box center [320, 185] width 24 height 24
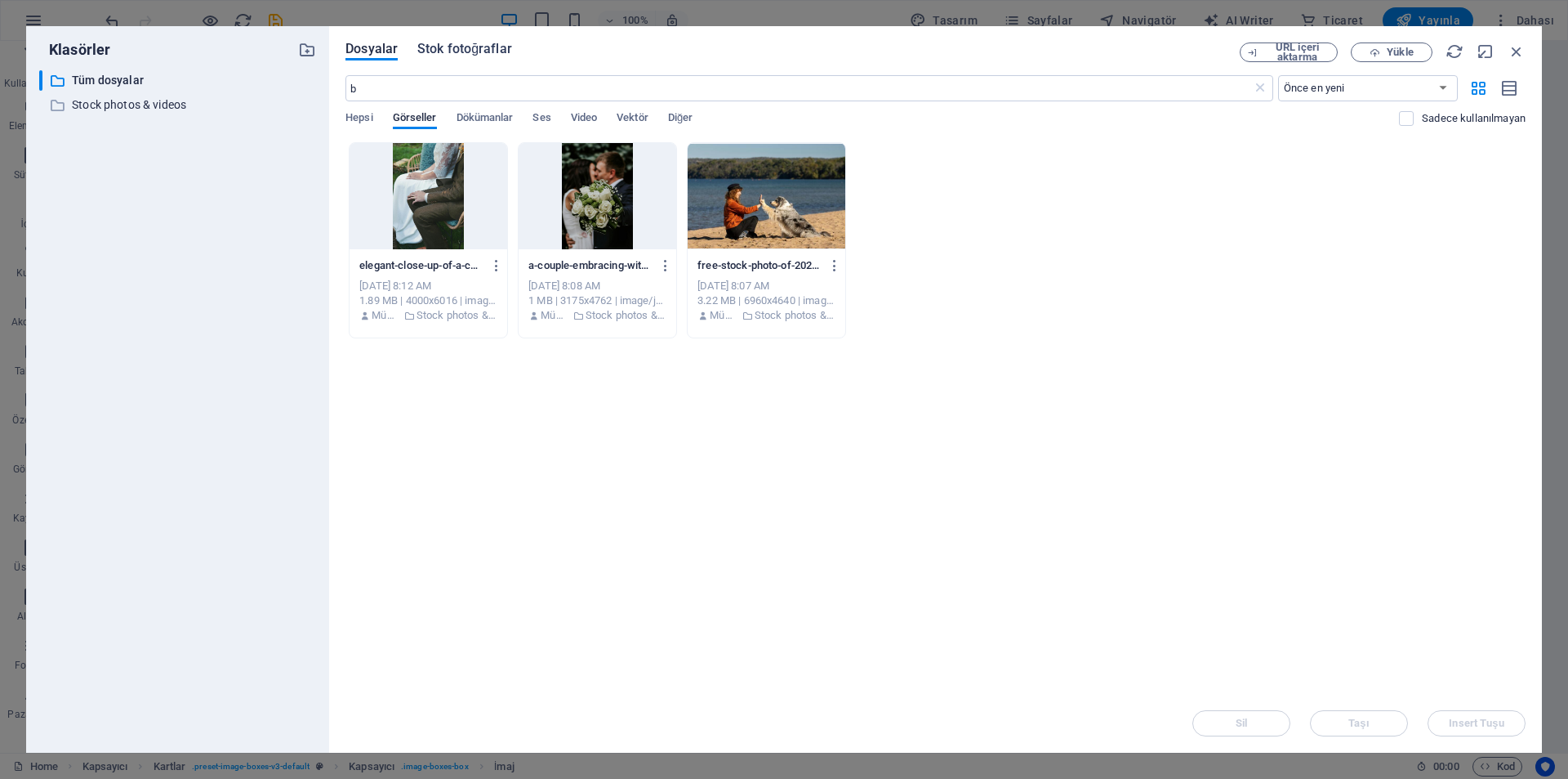
click at [481, 42] on span "Stok fotoğraflar" at bounding box center [464, 49] width 95 height 20
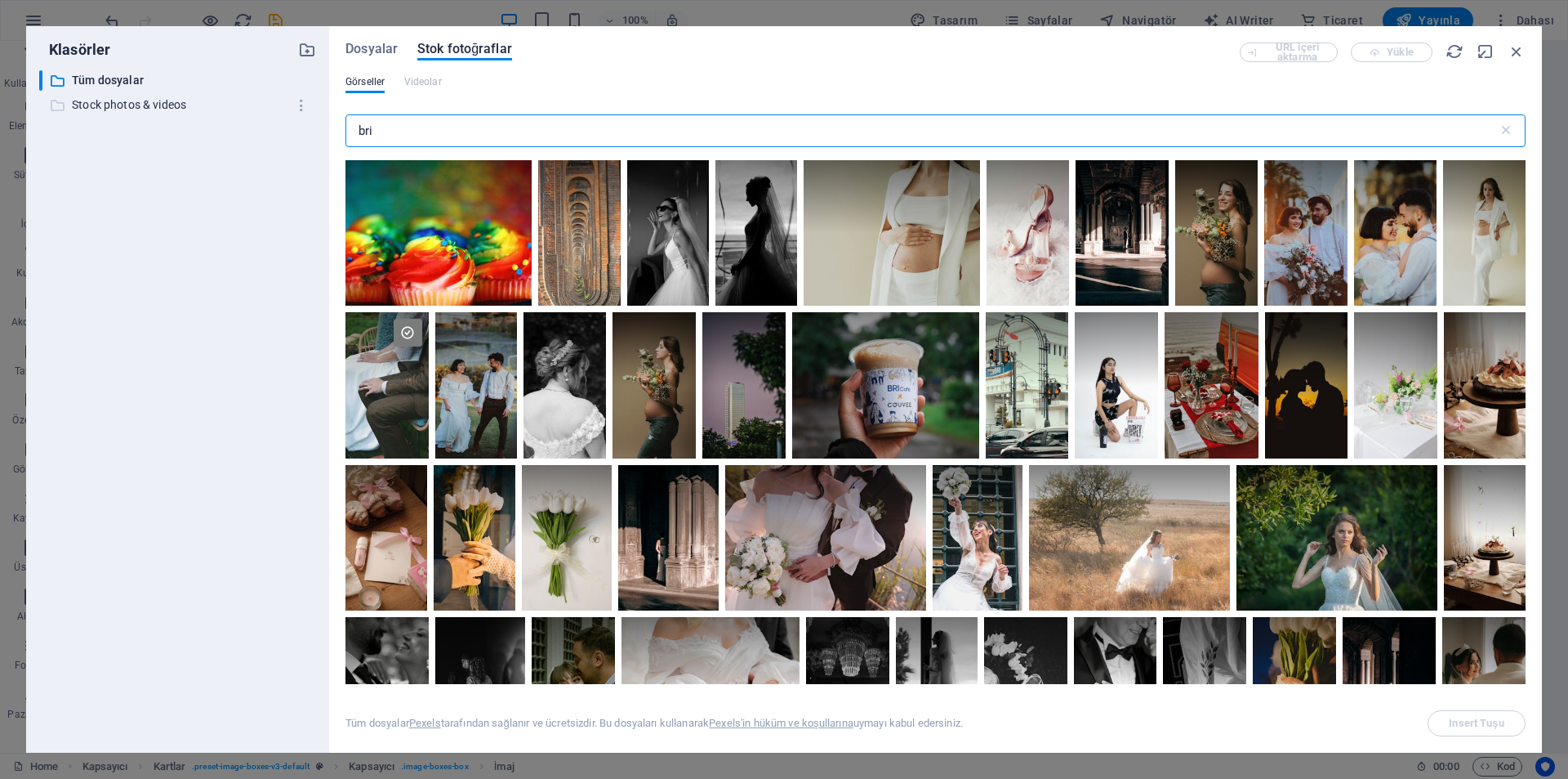
drag, startPoint x: 386, startPoint y: 135, endPoint x: 171, endPoint y: 97, distance: 218.3
click at [171, 97] on div "Klasörler ​ Tüm dosyalar Tüm dosyalar ​ Stock photos & videos Stock photos & vi…" at bounding box center [784, 389] width 1516 height 726
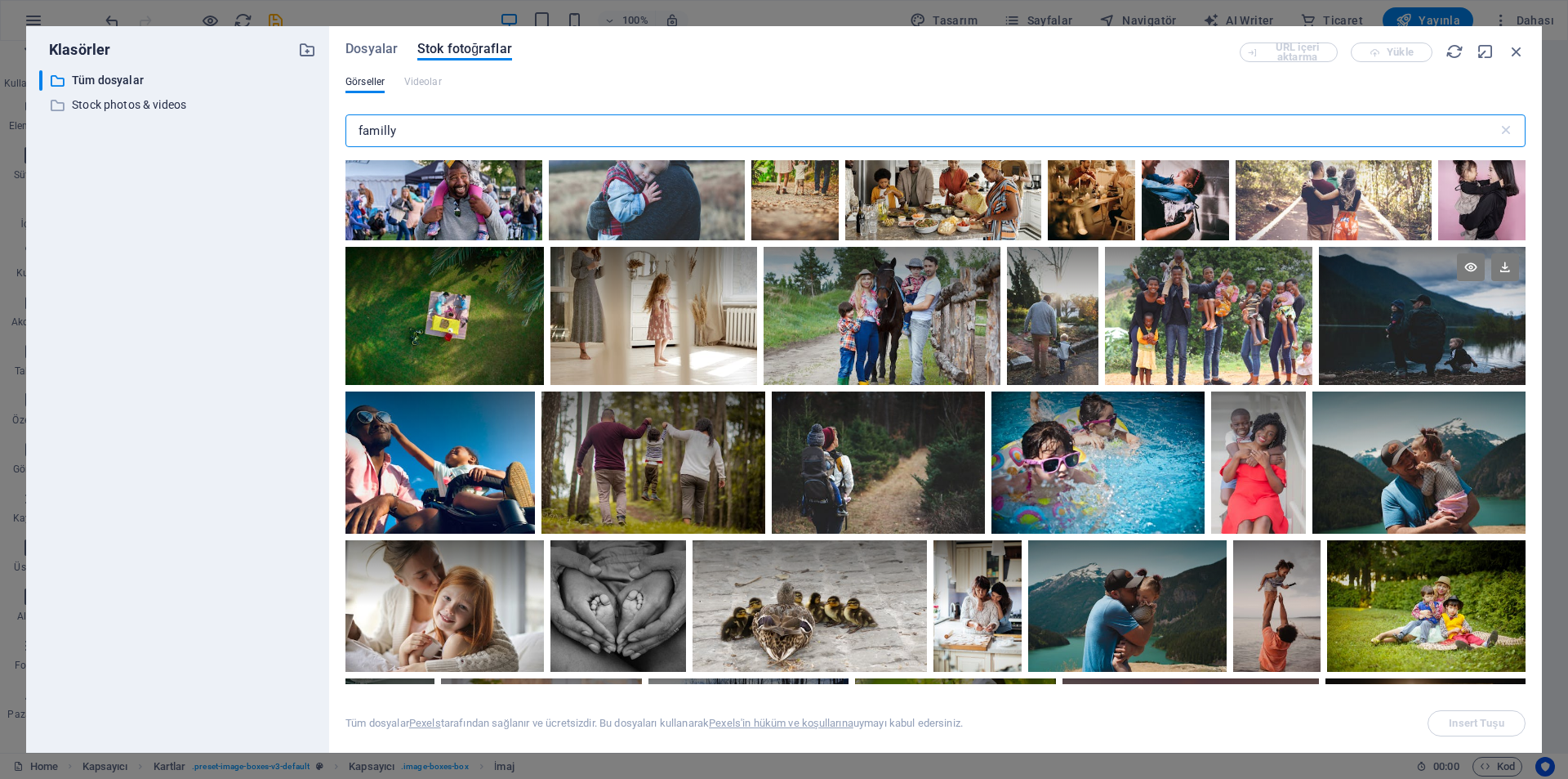
scroll to position [899, 0]
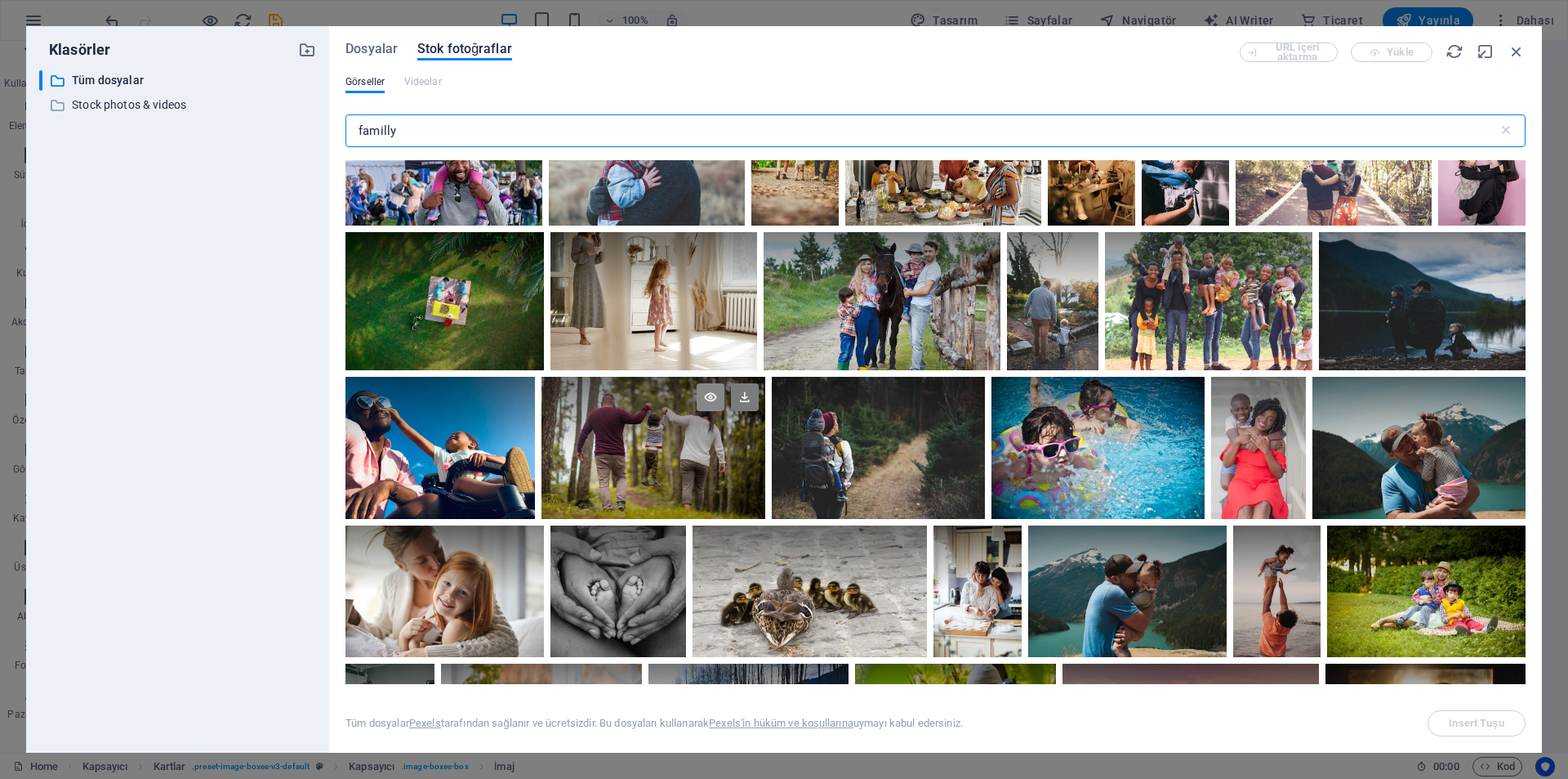
type input "familly"
click at [696, 390] on icon at bounding box center [710, 397] width 28 height 28
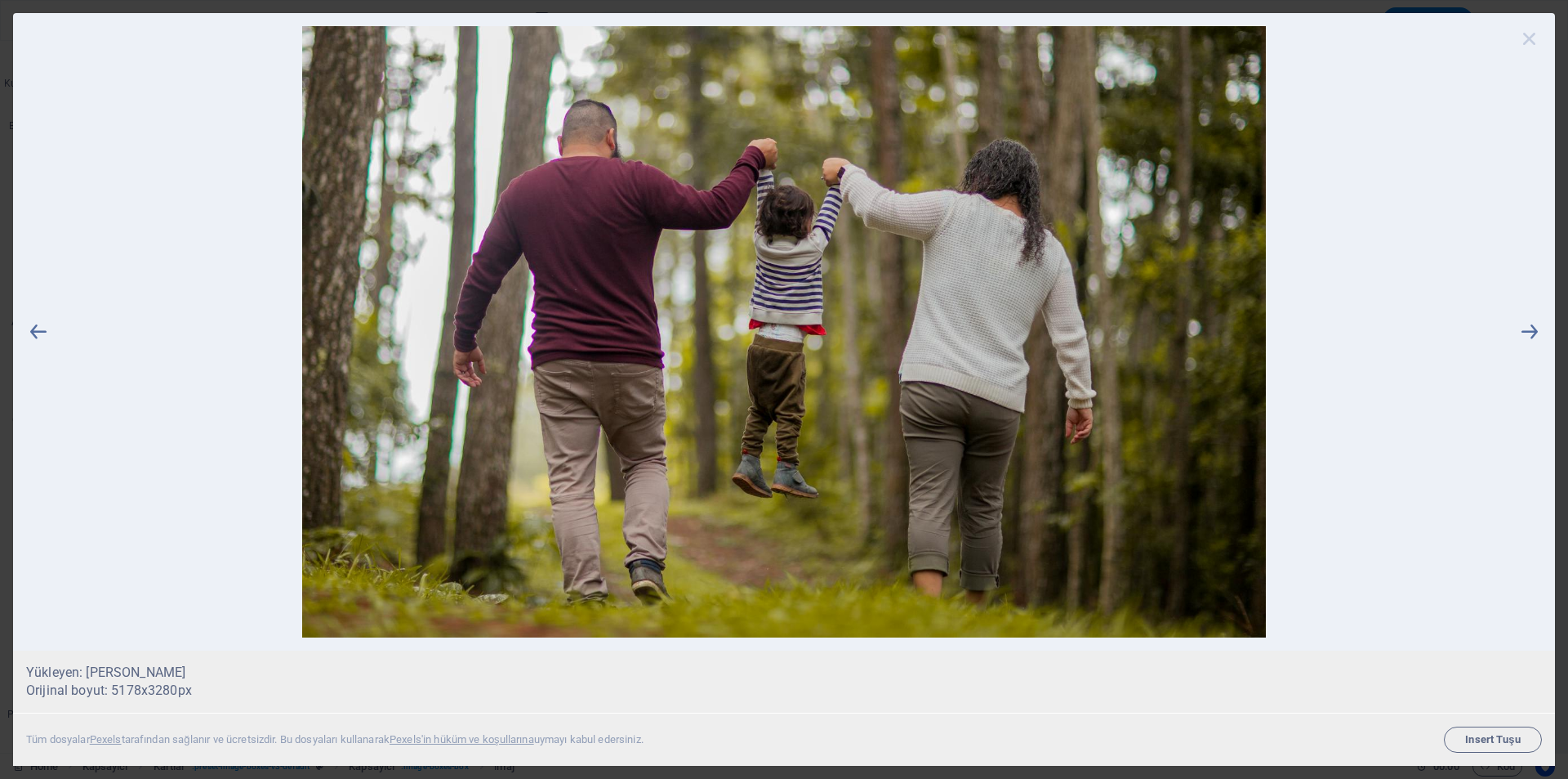
click at [1521, 38] on icon at bounding box center [1530, 38] width 24 height 24
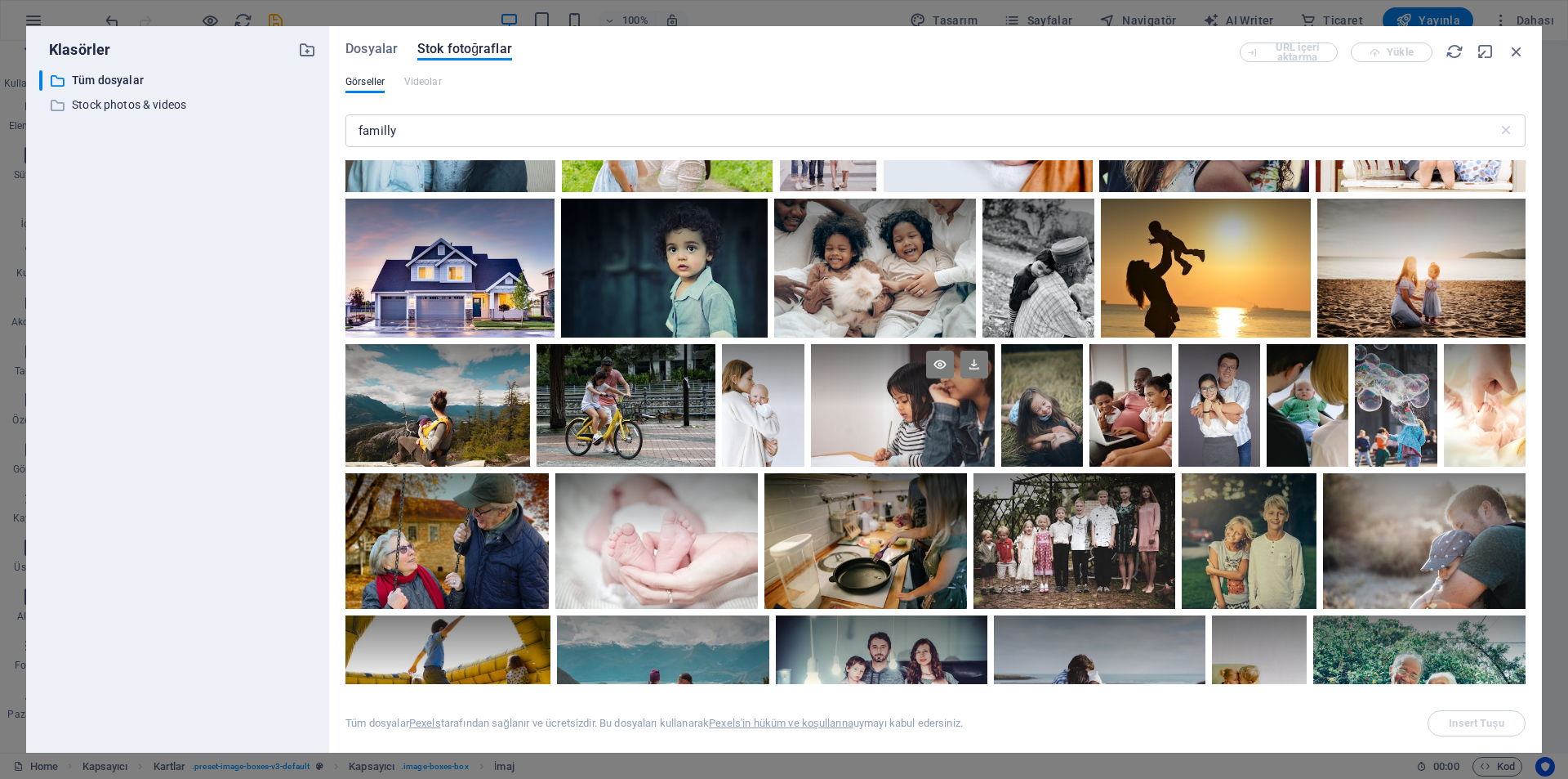
scroll to position [1961, 0]
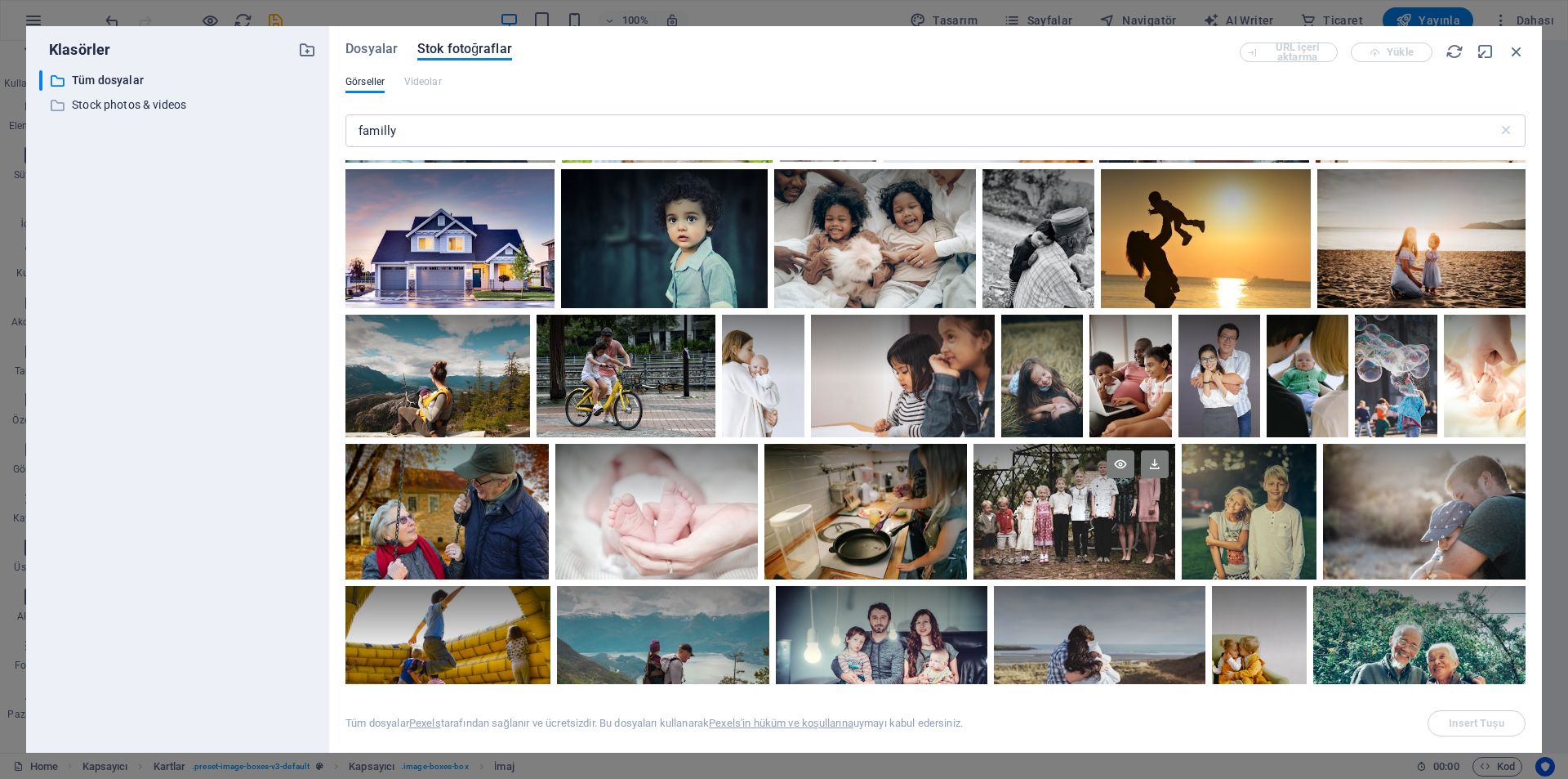
click at [1145, 502] on div at bounding box center [1075, 478] width 202 height 68
click at [1169, 477] on icon at bounding box center [1155, 464] width 28 height 28
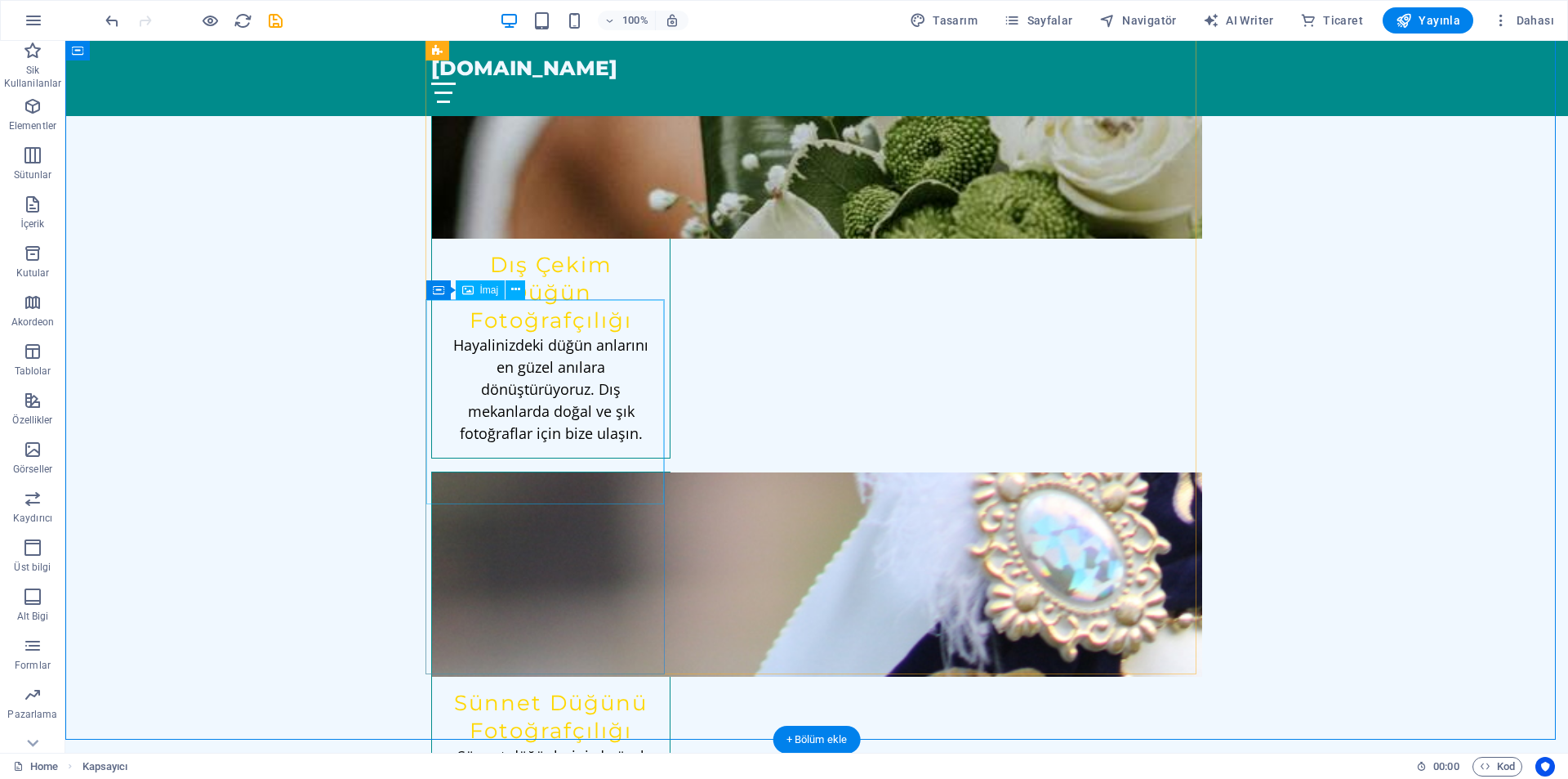
select select "vw"
select select "px"
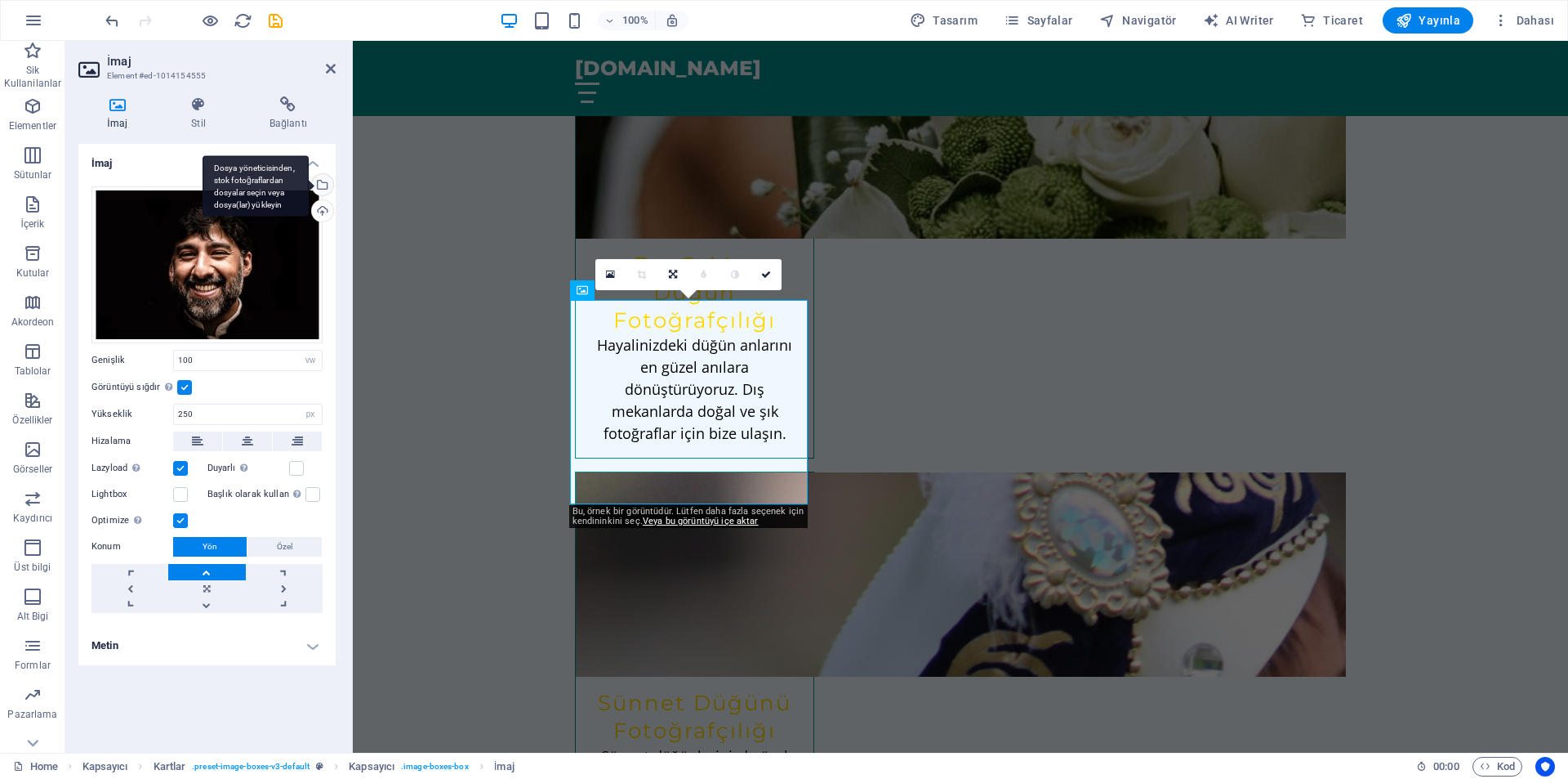
click at [322, 186] on div "Dosya yöneticisinden, stok fotoğraflardan dosyalar seçin veya dosya(lar) yükley…" at bounding box center [320, 185] width 24 height 24
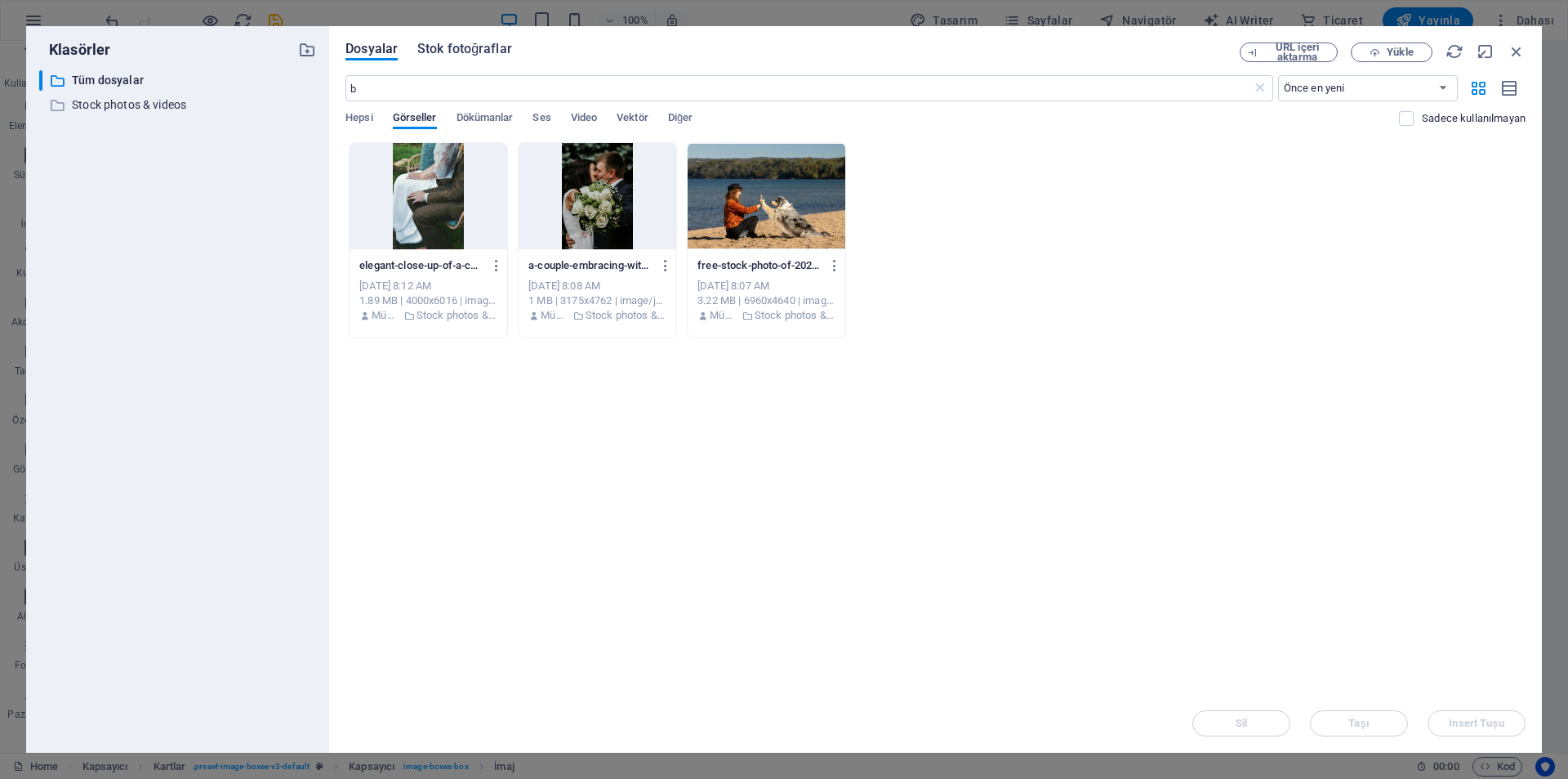
click at [479, 56] on span "Stok fotoğraflar" at bounding box center [464, 49] width 95 height 20
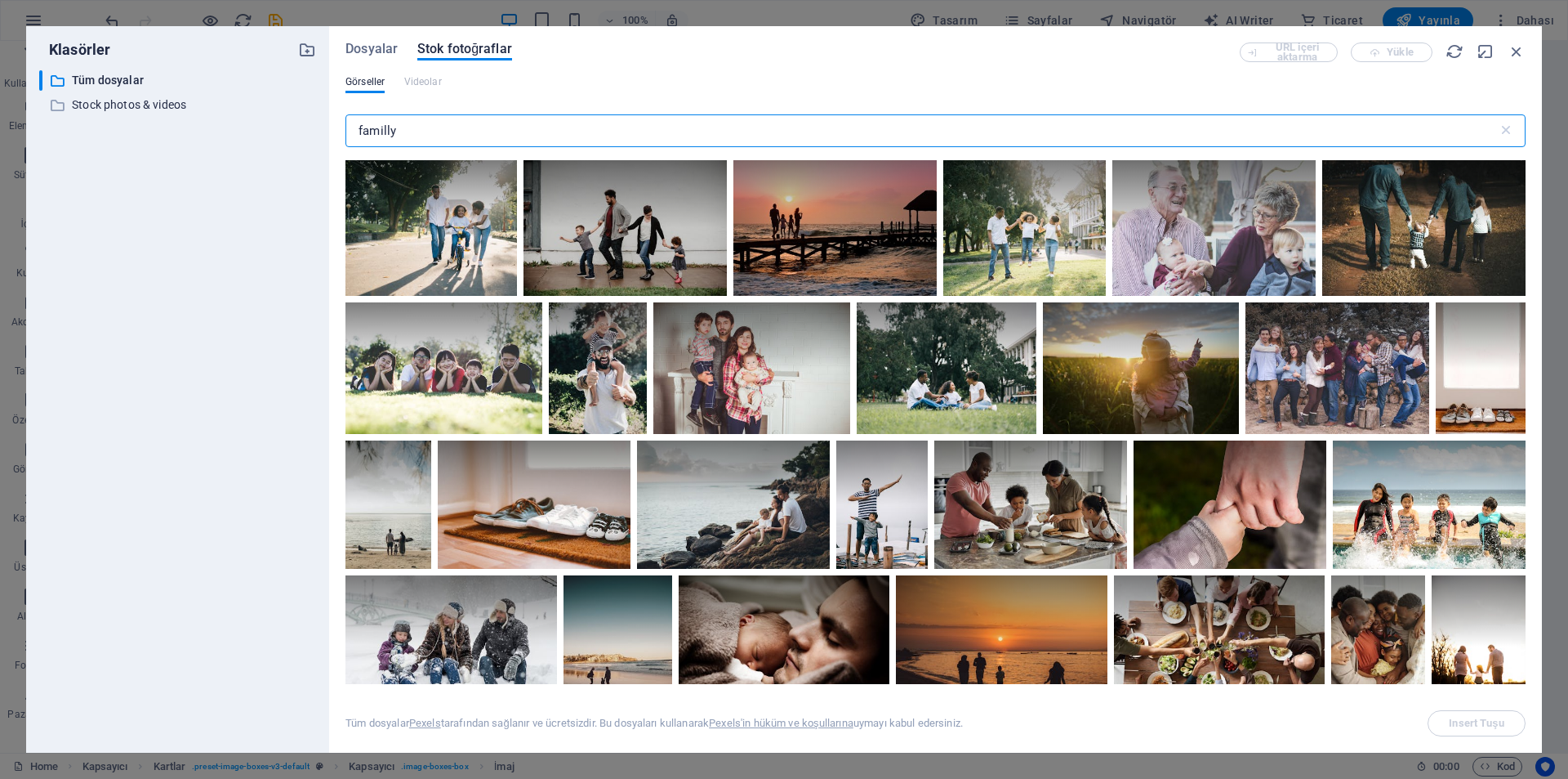
drag, startPoint x: 509, startPoint y: 128, endPoint x: 496, endPoint y: 131, distance: 13.3
click at [496, 131] on input "familly" at bounding box center [922, 131] width 1153 height 33
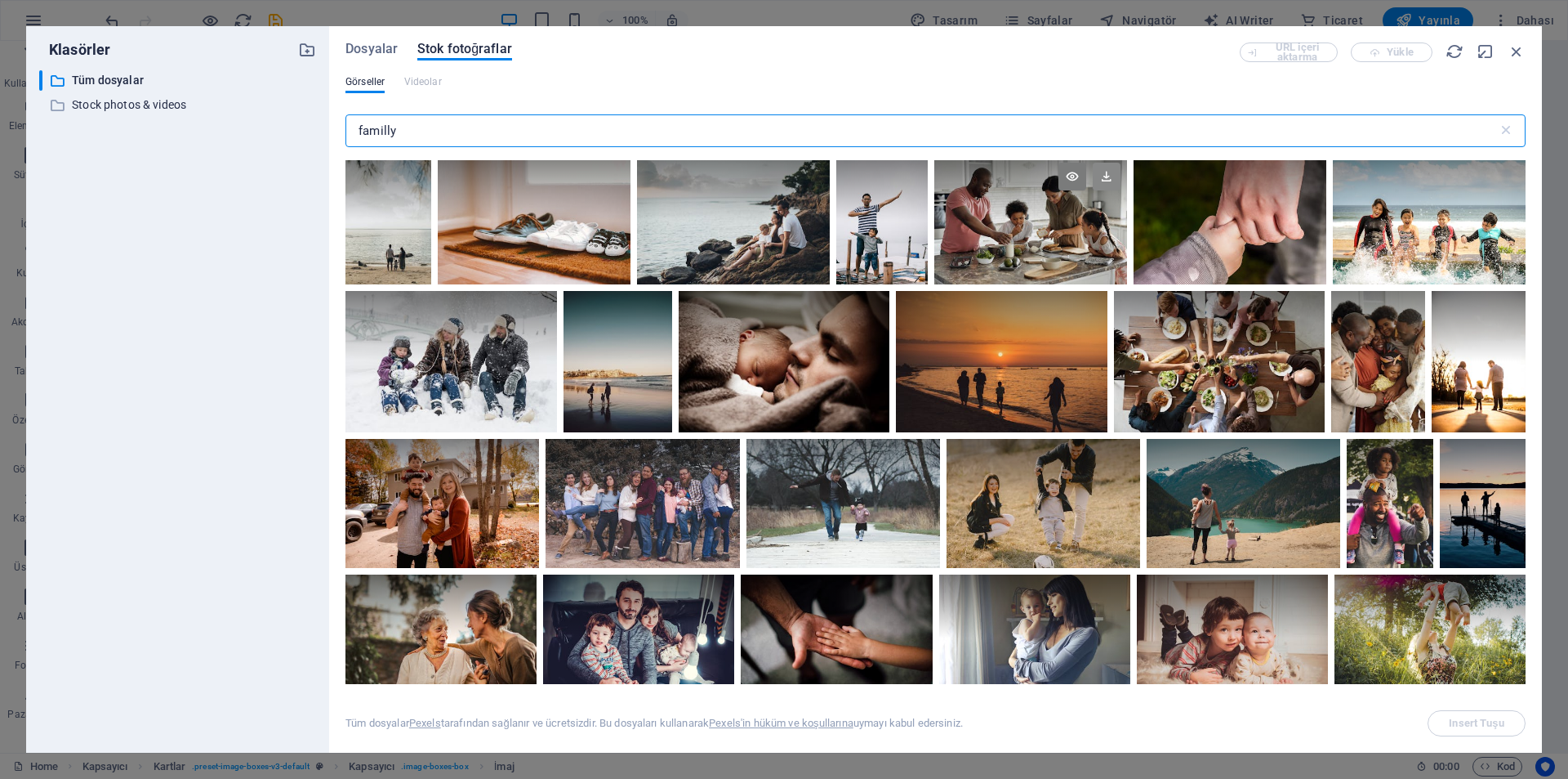
scroll to position [327, 0]
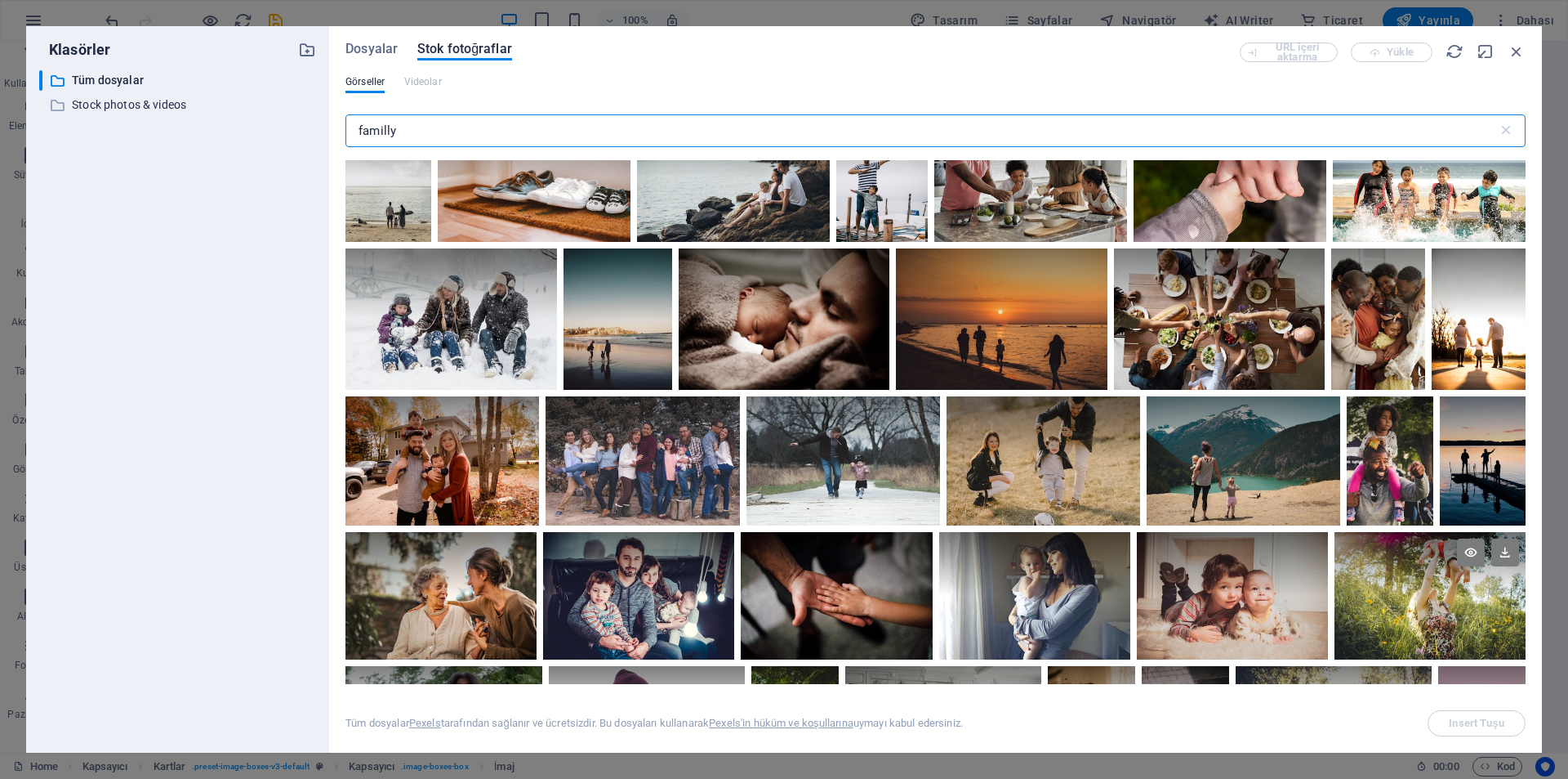
click at [1446, 584] on div at bounding box center [1430, 563] width 192 height 64
click at [1453, 718] on span "Insert Tuşu" at bounding box center [1476, 723] width 55 height 10
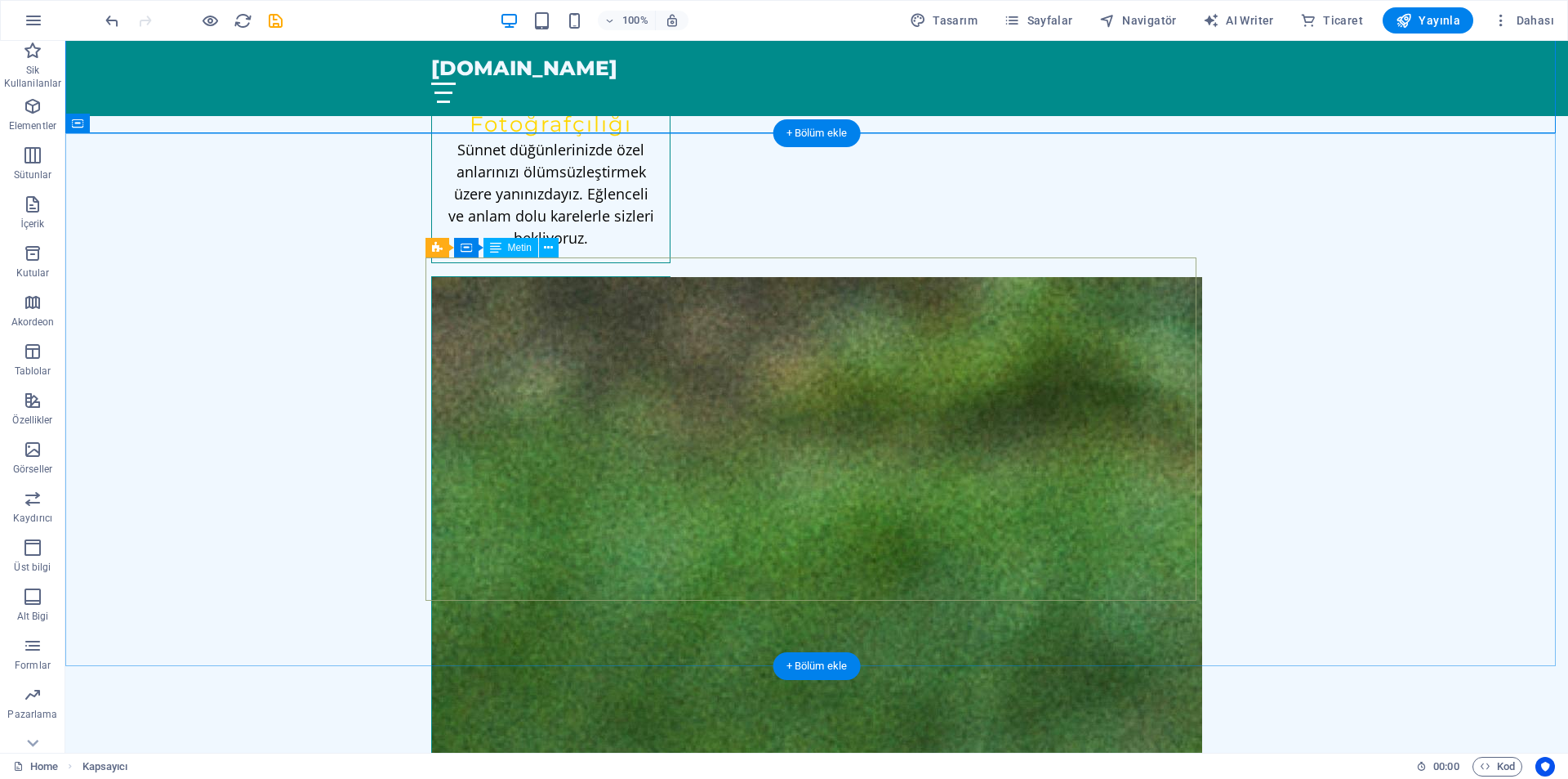
scroll to position [2042, 0]
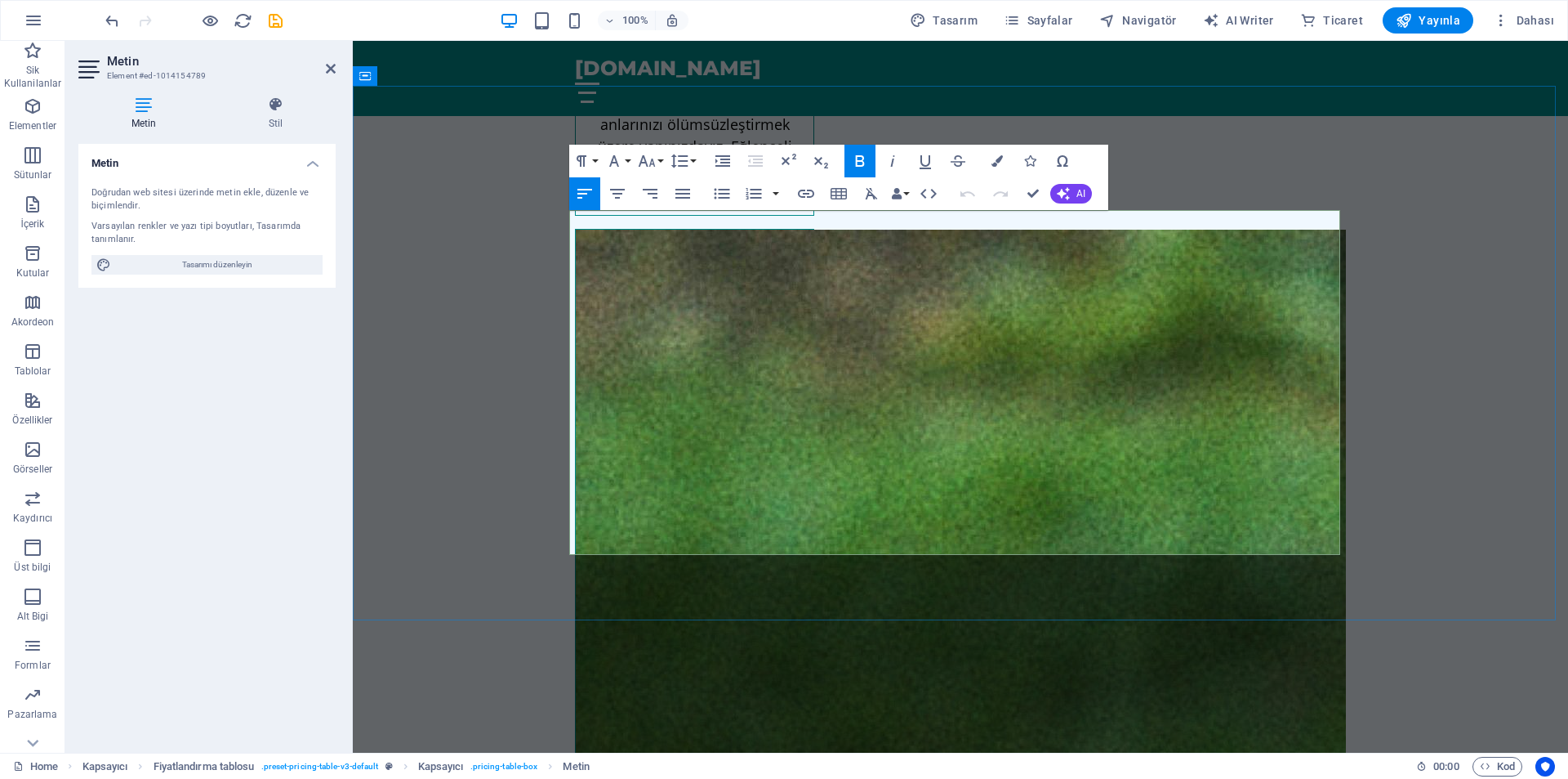
drag, startPoint x: 1297, startPoint y: 415, endPoint x: 1308, endPoint y: 415, distance: 11.0
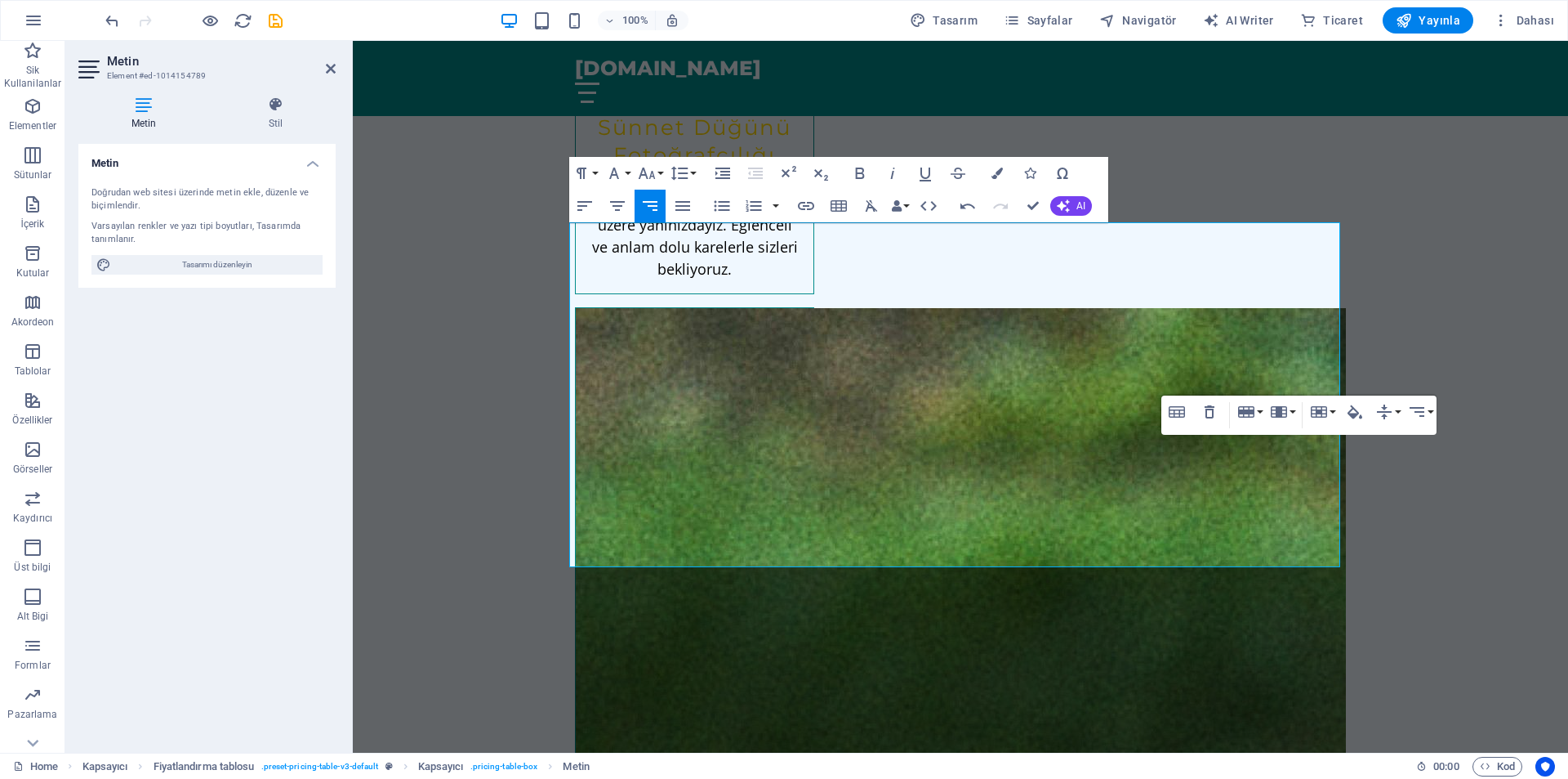
scroll to position [1961, 0]
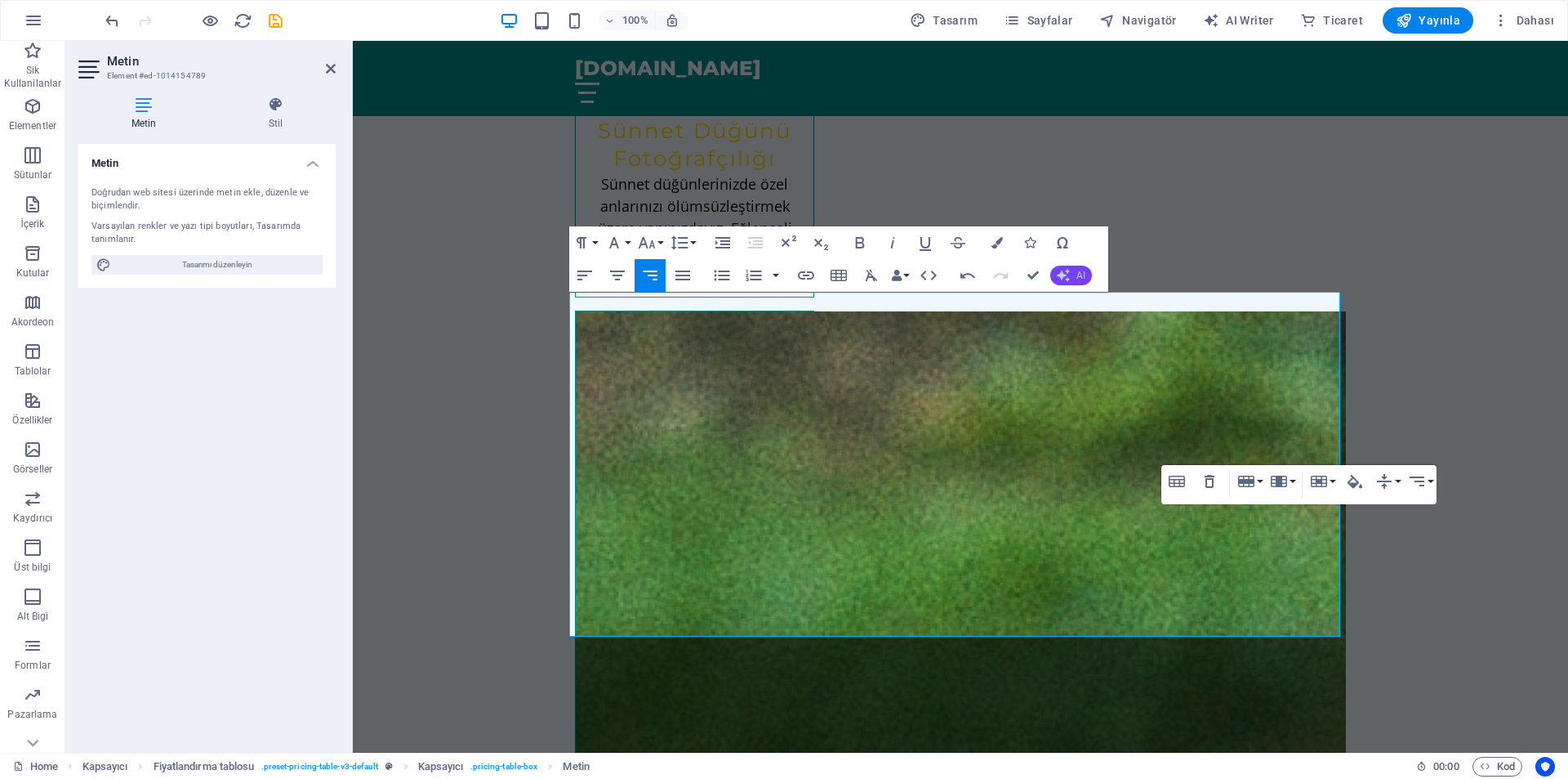
click at [1090, 272] on button "AI" at bounding box center [1071, 276] width 42 height 20
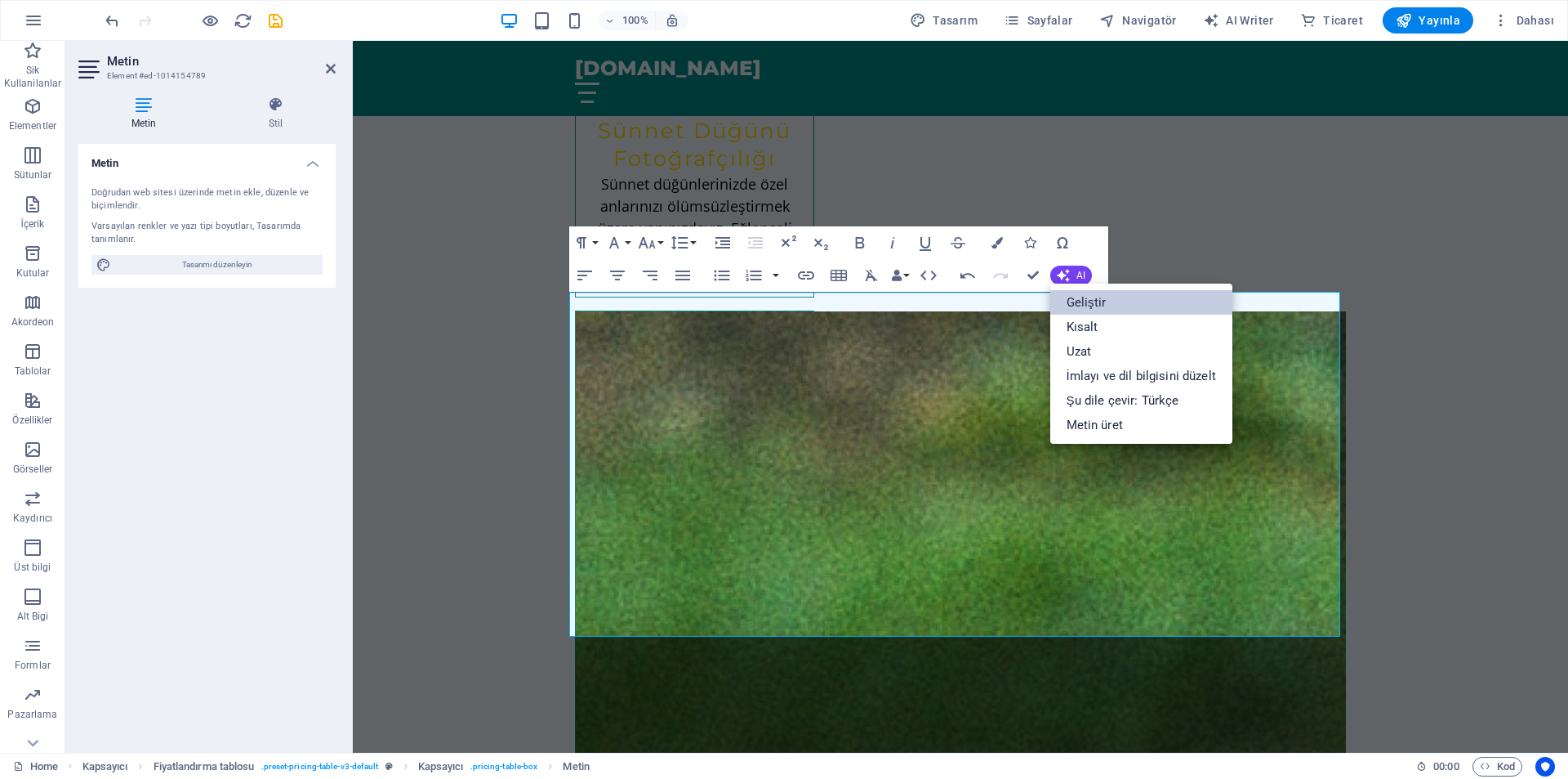
click at [1146, 310] on link "Geliştir" at bounding box center [1141, 302] width 182 height 24
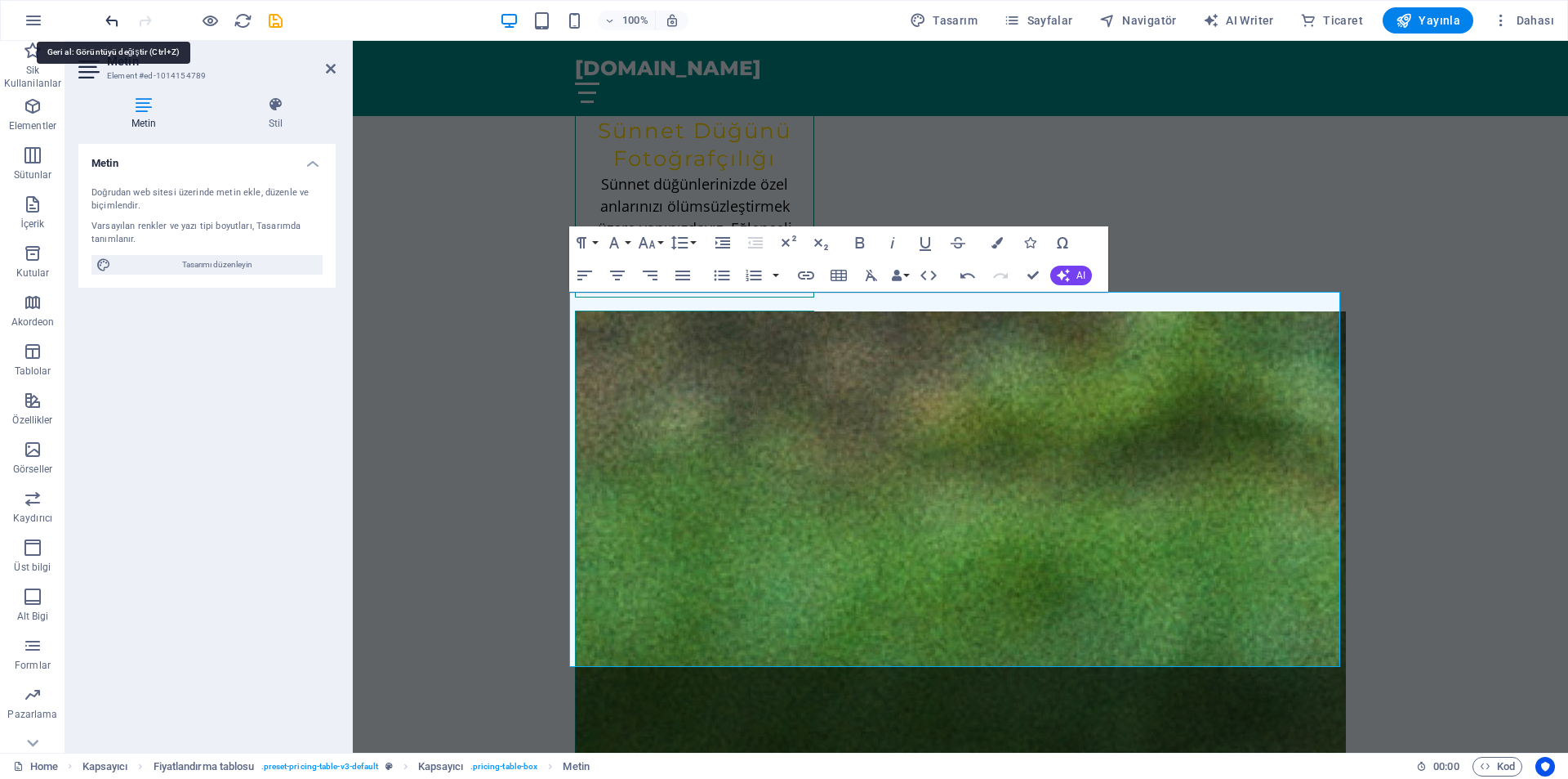
click at [105, 21] on icon "undo" at bounding box center [112, 21] width 19 height 19
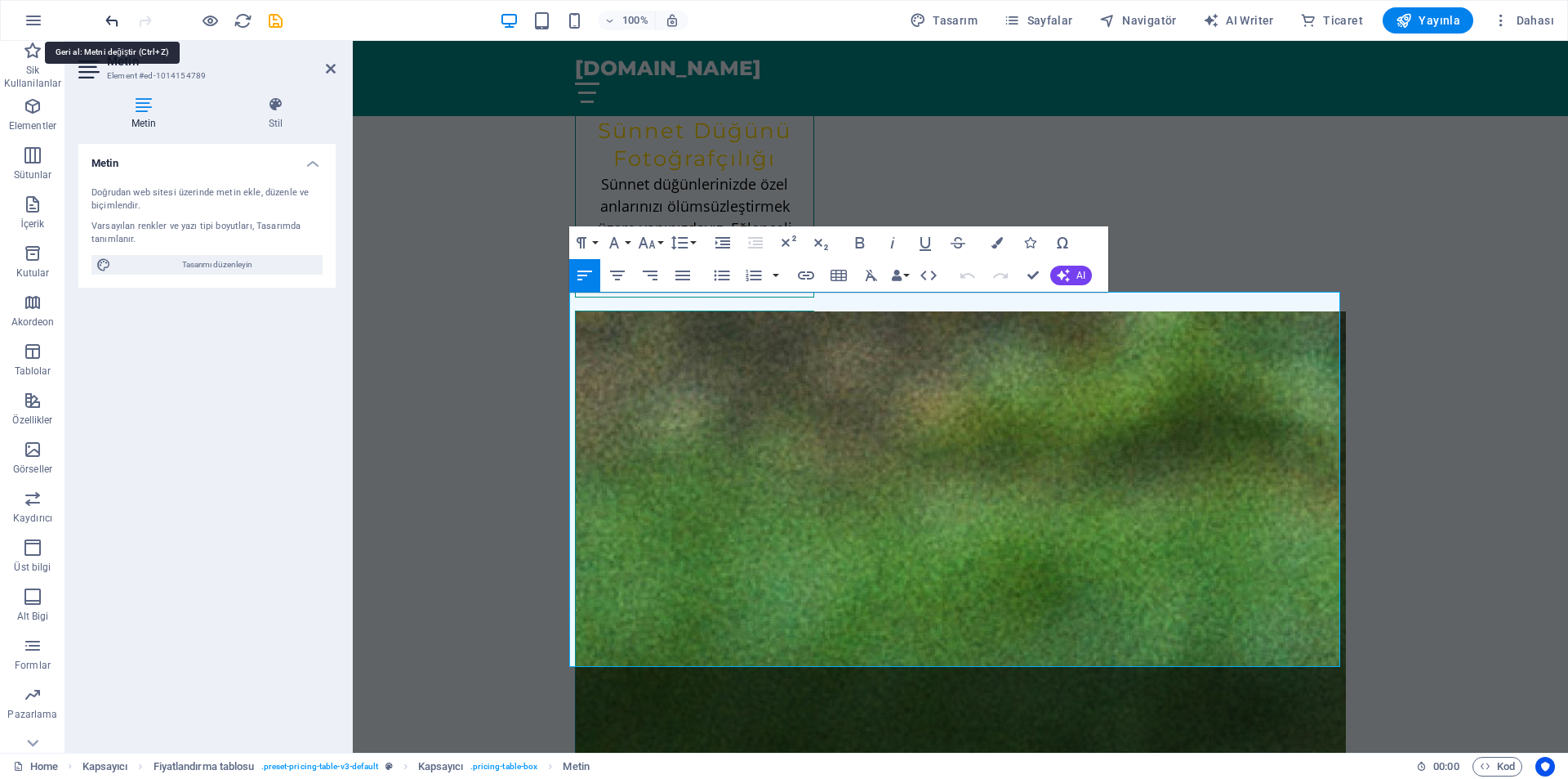
click at [117, 25] on icon "undo" at bounding box center [112, 21] width 19 height 19
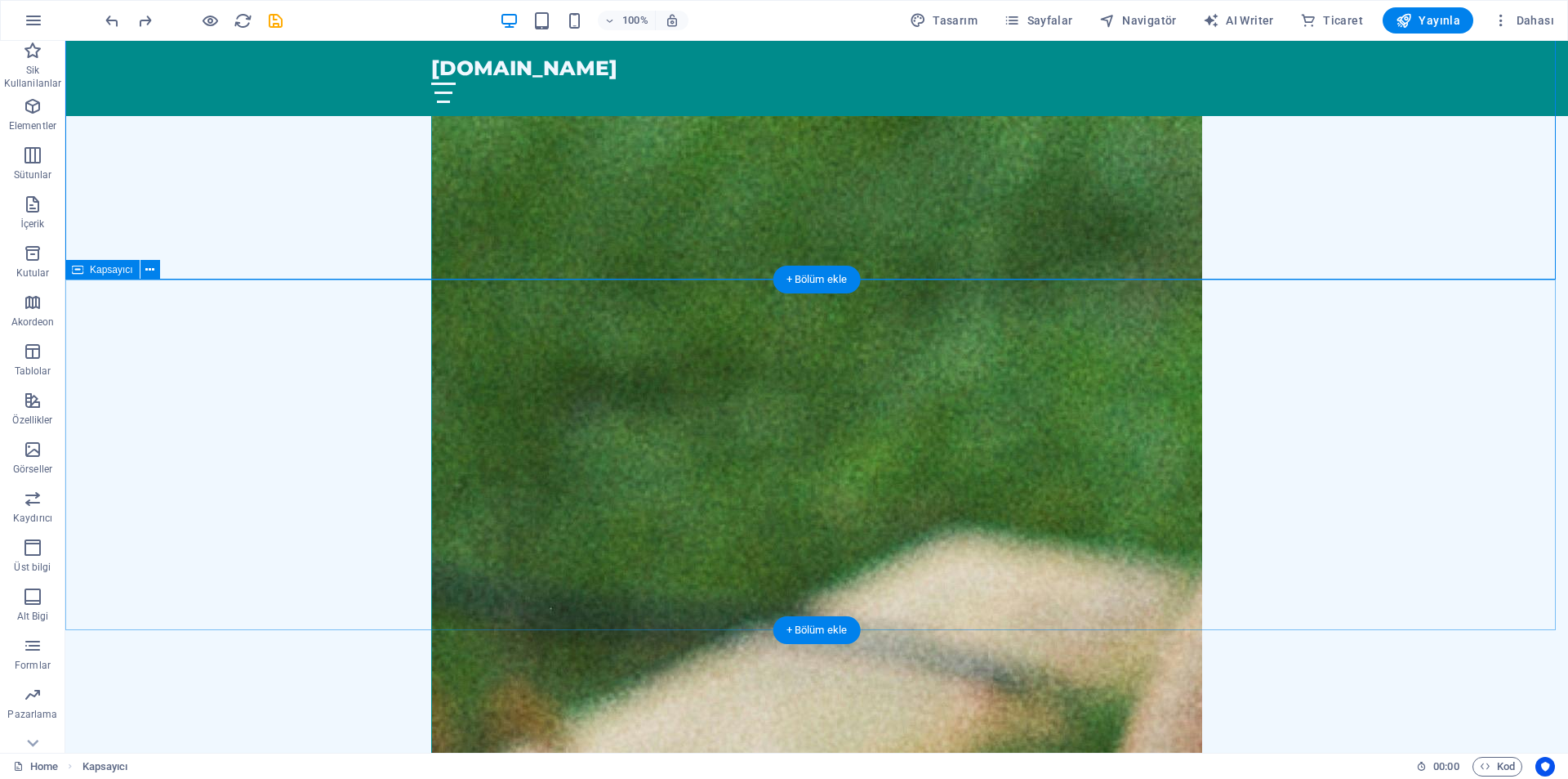
scroll to position [2452, 0]
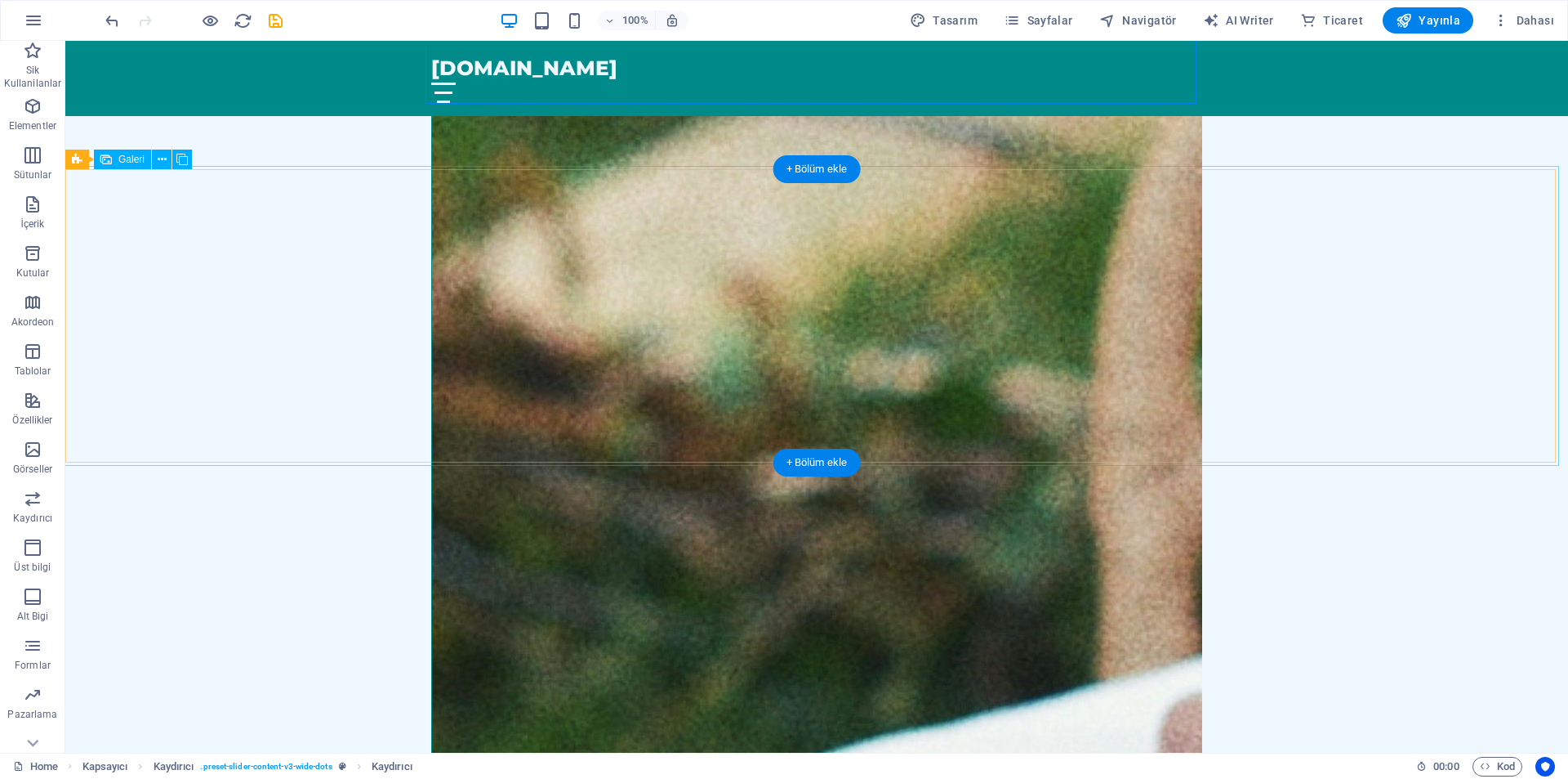
scroll to position [3023, 0]
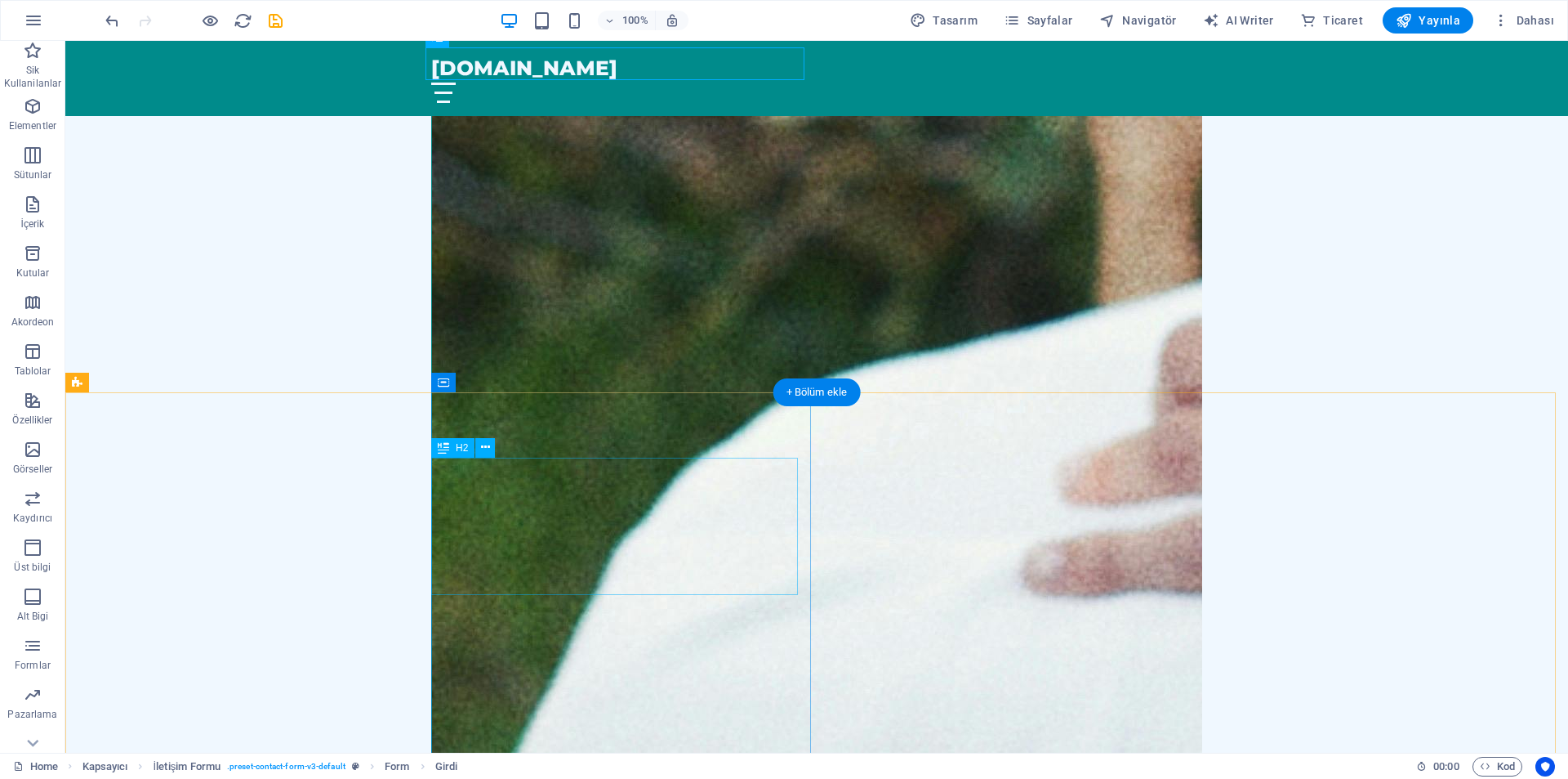
scroll to position [3422, 0]
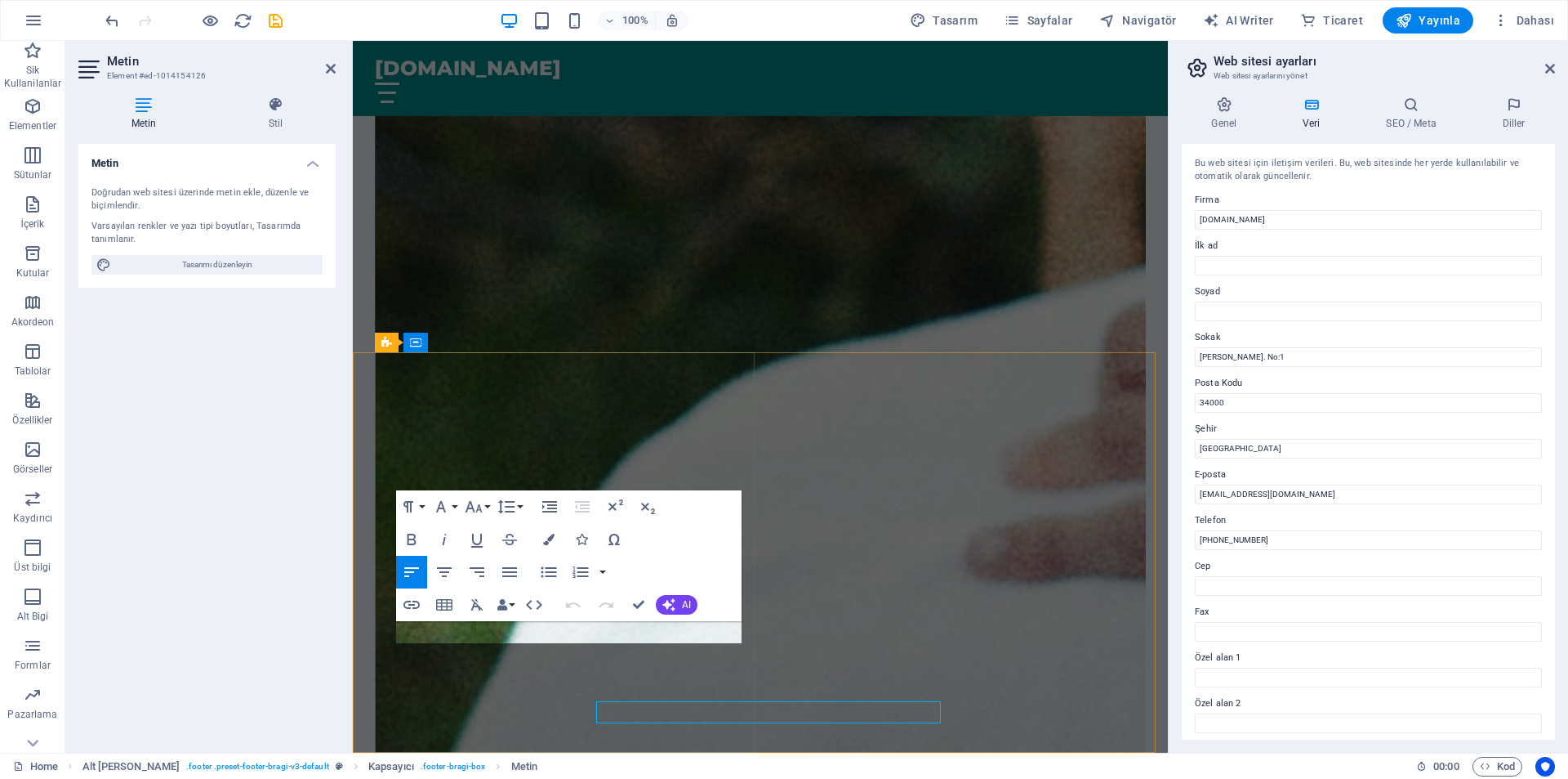
scroll to position [3284, 0]
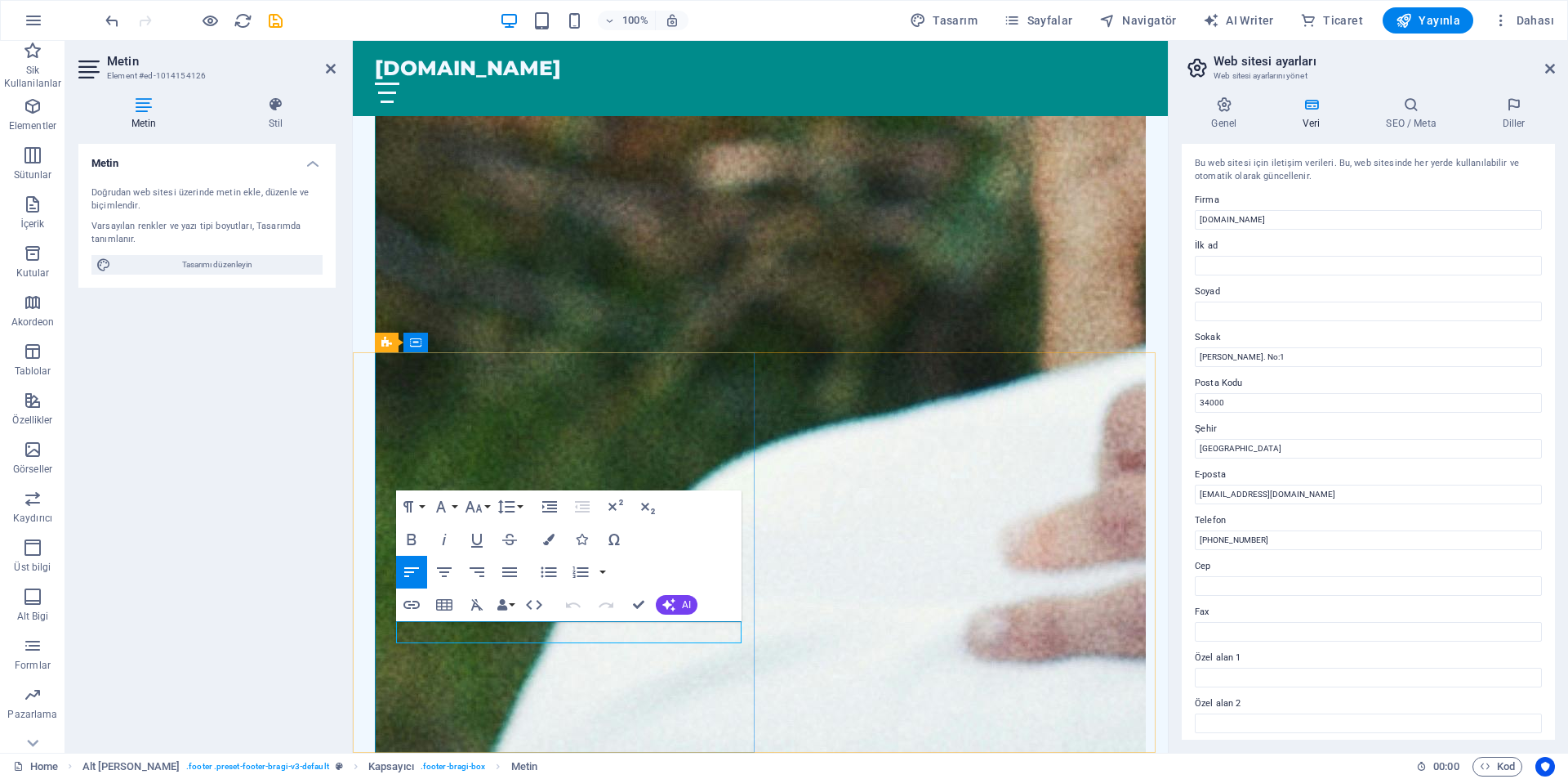
click at [1368, 586] on input "Cep" at bounding box center [1368, 586] width 347 height 20
type input "+"
click at [1368, 586] on input "Cep" at bounding box center [1368, 586] width 347 height 20
type input "[PHONE_NUMBER]"
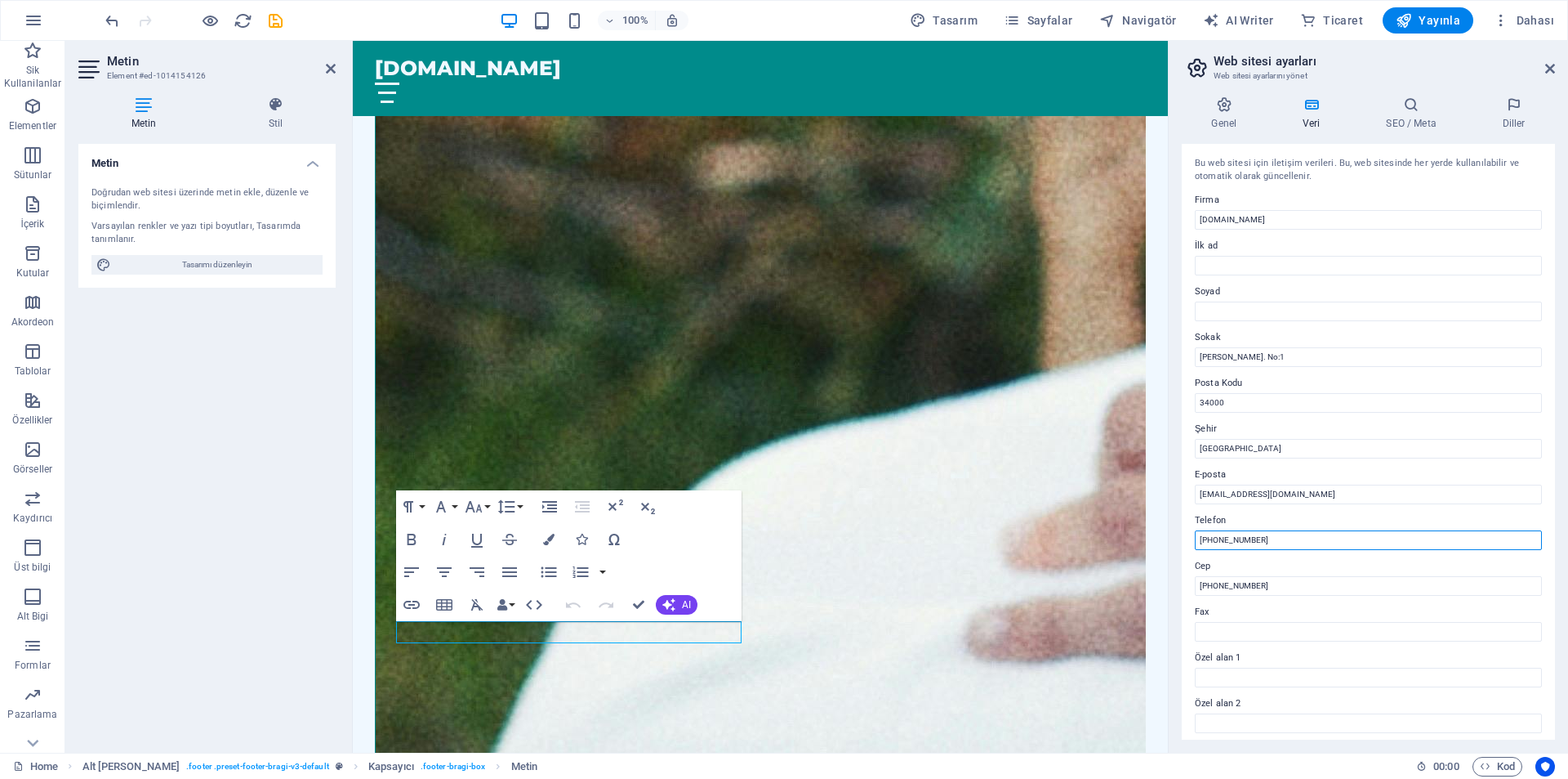
drag, startPoint x: 1649, startPoint y: 584, endPoint x: 1035, endPoint y: 555, distance: 614.7
type input "5546044355"
click at [1229, 266] on input "İlk ad" at bounding box center [1368, 266] width 347 height 20
type input "Yasin"
type input "Demir"
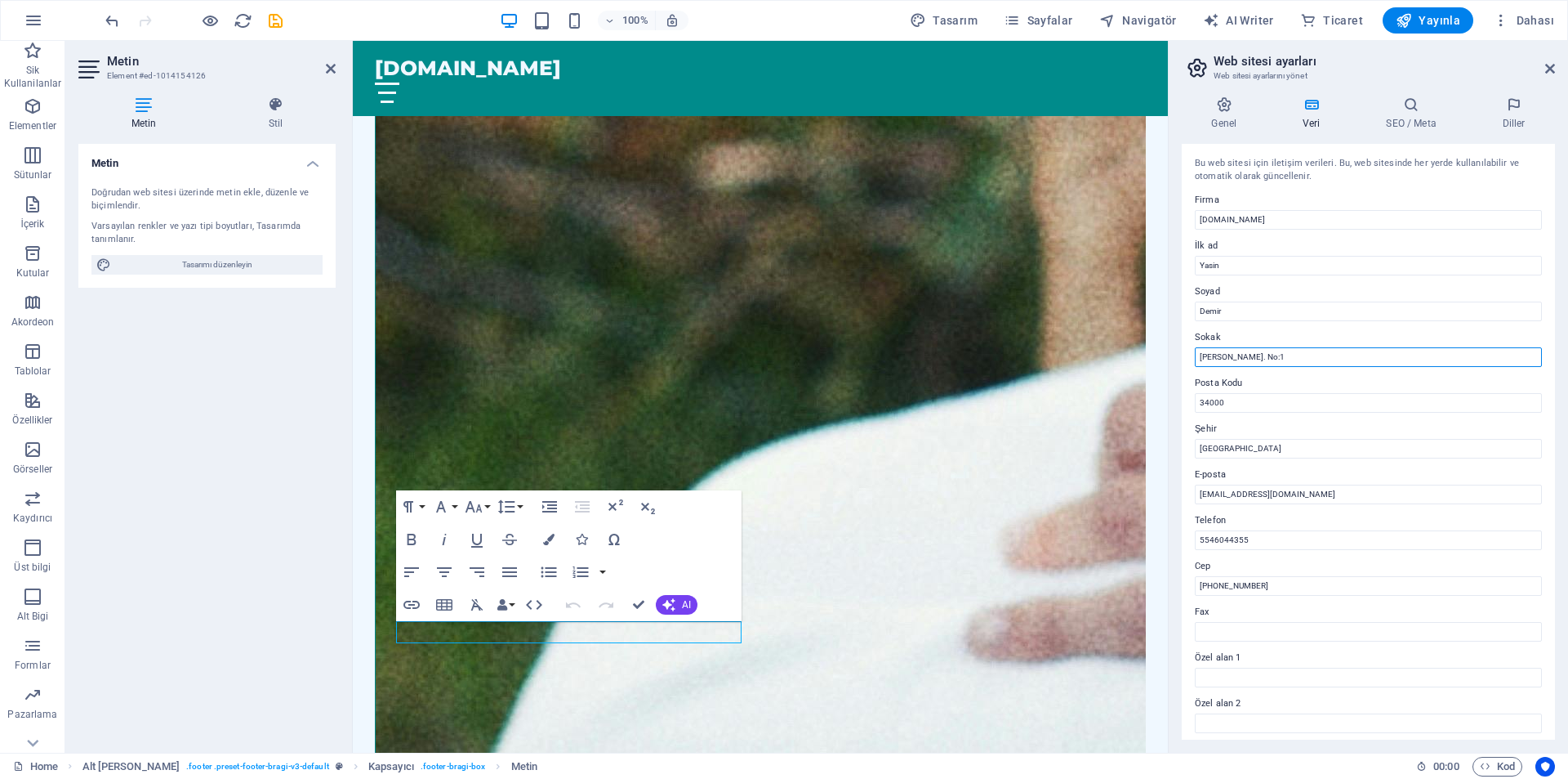
click at [1262, 350] on input "[PERSON_NAME]. No:1" at bounding box center [1368, 357] width 347 height 20
drag, startPoint x: 1624, startPoint y: 395, endPoint x: 795, endPoint y: 384, distance: 829.1
type input "ŞANLIURFA MERKEZ"
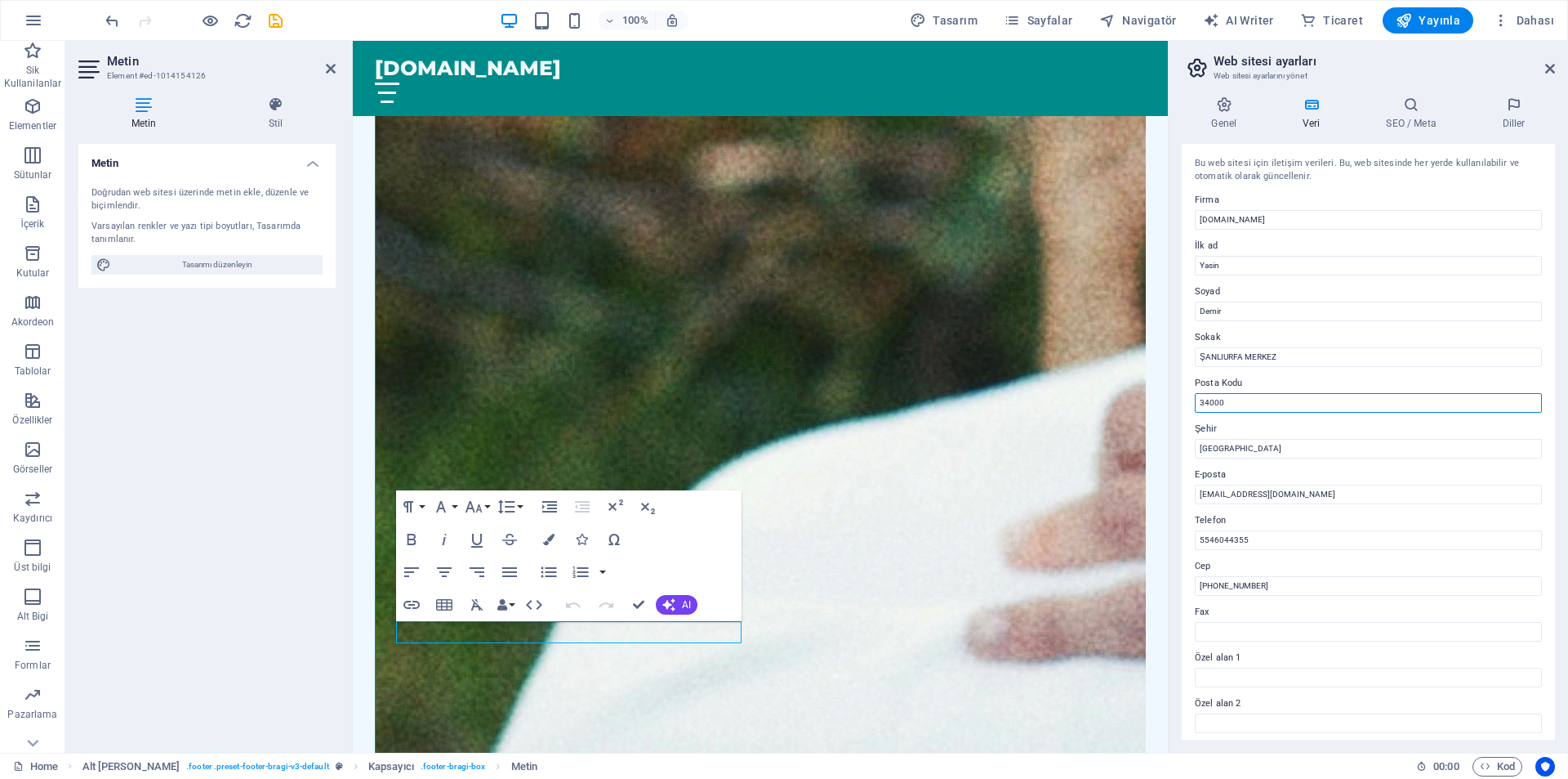
drag, startPoint x: 1575, startPoint y: 446, endPoint x: 1135, endPoint y: 415, distance: 441.1
type input "63050"
click at [1284, 443] on input "[GEOGRAPHIC_DATA]" at bounding box center [1368, 449] width 347 height 20
type input "İ"
type input "Şanlıurfa"
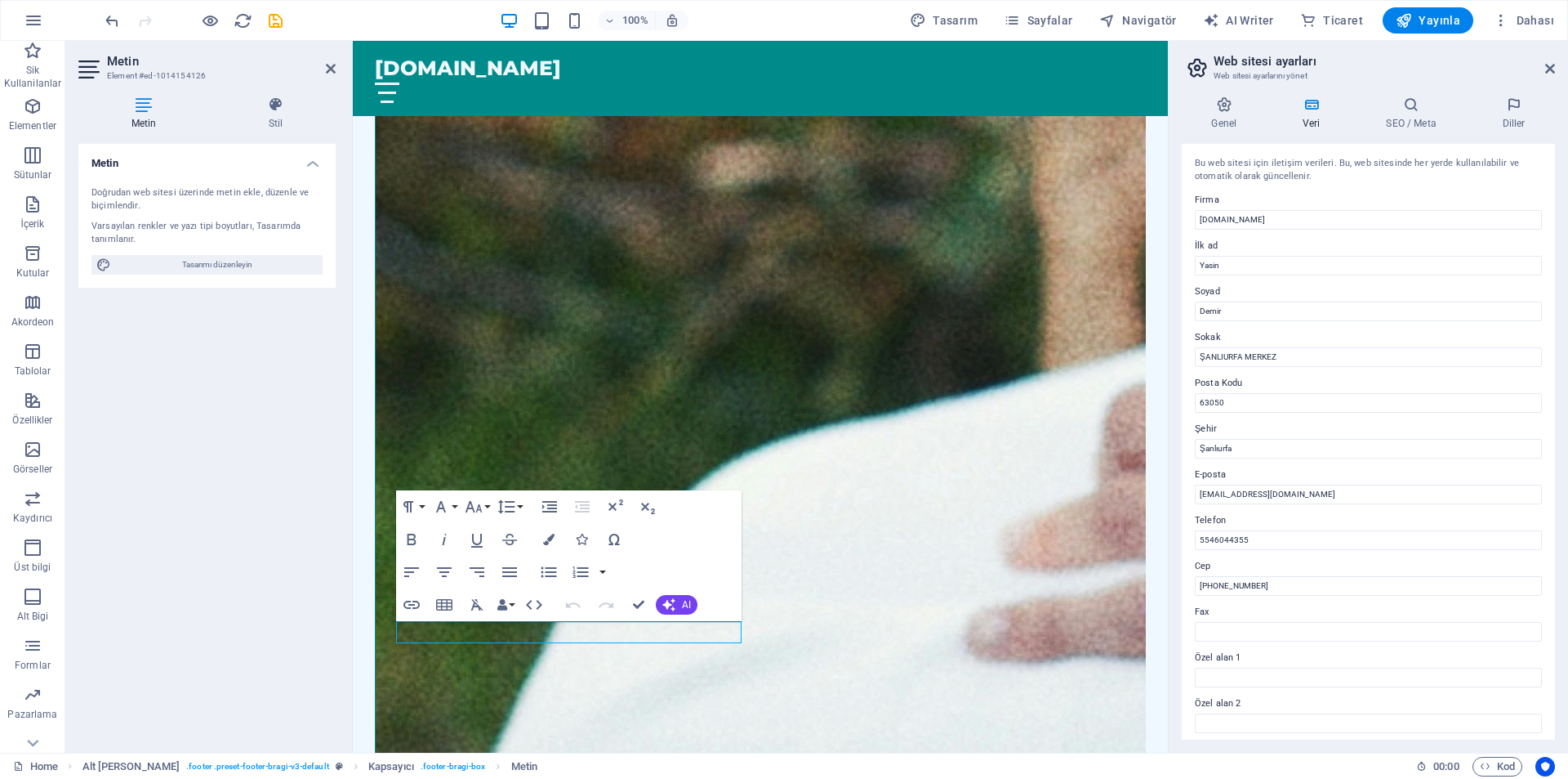
click at [1282, 483] on label "E-posta" at bounding box center [1368, 475] width 347 height 20
click at [1282, 484] on input "[EMAIL_ADDRESS][DOMAIN_NAME]" at bounding box center [1368, 494] width 347 height 20
drag, startPoint x: 1567, startPoint y: 538, endPoint x: 1150, endPoint y: 509, distance: 418.0
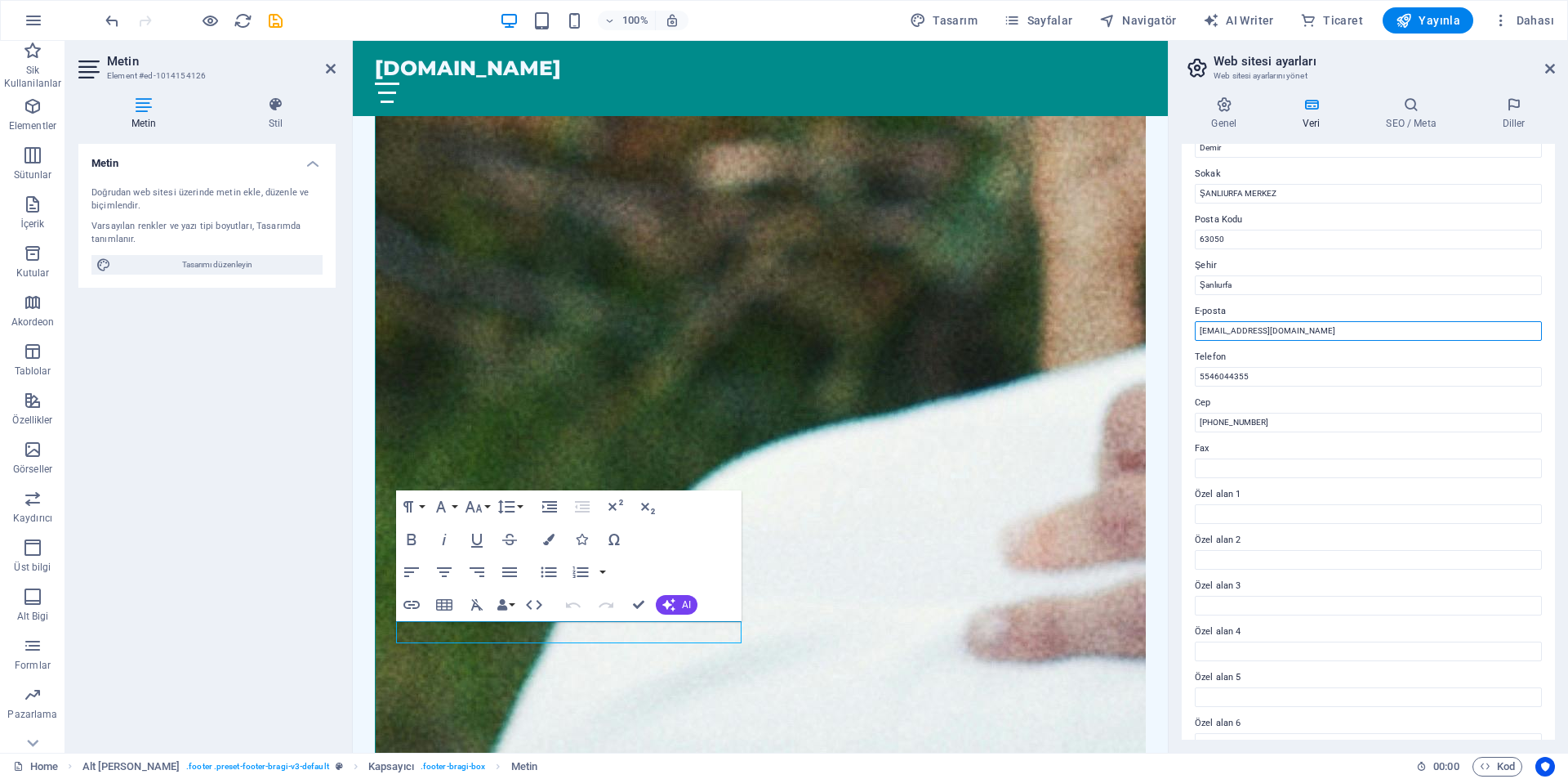
scroll to position [190, 0]
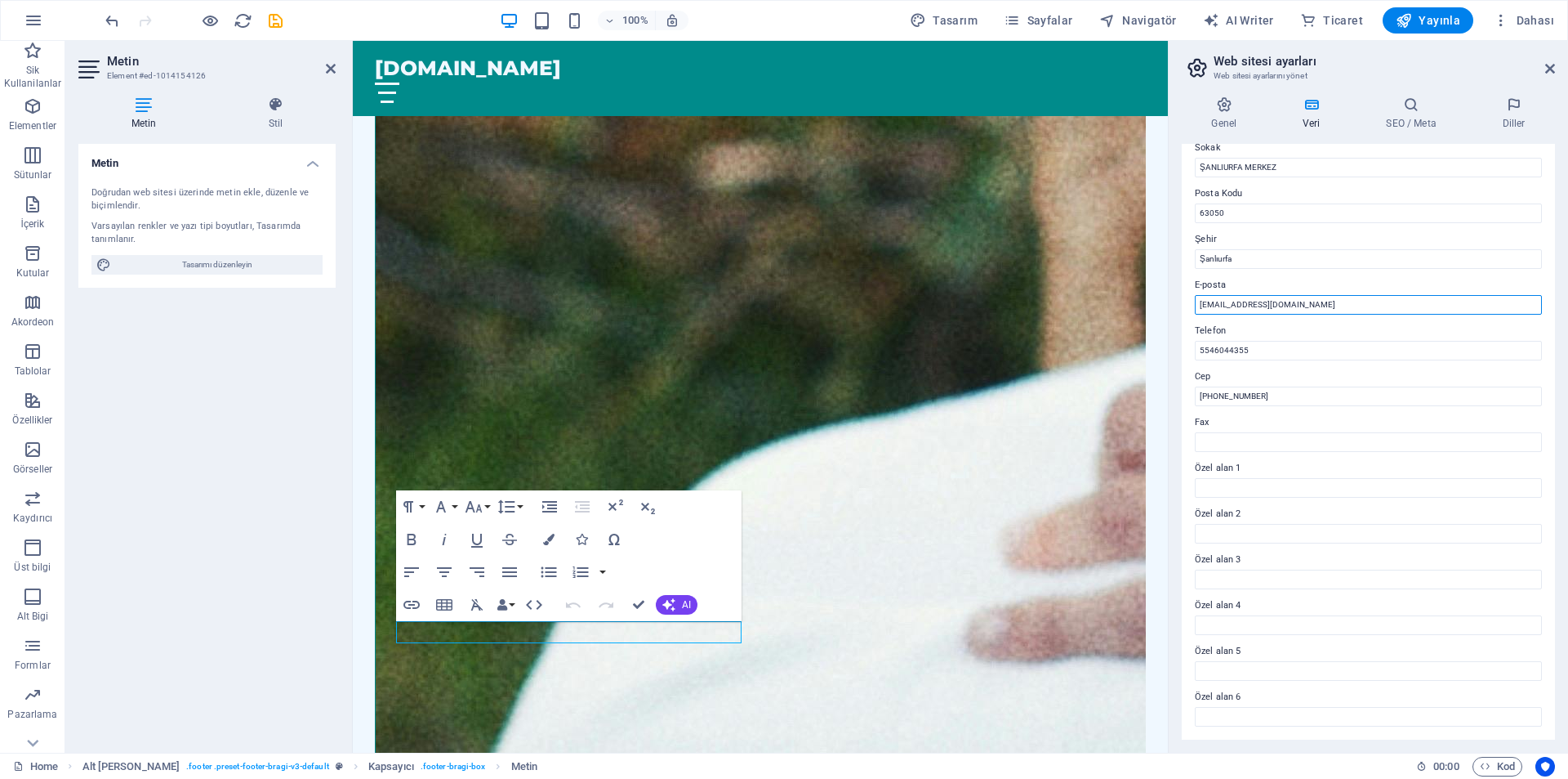
type input "[EMAIL_ADDRESS][DOMAIN_NAME]"
click at [1287, 500] on div "Bu web sitesi için iletişim verileri. Bu, web sitesinde her yerde kullanılabili…" at bounding box center [1368, 441] width 373 height 595
click at [1278, 518] on label "Özel alan 2" at bounding box center [1368, 514] width 347 height 20
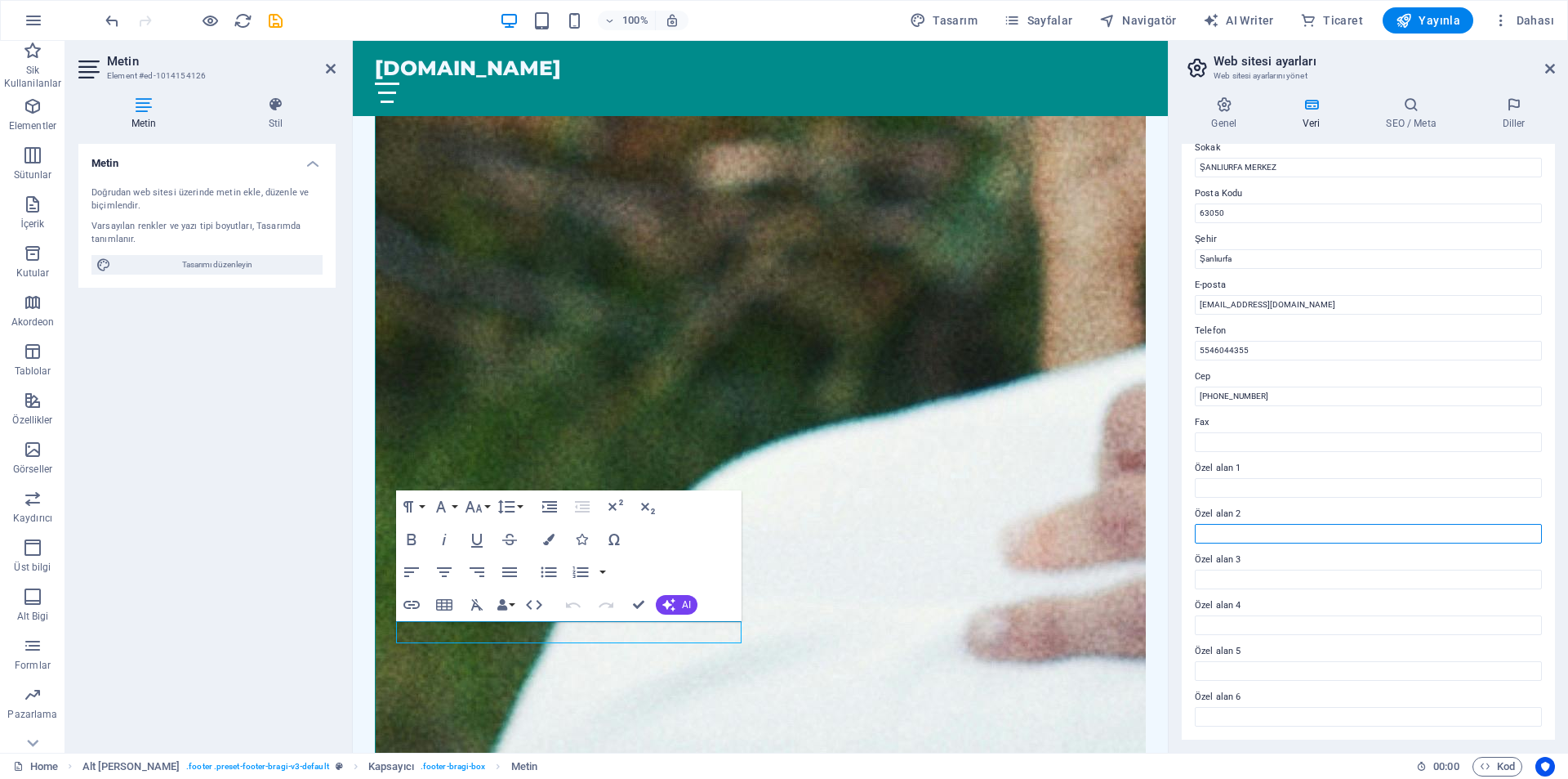
click at [1278, 524] on input "Özel alan 2" at bounding box center [1368, 534] width 347 height 20
click at [1436, 107] on icon at bounding box center [1411, 105] width 109 height 16
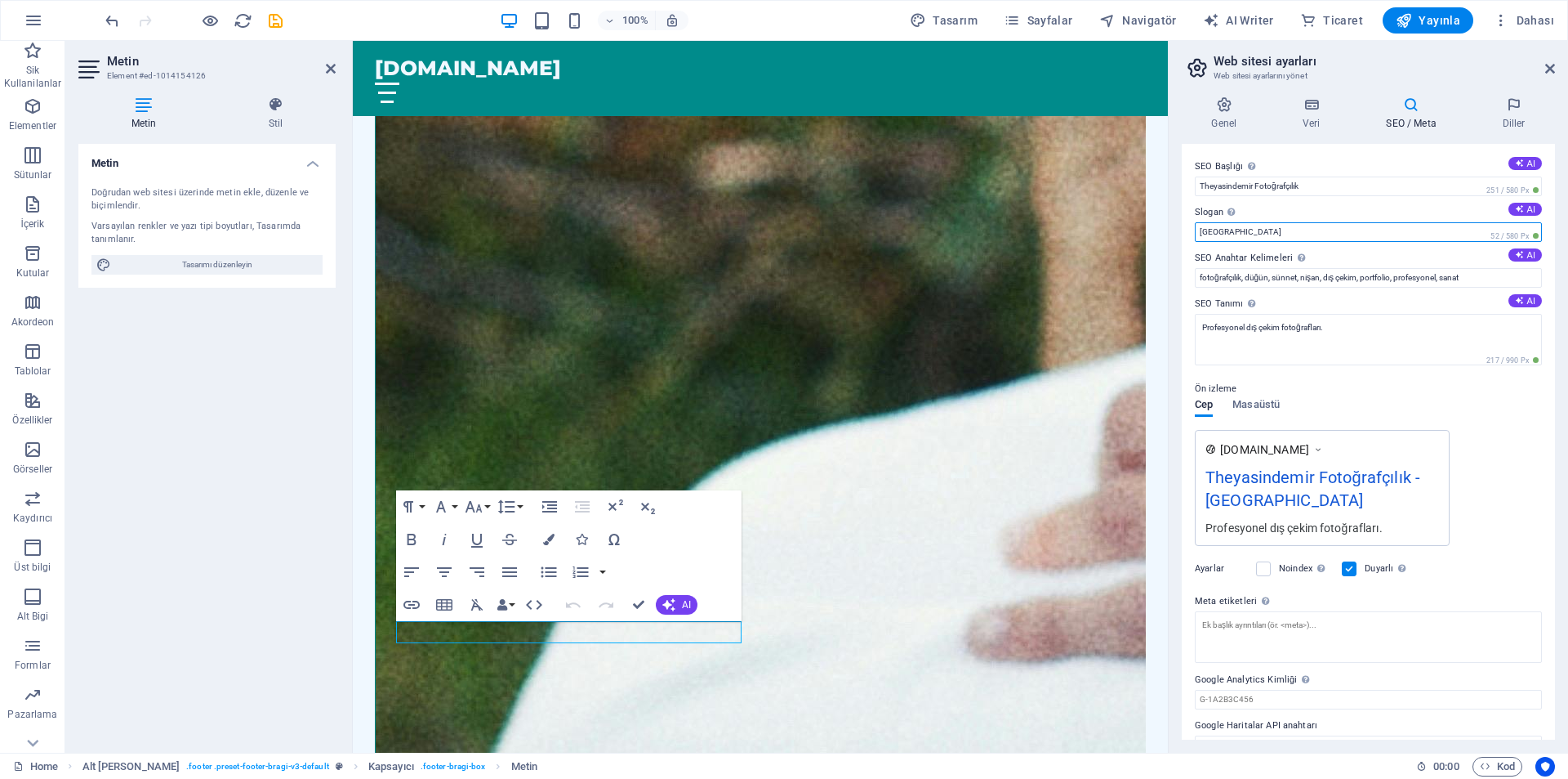
click at [1339, 228] on input "[GEOGRAPHIC_DATA]" at bounding box center [1368, 232] width 347 height 20
click at [1508, 276] on input "fotoğrafçılık, düğün, sünnet, nişan, dış çekim, portfolio, profesyonel, sanat" at bounding box center [1368, 278] width 347 height 20
click at [1423, 333] on textarea "Profesyonel dış çekim fotoğrafları." at bounding box center [1368, 338] width 347 height 51
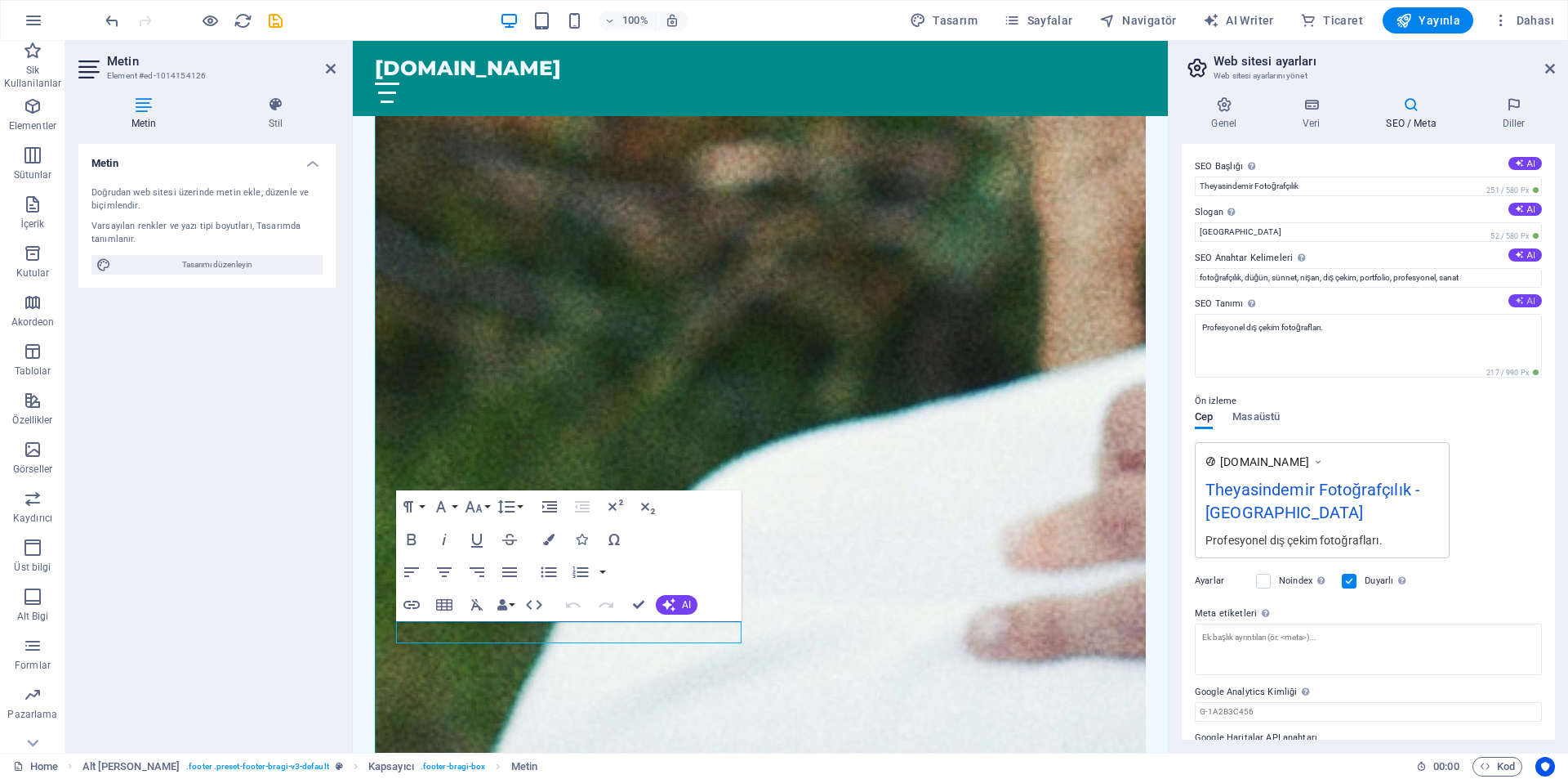
click at [1515, 295] on button "AI" at bounding box center [1524, 301] width 33 height 13
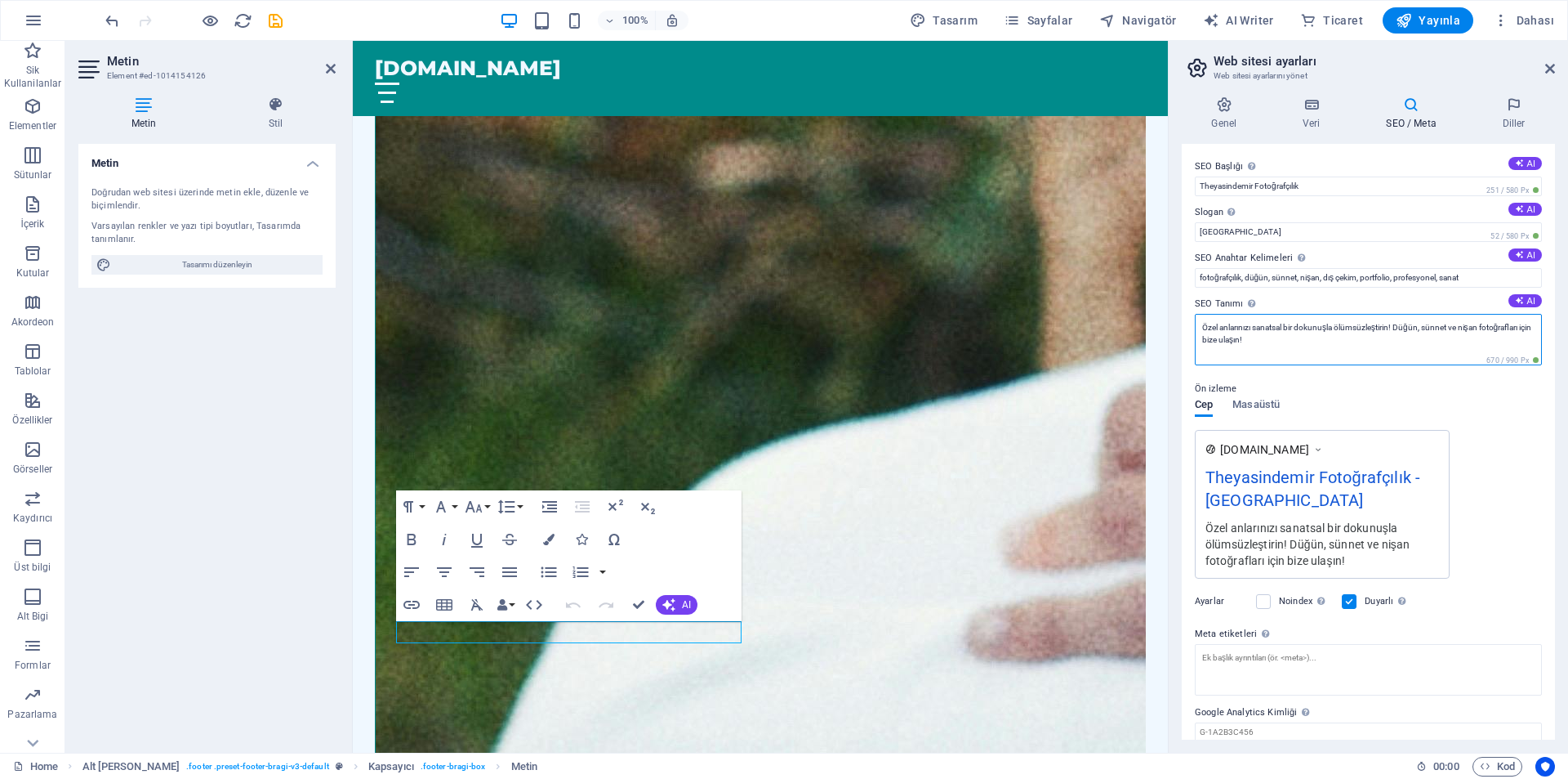
click at [1329, 353] on textarea "Özel anlarınızı sanatsal bir dokunuşla ölümsüzleştirin! Düğün, sünnet ve nişan …" at bounding box center [1368, 338] width 347 height 51
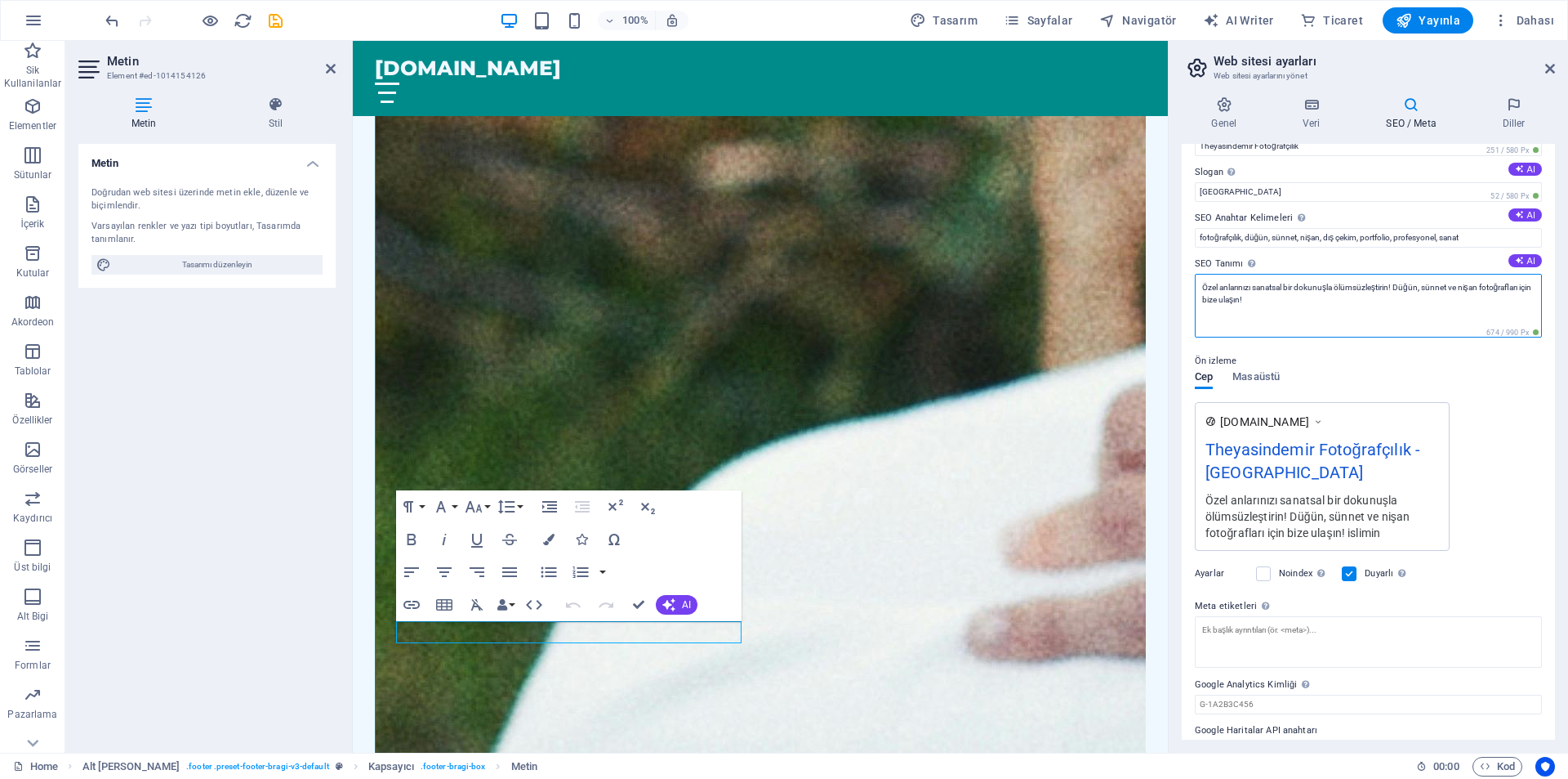
scroll to position [73, 0]
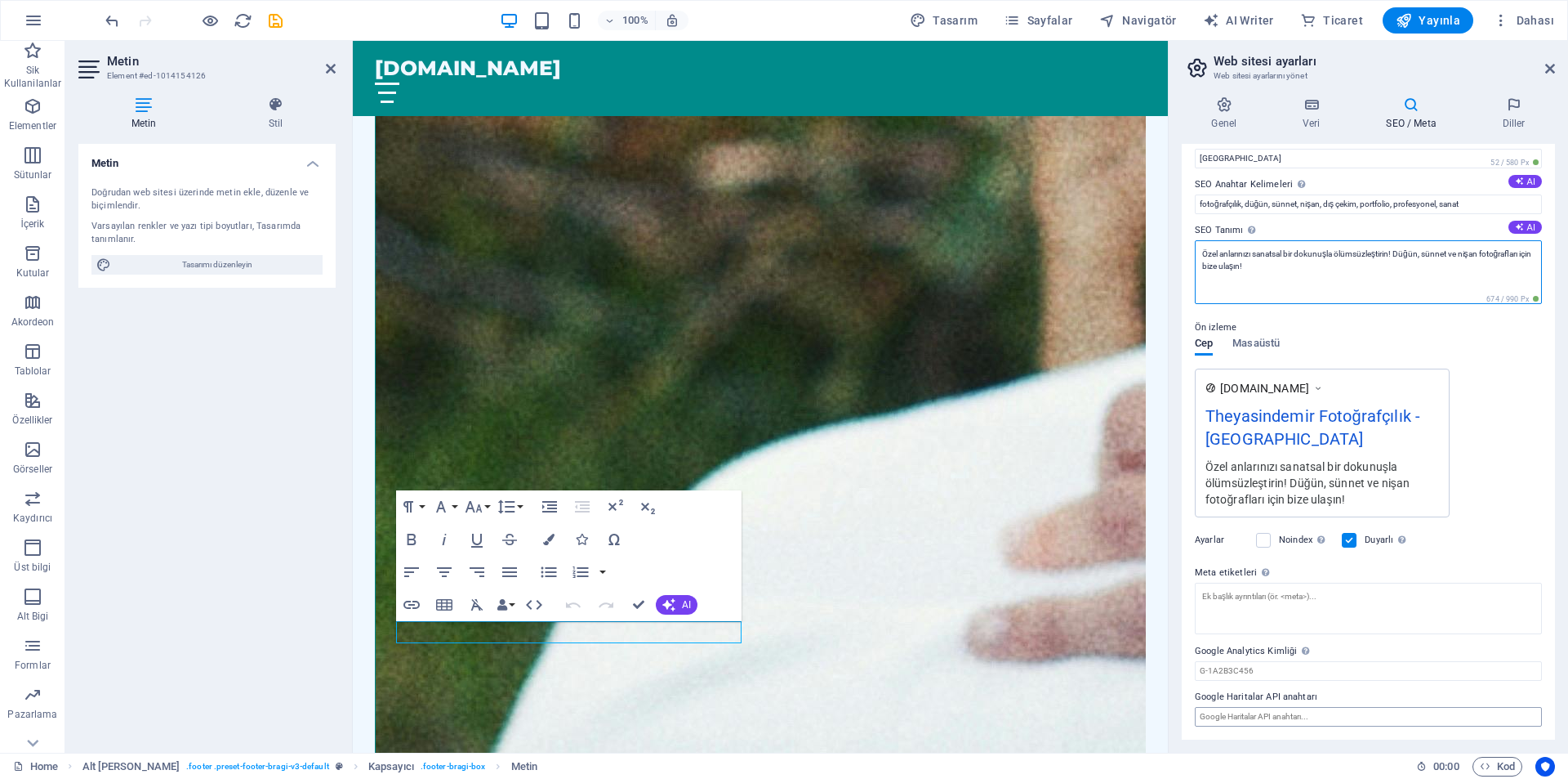
type textarea "Özel anlarınızı sanatsal bir dokunuşla ölümsüzleştirin! Düğün, sünnet ve nişan …"
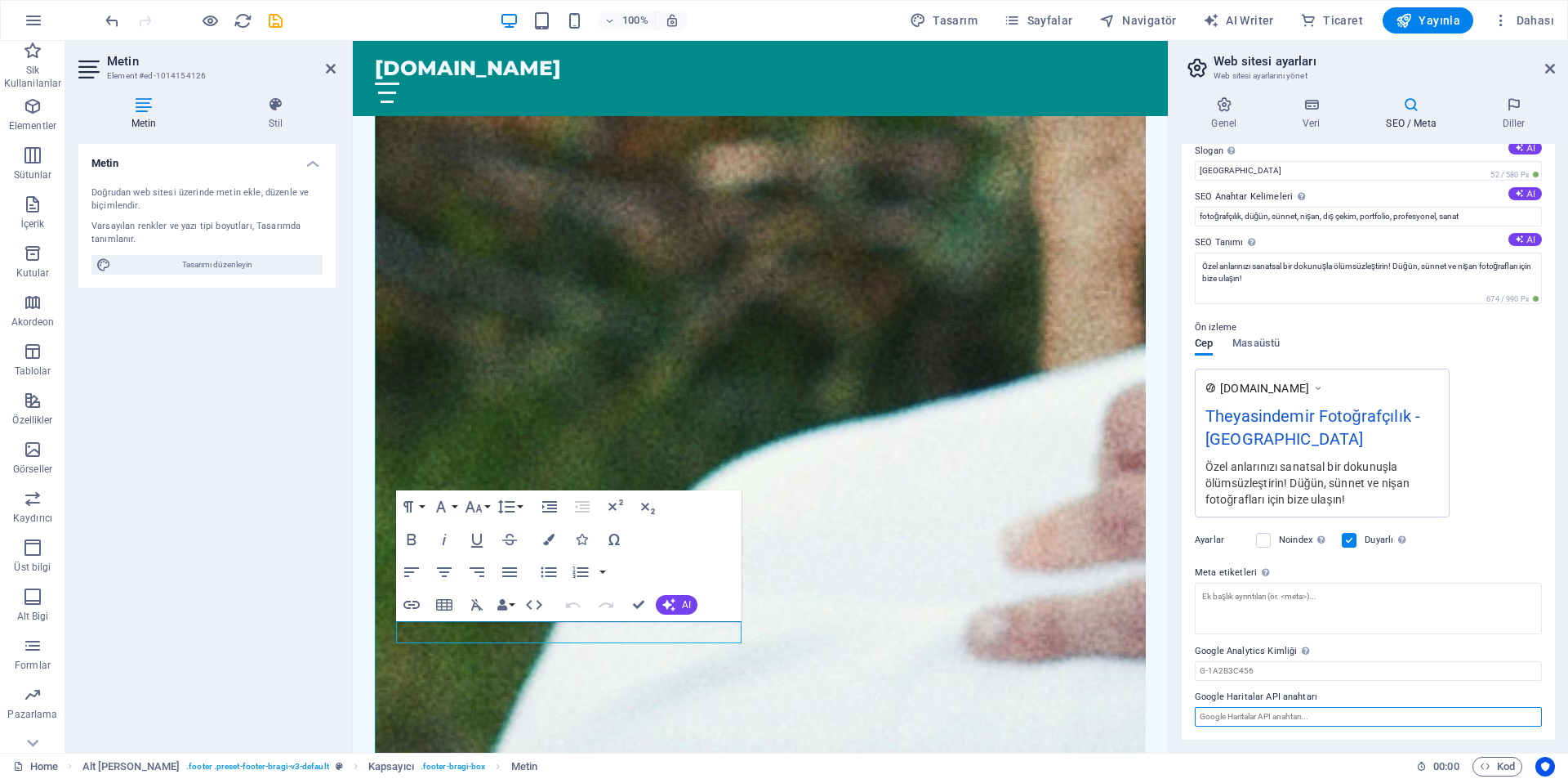
click at [1321, 715] on input "Google Haritalar API anahtarı" at bounding box center [1368, 716] width 347 height 20
drag, startPoint x: 982, startPoint y: 552, endPoint x: 920, endPoint y: 539, distance: 63.3
click at [1228, 98] on icon at bounding box center [1223, 105] width 85 height 16
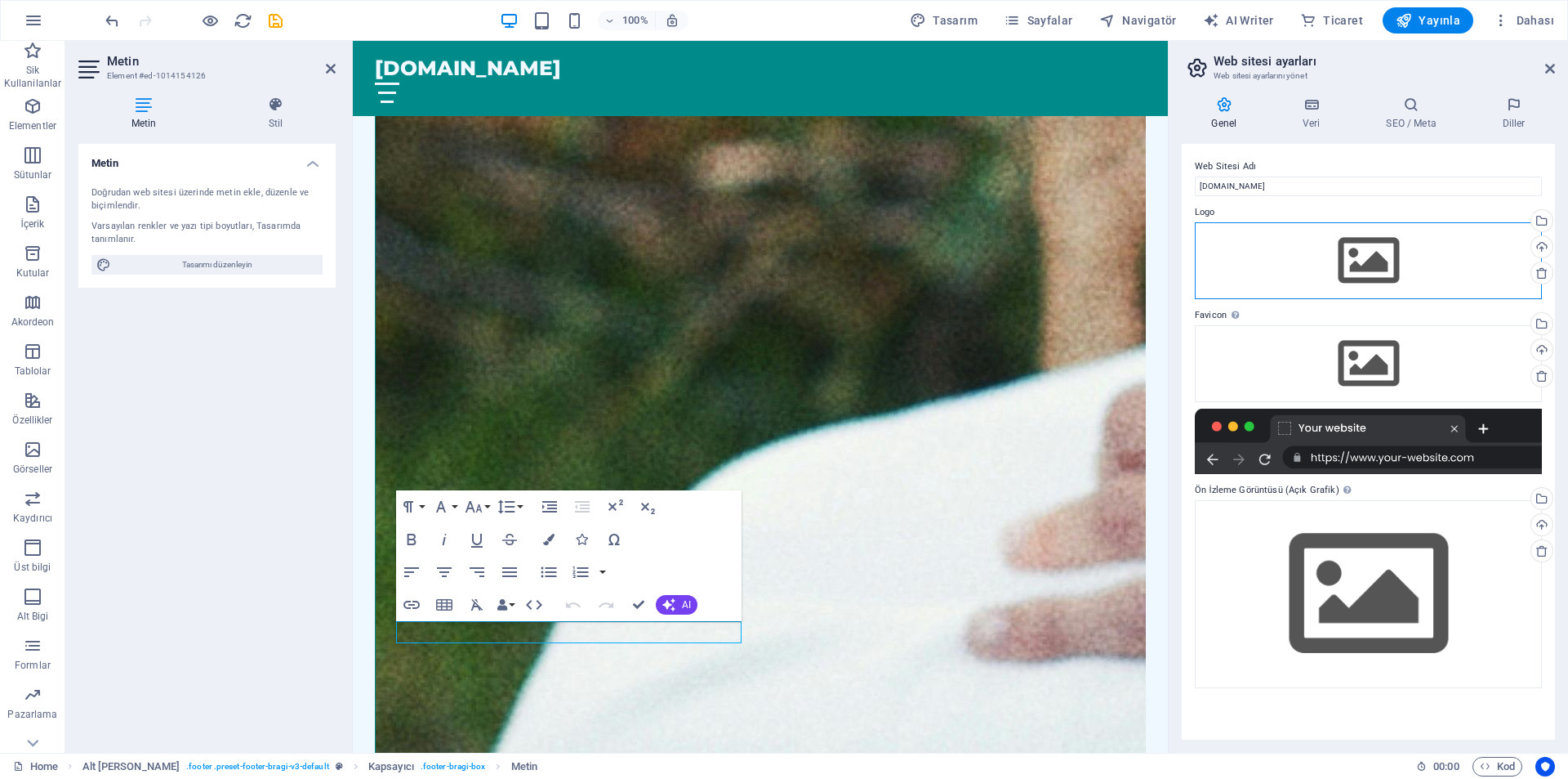
click at [1310, 266] on div "Dosyaları buraya sürükleyin, dosyaları seçmek için tıklayın veya Dosyalardan ya…" at bounding box center [1368, 261] width 347 height 77
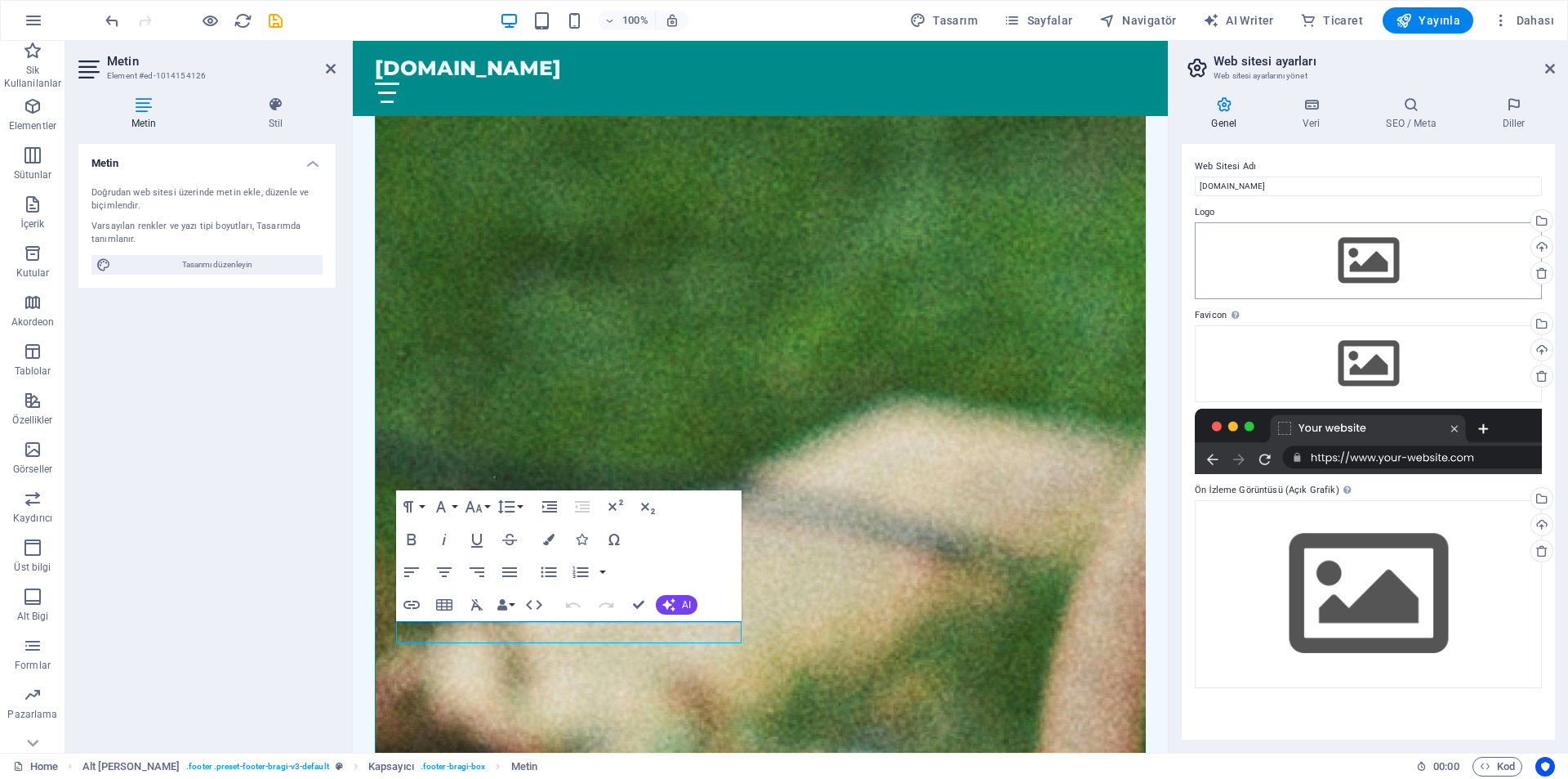
scroll to position [3287, 0]
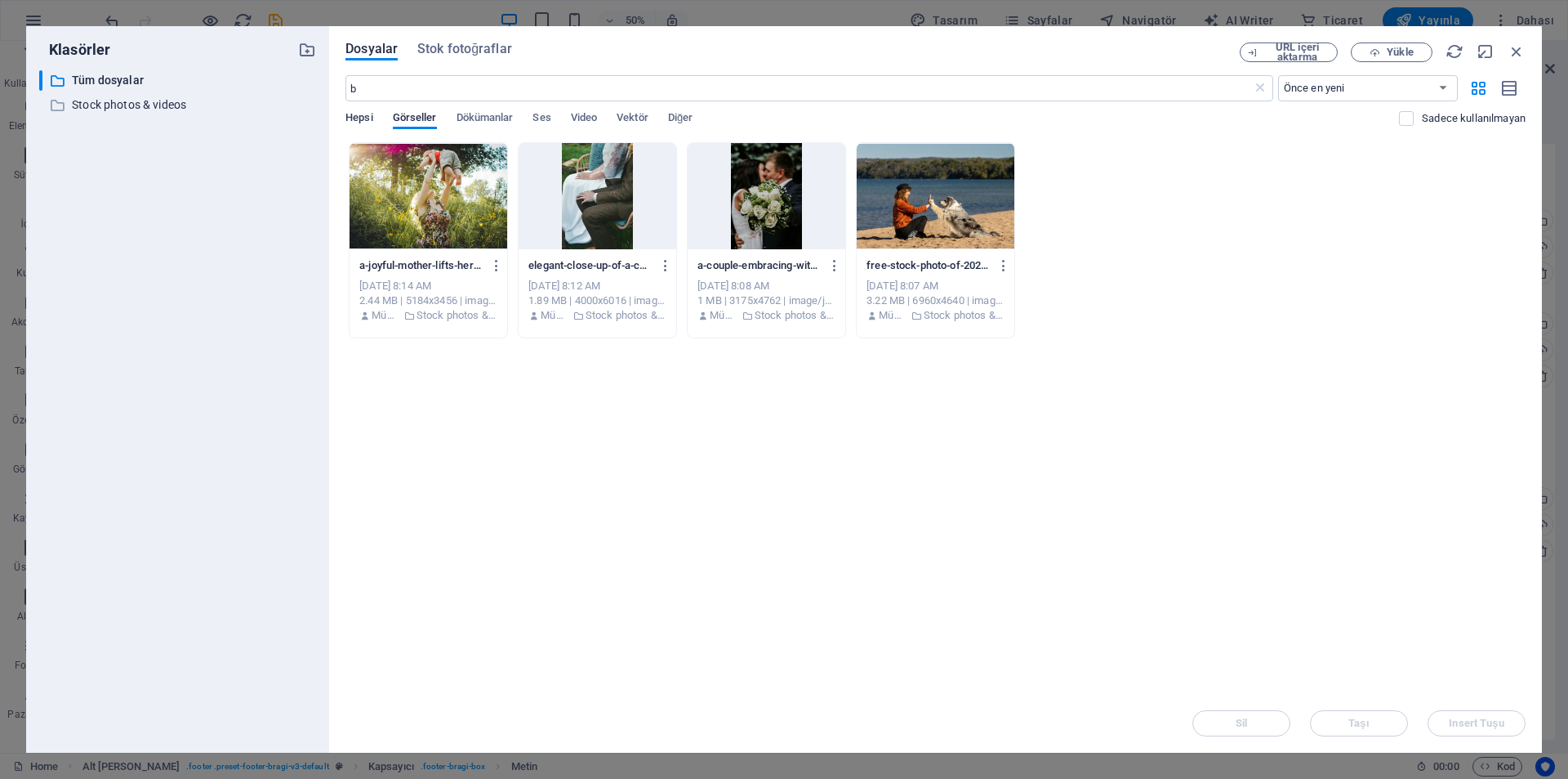
click at [362, 116] on span "Hepsi" at bounding box center [359, 119] width 27 height 23
click at [1521, 55] on icon "button" at bounding box center [1517, 51] width 18 height 18
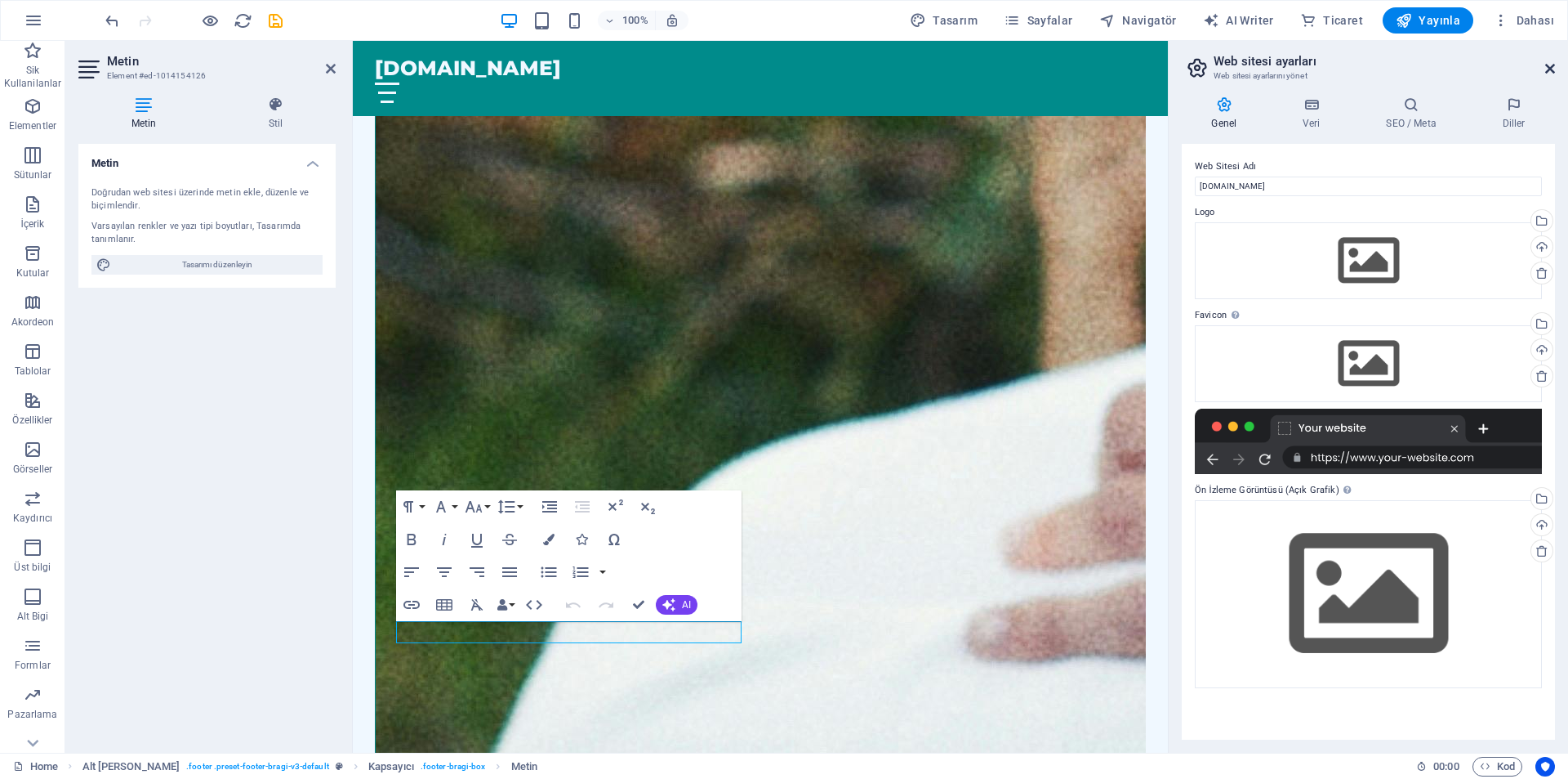
click at [1548, 70] on icon at bounding box center [1550, 68] width 10 height 13
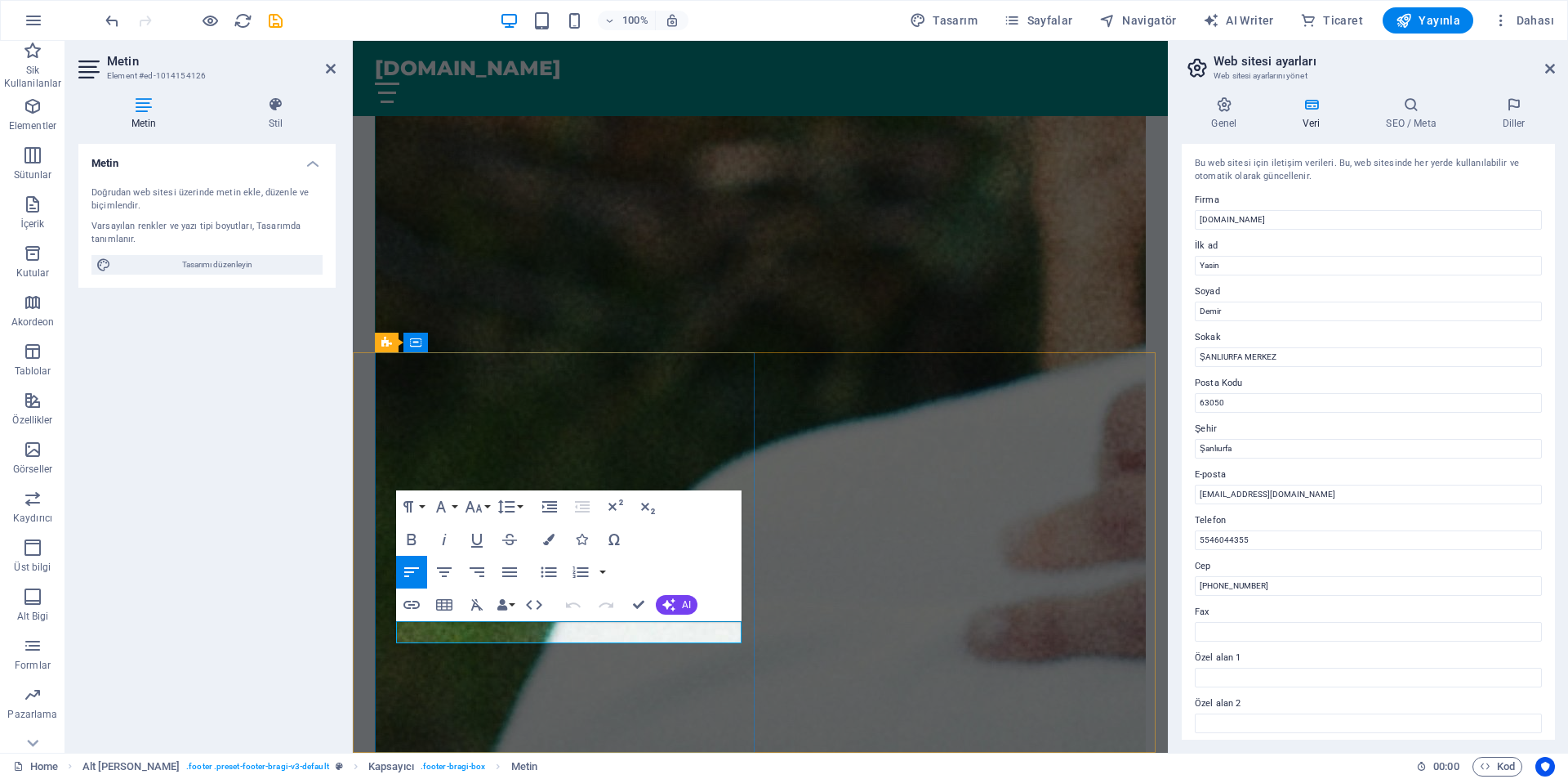
click at [1197, 544] on input "5546044355" at bounding box center [1368, 540] width 347 height 20
click at [1229, 538] on input "[PHONE_NUMBER]" at bounding box center [1368, 540] width 347 height 20
click at [1247, 544] on input "[PHONE_NUMBER]" at bounding box center [1368, 540] width 347 height 20
type input "[PHONE_NUMBER]"
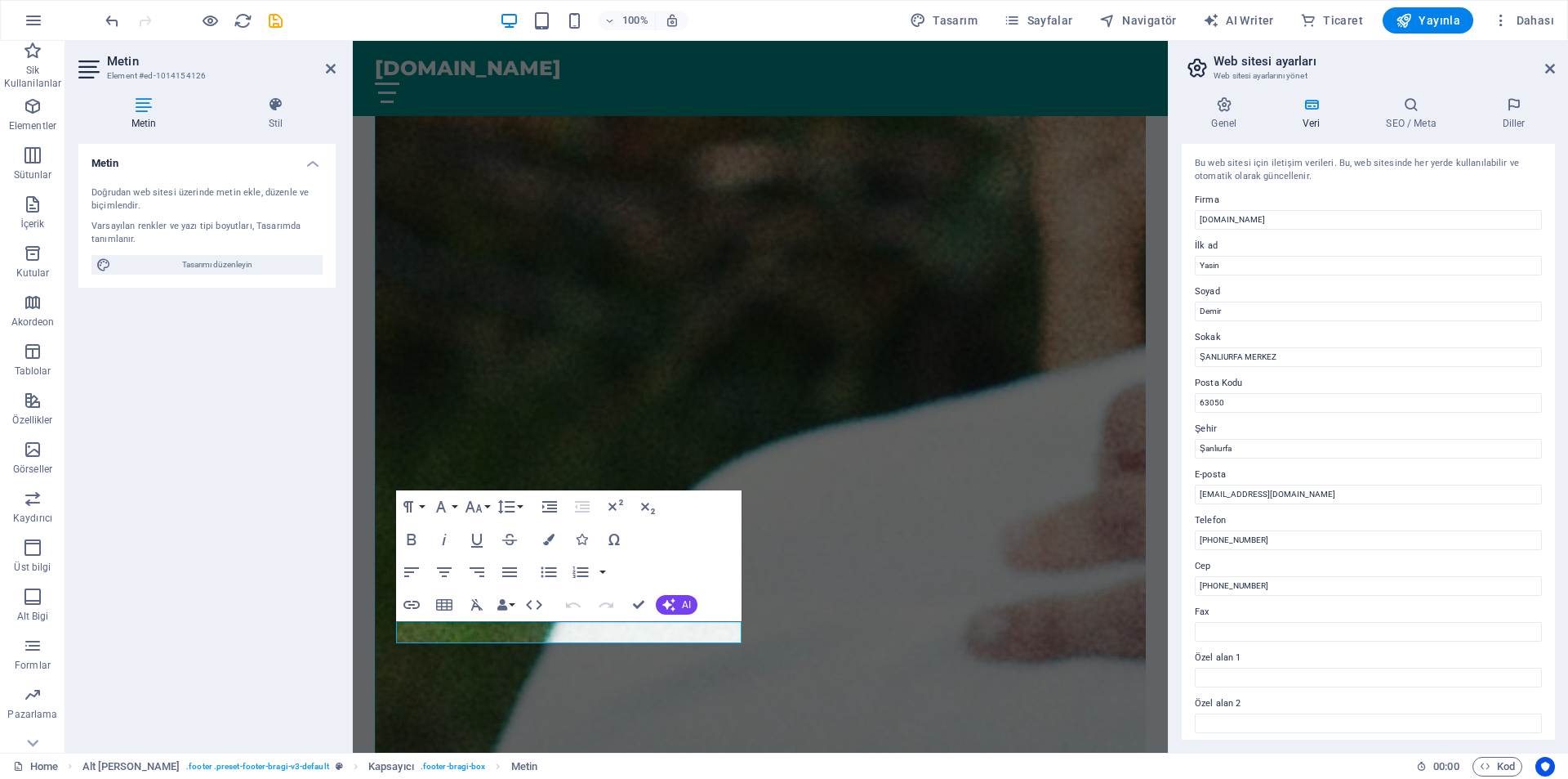
click at [1539, 77] on header "Web sitesi ayarları Web sitesi ayarlarını yönet" at bounding box center [1369, 62] width 370 height 42
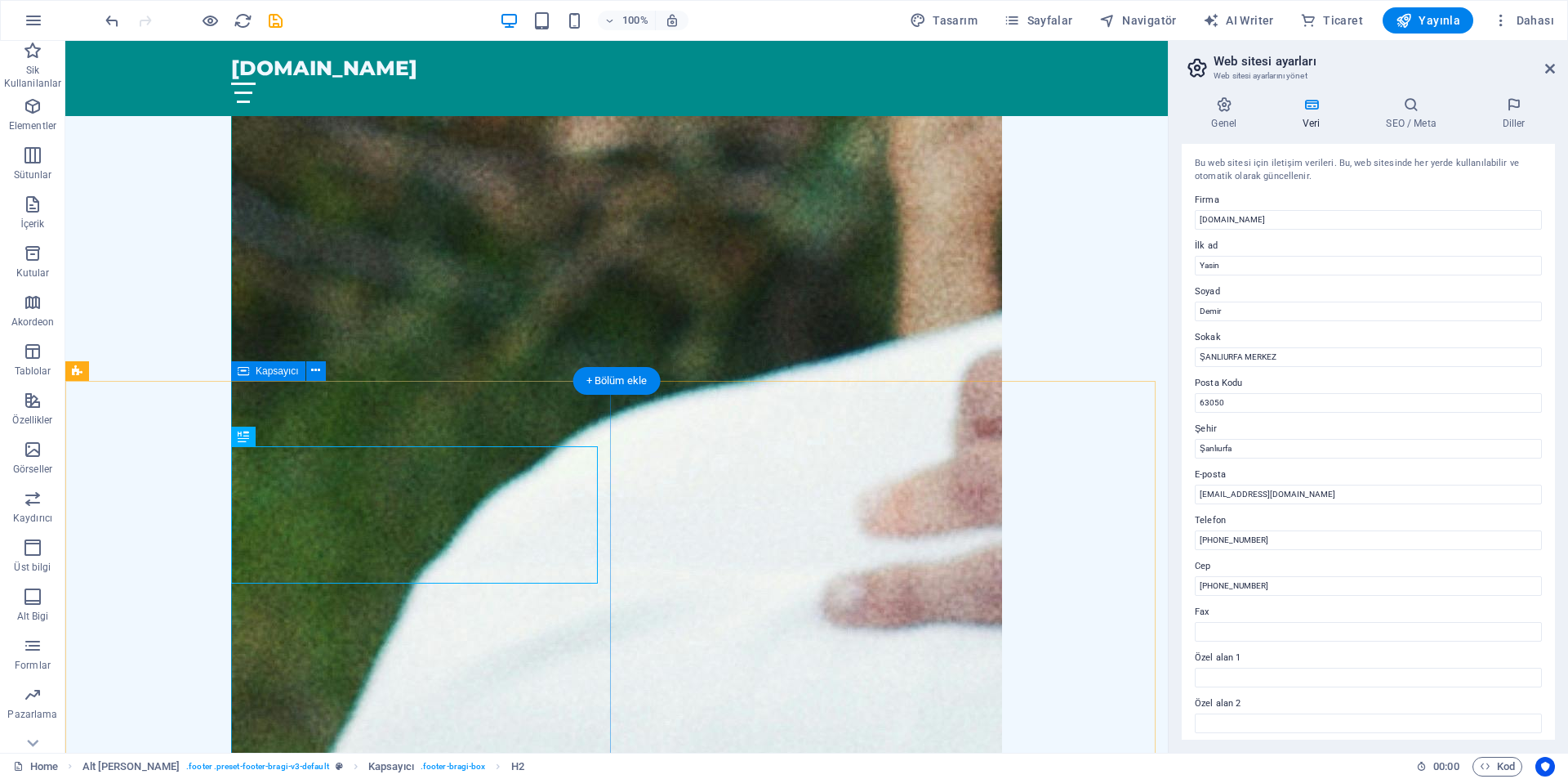
scroll to position [3342, 0]
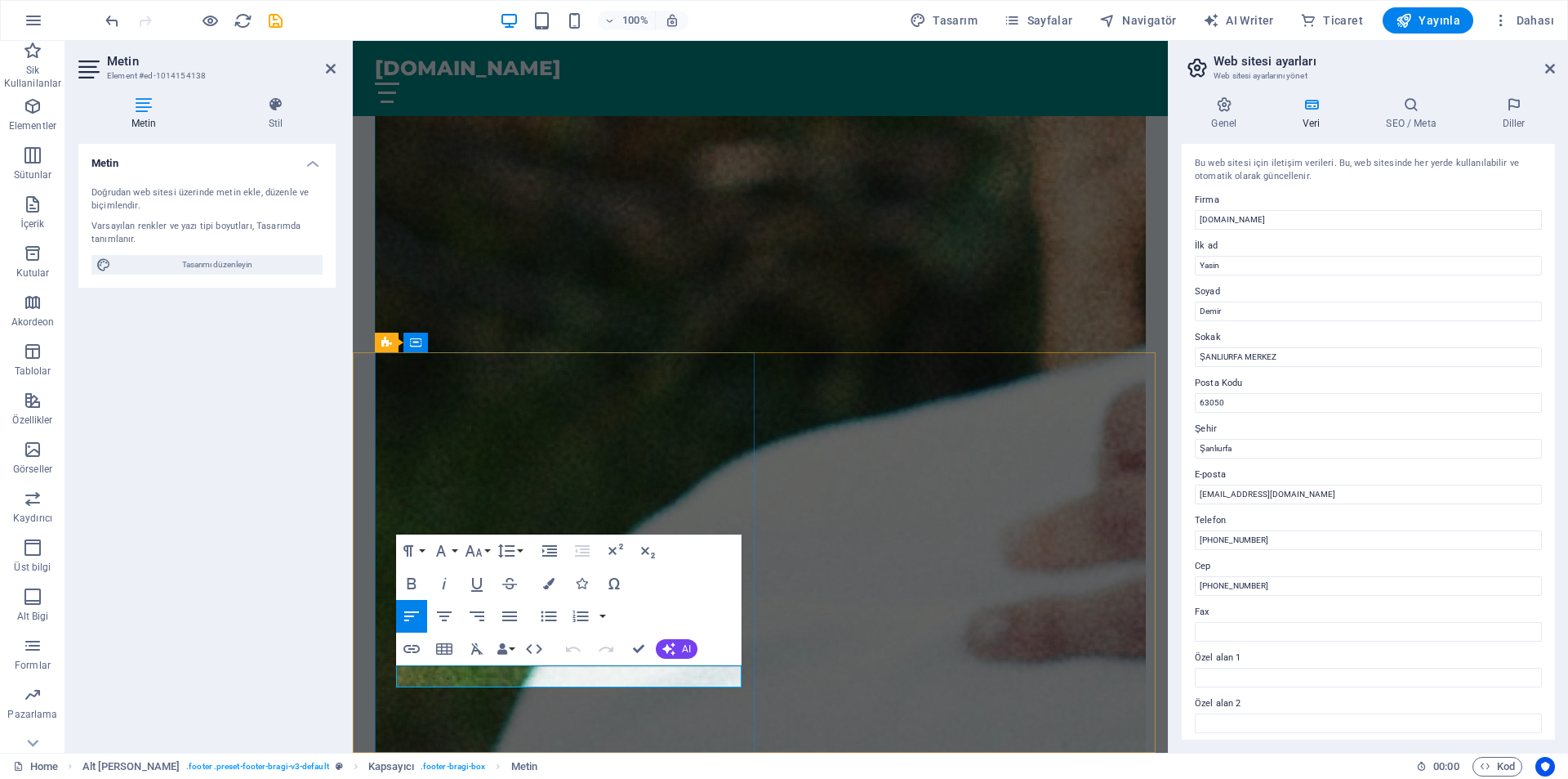
drag, startPoint x: 601, startPoint y: 674, endPoint x: 789, endPoint y: 701, distance: 189.9
click at [251, 518] on div "Metin Doğrudan web sitesi üzerinde metin ekle, düzenle ve biçimlendir. Varsayıl…" at bounding box center [207, 441] width 257 height 595
drag, startPoint x: 1546, startPoint y: 64, endPoint x: 956, endPoint y: 225, distance: 611.6
click at [1546, 64] on icon at bounding box center [1550, 68] width 10 height 13
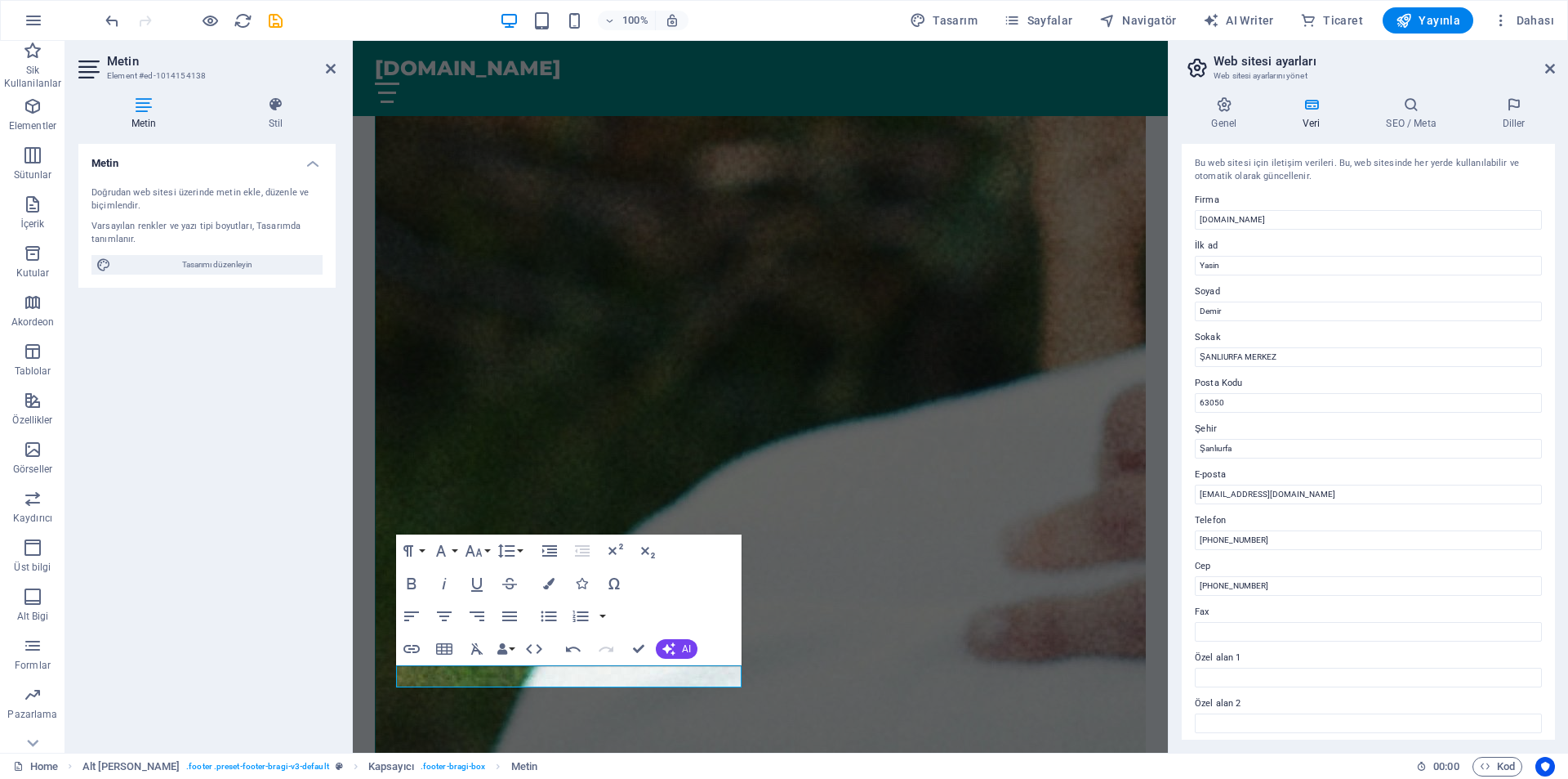
scroll to position [3365, 0]
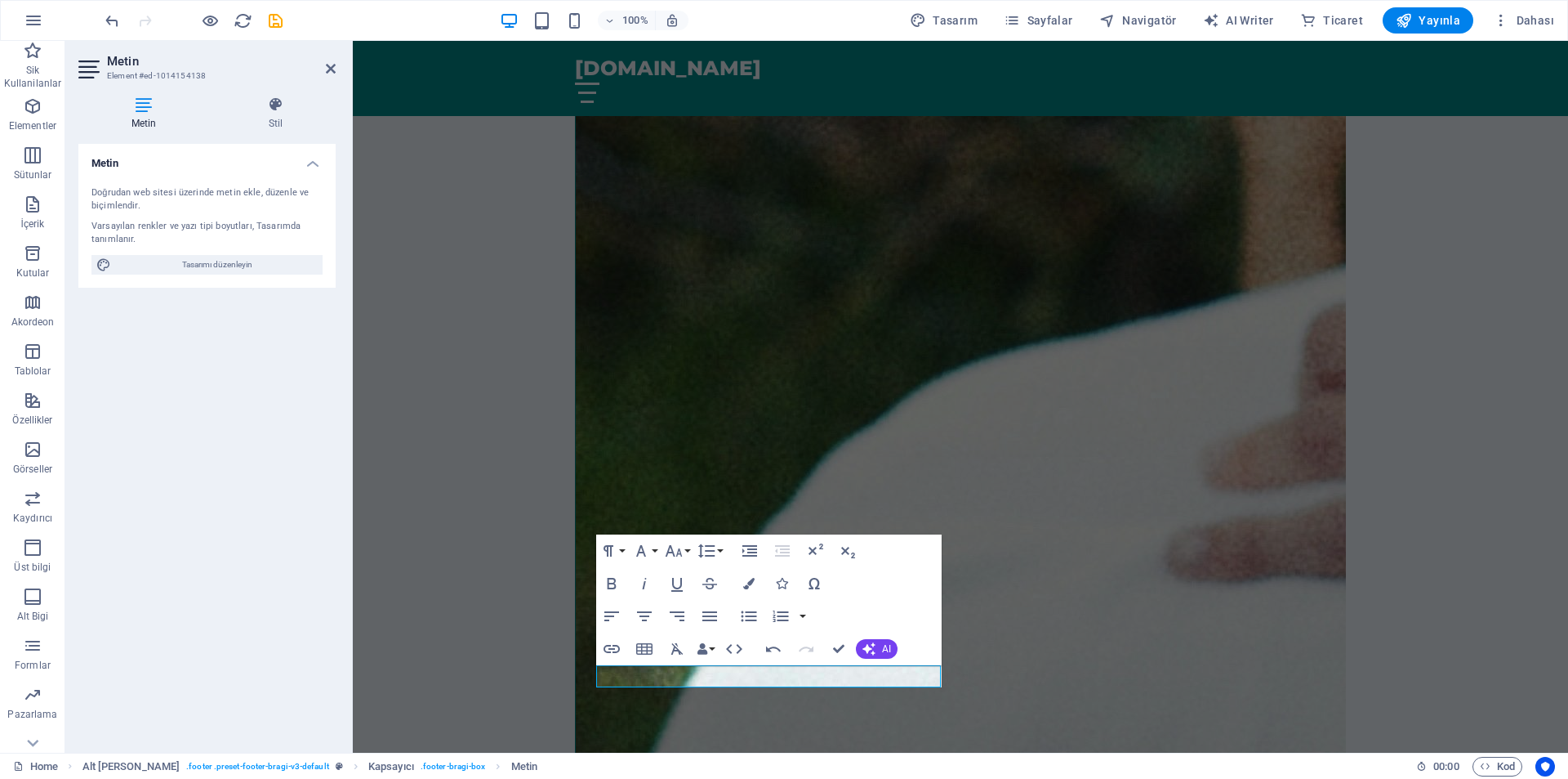
click at [938, 574] on div "Paragraph Format Normal Heading 1 Heading 2 Heading 3 Heading 4 Heading 5 Headi…" at bounding box center [769, 600] width 345 height 131
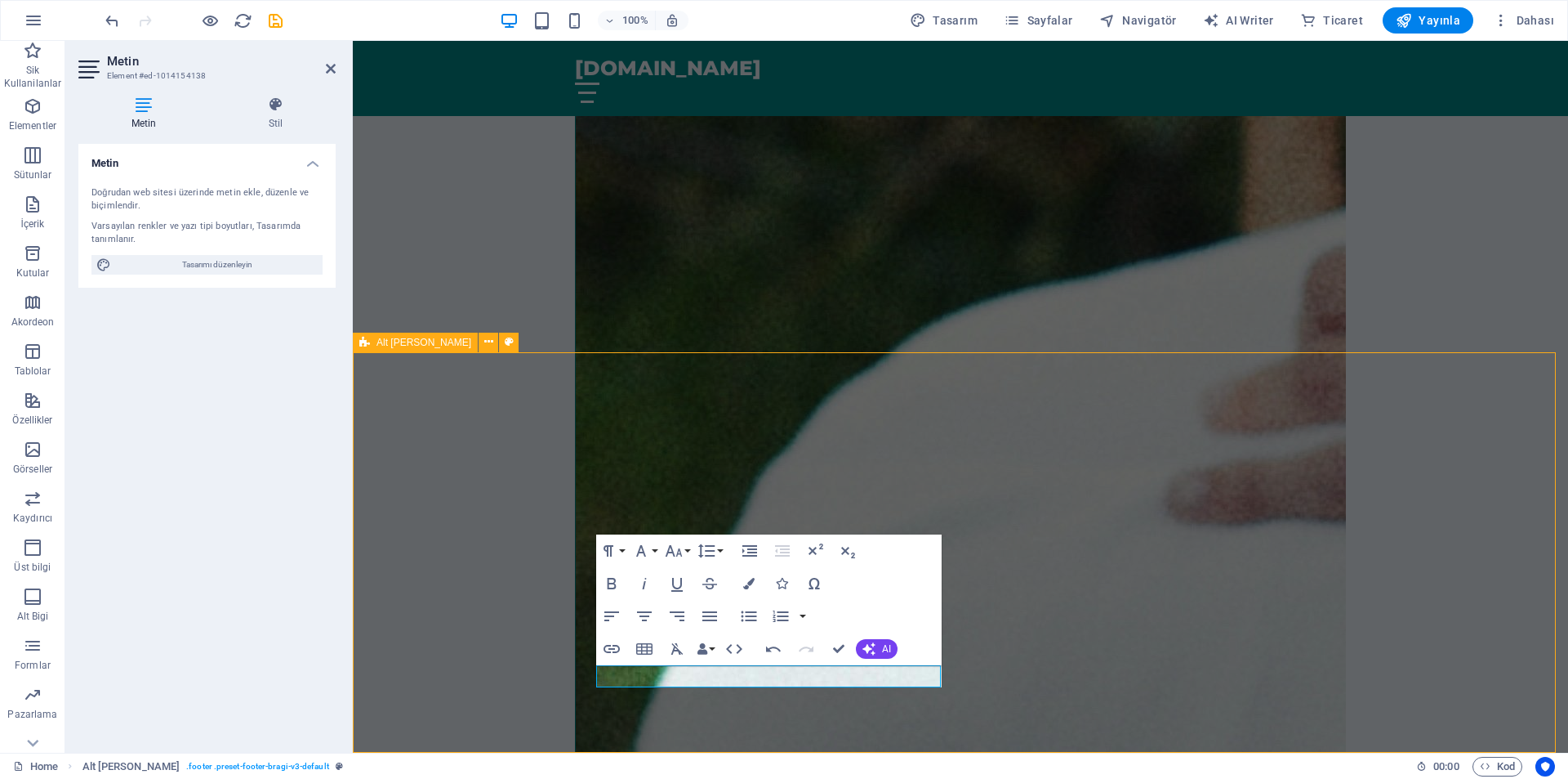
select select "footer"
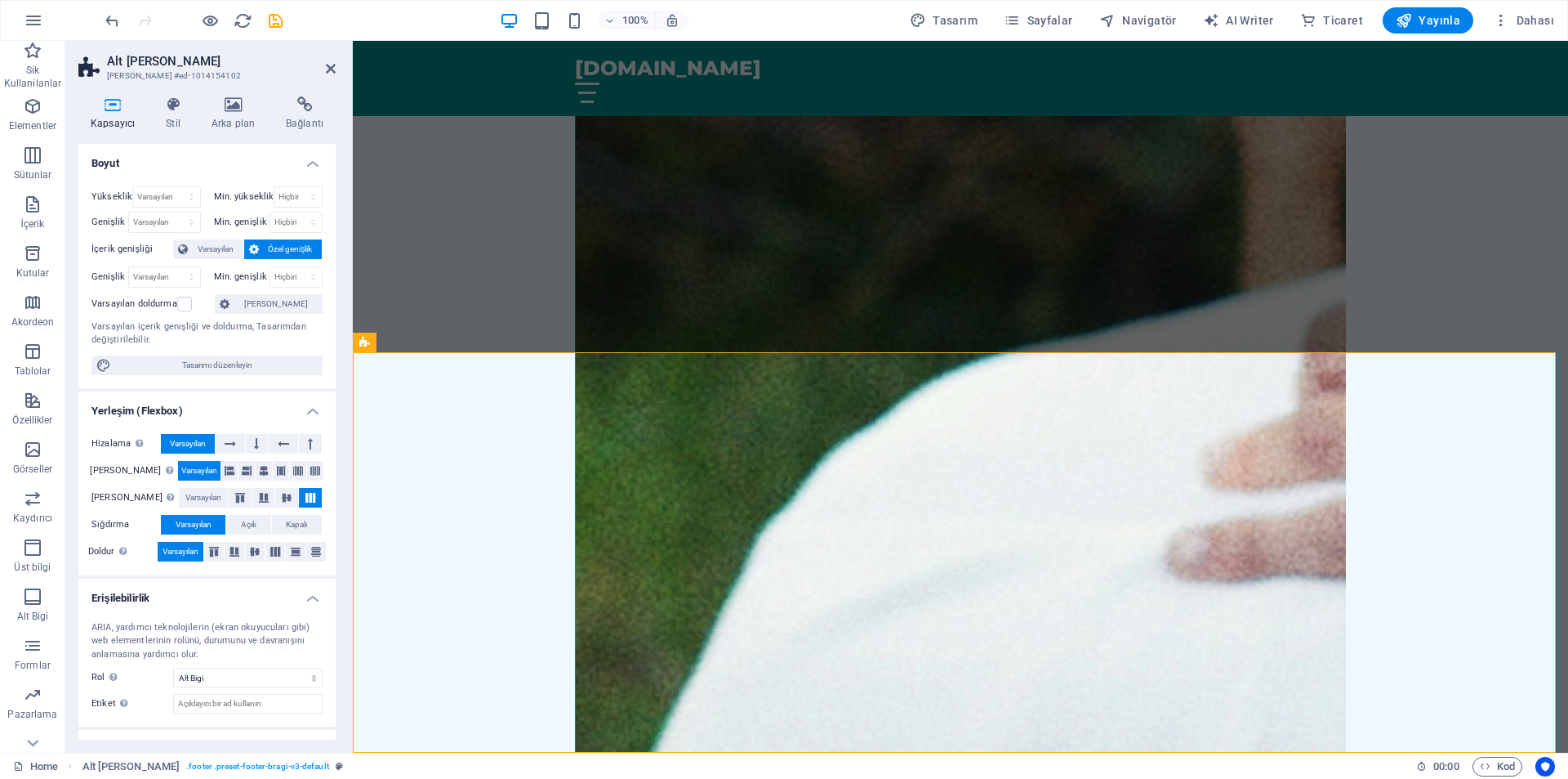
drag, startPoint x: 1385, startPoint y: 631, endPoint x: 1331, endPoint y: 621, distance: 54.9
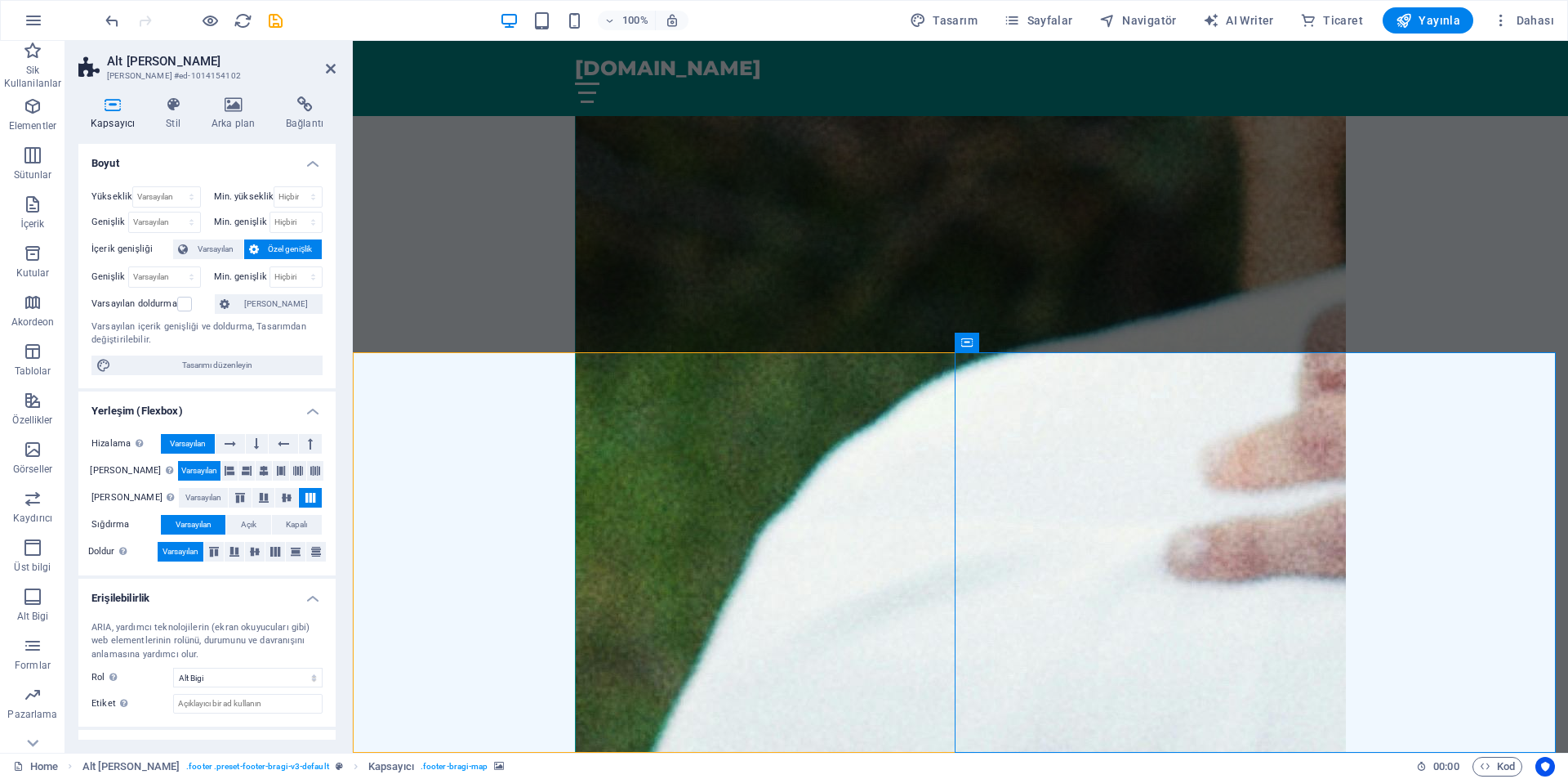
select select "px"
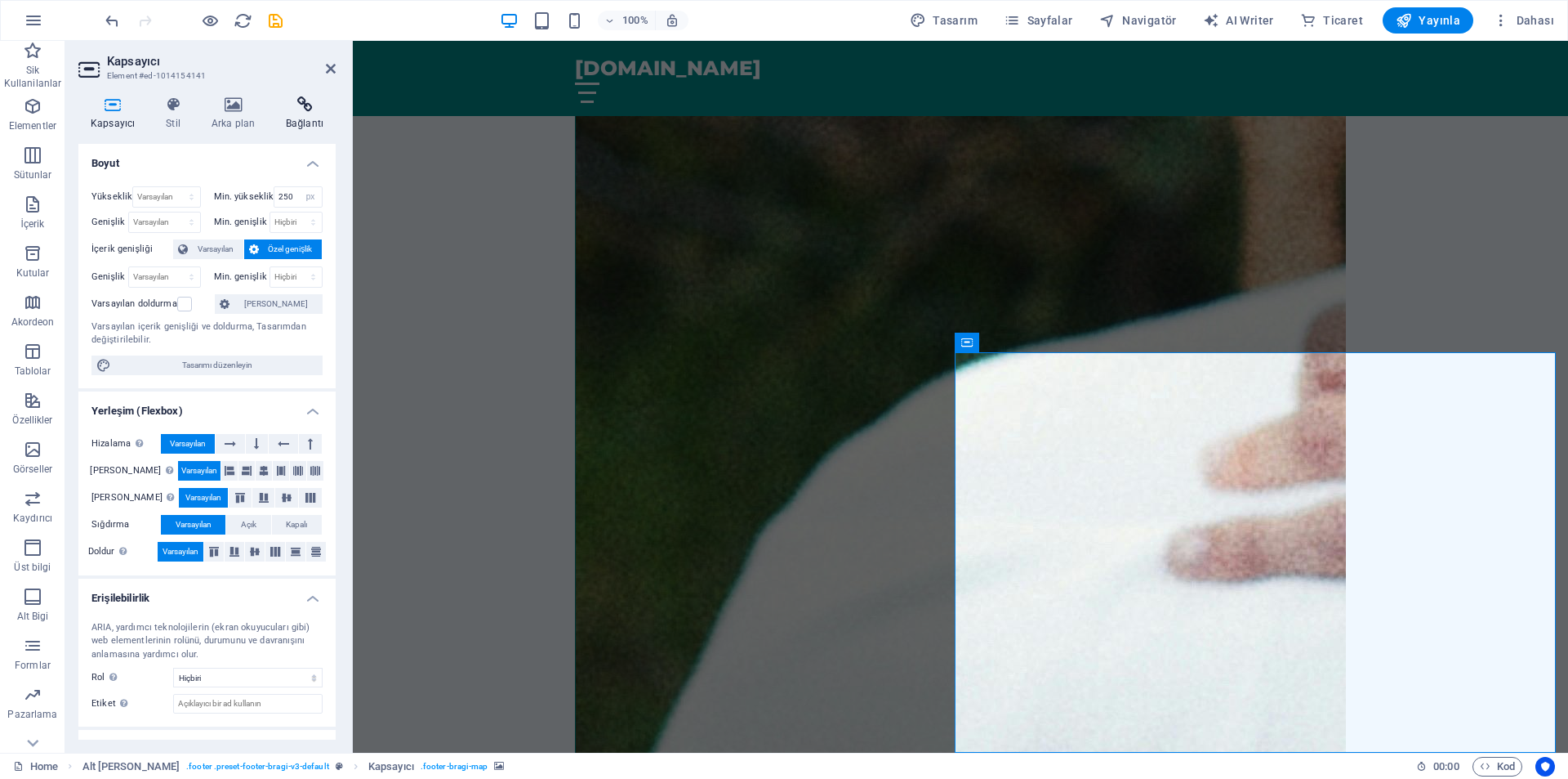
click at [311, 107] on icon at bounding box center [304, 105] width 62 height 16
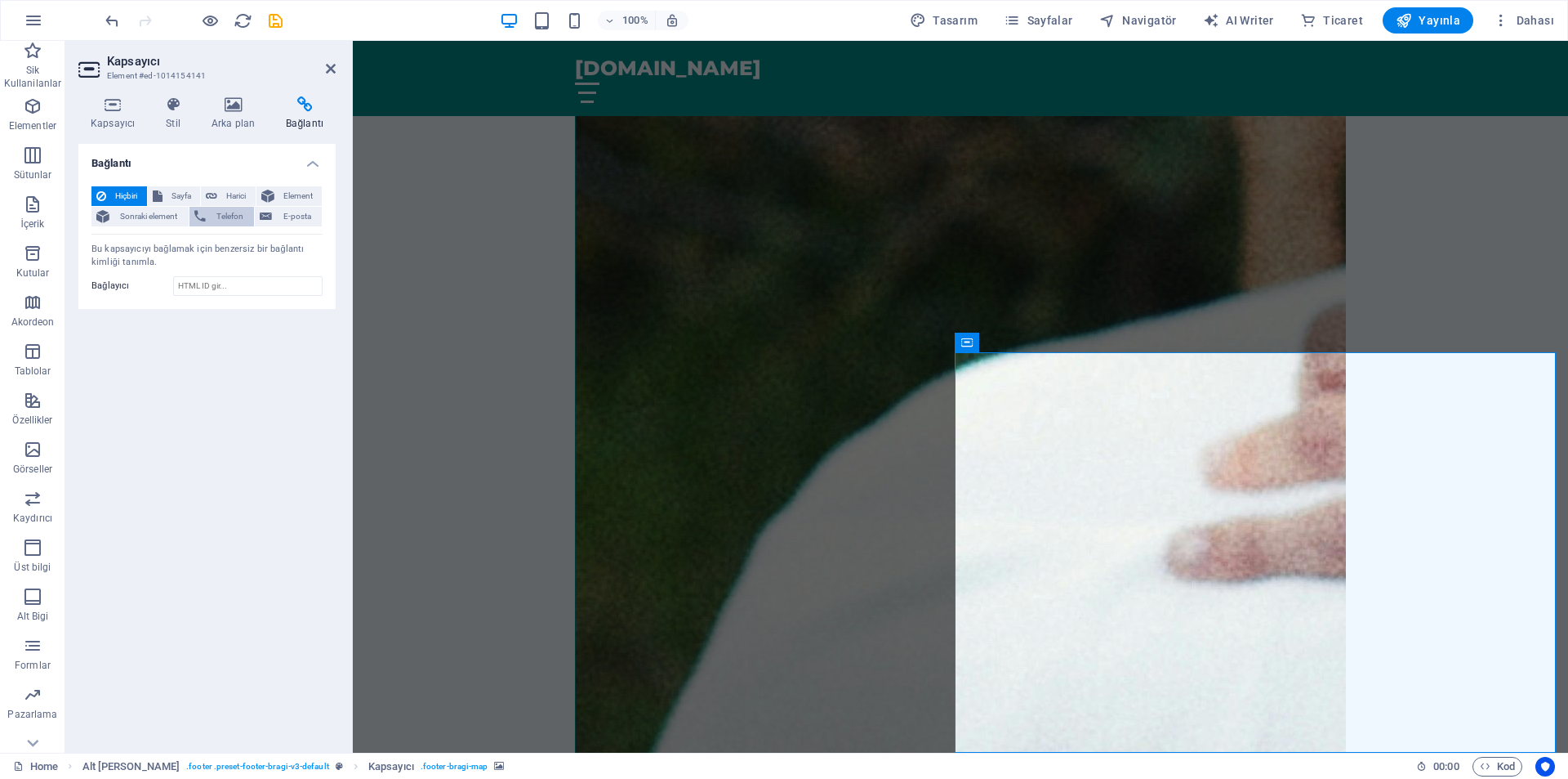
click at [231, 222] on span "Telefon" at bounding box center [230, 217] width 39 height 20
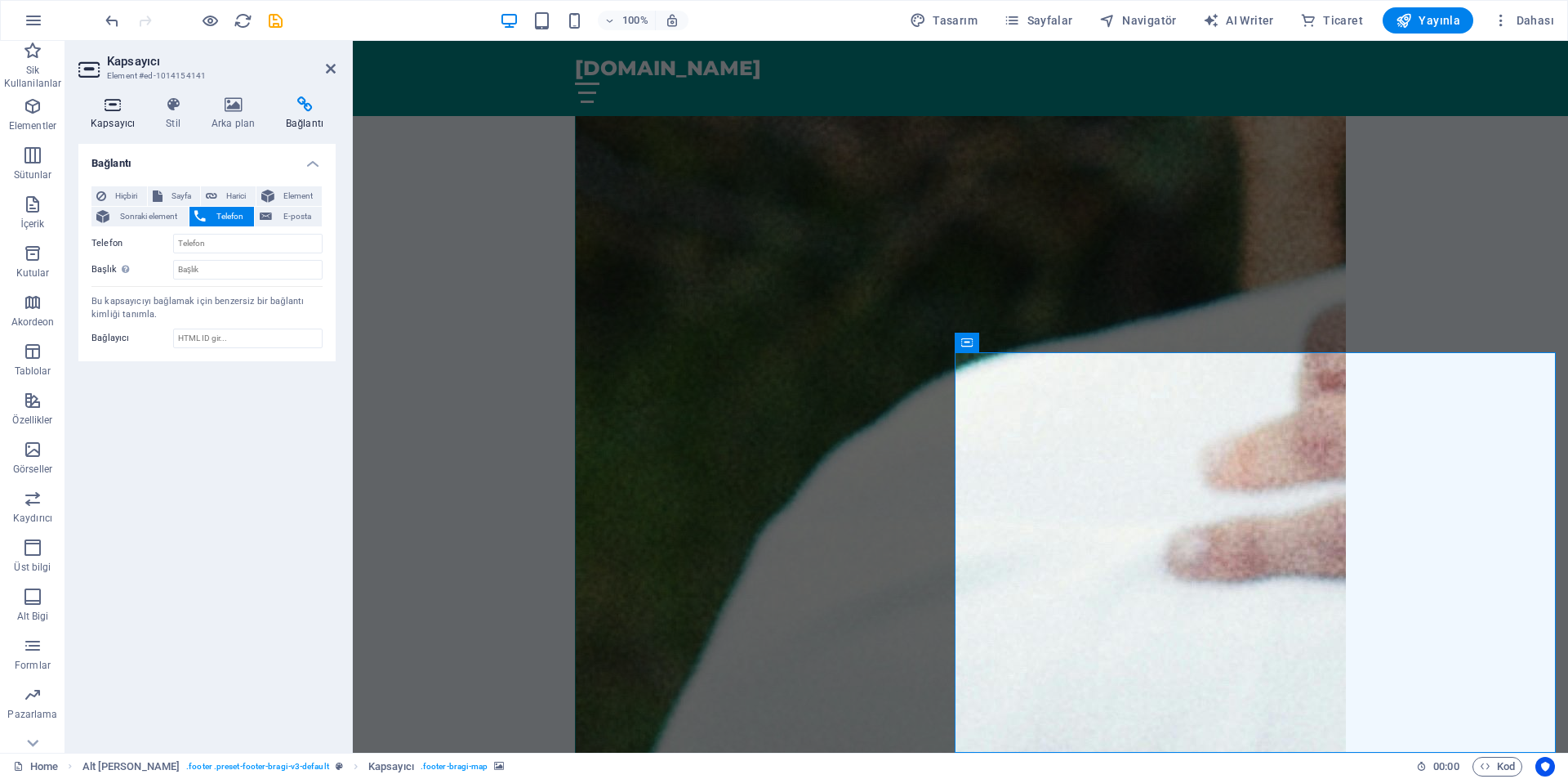
click at [103, 126] on h4 "Kapsayıcı" at bounding box center [116, 114] width 75 height 34
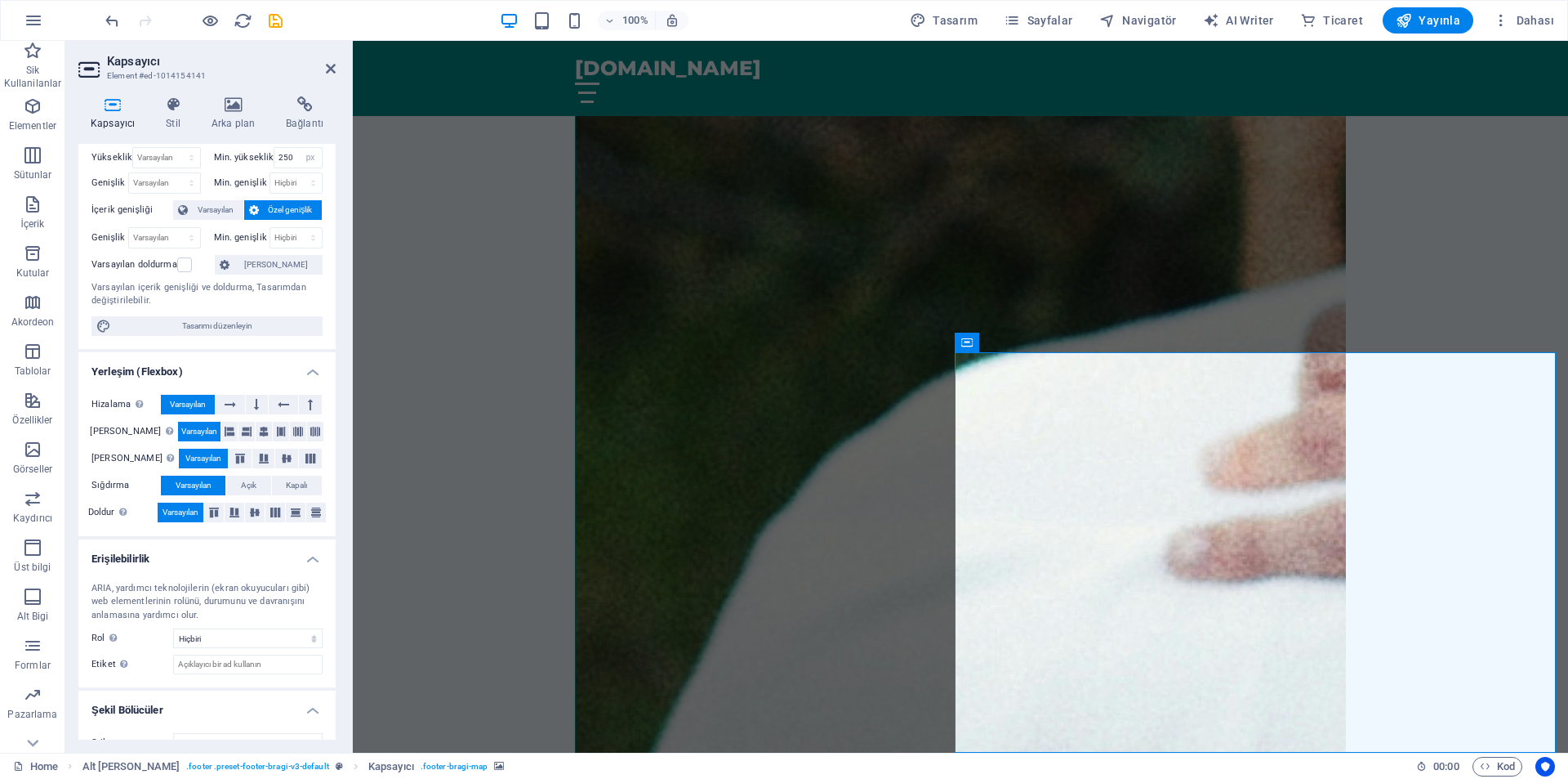
scroll to position [65, 0]
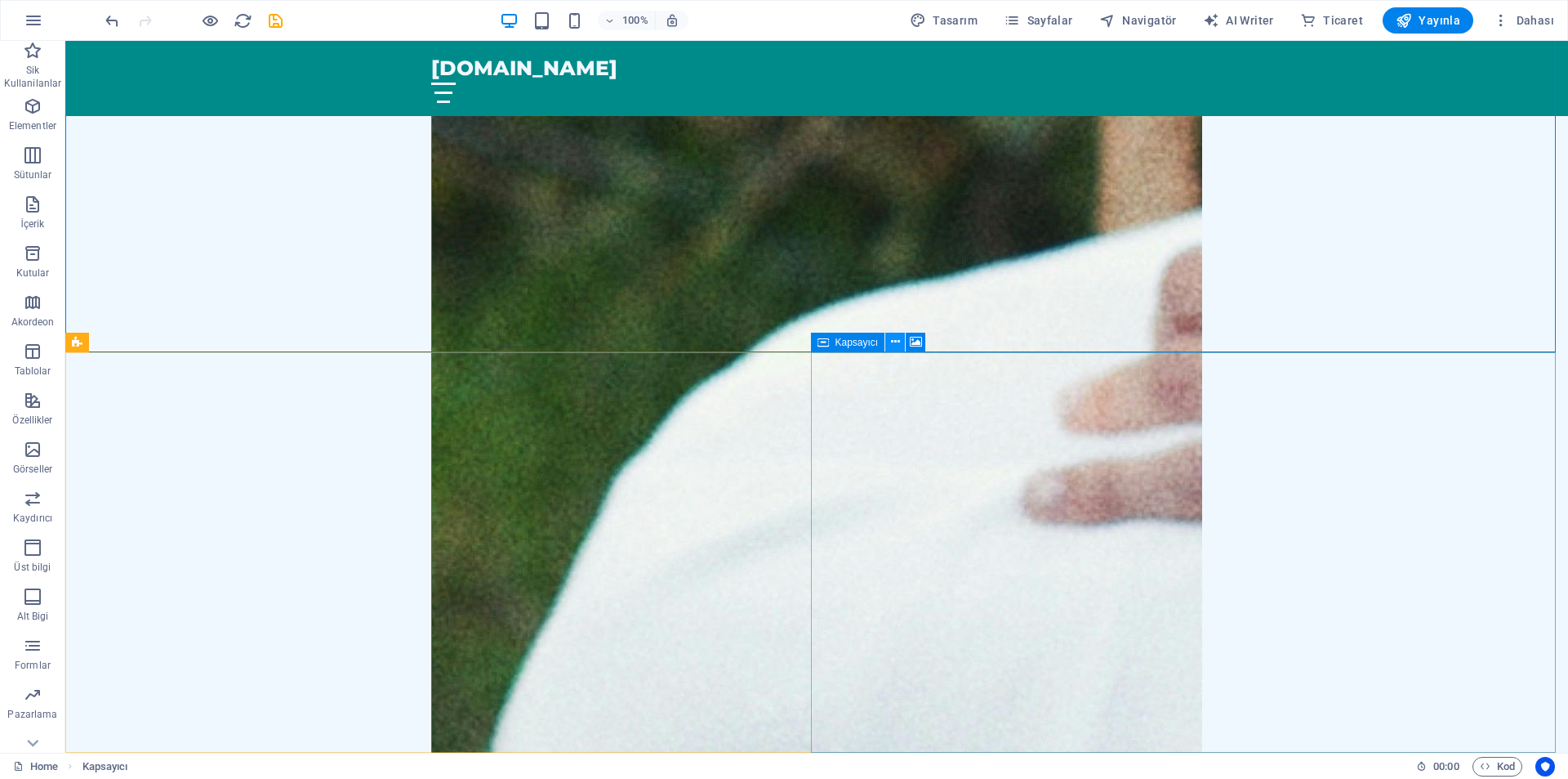
click at [891, 342] on icon at bounding box center [896, 341] width 9 height 17
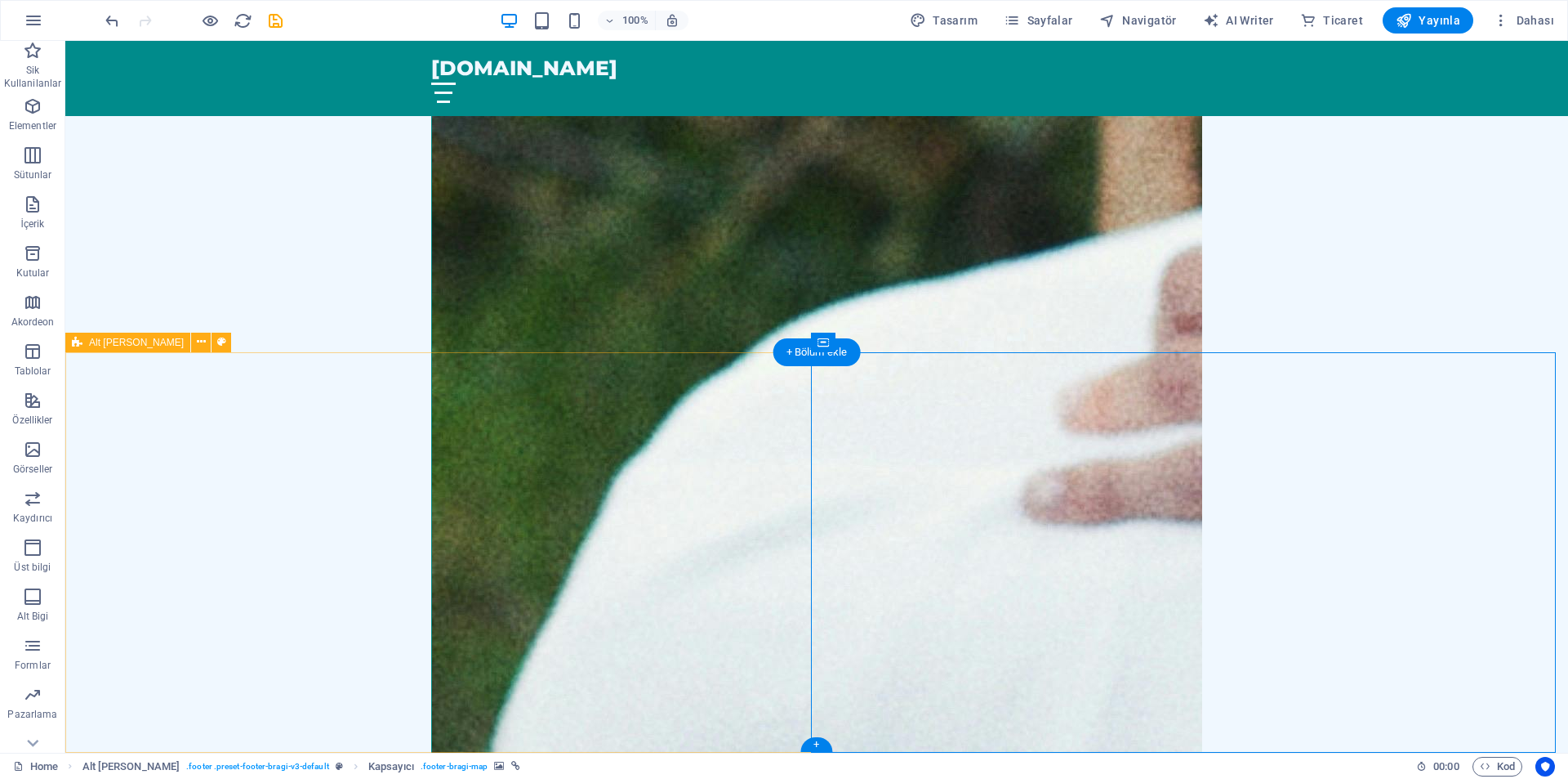
drag, startPoint x: 416, startPoint y: 405, endPoint x: 427, endPoint y: 367, distance: 39.6
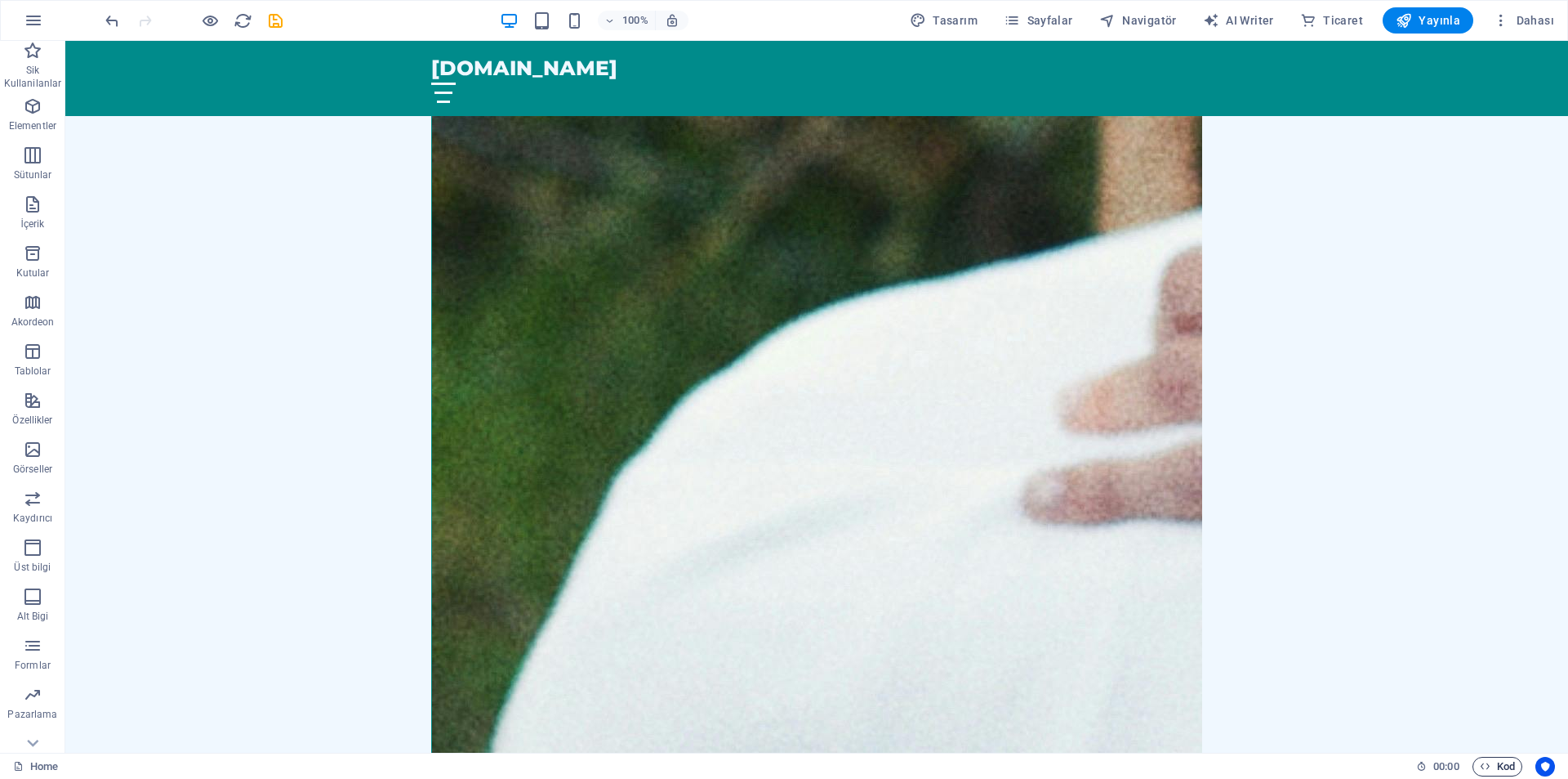
click at [1499, 764] on span "Kod" at bounding box center [1497, 766] width 35 height 20
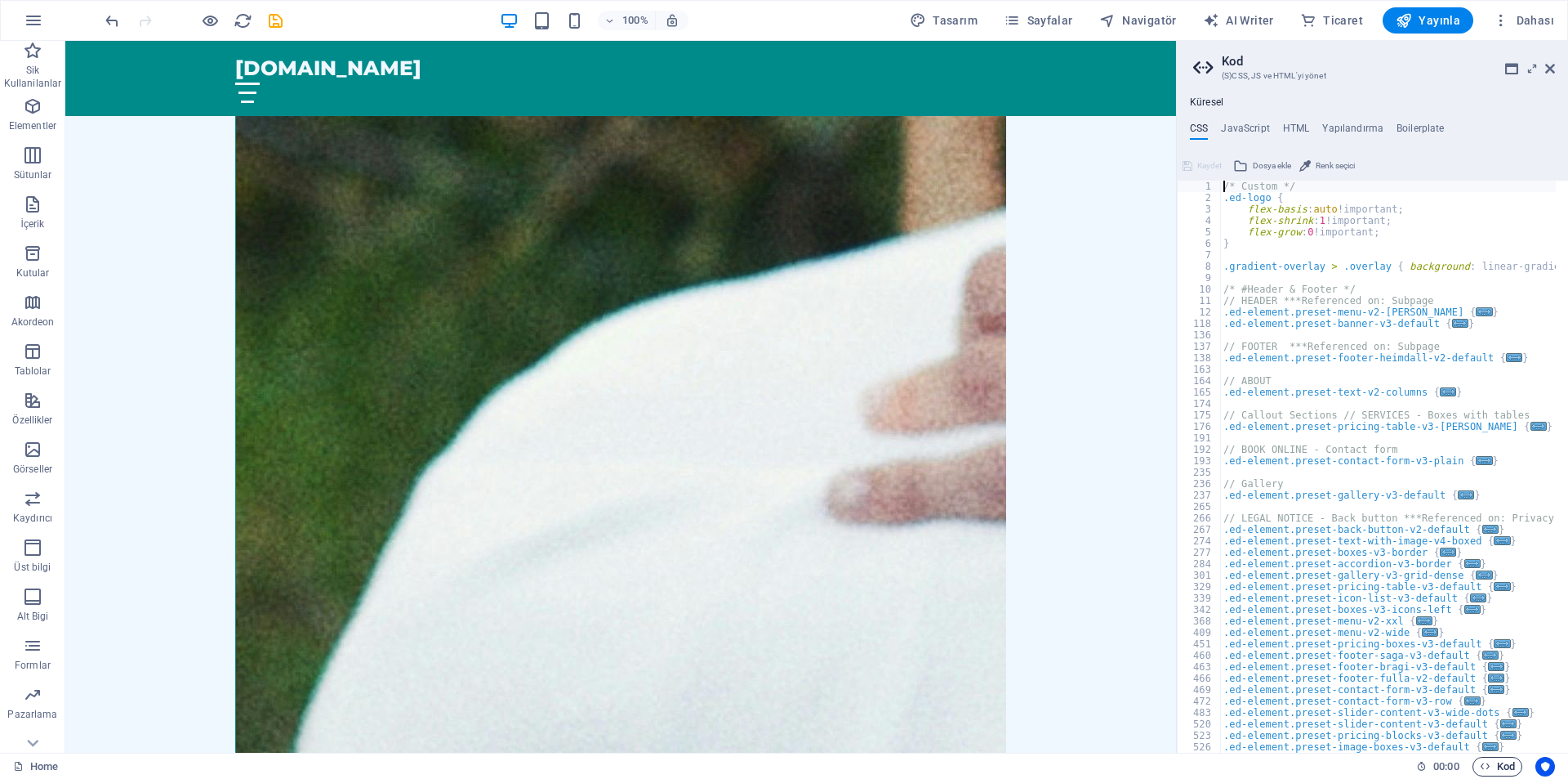
scroll to position [3343, 0]
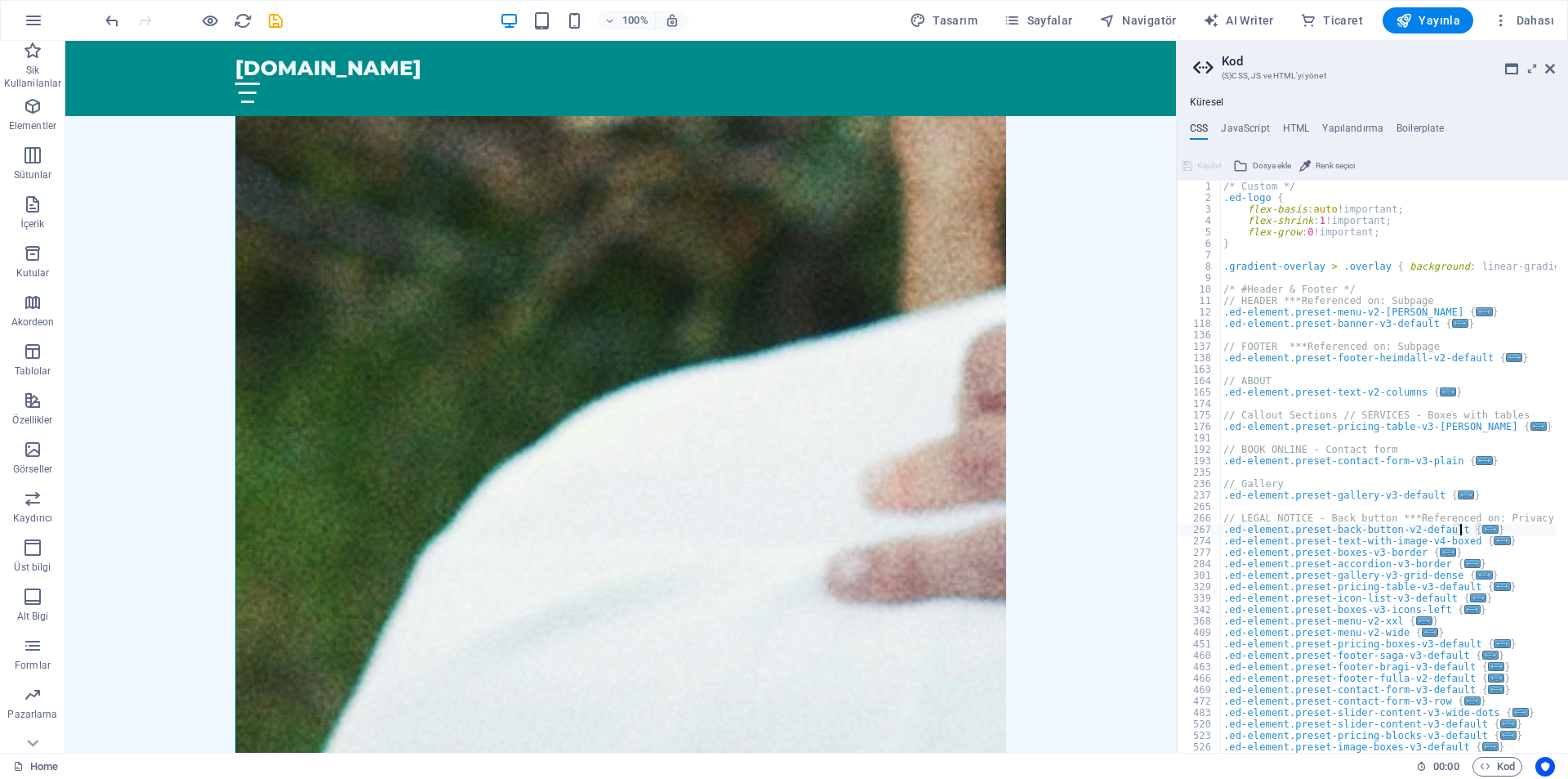
type textarea ".ed-element.preset-back-button-v2-default {"
click at [1547, 73] on icon at bounding box center [1550, 68] width 10 height 13
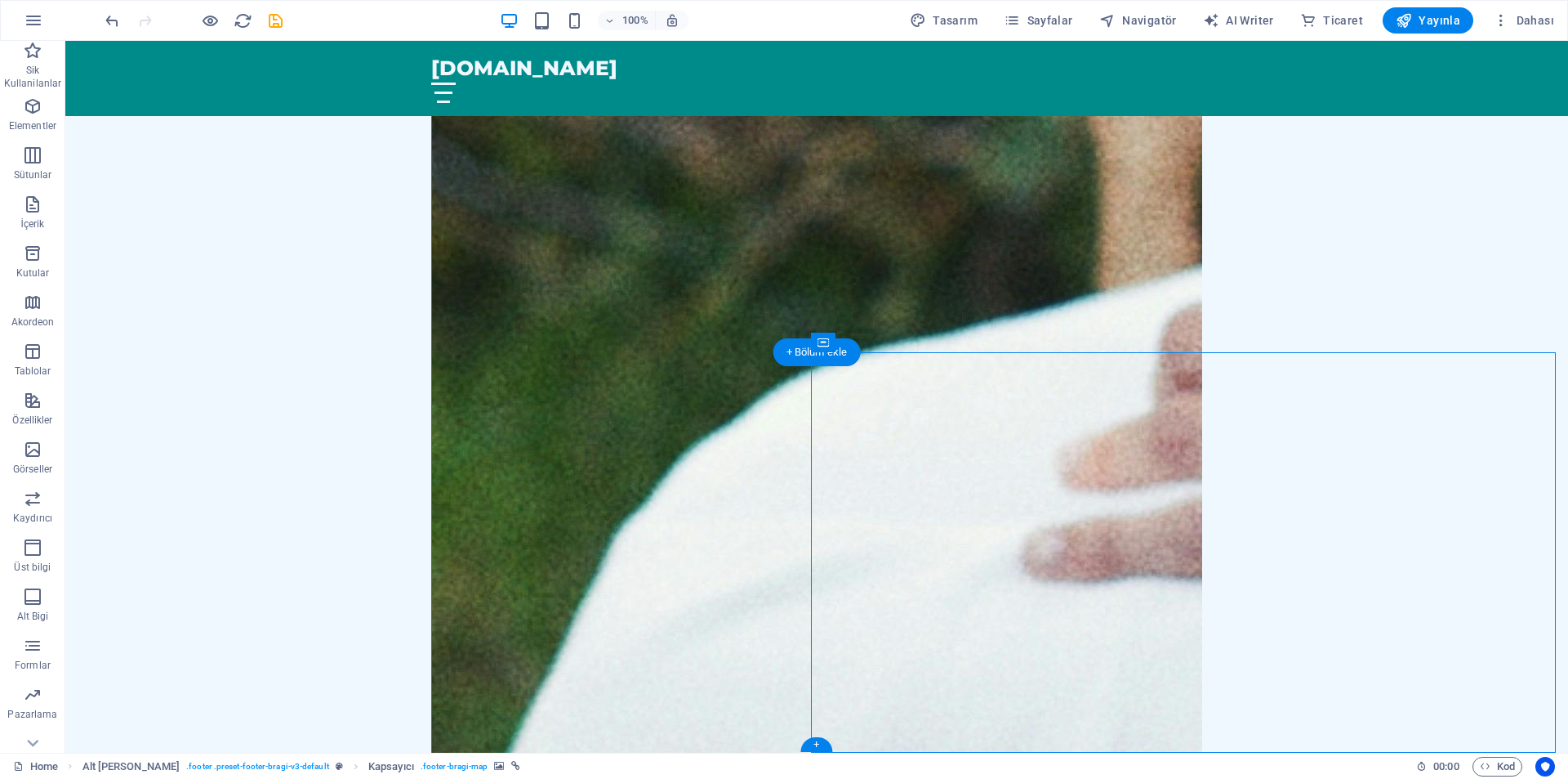
select select "px"
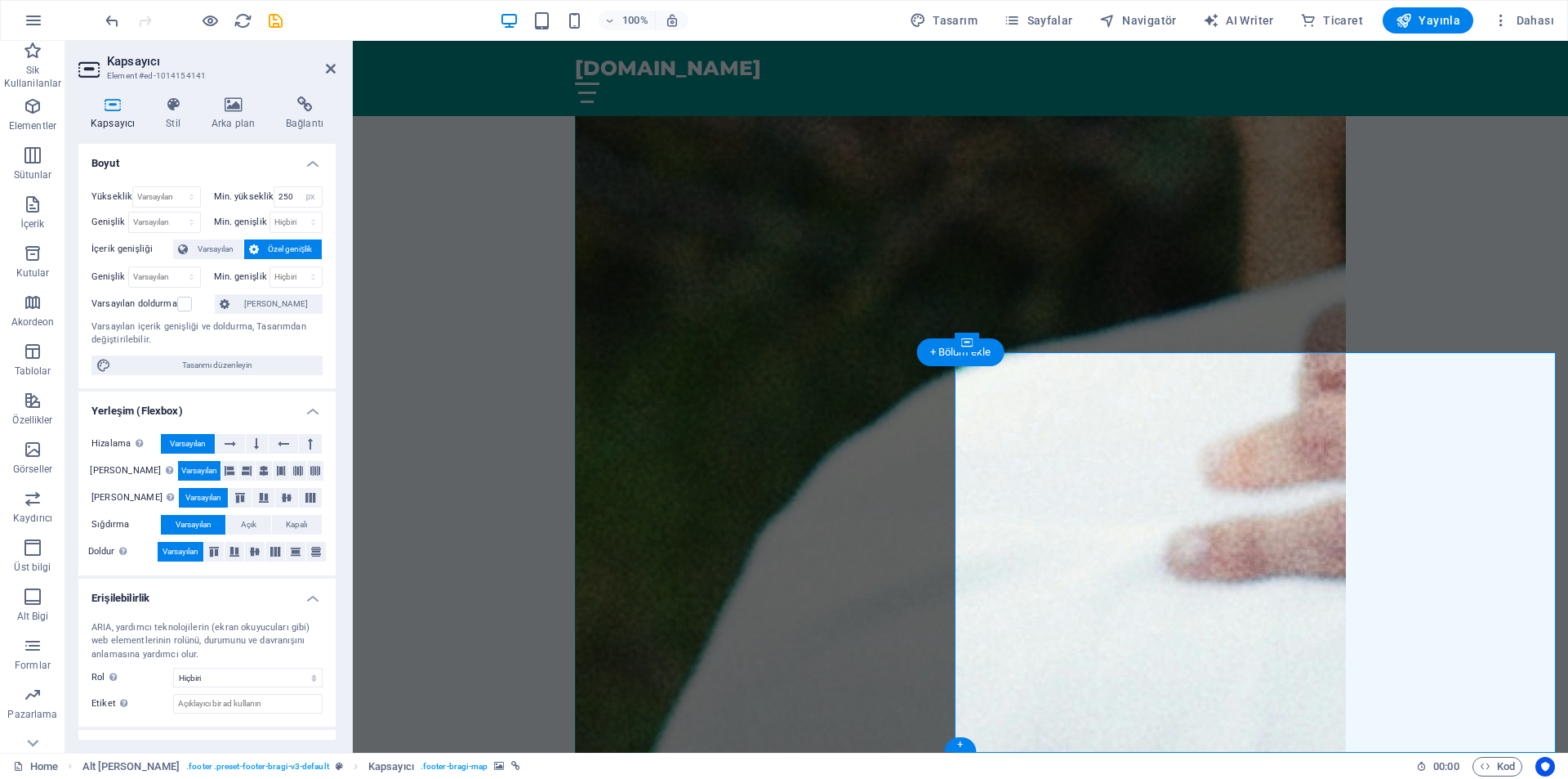
drag, startPoint x: 190, startPoint y: 371, endPoint x: 578, endPoint y: 357, distance: 388.3
click at [190, 371] on span "Tasarımı düzenleyin" at bounding box center [217, 365] width 201 height 20
select select "px"
select select "200"
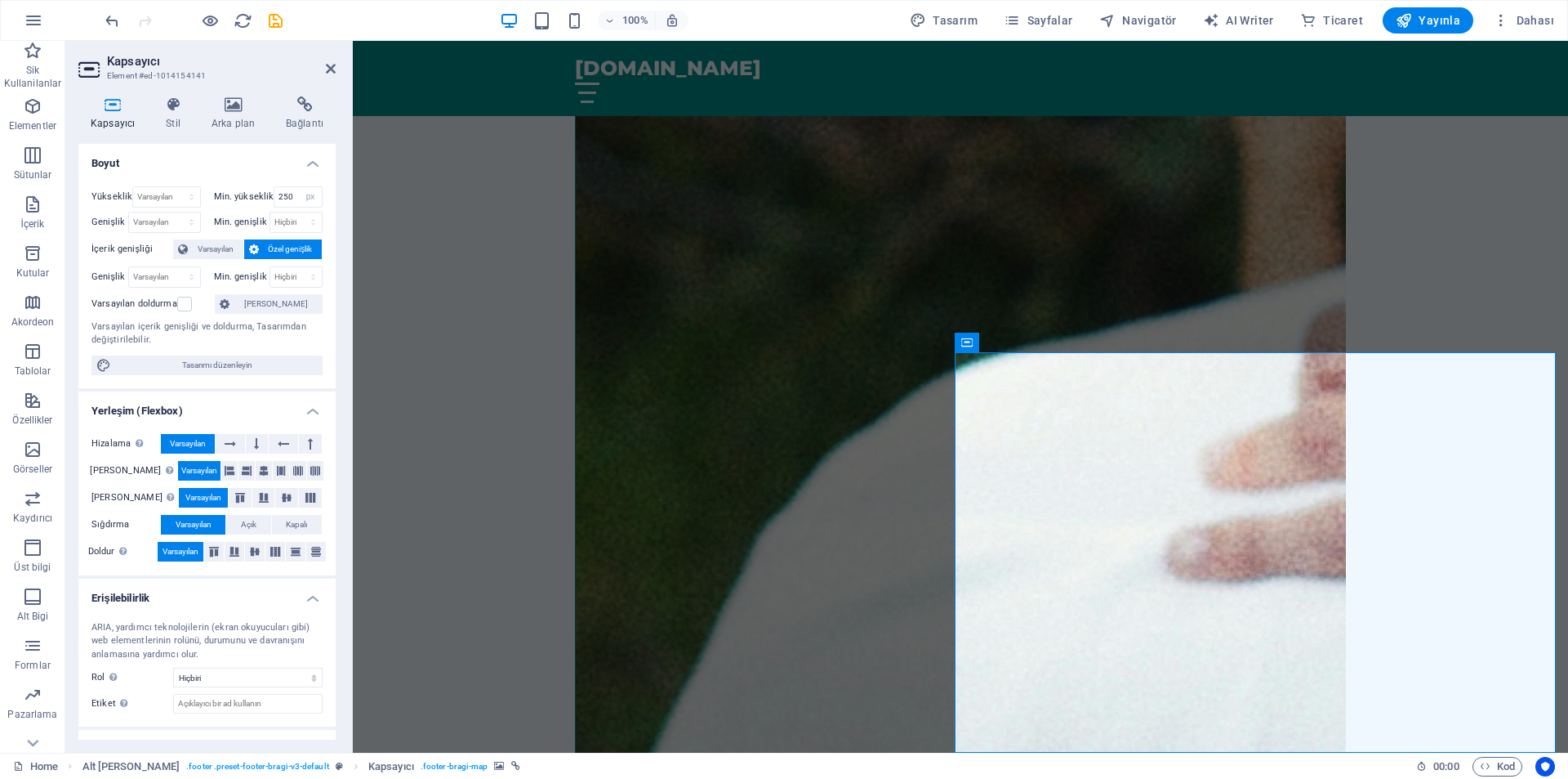
select select "px"
select select "rem"
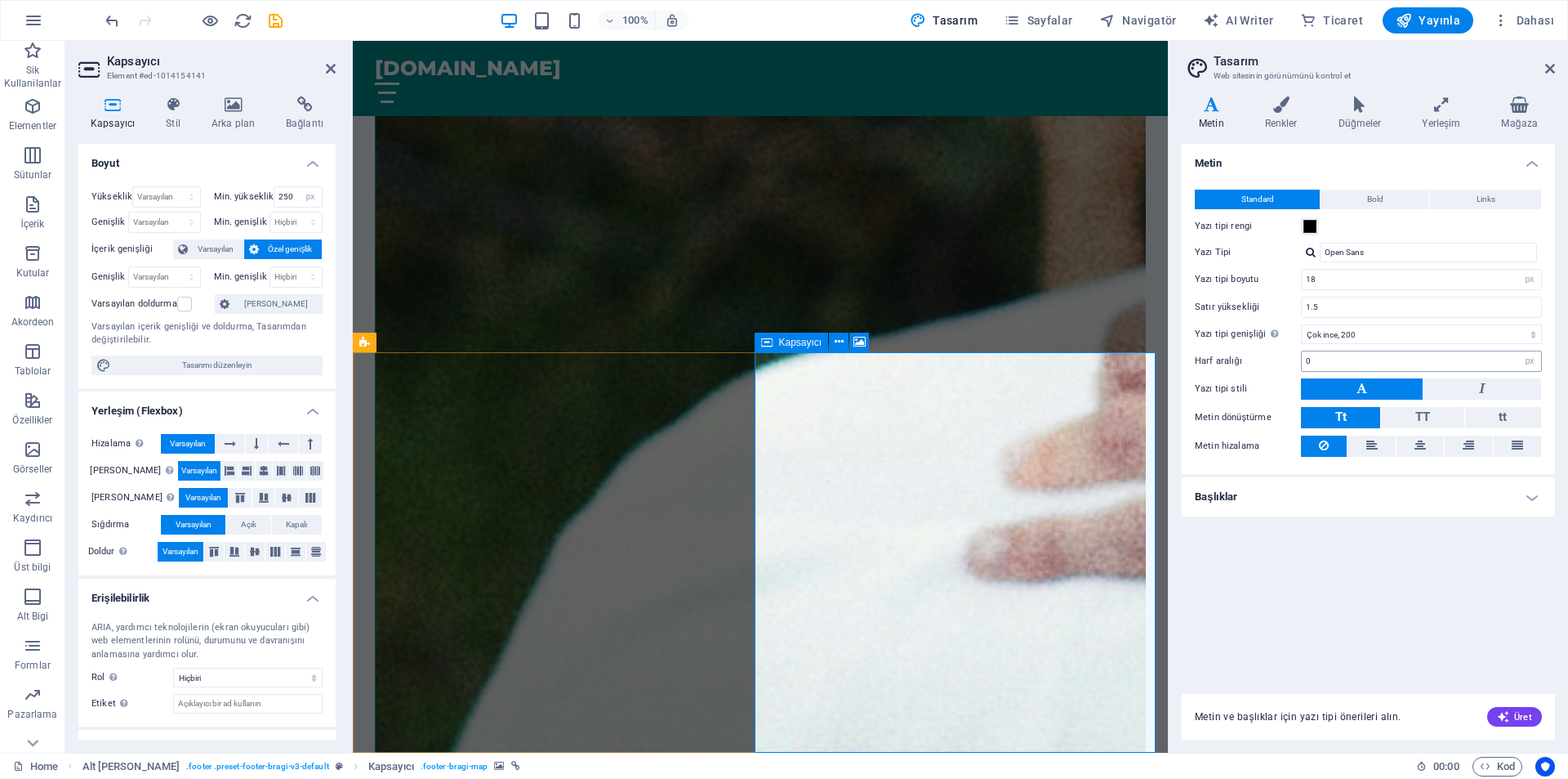
scroll to position [3284, 0]
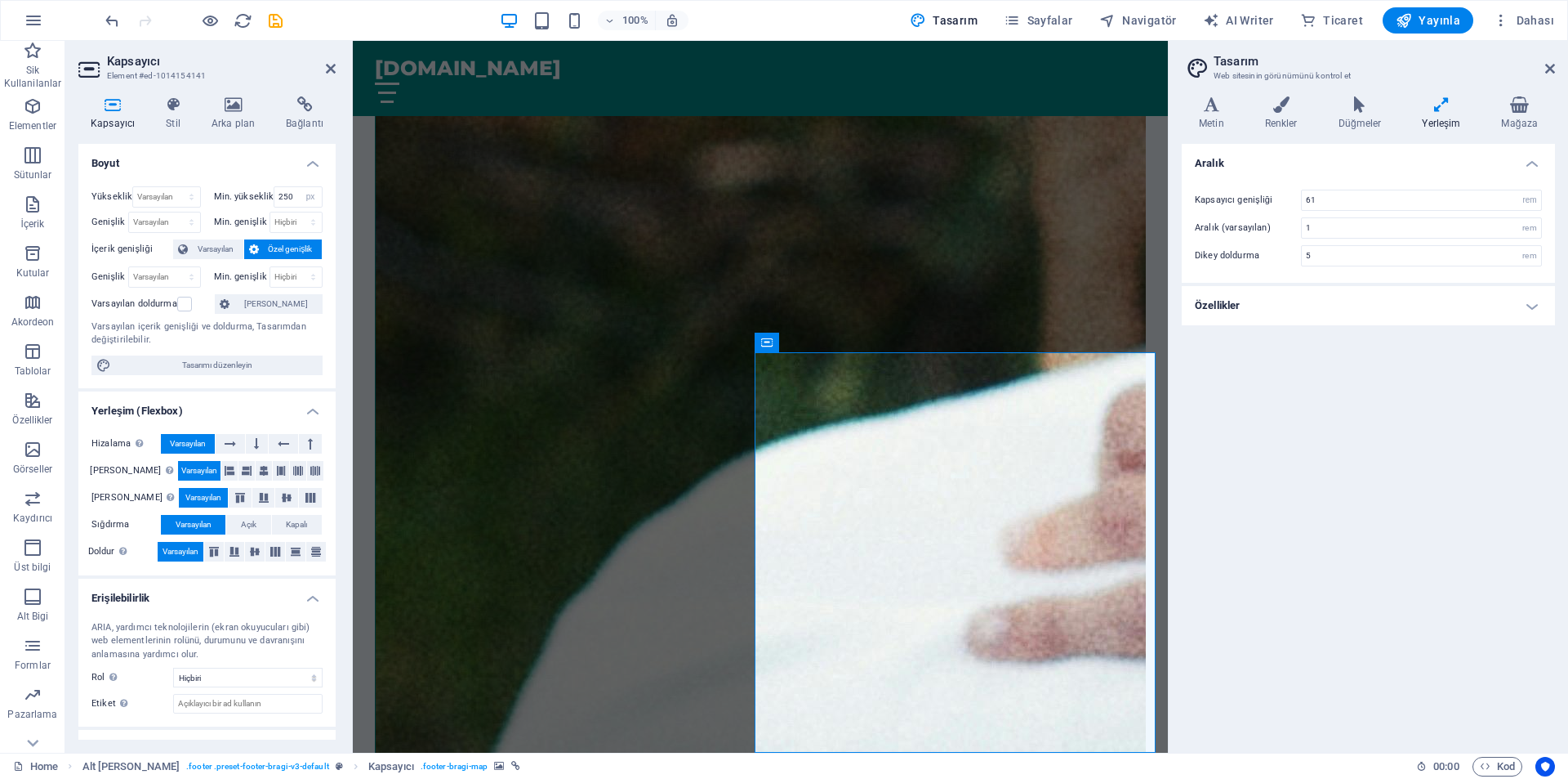
click at [1461, 118] on h4 "Yerleşim" at bounding box center [1444, 114] width 80 height 34
click at [1523, 112] on icon at bounding box center [1519, 105] width 70 height 16
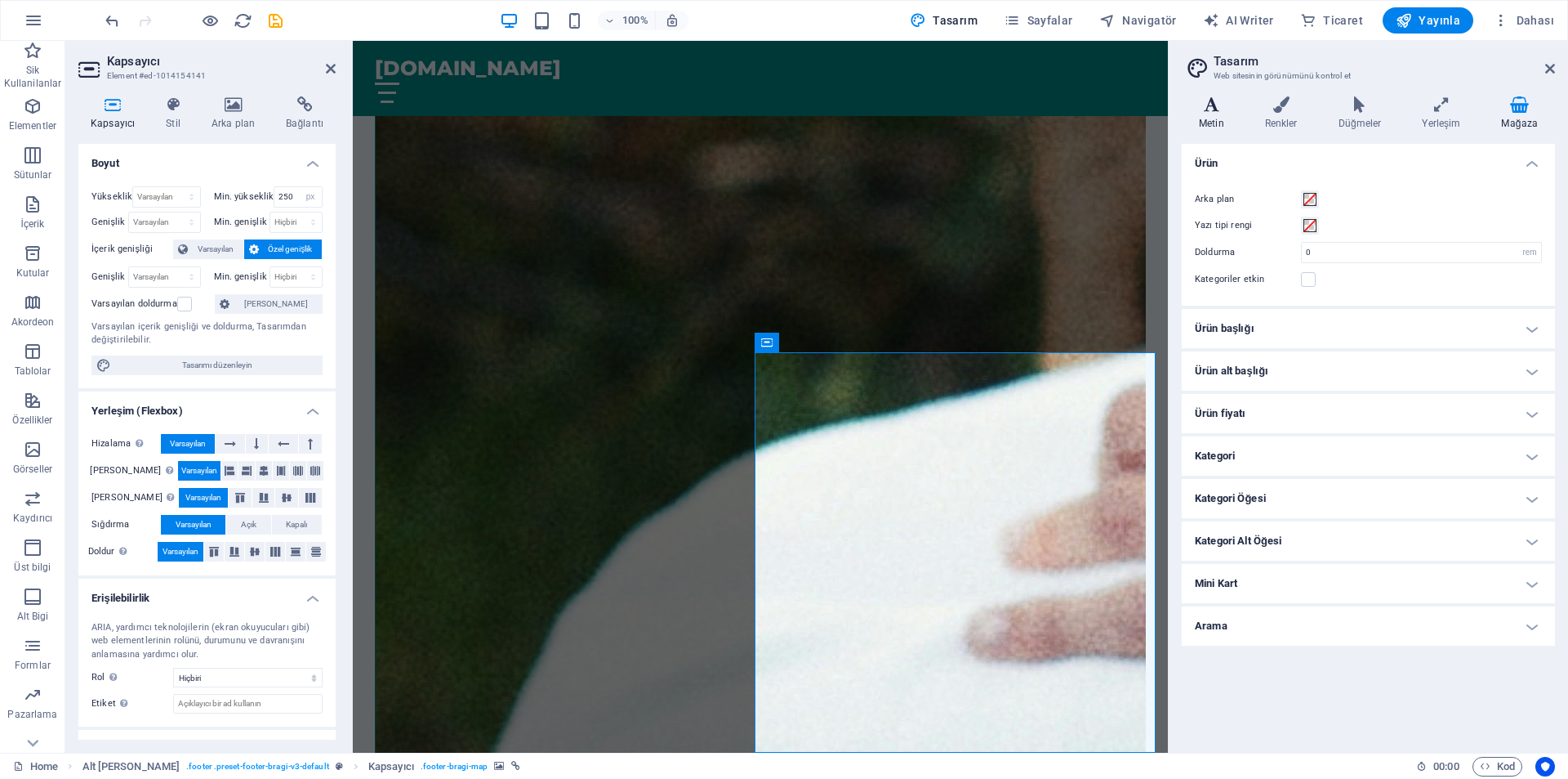
click at [1221, 122] on h4 "Metin" at bounding box center [1214, 114] width 66 height 34
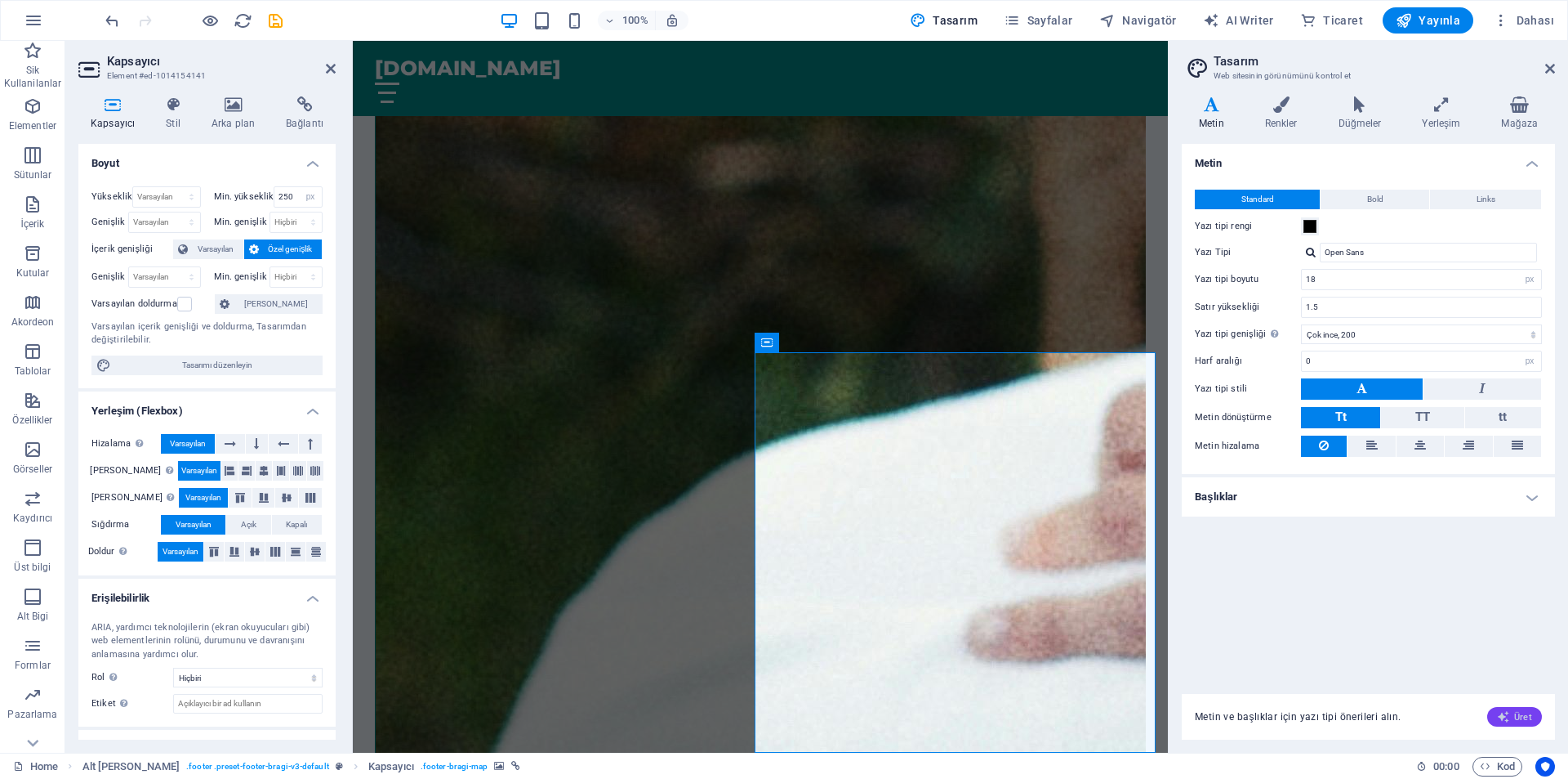
click at [1506, 718] on icon "button" at bounding box center [1504, 716] width 13 height 13
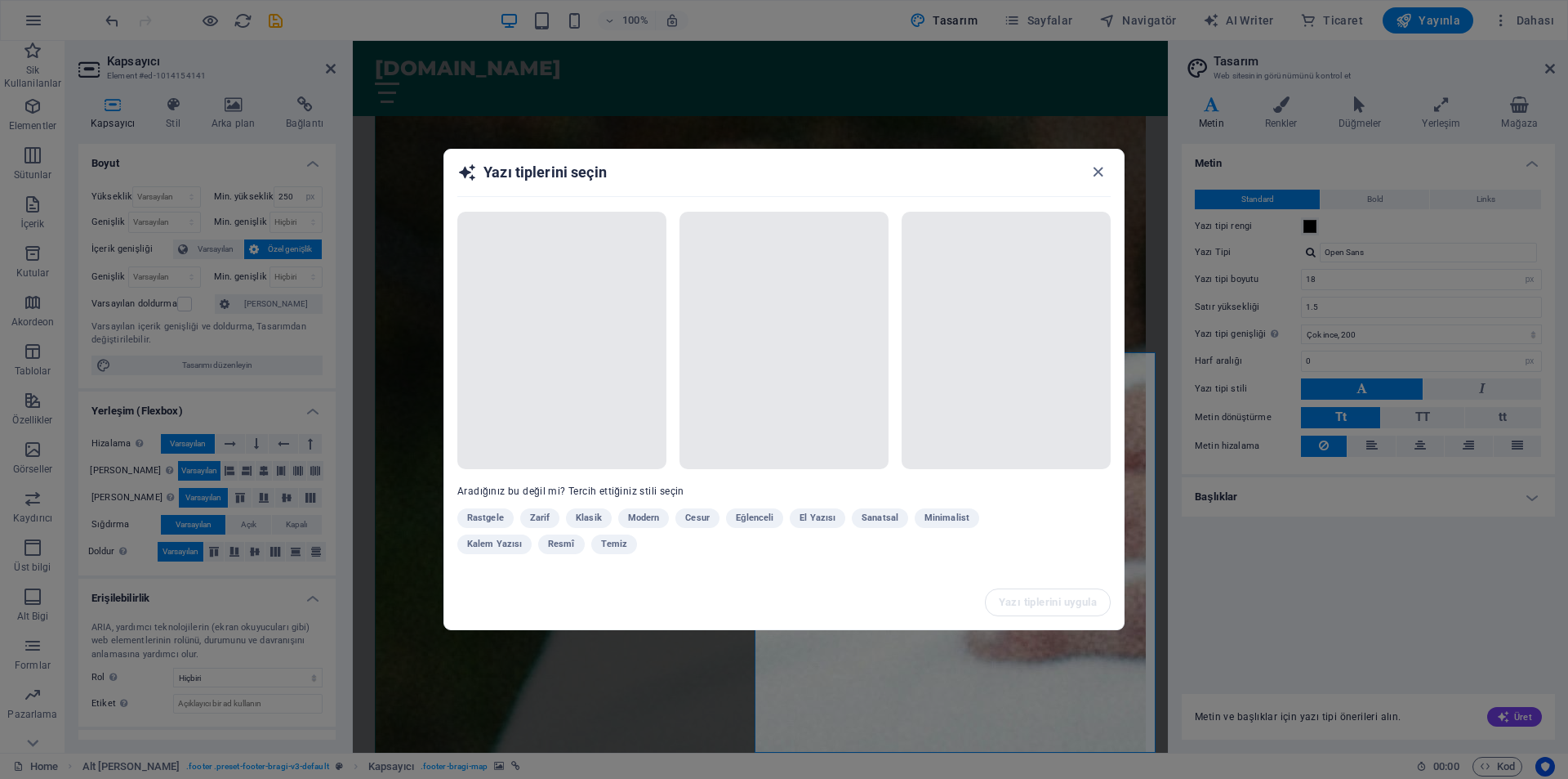
click at [550, 521] on div "Rastgele [PERSON_NAME] Modern Cesur Eğlenceli El Yazısı Sanatsal Minimalist Kal…" at bounding box center [743, 535] width 572 height 52
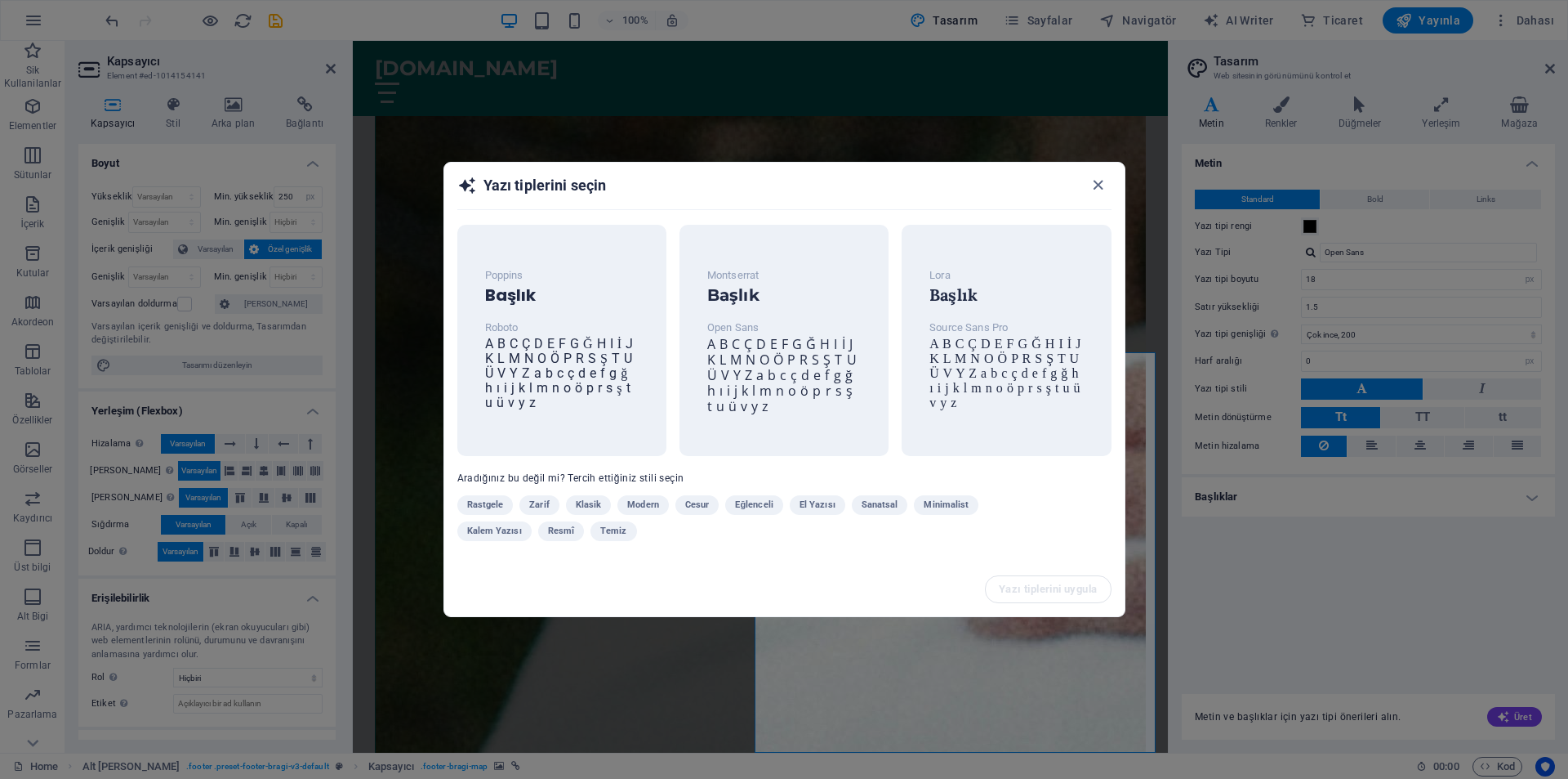
scroll to position [3263, 0]
click at [1096, 186] on icon "button" at bounding box center [1097, 184] width 19 height 19
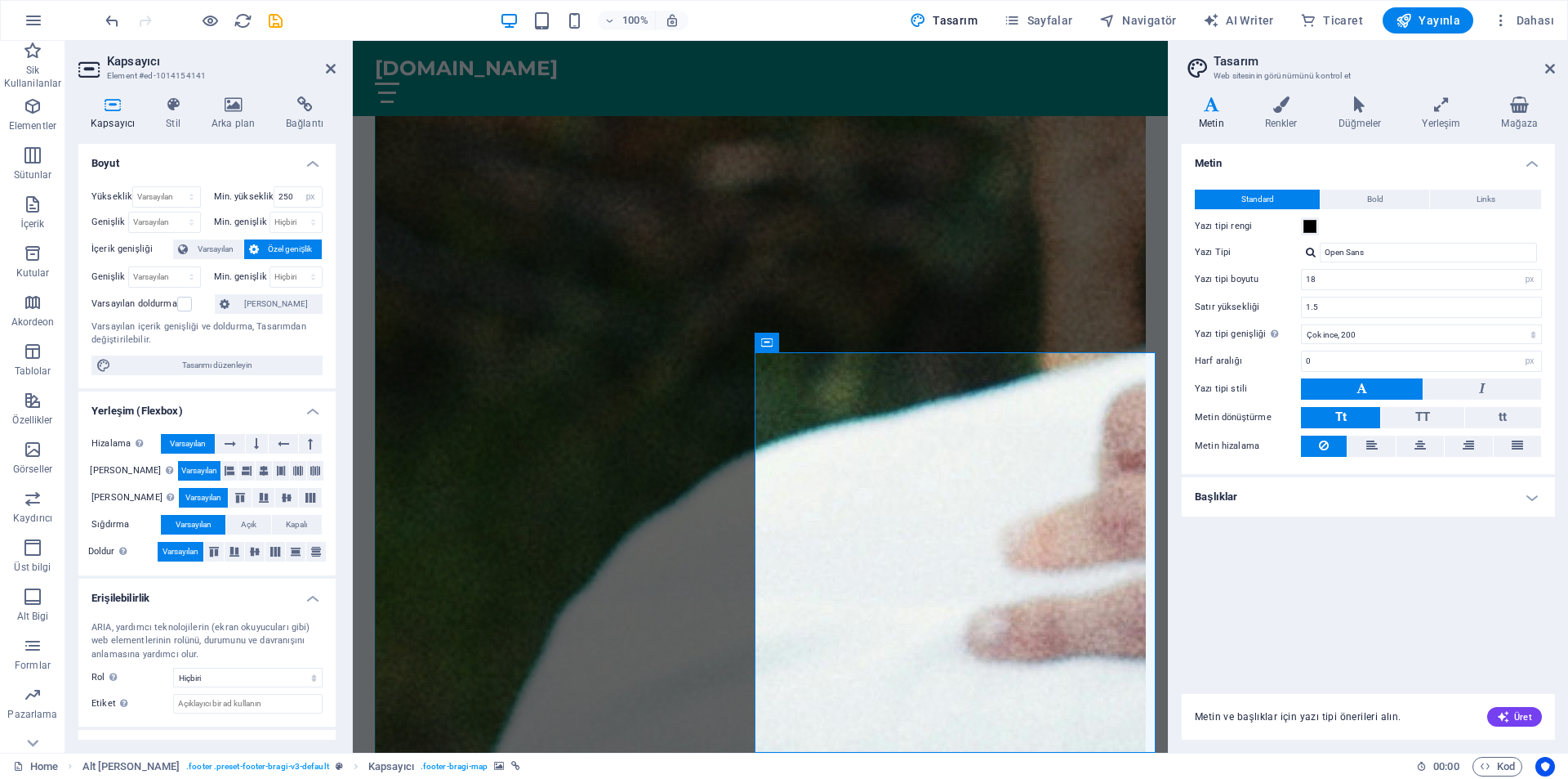
click at [843, 346] on icon at bounding box center [839, 341] width 9 height 17
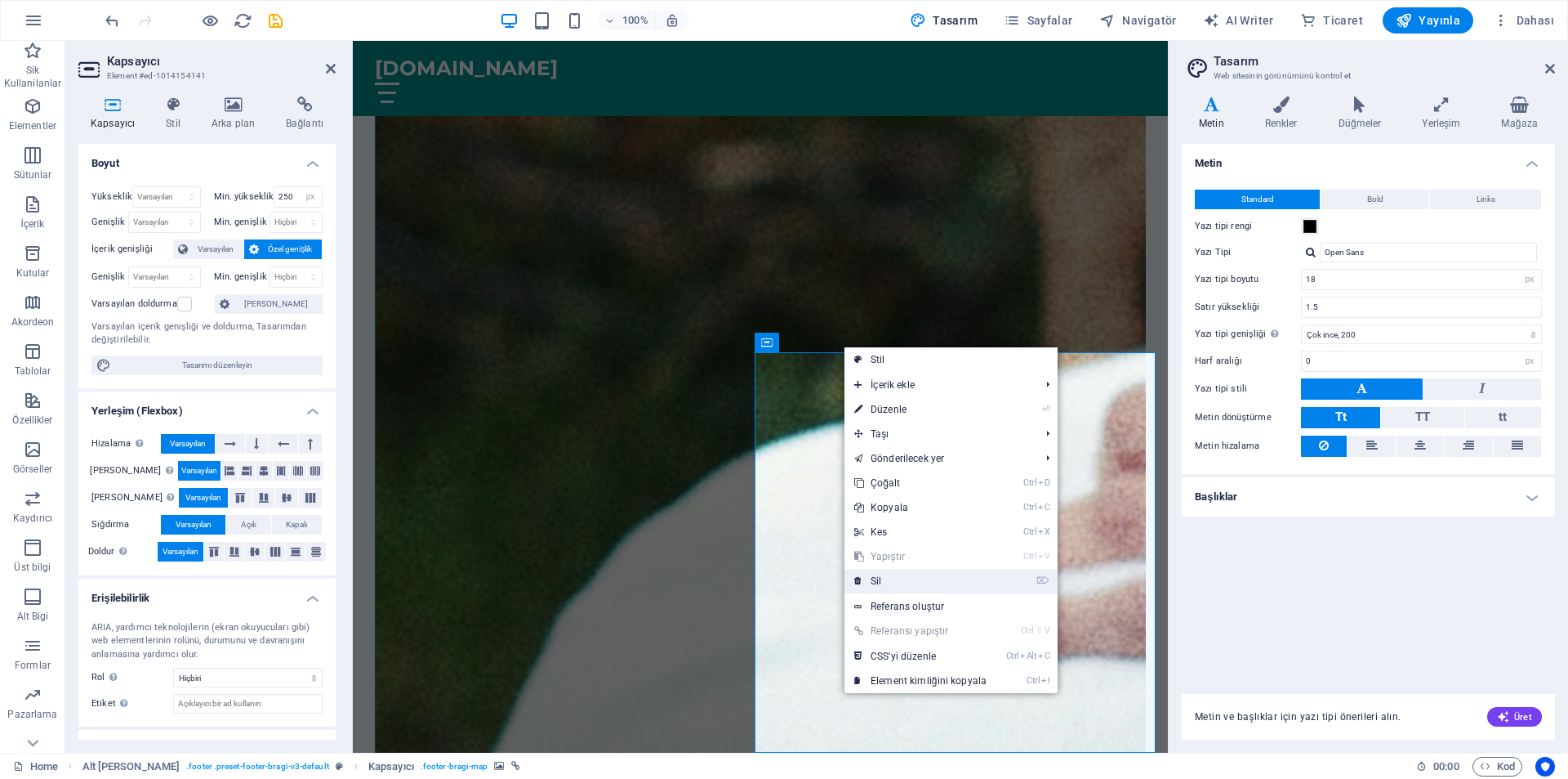
click at [882, 578] on link "⌦ Sil" at bounding box center [921, 580] width 152 height 24
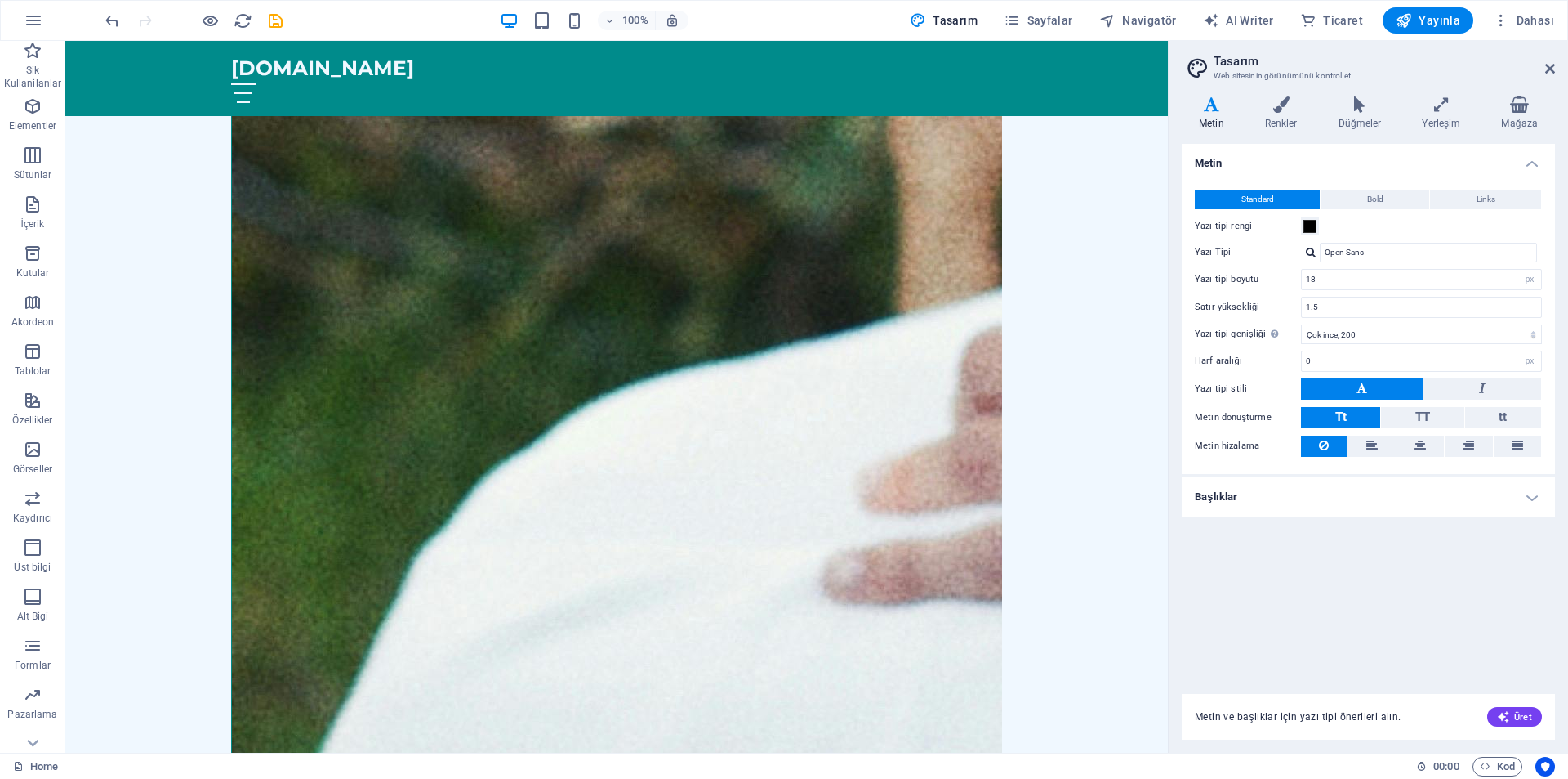
click at [1557, 61] on aside "Tasarım Web sitesinin görünümünü kontrol et Varyantlar Metin Renkler Düğmeler Y…" at bounding box center [1368, 397] width 400 height 712
click at [1553, 66] on icon at bounding box center [1550, 68] width 10 height 13
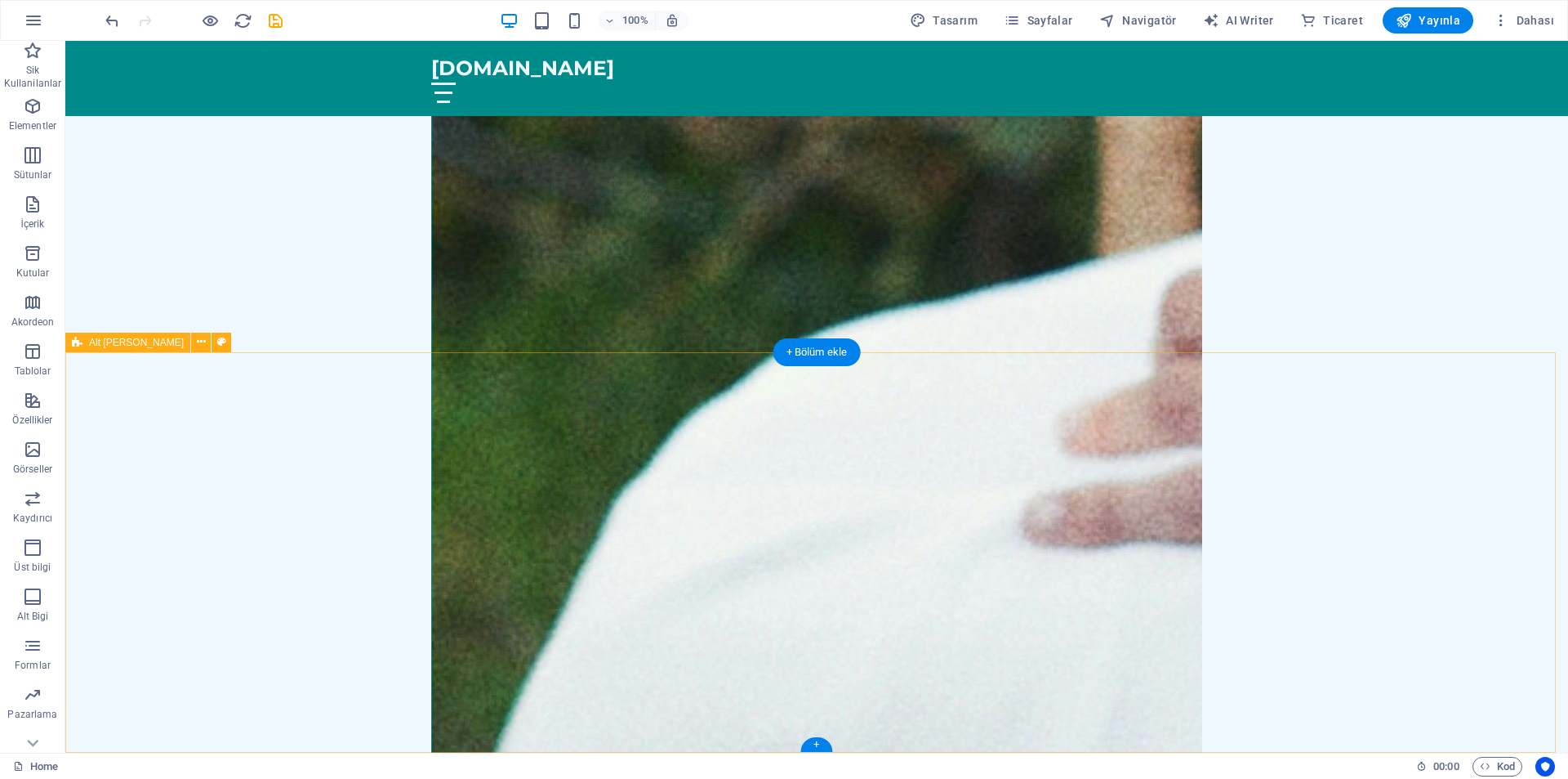
scroll to position [3400, 0]
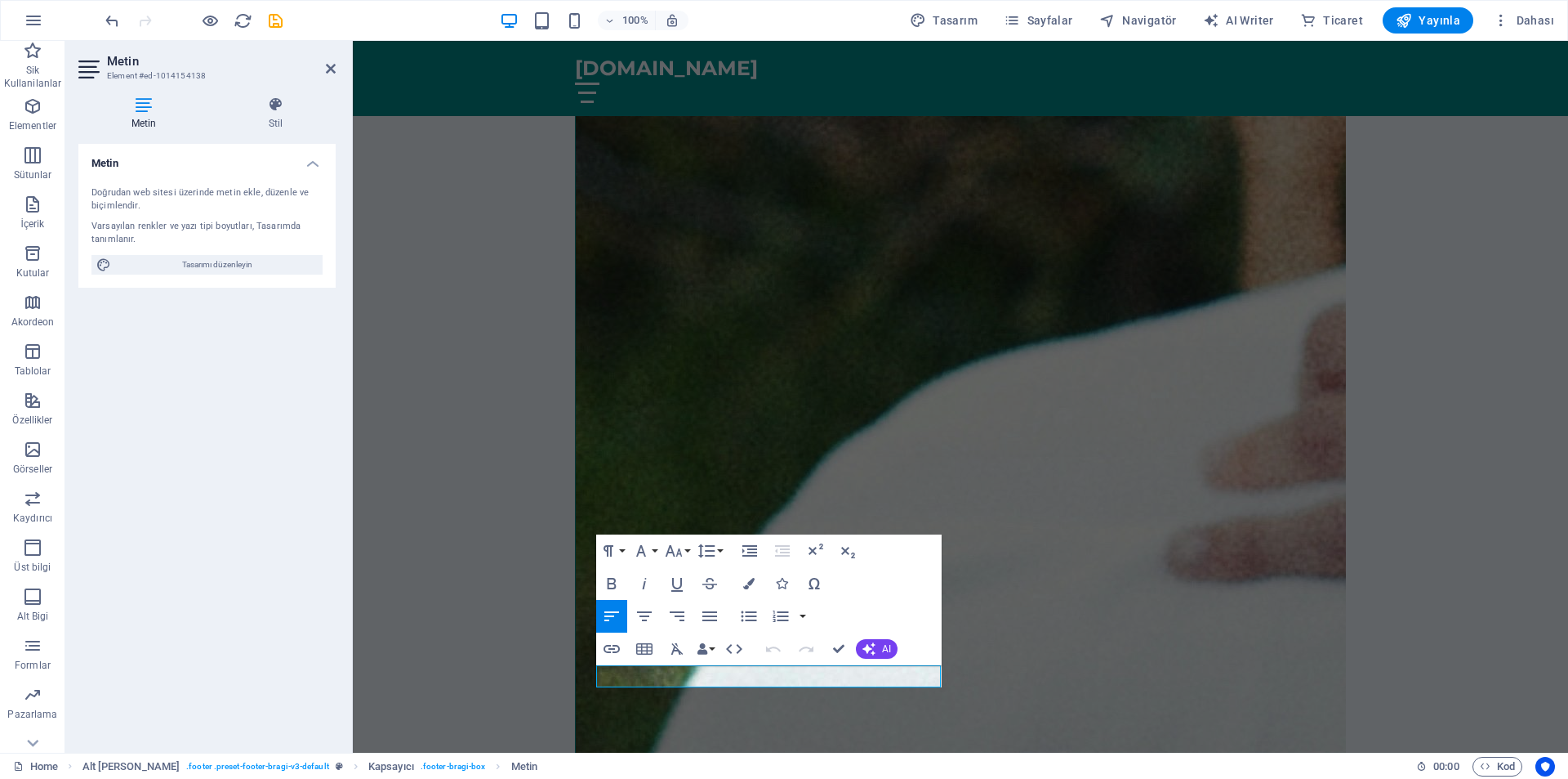
drag, startPoint x: 685, startPoint y: 678, endPoint x: 61, endPoint y: 678, distance: 624.0
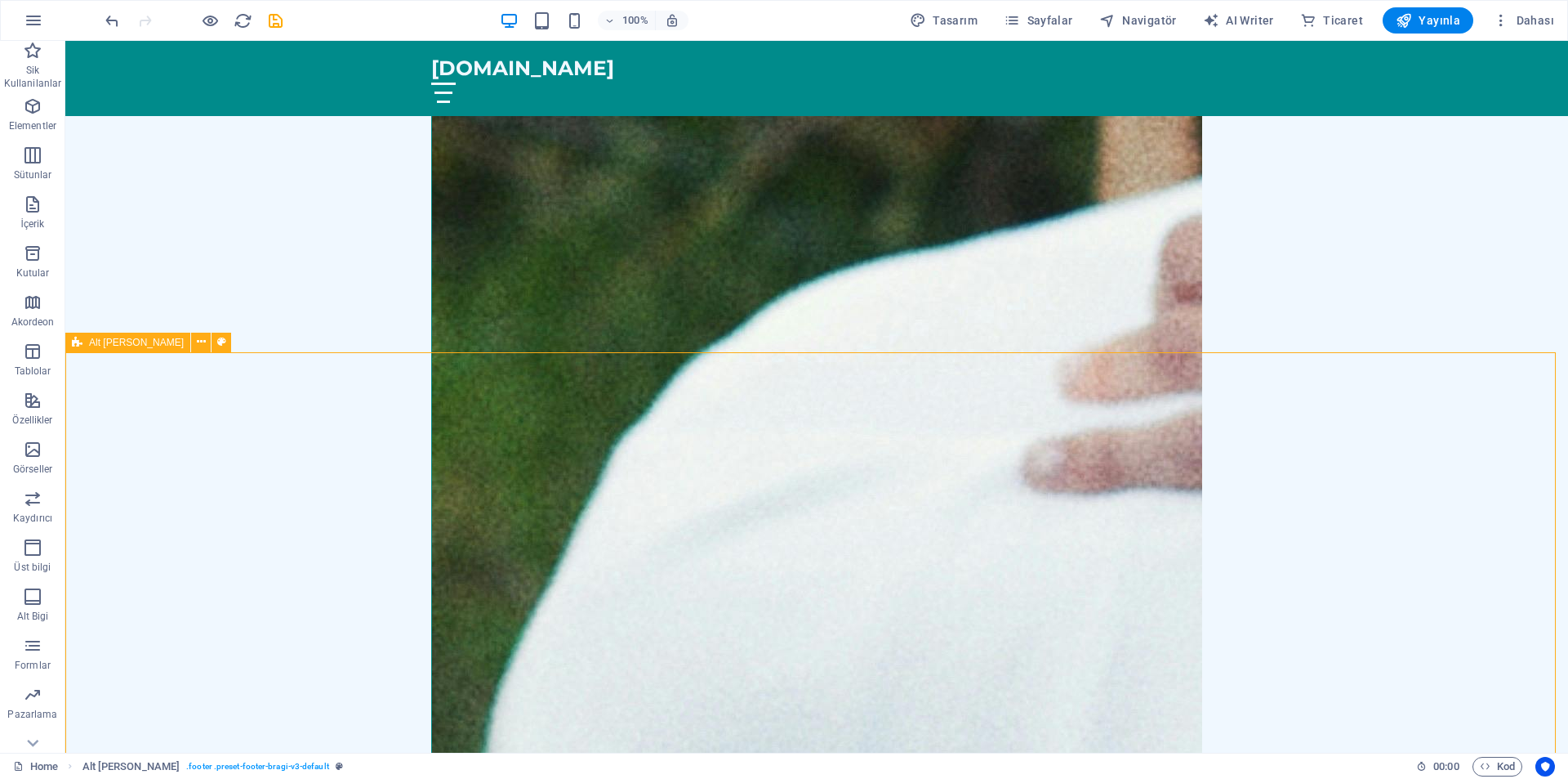
scroll to position [3444, 0]
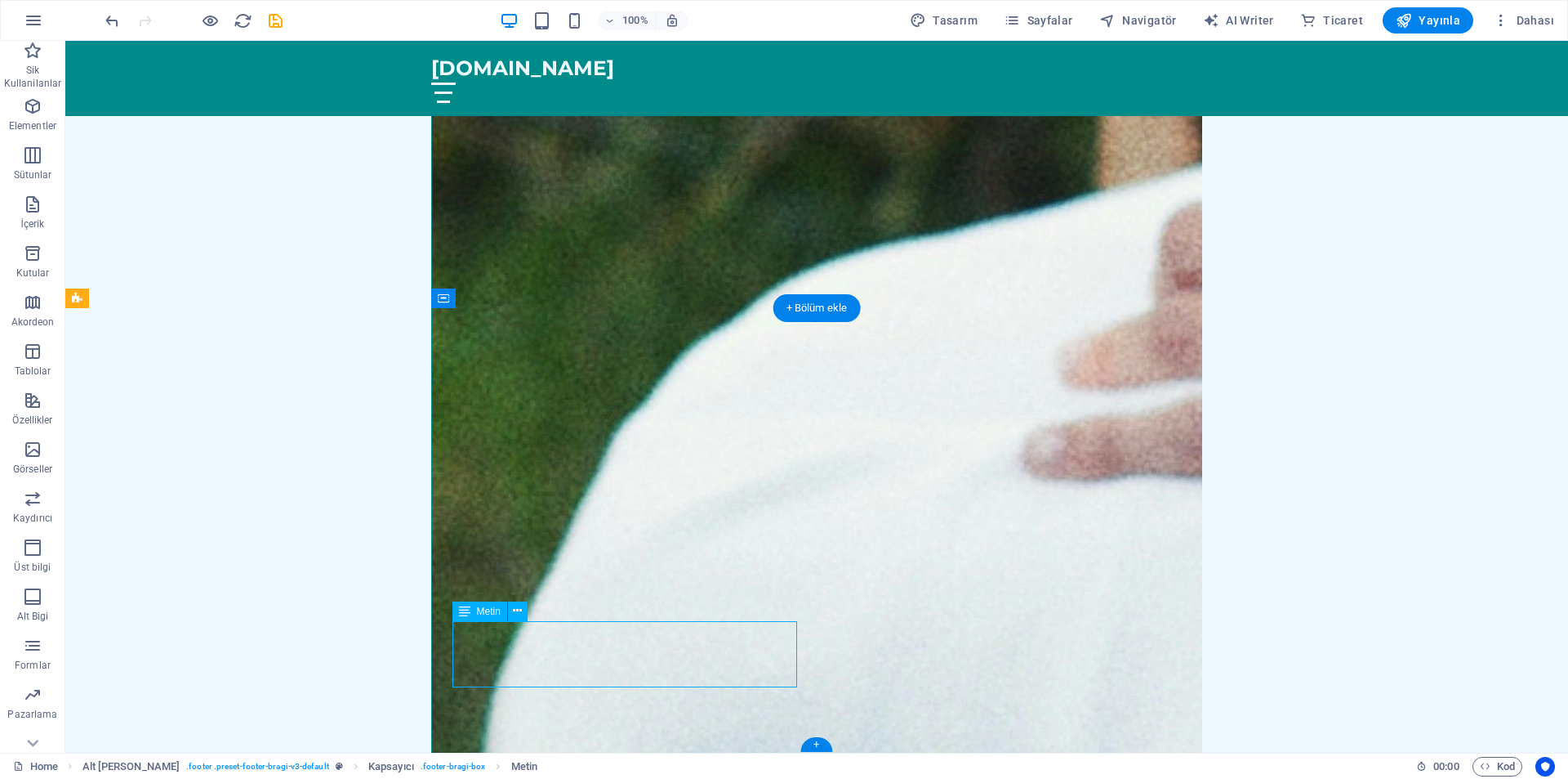
drag, startPoint x: 638, startPoint y: 659, endPoint x: 628, endPoint y: 686, distance: 28.8
drag, startPoint x: 882, startPoint y: 781, endPoint x: 815, endPoint y: 717, distance: 92.7
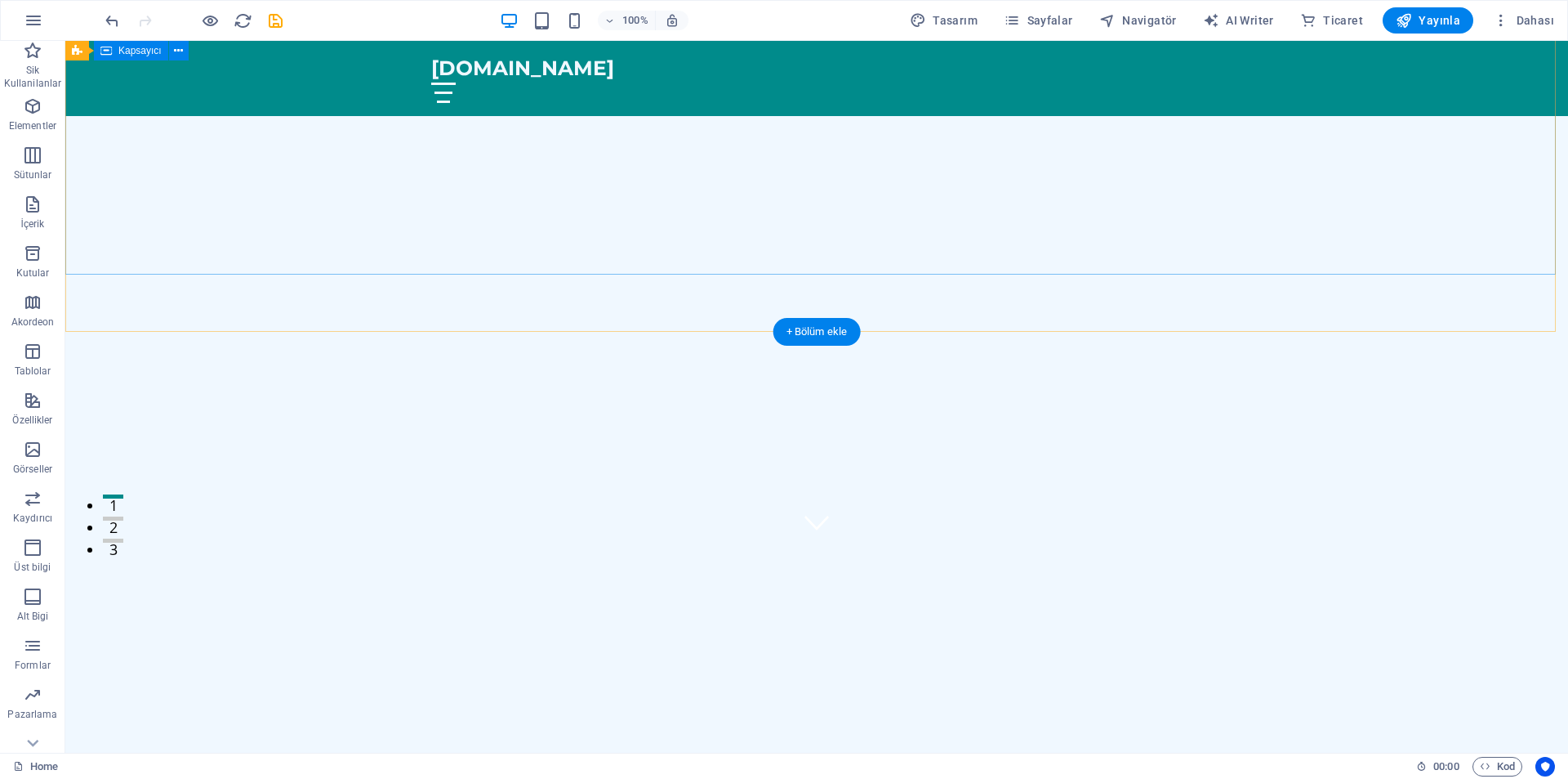
scroll to position [0, 0]
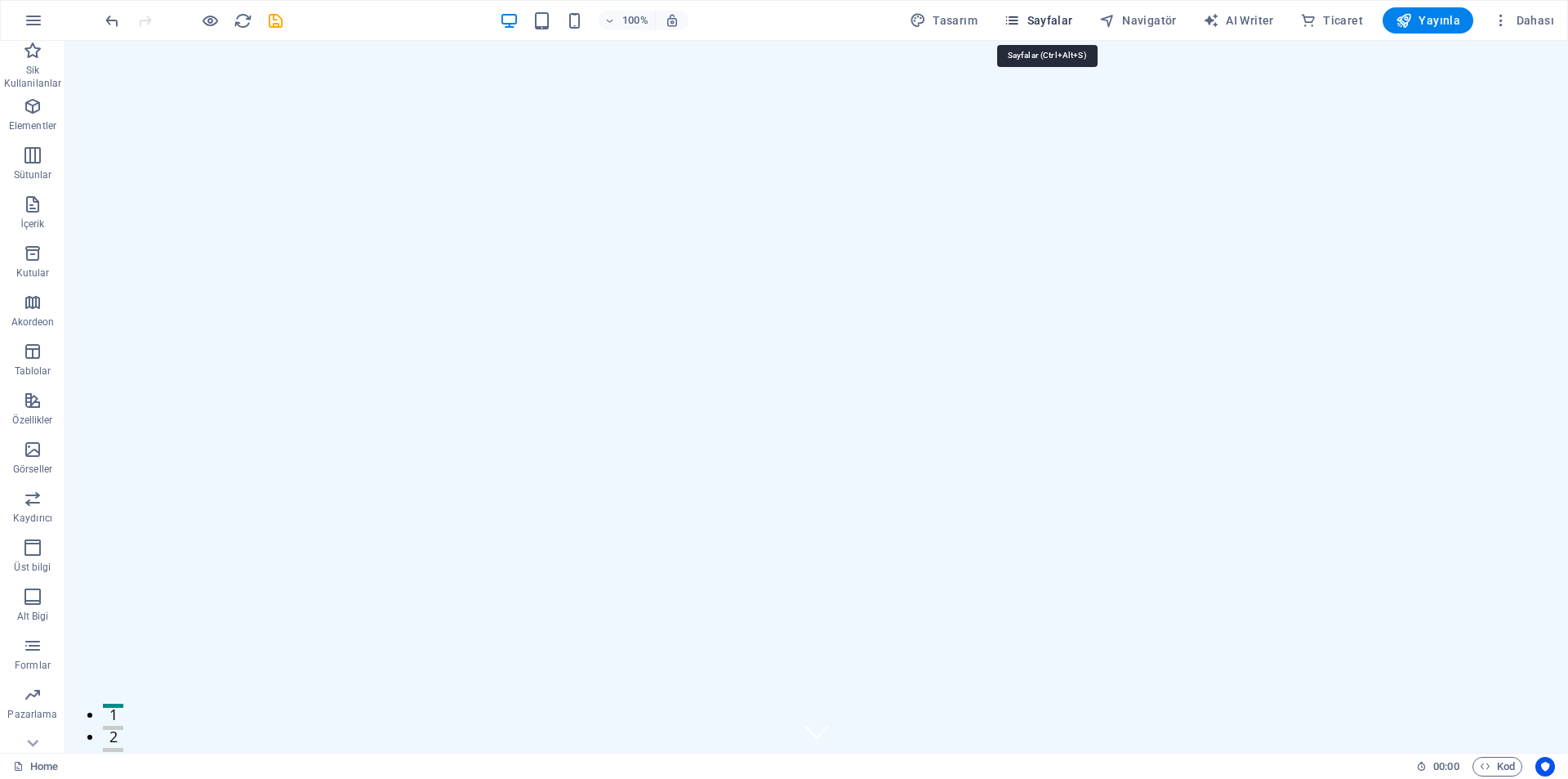
click at [1044, 21] on span "Sayfalar" at bounding box center [1039, 21] width 70 height 16
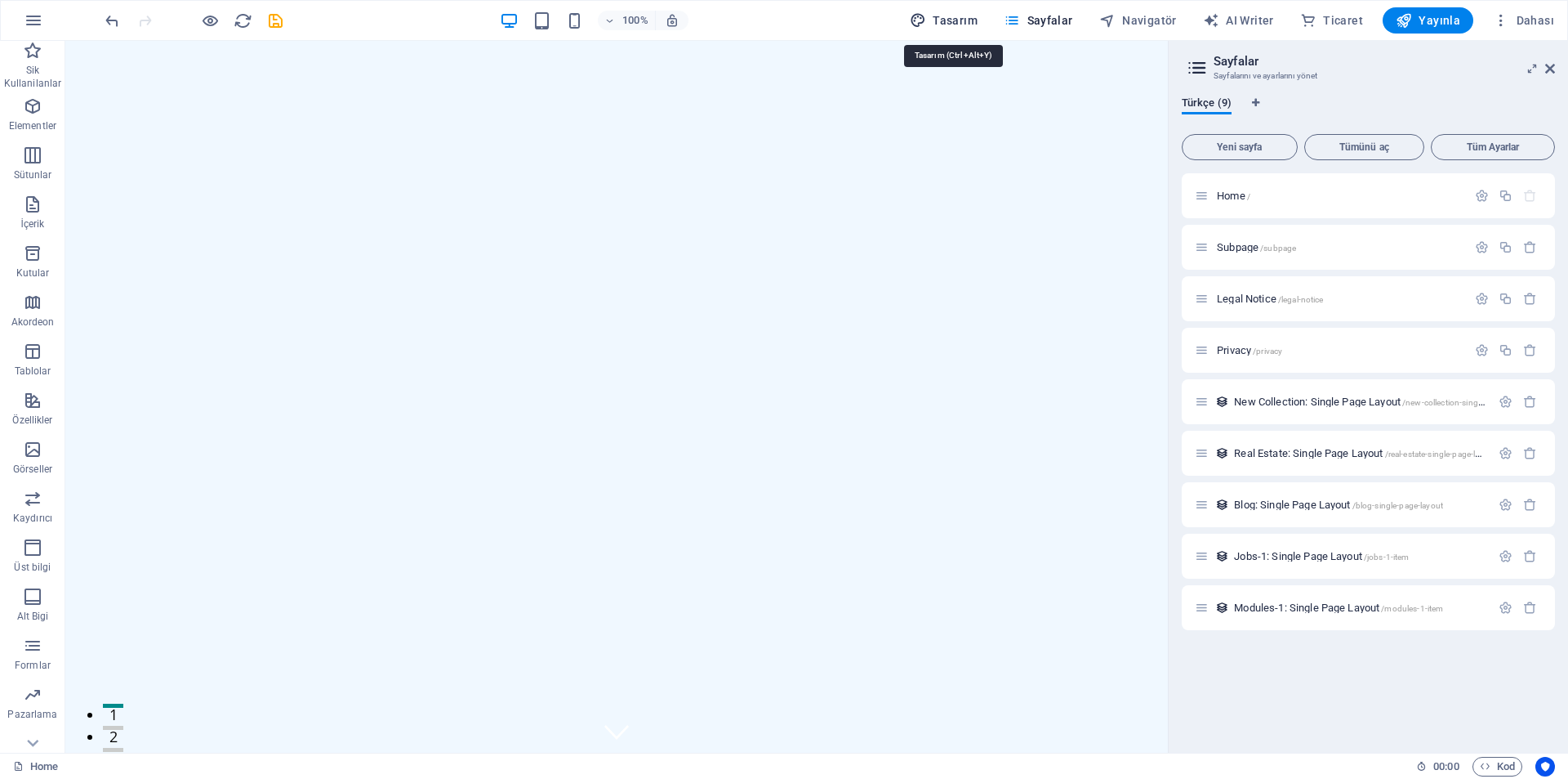
click at [950, 18] on span "Tasarım" at bounding box center [944, 21] width 68 height 16
select select "px"
select select "200"
select select "px"
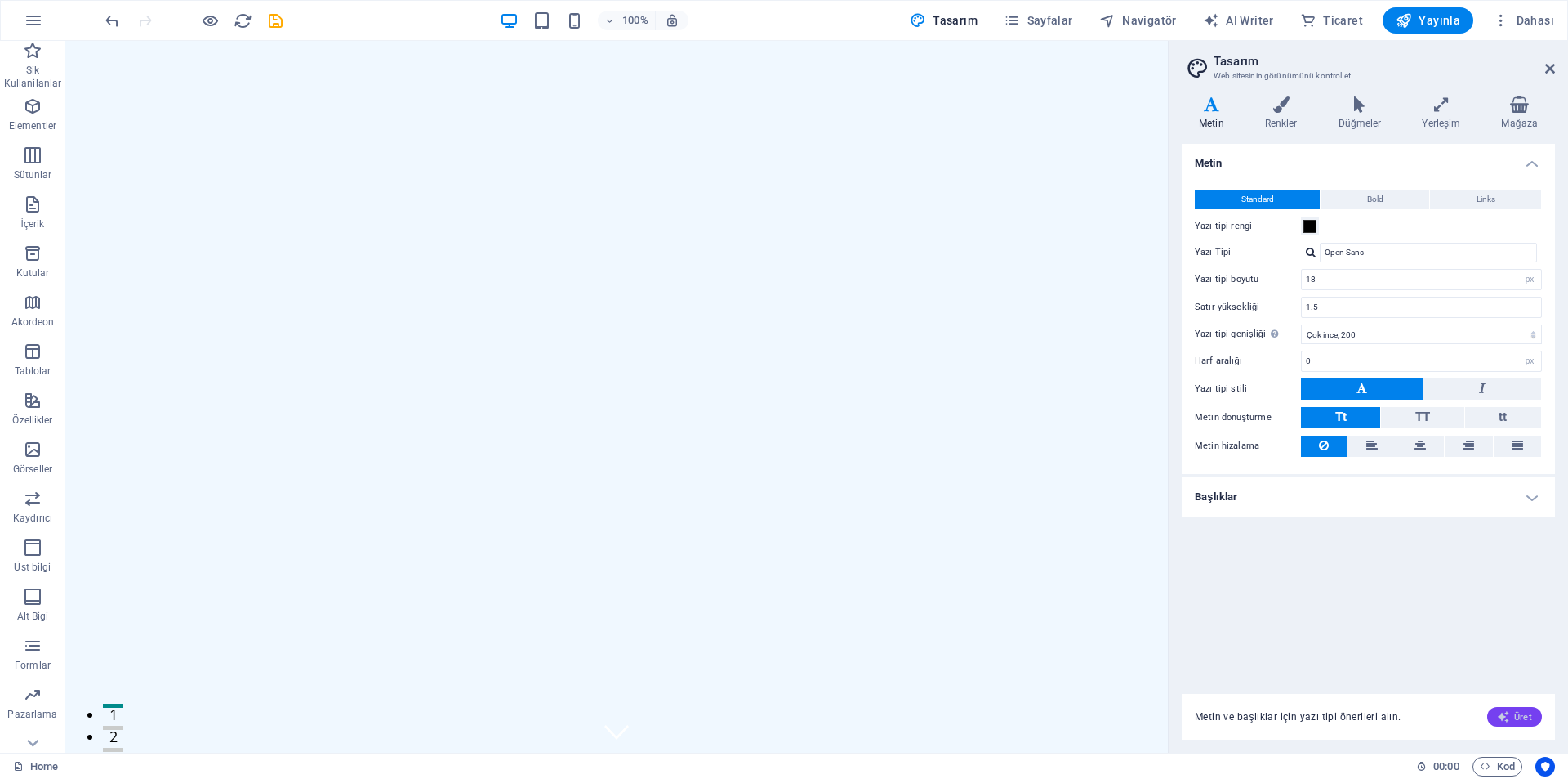
click at [1515, 715] on span "Üret" at bounding box center [1514, 716] width 35 height 13
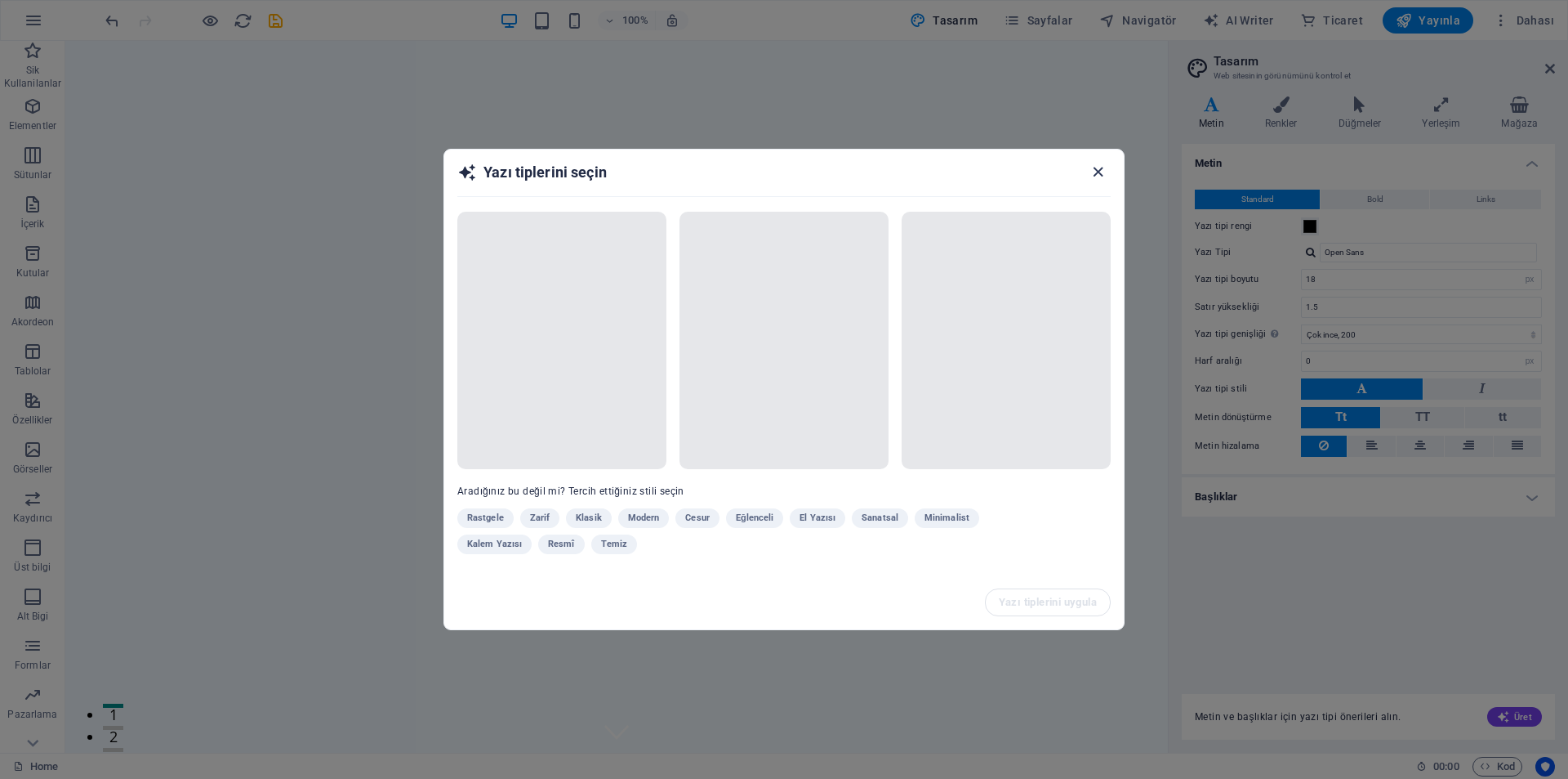
click at [1101, 174] on icon "button" at bounding box center [1097, 172] width 19 height 19
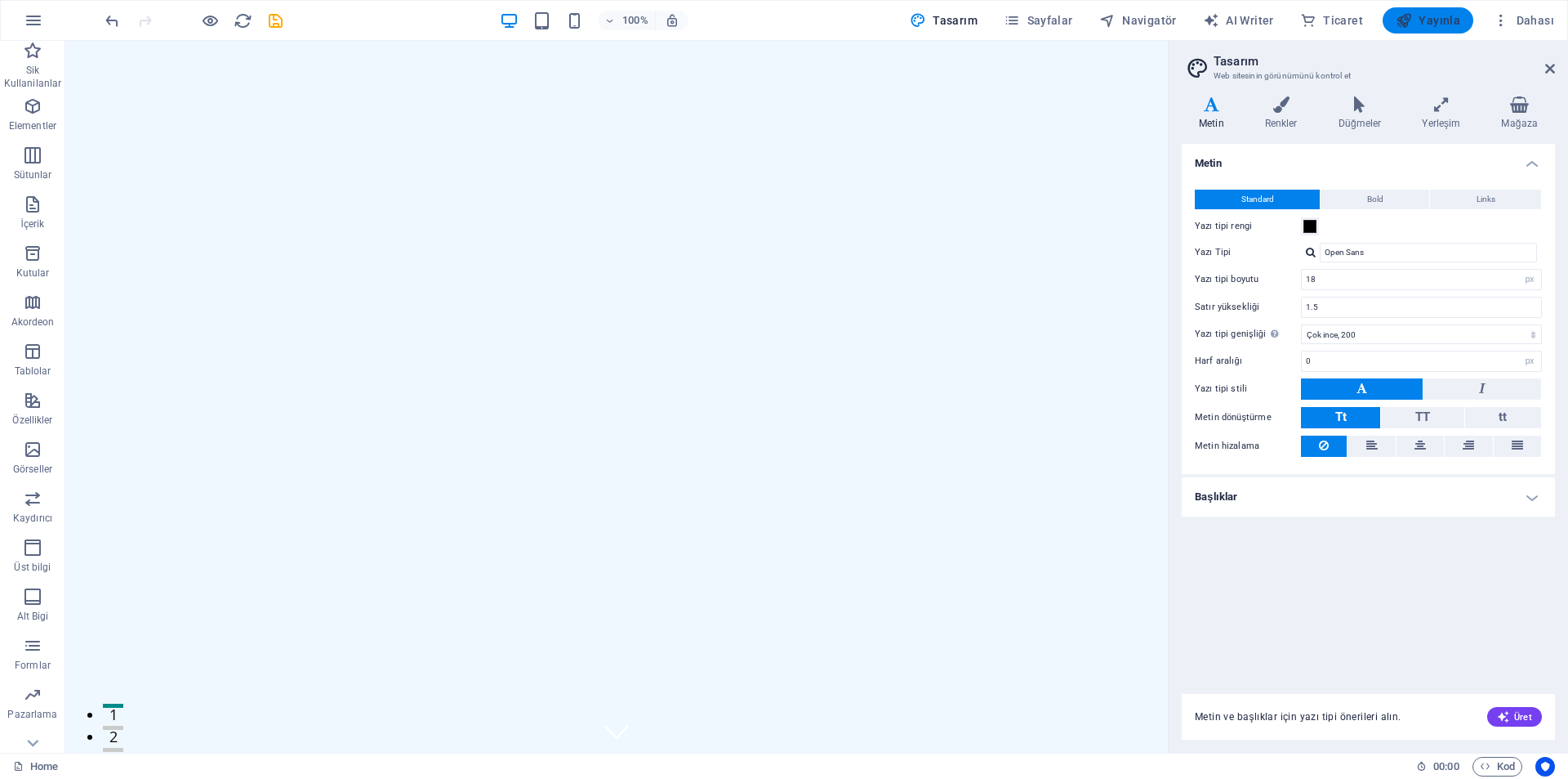
click at [1421, 23] on span "Yayınla" at bounding box center [1428, 21] width 64 height 16
checkbox input "false"
